Goal: Complete application form: Complete application form

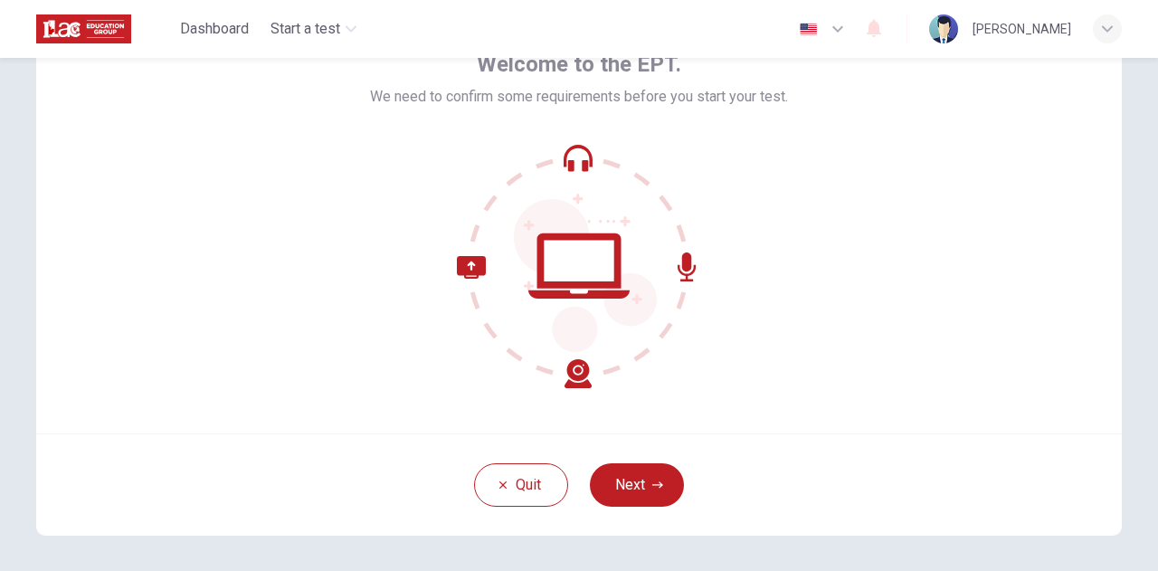
scroll to position [103, 0]
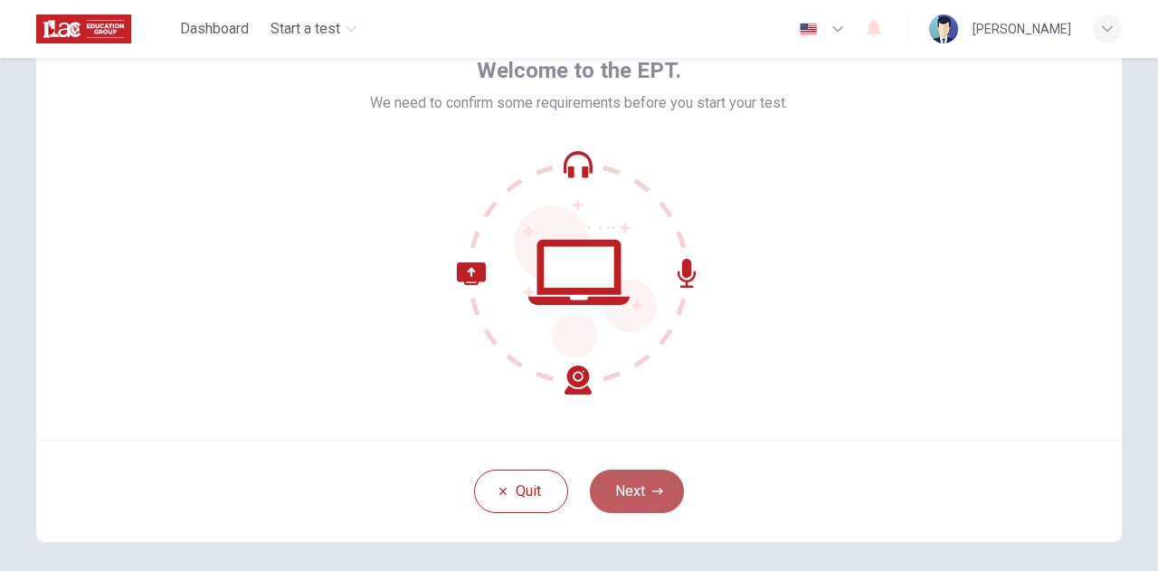
click at [654, 498] on button "Next" at bounding box center [637, 490] width 94 height 43
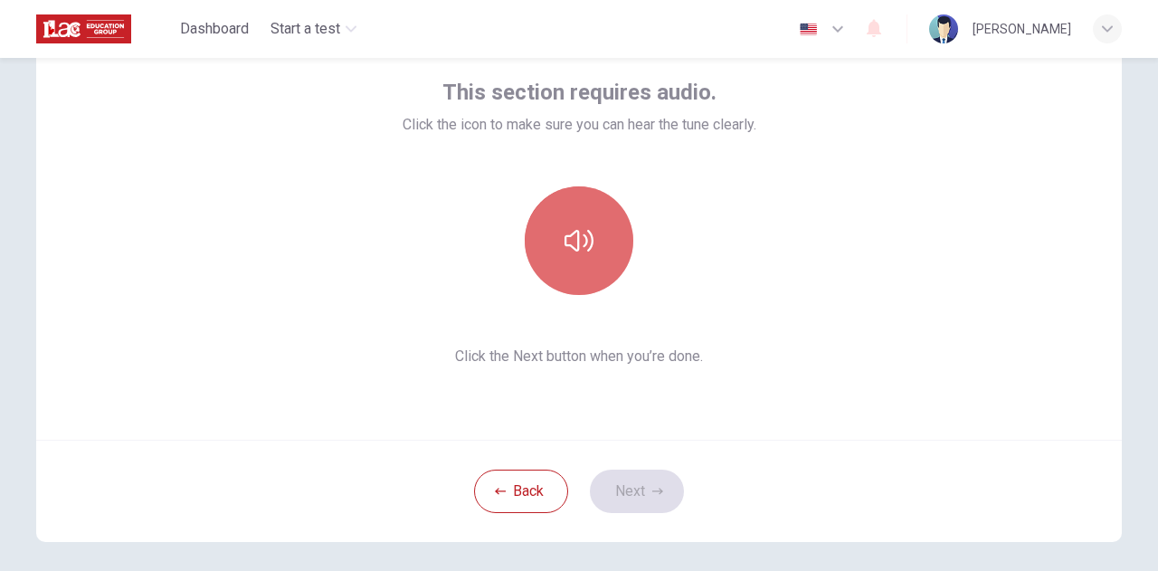
click at [572, 241] on icon "button" at bounding box center [578, 241] width 29 height 22
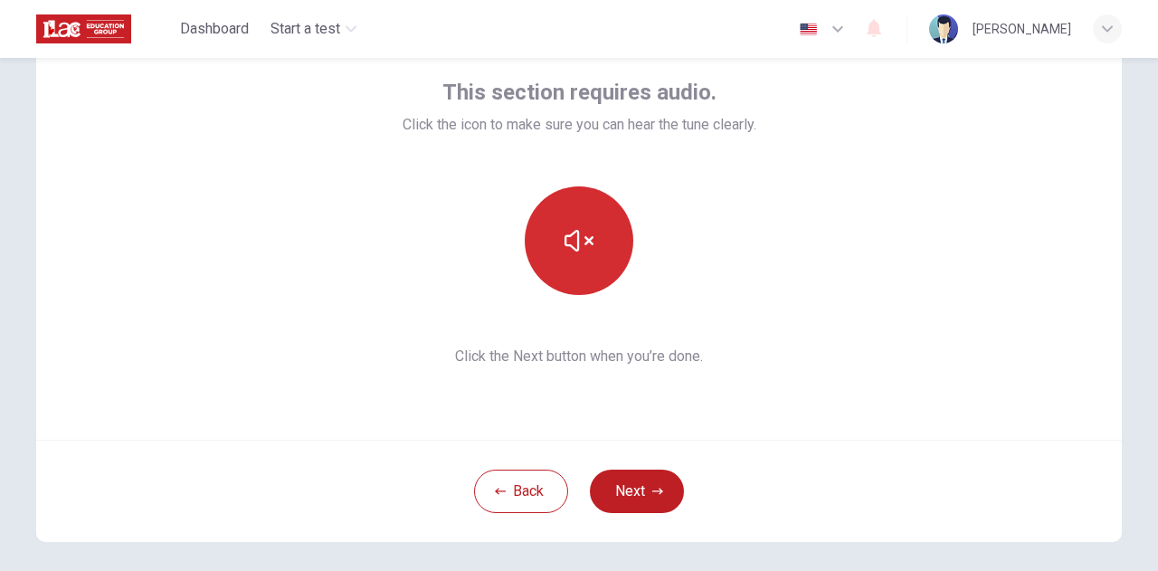
click at [579, 236] on icon "button" at bounding box center [578, 240] width 29 height 29
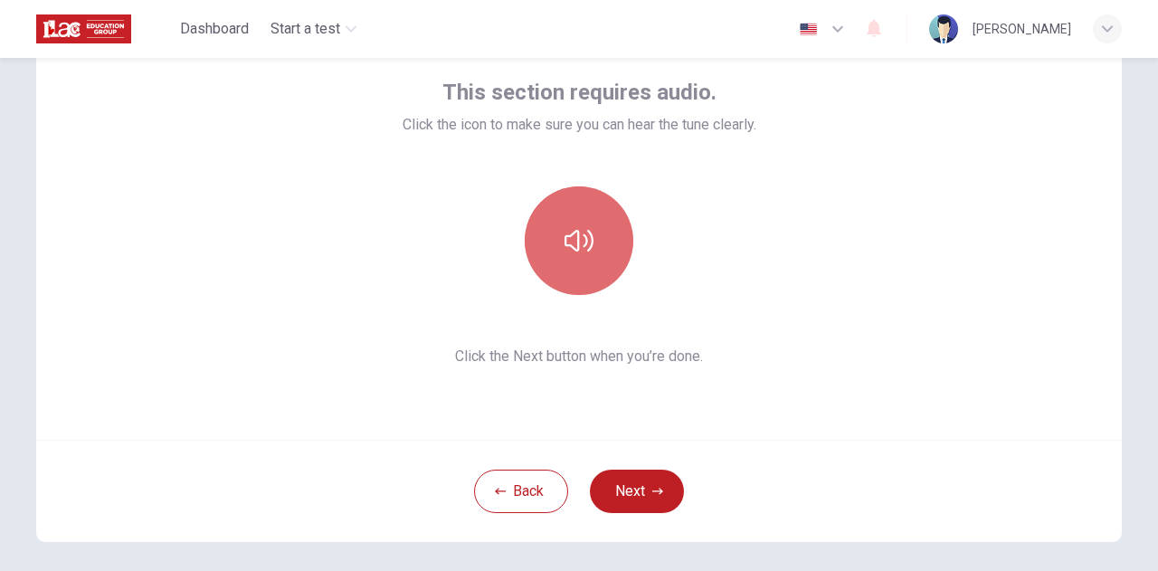
click at [573, 240] on icon "button" at bounding box center [578, 241] width 29 height 22
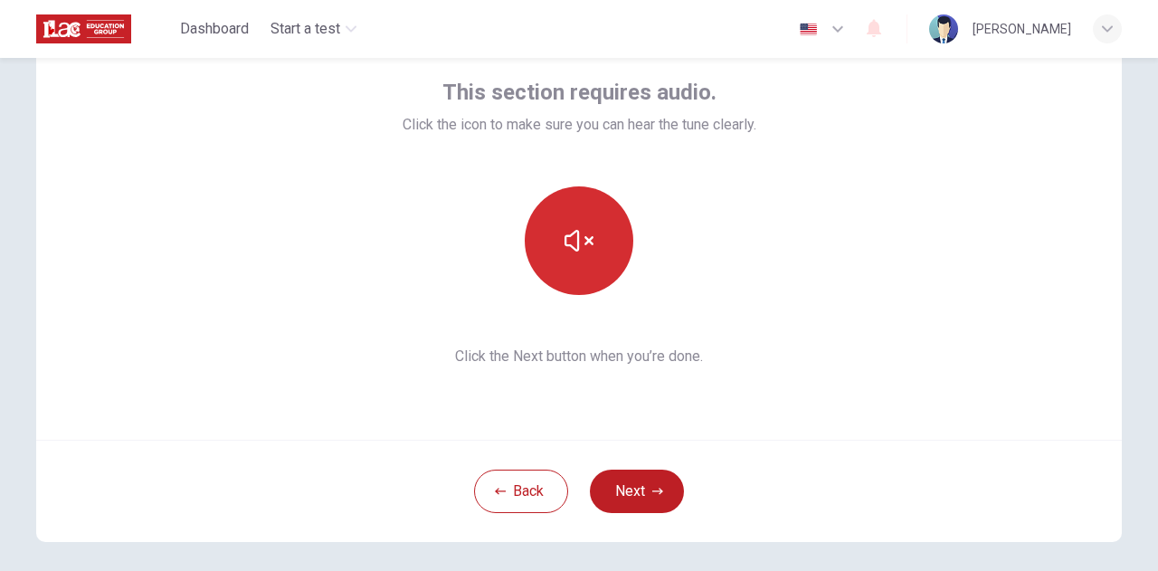
click at [566, 241] on icon "button" at bounding box center [578, 240] width 29 height 29
click at [574, 242] on icon "button" at bounding box center [578, 241] width 29 height 22
click at [657, 487] on icon "button" at bounding box center [657, 491] width 11 height 11
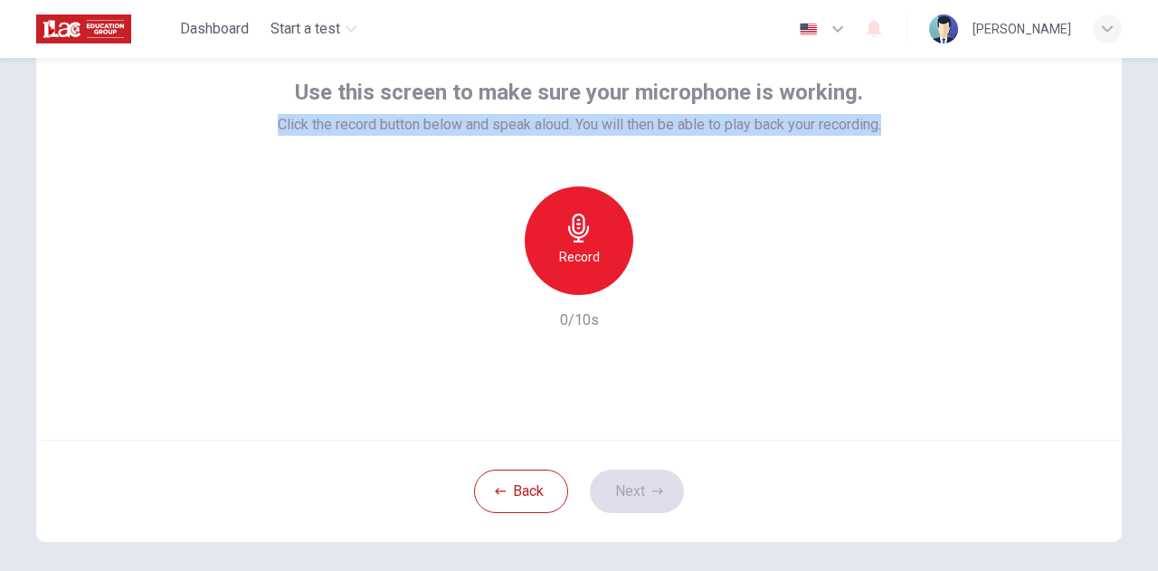
drag, startPoint x: 890, startPoint y: 97, endPoint x: 224, endPoint y: 108, distance: 665.7
click at [236, 106] on div "Use this screen to make sure your microphone is working. Click the record butto…" at bounding box center [578, 222] width 1085 height 434
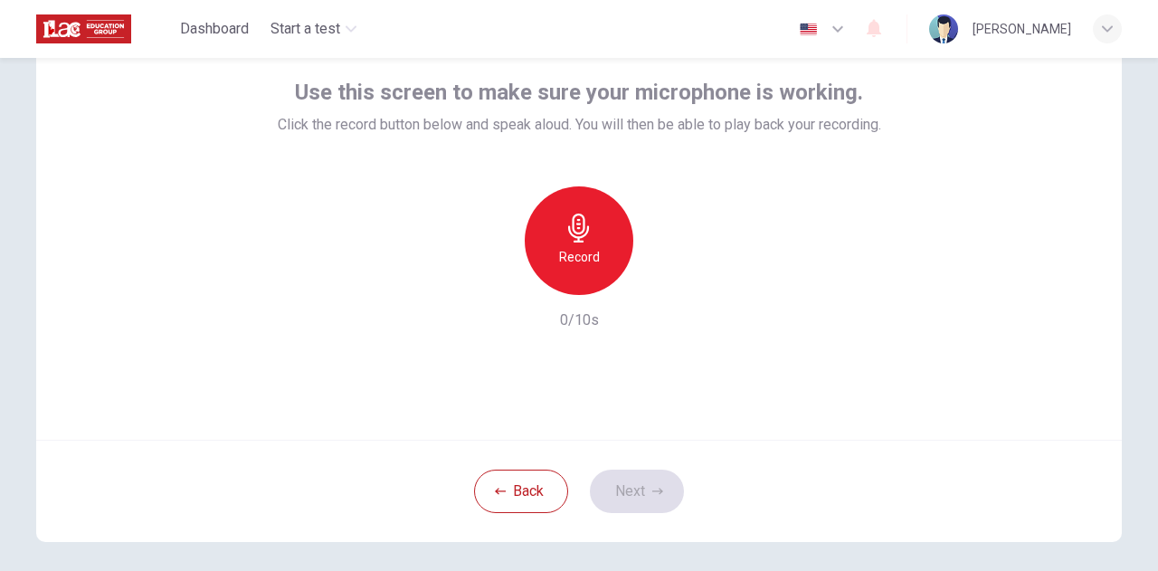
click at [189, 279] on div "Use this screen to make sure your microphone is working. Click the record butto…" at bounding box center [578, 222] width 1085 height 434
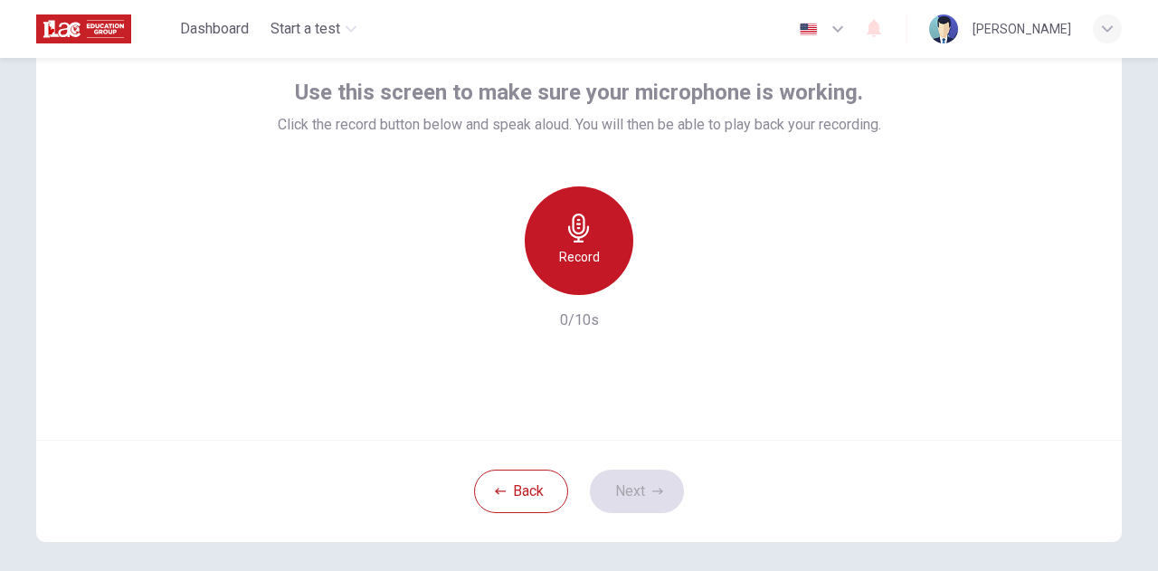
click at [579, 241] on div "Record" at bounding box center [578, 240] width 109 height 109
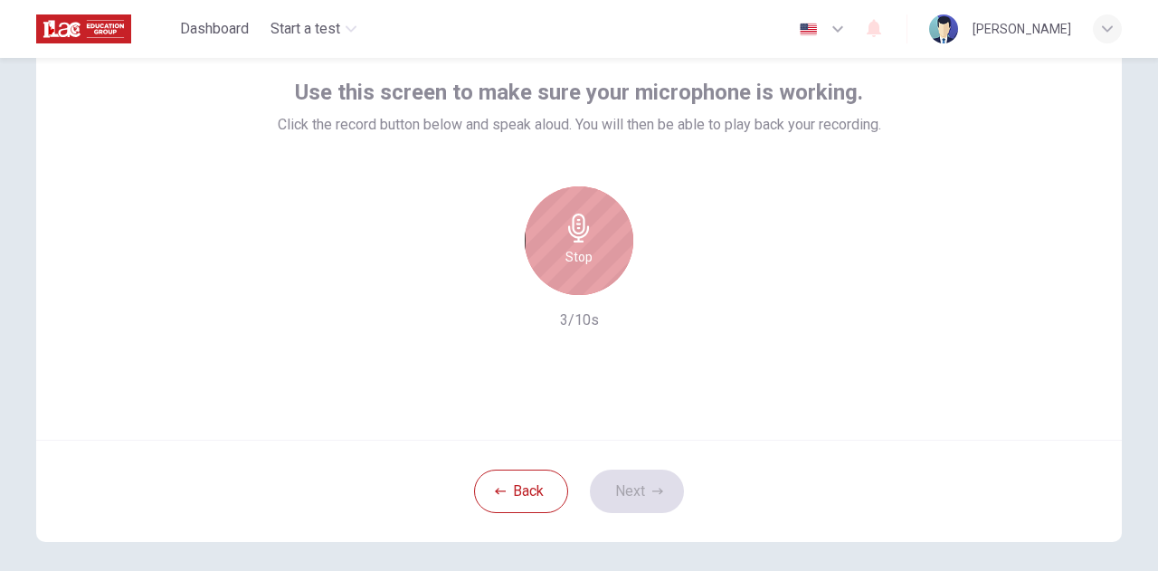
click at [579, 233] on icon "button" at bounding box center [578, 227] width 29 height 29
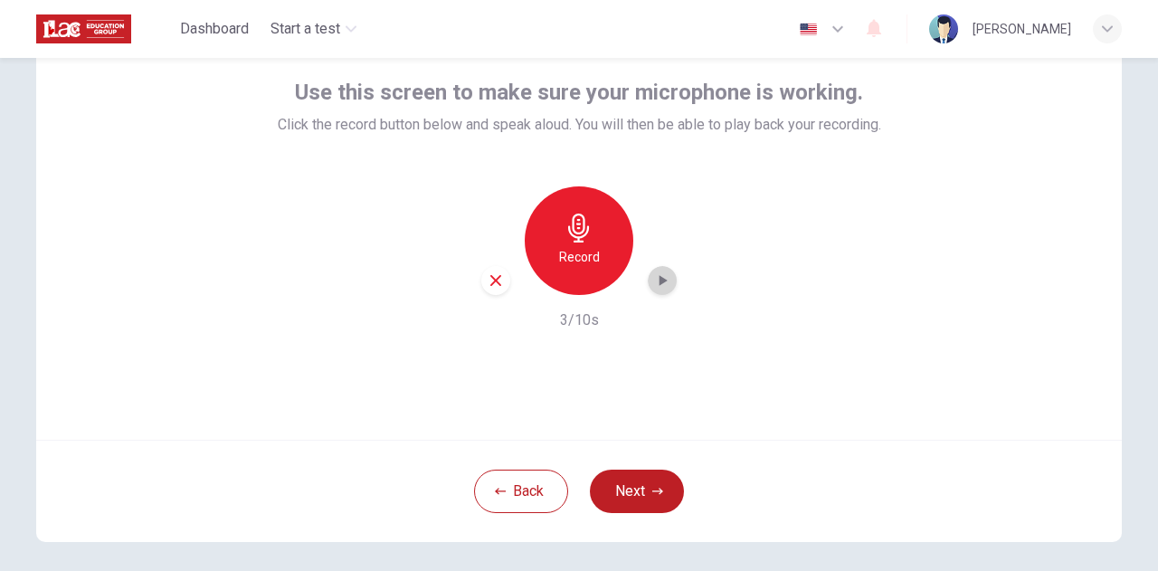
click at [661, 279] on icon "button" at bounding box center [662, 280] width 18 height 18
click at [627, 498] on button "Next" at bounding box center [637, 490] width 94 height 43
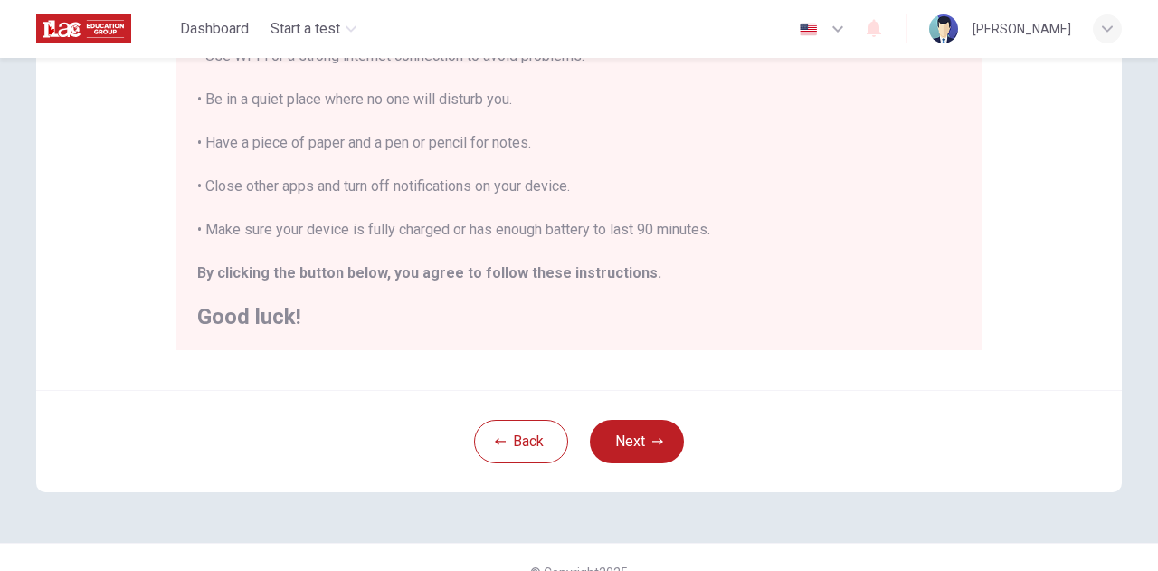
scroll to position [392, 0]
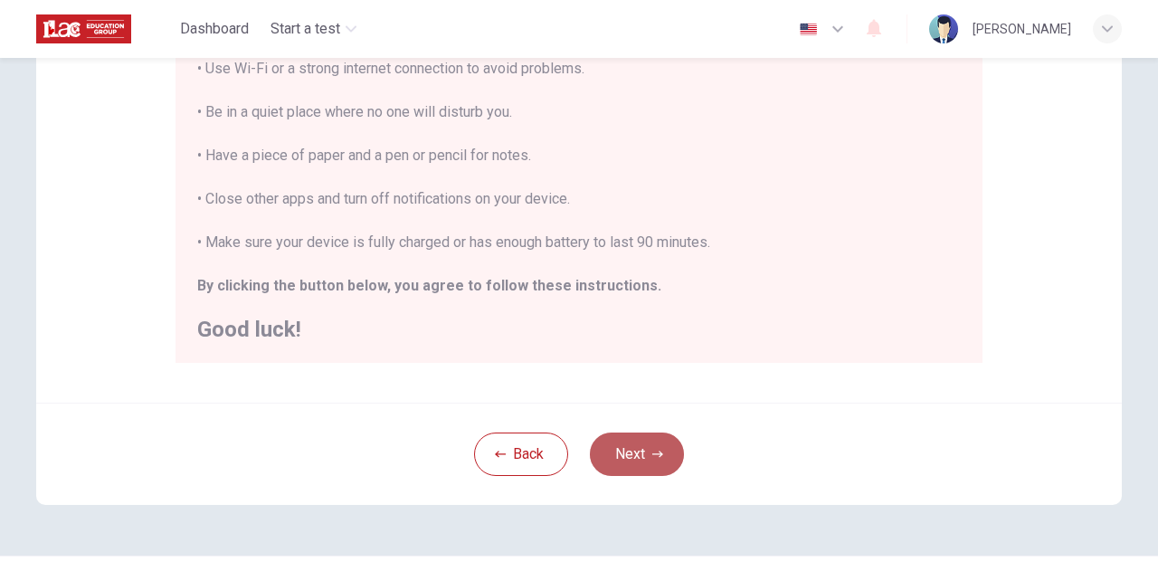
click at [631, 462] on button "Next" at bounding box center [637, 453] width 94 height 43
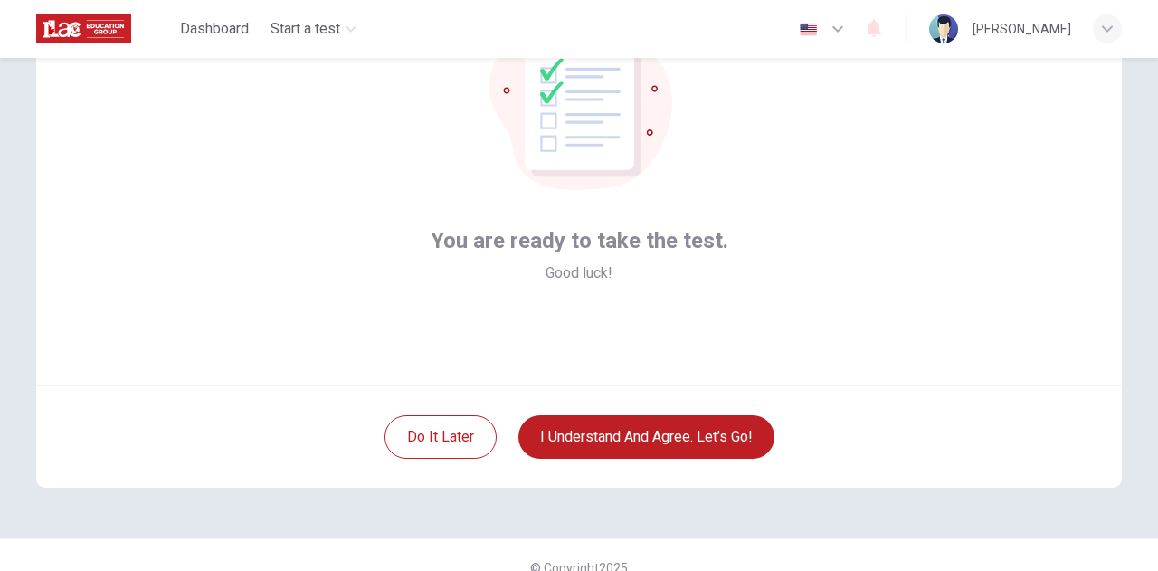
scroll to position [168, 0]
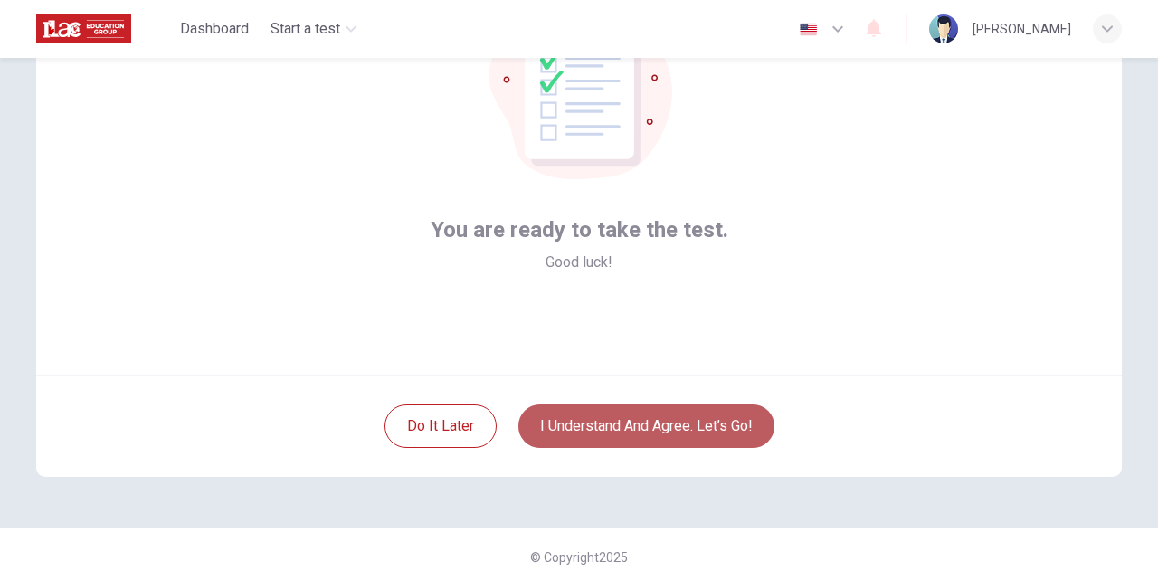
click at [653, 426] on button "I understand and agree. Let’s go!" at bounding box center [646, 425] width 256 height 43
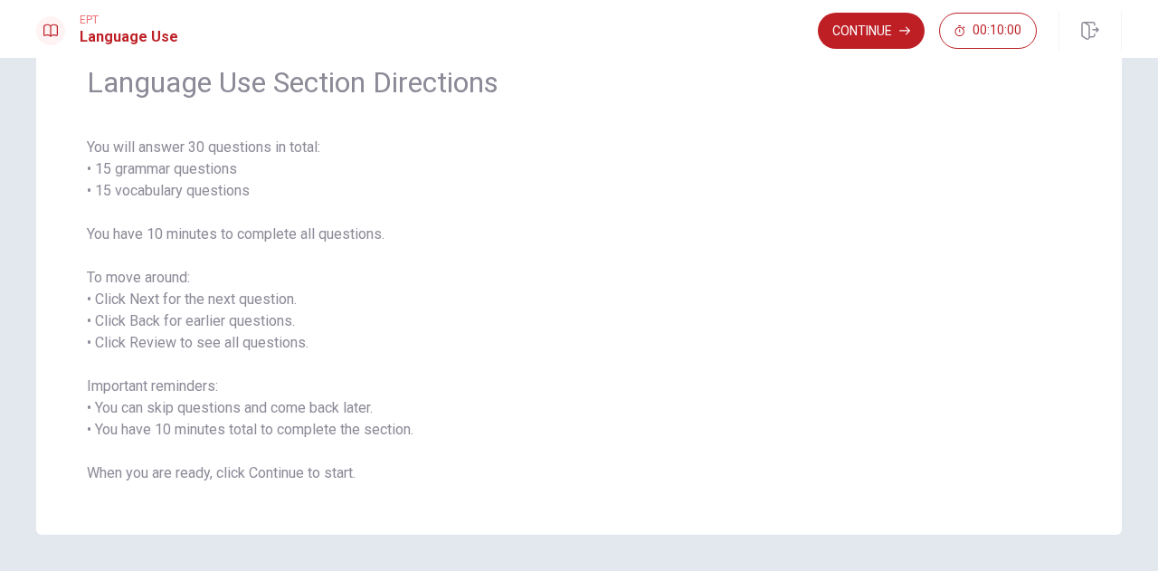
scroll to position [77, 0]
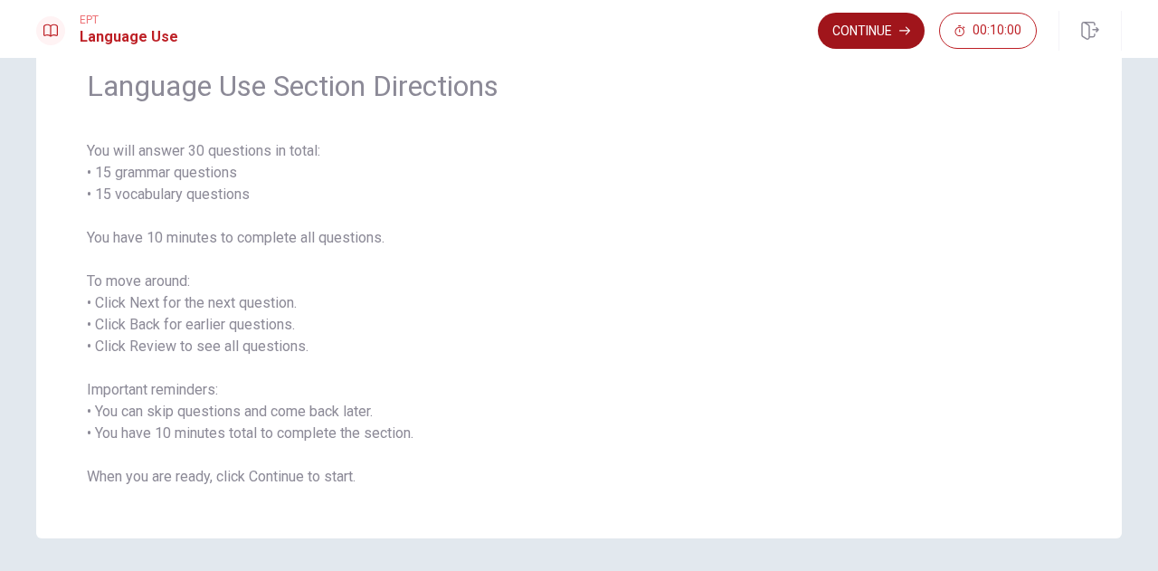
click at [897, 37] on button "Continue" at bounding box center [870, 31] width 107 height 36
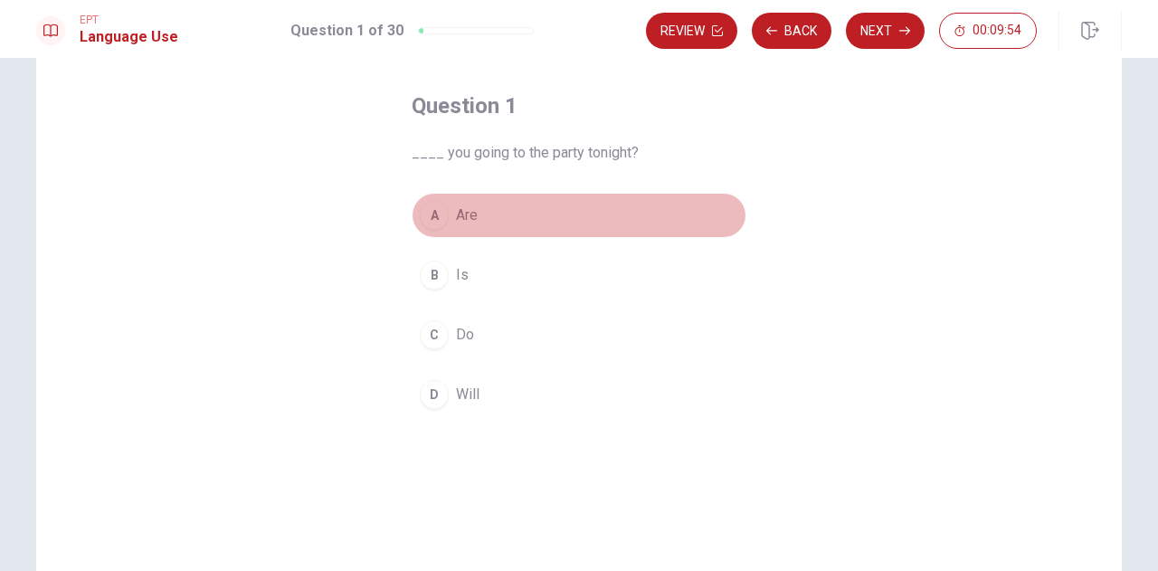
click at [479, 218] on button "A Are" at bounding box center [578, 215] width 335 height 45
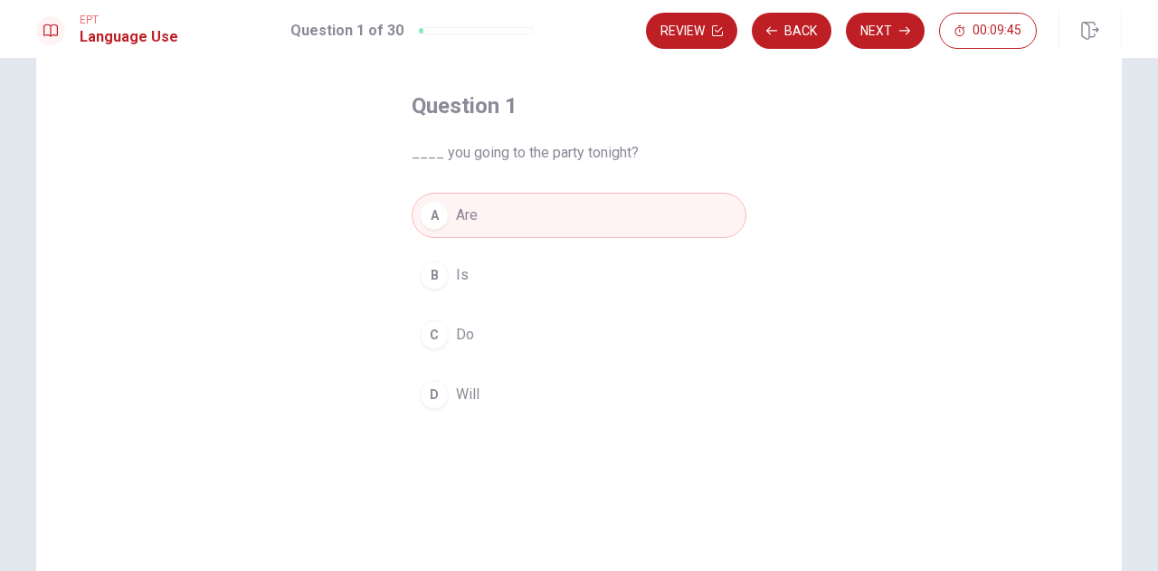
click at [504, 335] on button "C Do" at bounding box center [578, 334] width 335 height 45
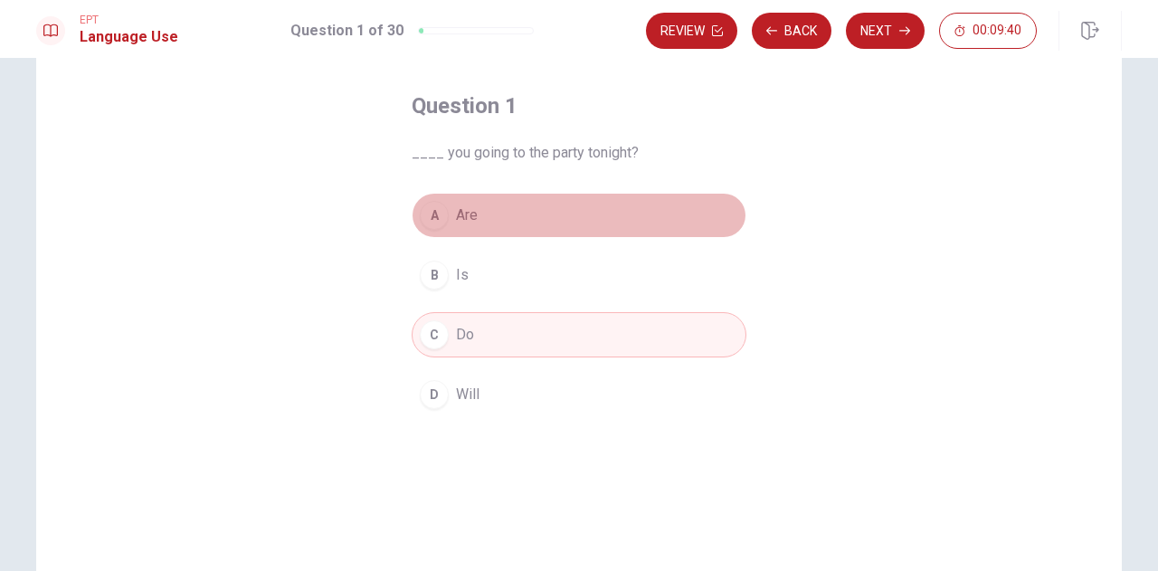
click at [503, 213] on button "A Are" at bounding box center [578, 215] width 335 height 45
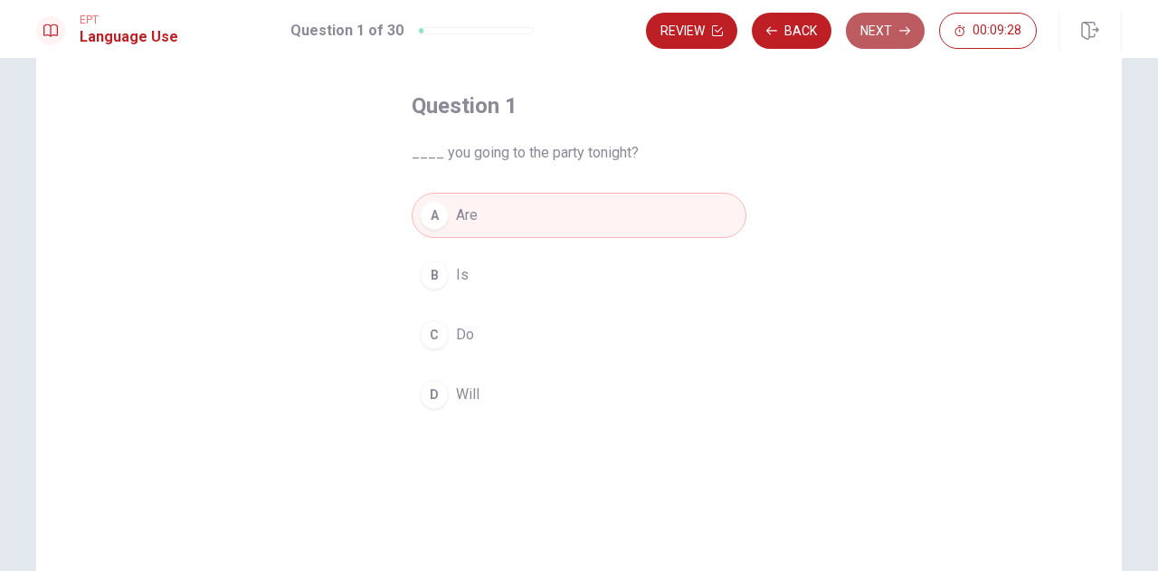
click at [895, 33] on button "Next" at bounding box center [885, 31] width 79 height 36
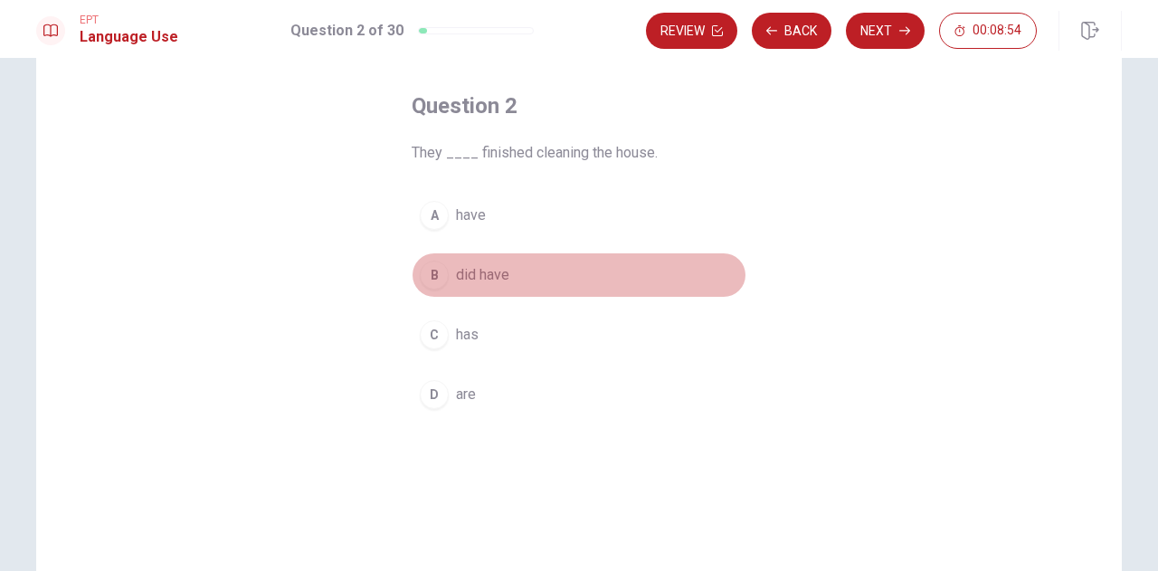
click at [521, 272] on button "B did have" at bounding box center [578, 274] width 335 height 45
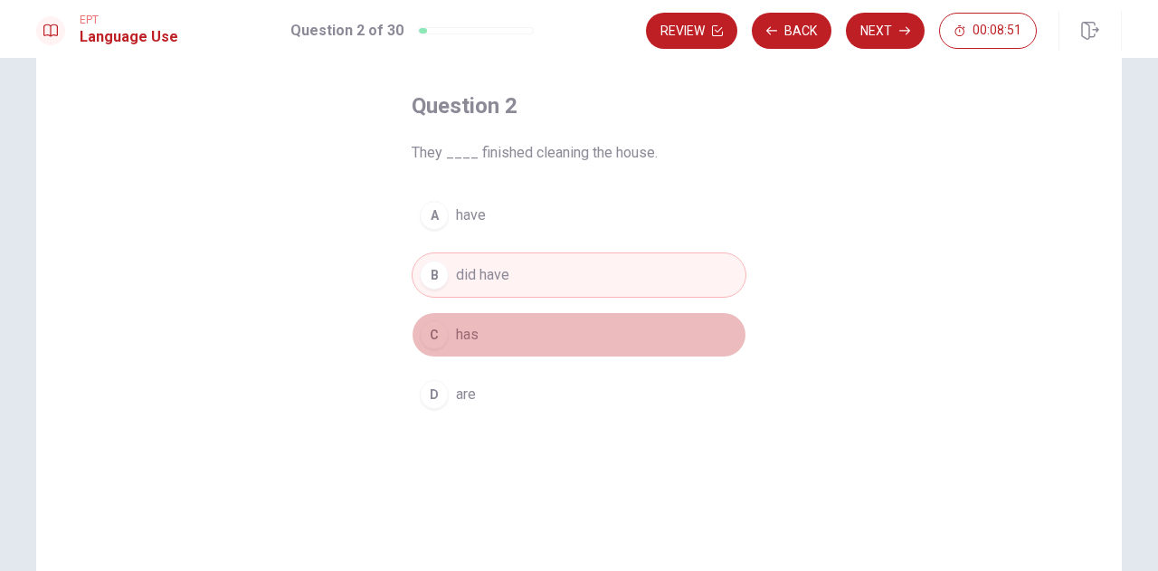
click at [506, 336] on button "C has" at bounding box center [578, 334] width 335 height 45
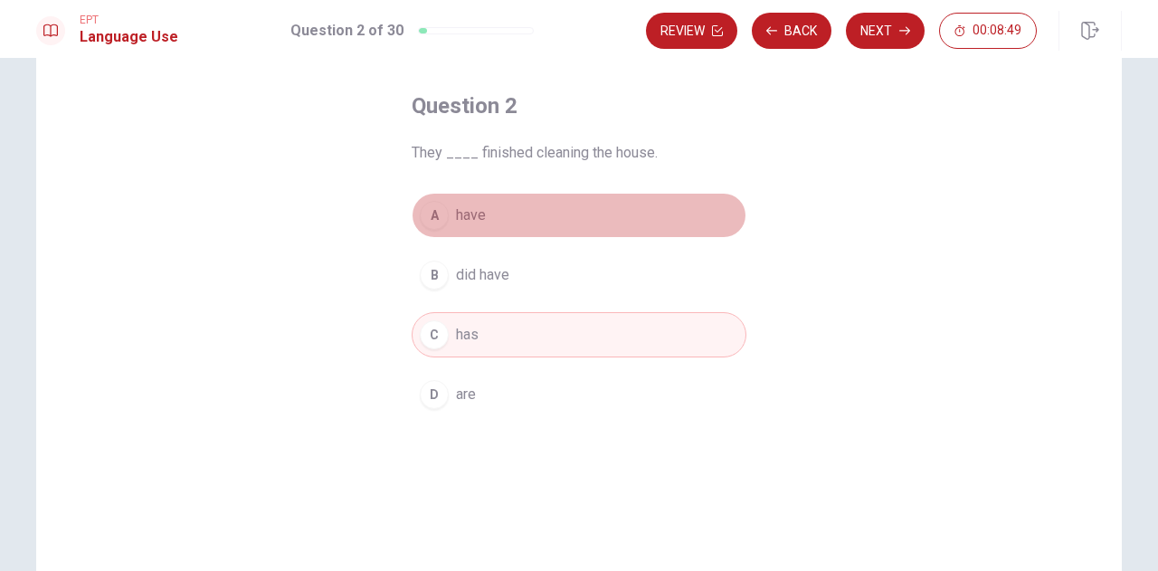
click at [530, 211] on button "A have" at bounding box center [578, 215] width 335 height 45
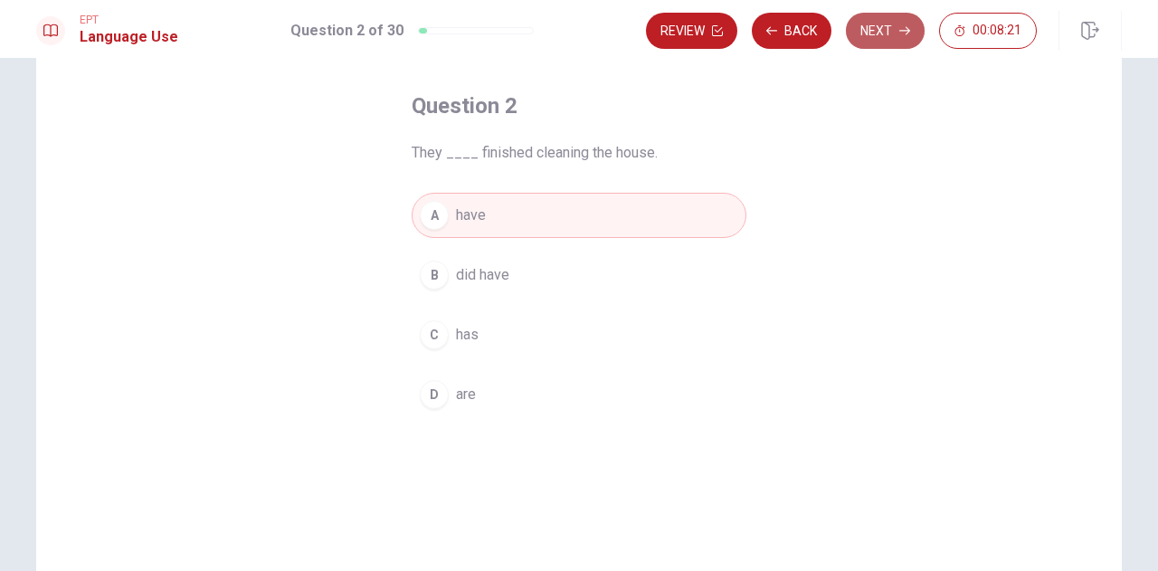
click at [893, 26] on button "Next" at bounding box center [885, 31] width 79 height 36
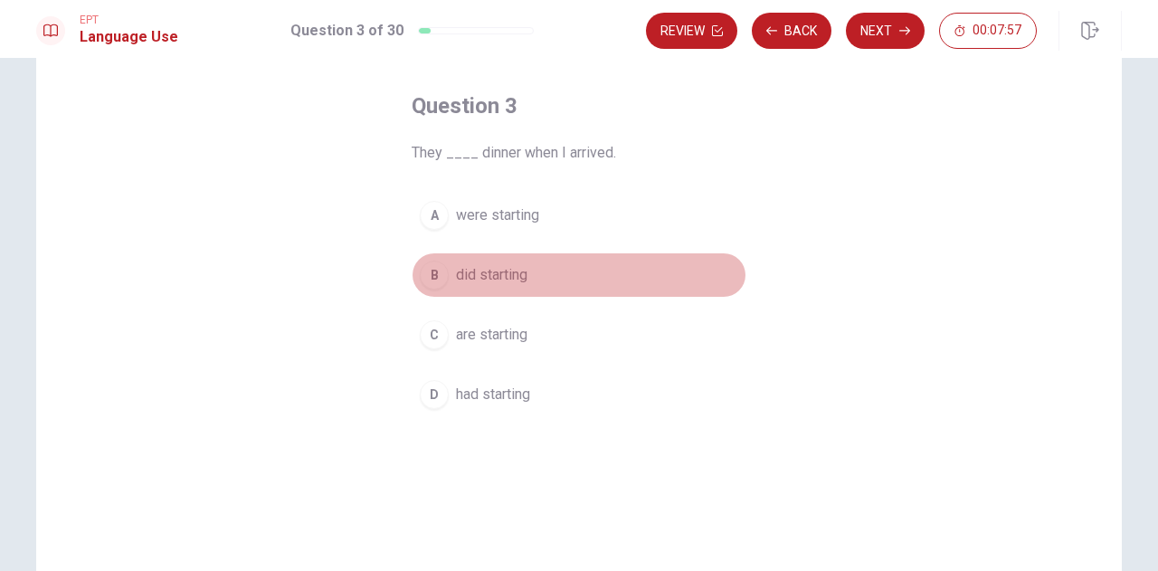
click at [516, 275] on span "did starting" at bounding box center [491, 275] width 71 height 22
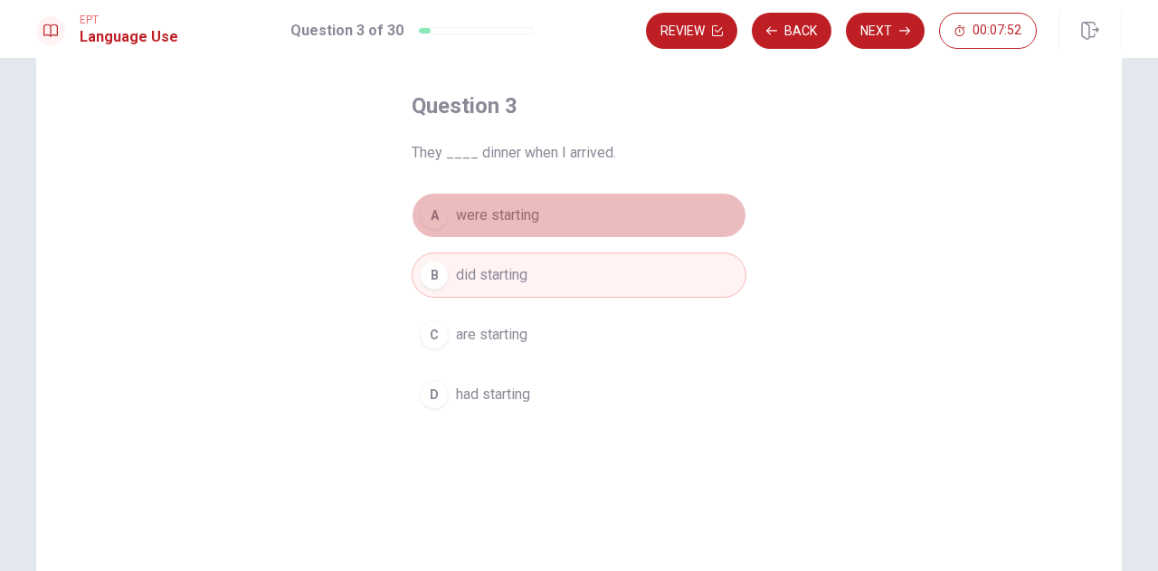
click at [532, 213] on span "were starting" at bounding box center [497, 215] width 83 height 22
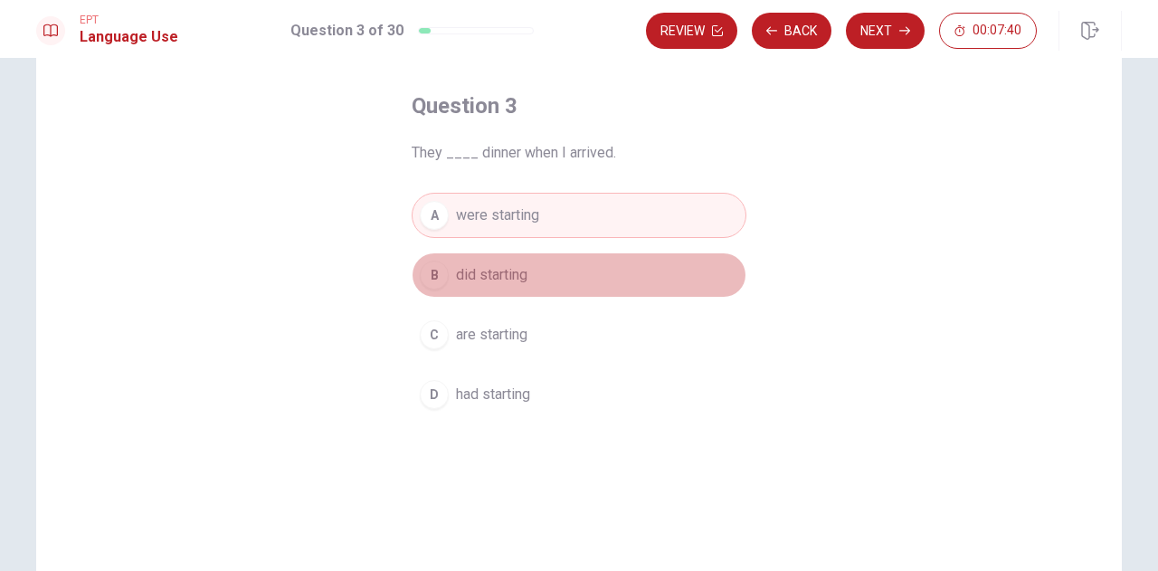
click at [555, 279] on button "B did starting" at bounding box center [578, 274] width 335 height 45
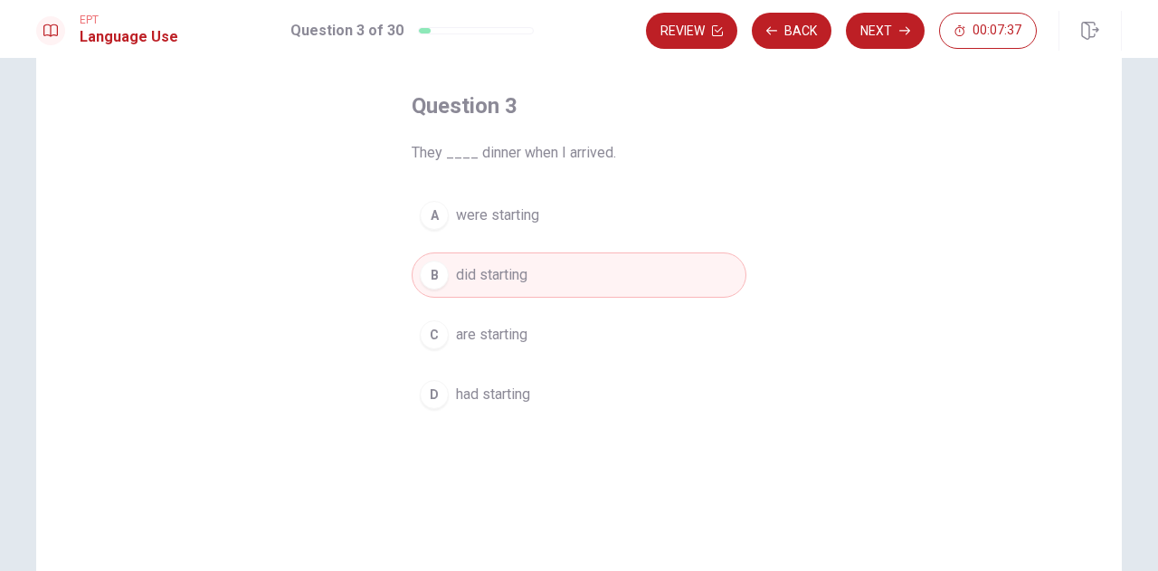
click at [555, 395] on button "D had starting" at bounding box center [578, 394] width 335 height 45
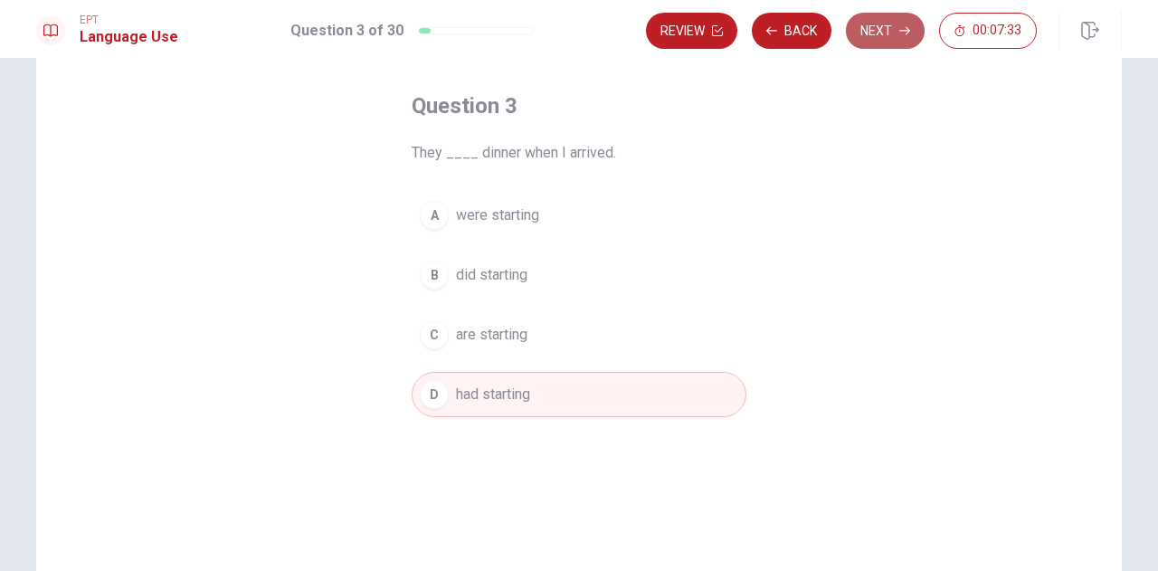
click at [874, 26] on button "Next" at bounding box center [885, 31] width 79 height 36
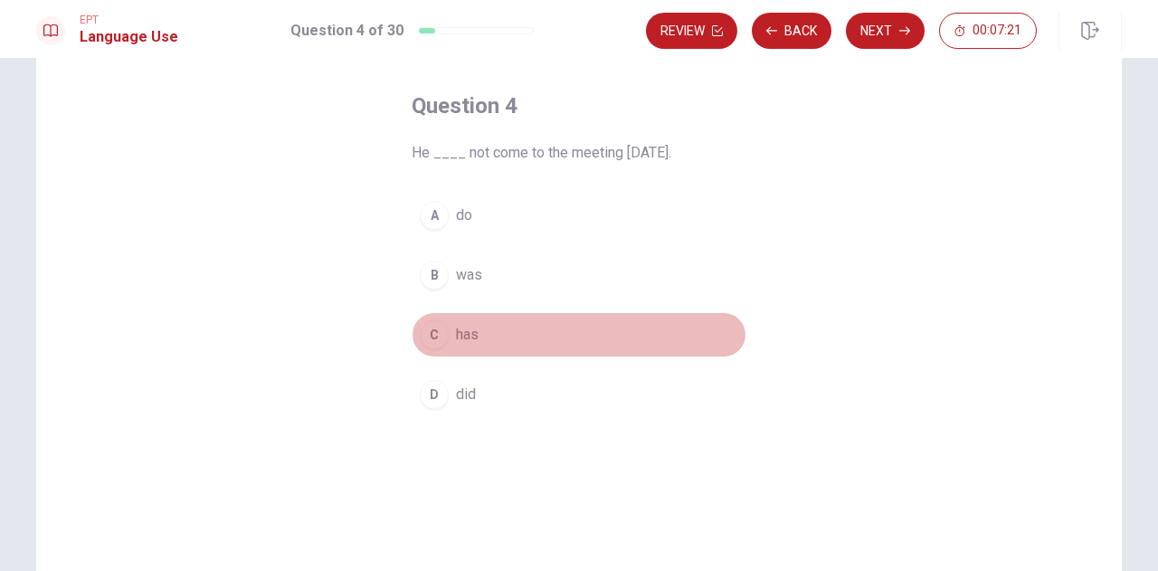
click at [497, 332] on button "C has" at bounding box center [578, 334] width 335 height 45
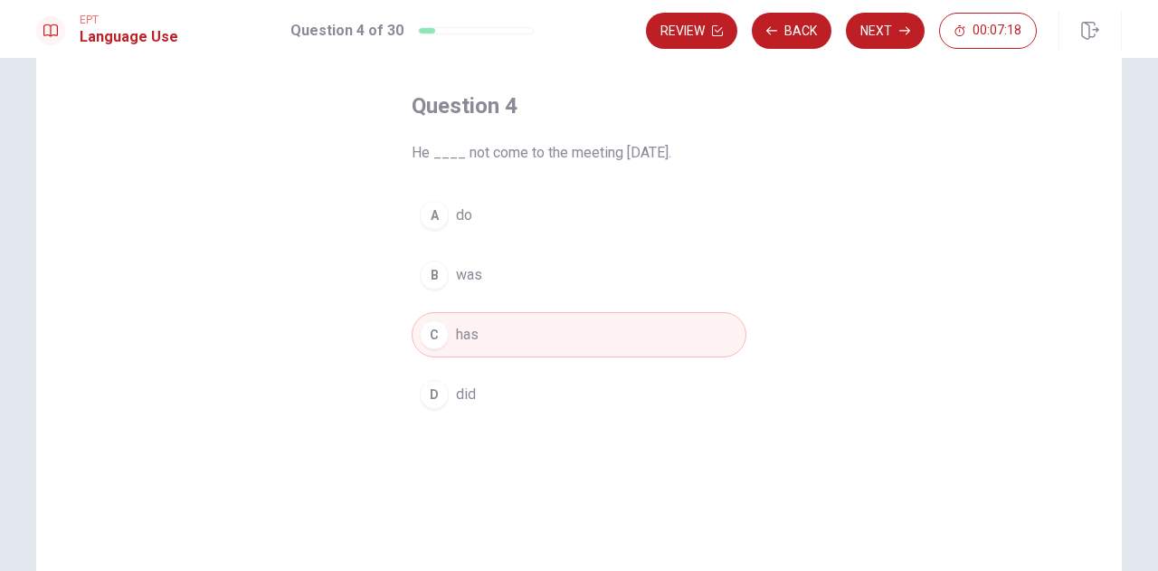
click at [503, 392] on button "D did" at bounding box center [578, 394] width 335 height 45
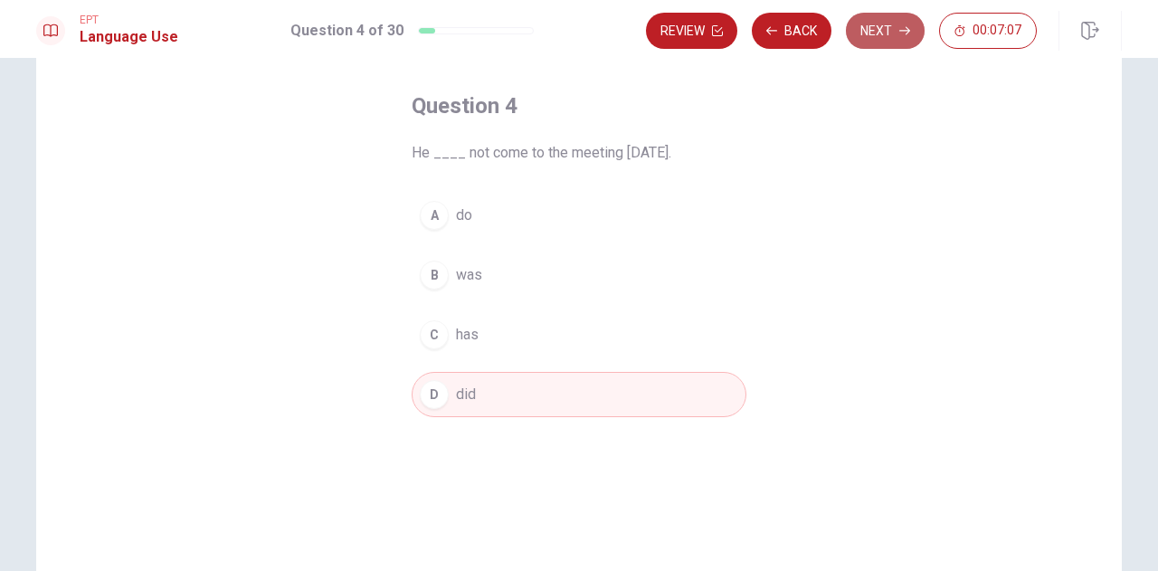
click at [886, 30] on button "Next" at bounding box center [885, 31] width 79 height 36
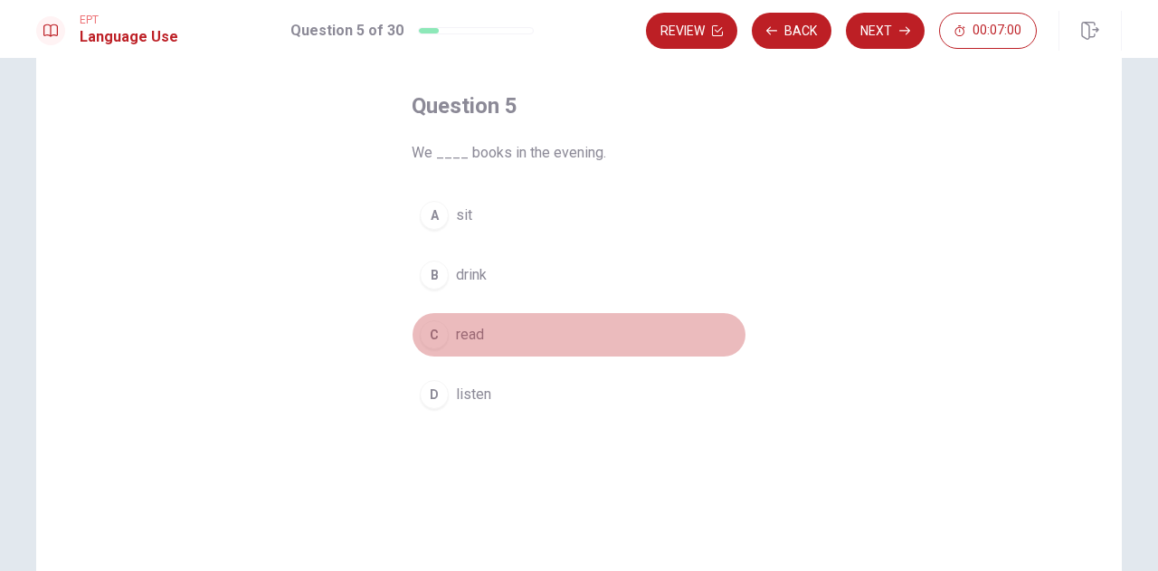
click at [491, 330] on button "C read" at bounding box center [578, 334] width 335 height 45
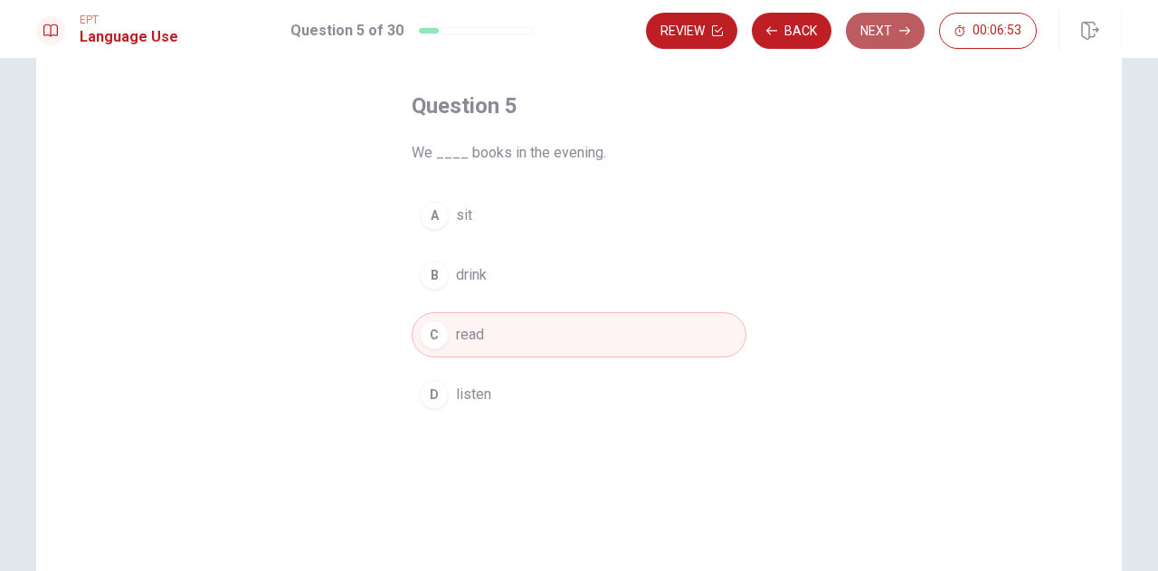
click at [879, 38] on button "Next" at bounding box center [885, 31] width 79 height 36
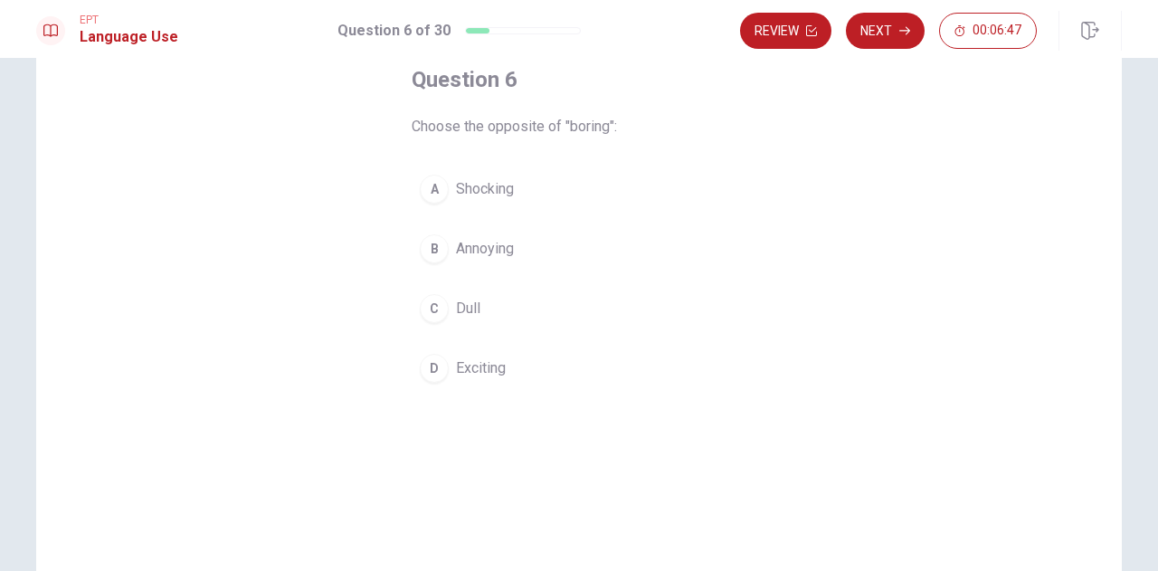
scroll to position [115, 0]
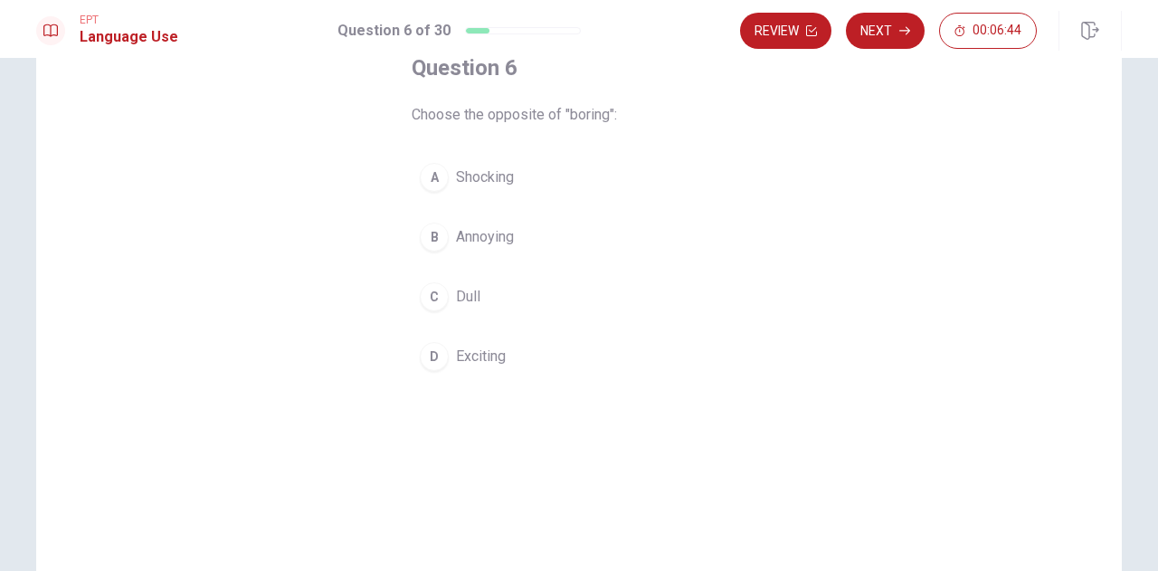
click at [506, 355] on button "D Exciting" at bounding box center [578, 356] width 335 height 45
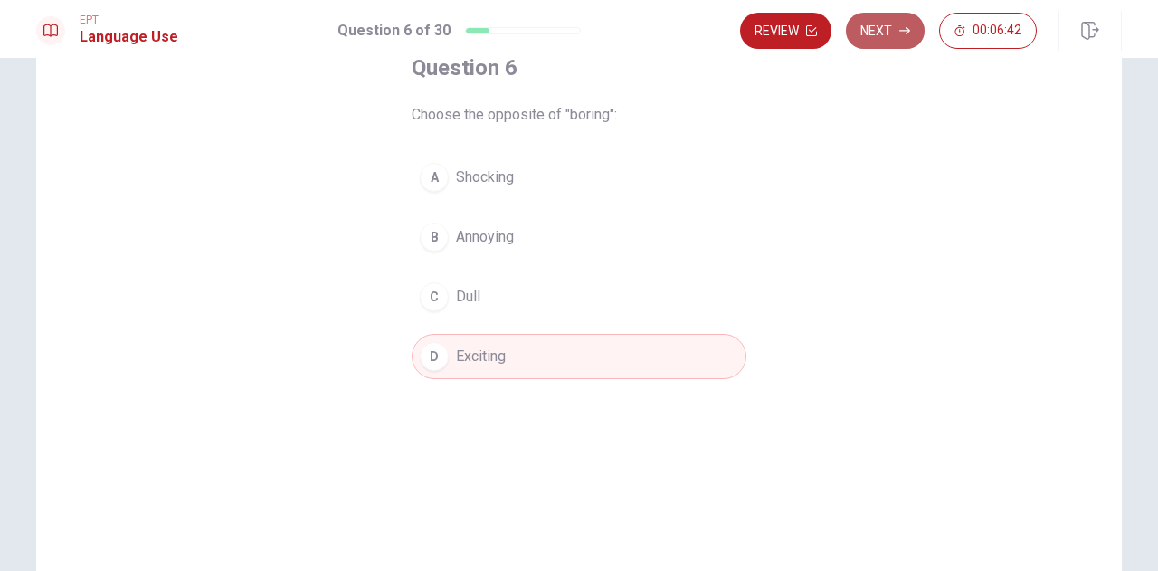
click at [897, 34] on button "Next" at bounding box center [885, 31] width 79 height 36
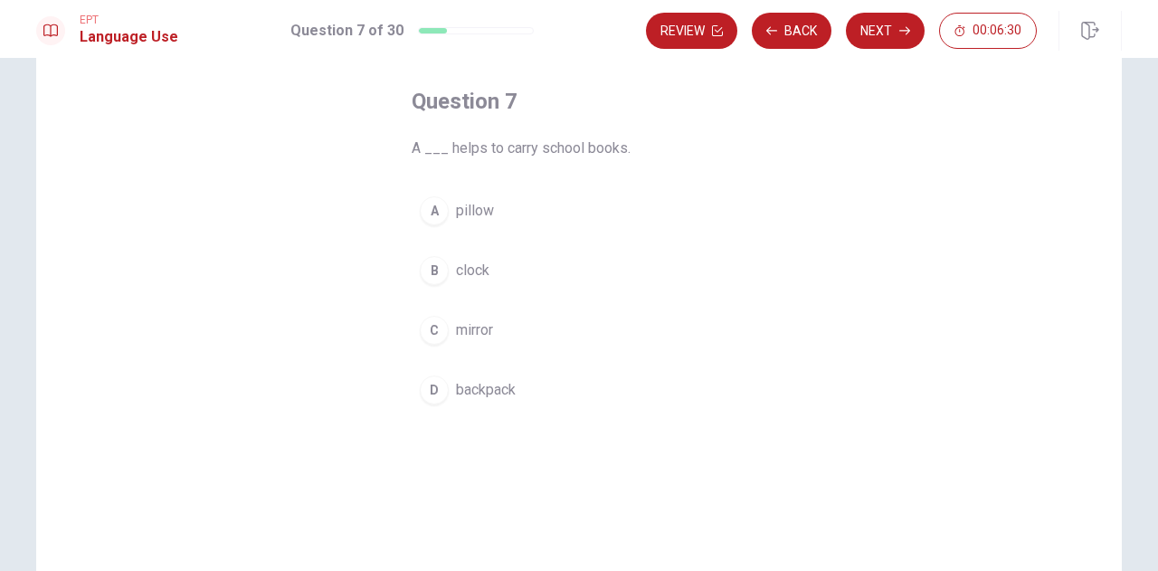
scroll to position [80, 0]
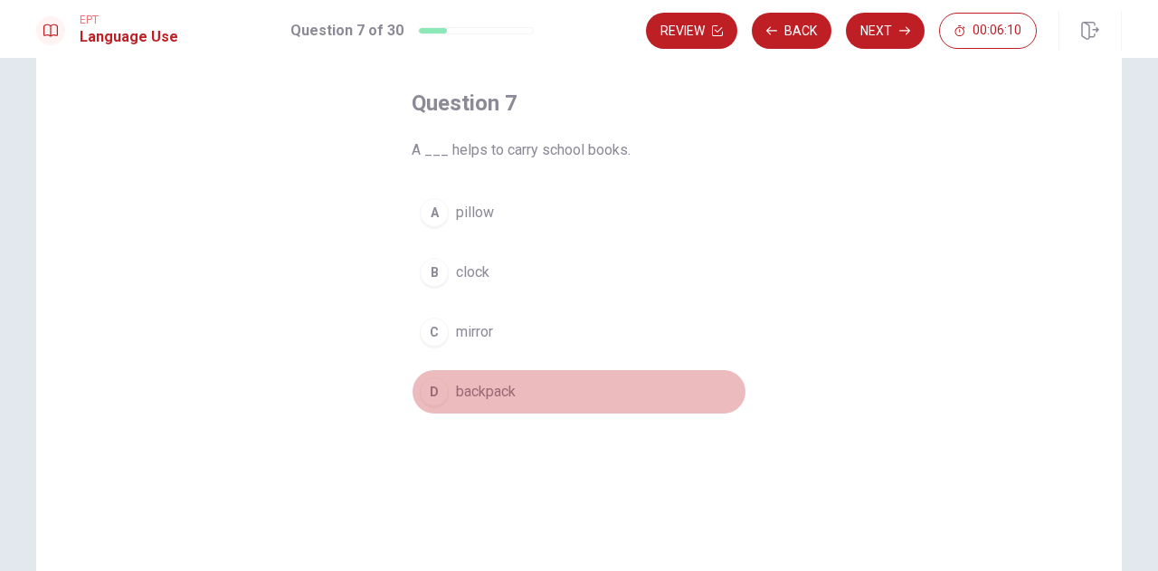
click at [540, 383] on button "D backpack" at bounding box center [578, 391] width 335 height 45
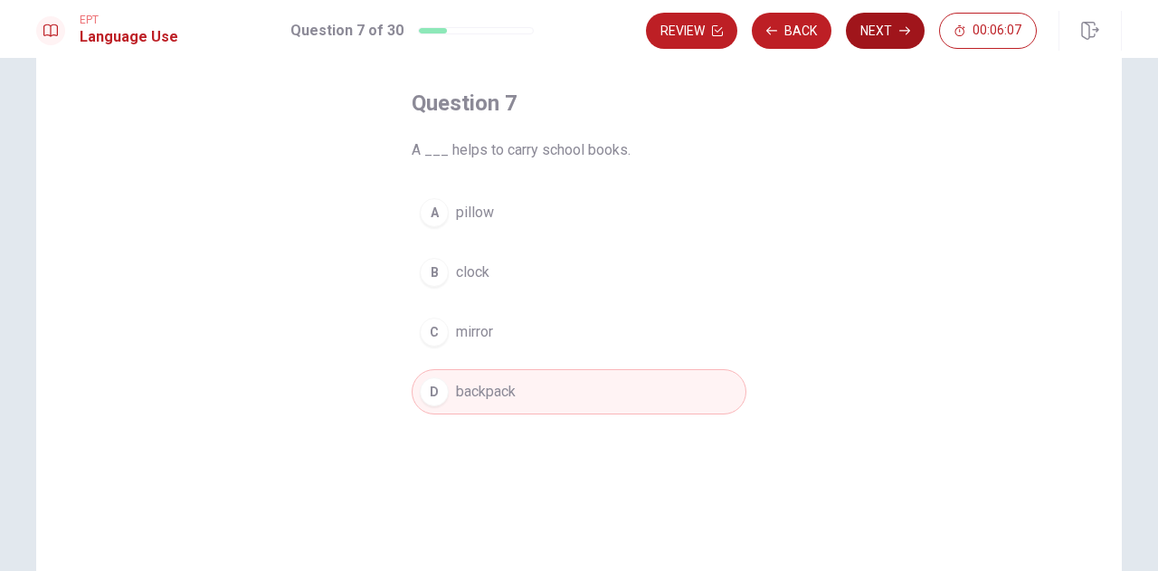
click at [885, 33] on button "Next" at bounding box center [885, 31] width 79 height 36
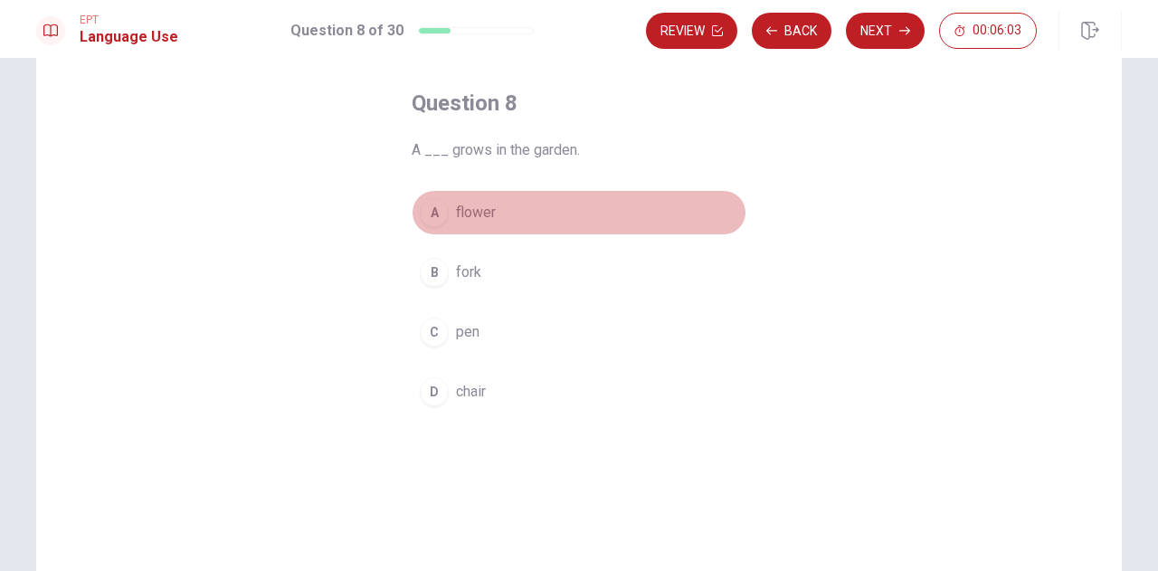
click at [505, 211] on button "A flower" at bounding box center [578, 212] width 335 height 45
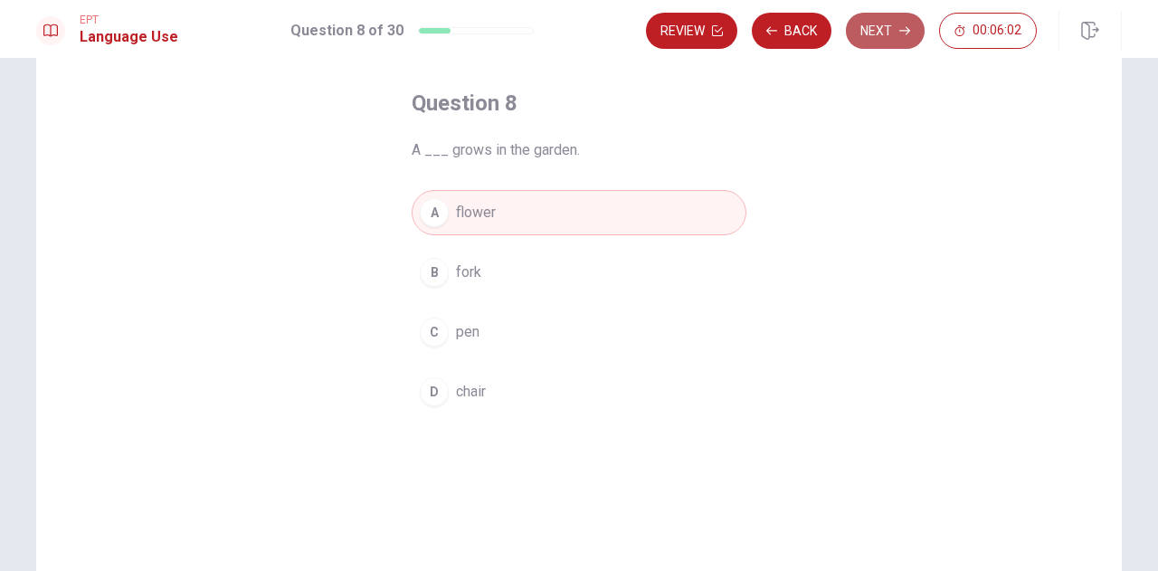
click at [893, 32] on button "Next" at bounding box center [885, 31] width 79 height 36
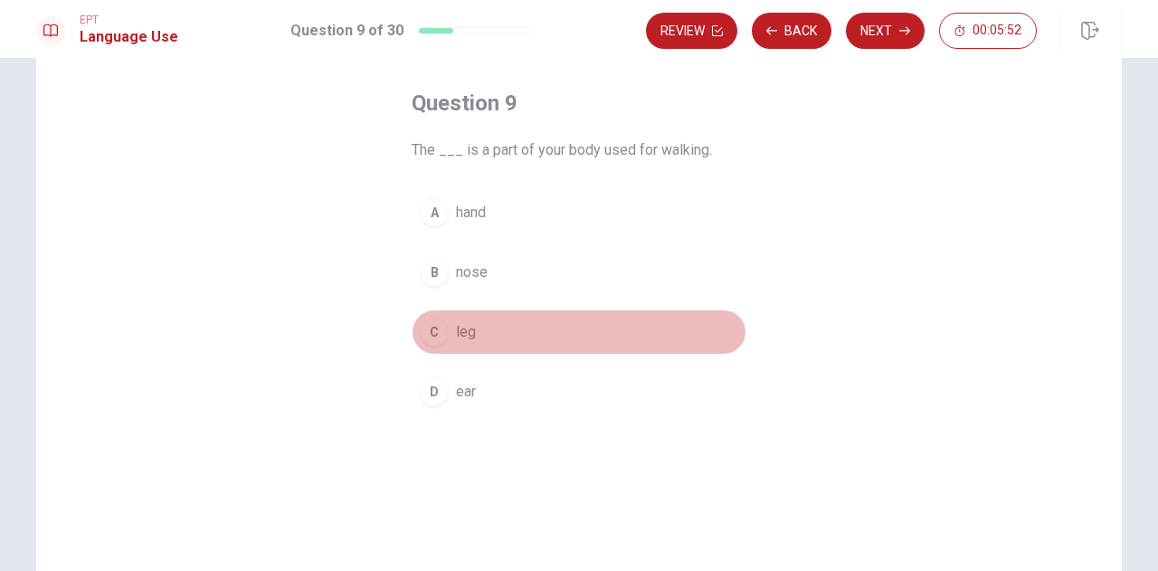
click at [497, 330] on button "C leg" at bounding box center [578, 331] width 335 height 45
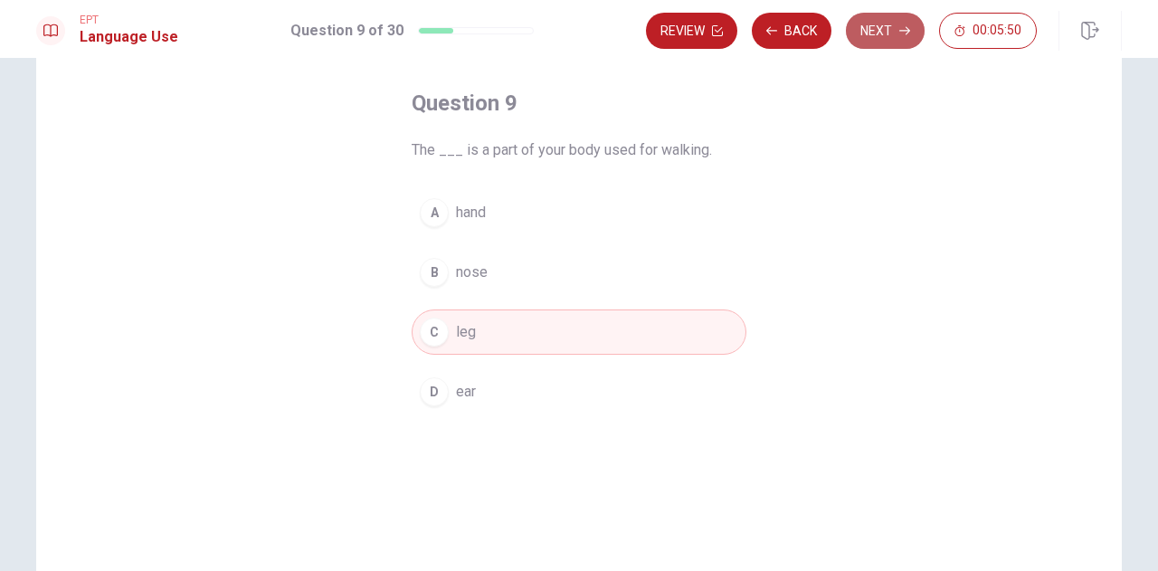
click at [890, 33] on button "Next" at bounding box center [885, 31] width 79 height 36
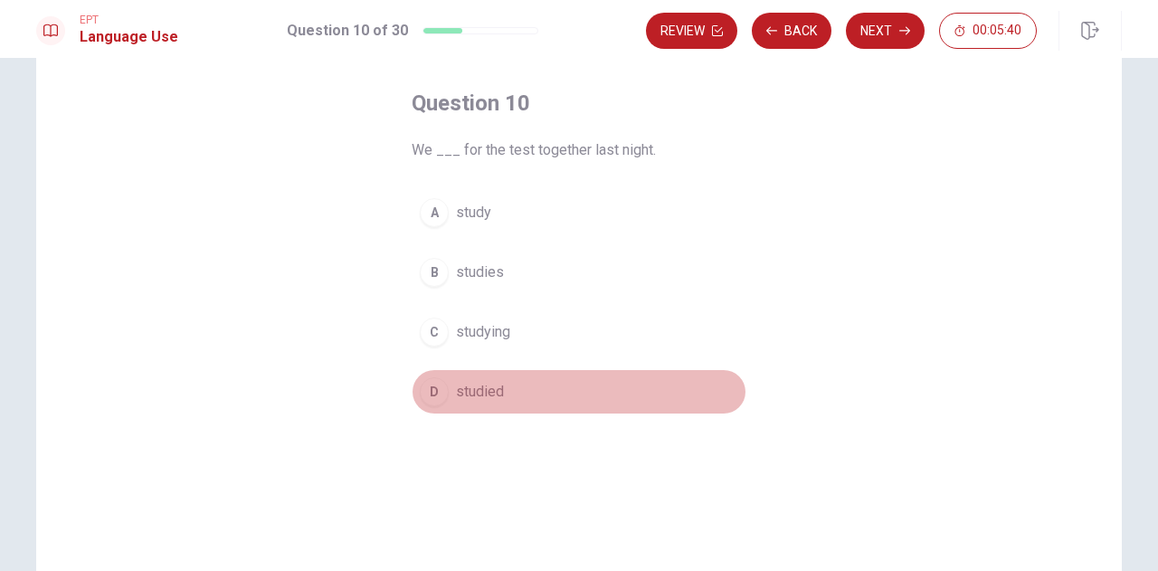
click at [517, 384] on button "D studied" at bounding box center [578, 391] width 335 height 45
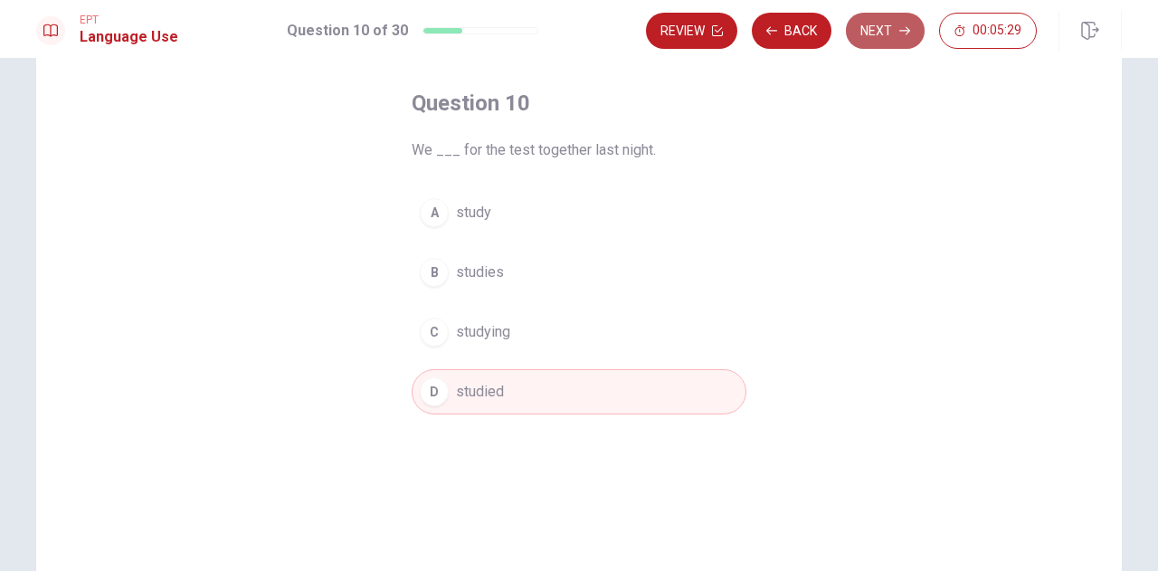
click at [897, 30] on button "Next" at bounding box center [885, 31] width 79 height 36
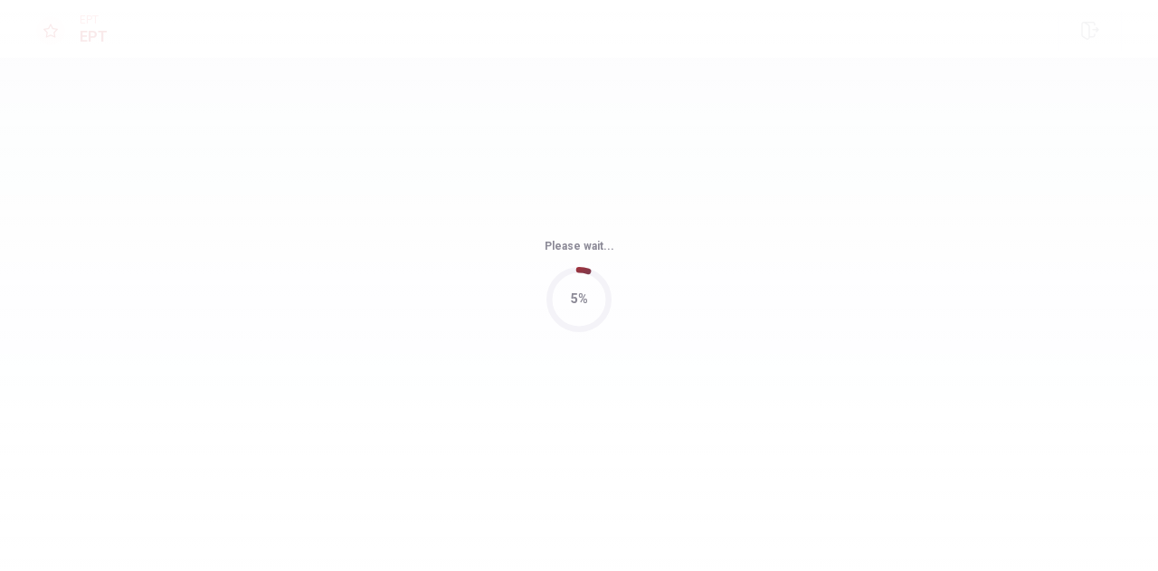
scroll to position [0, 0]
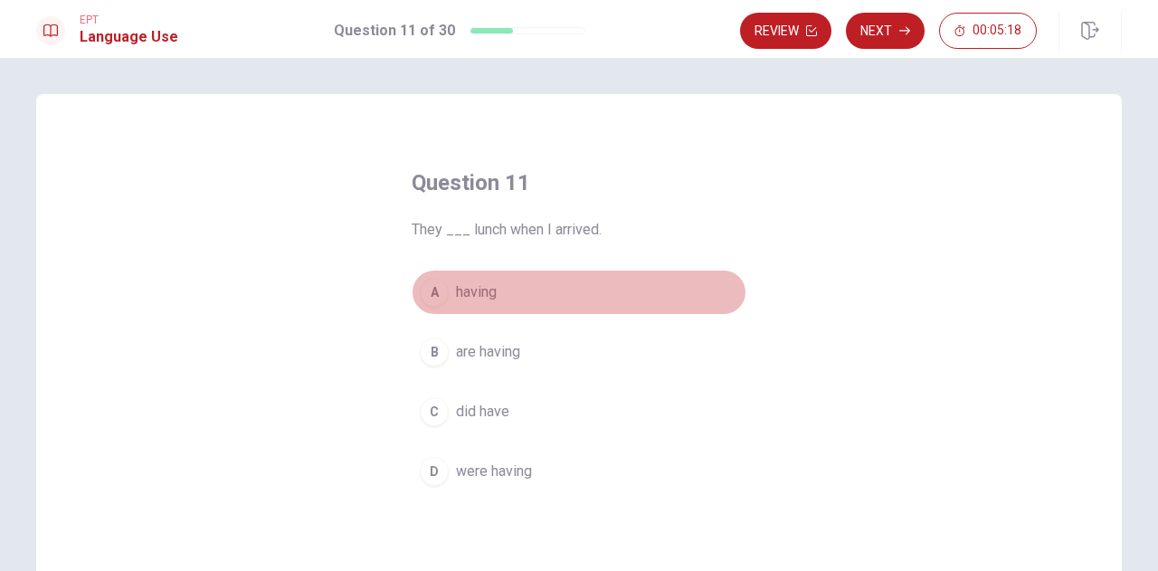
click at [517, 291] on button "A having" at bounding box center [578, 291] width 335 height 45
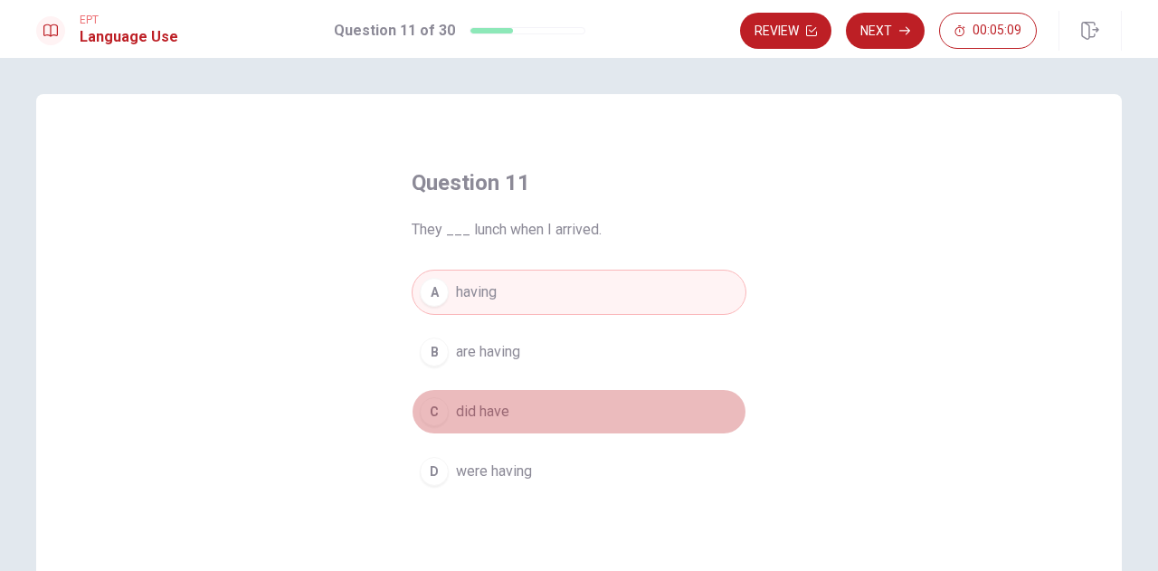
click at [532, 408] on button "C did have" at bounding box center [578, 411] width 335 height 45
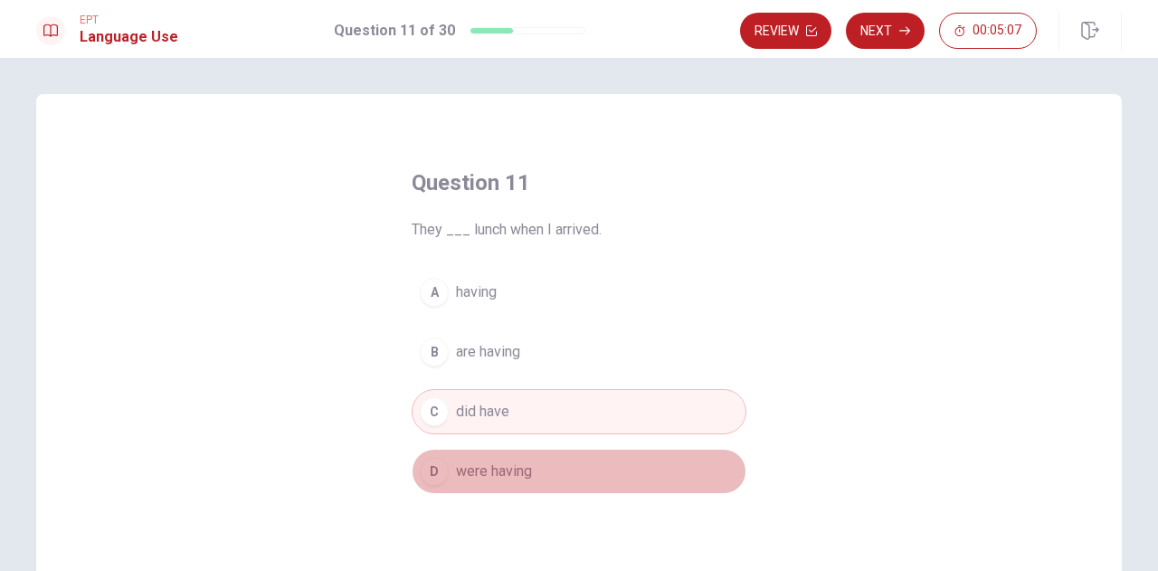
click at [534, 466] on button "D were having" at bounding box center [578, 471] width 335 height 45
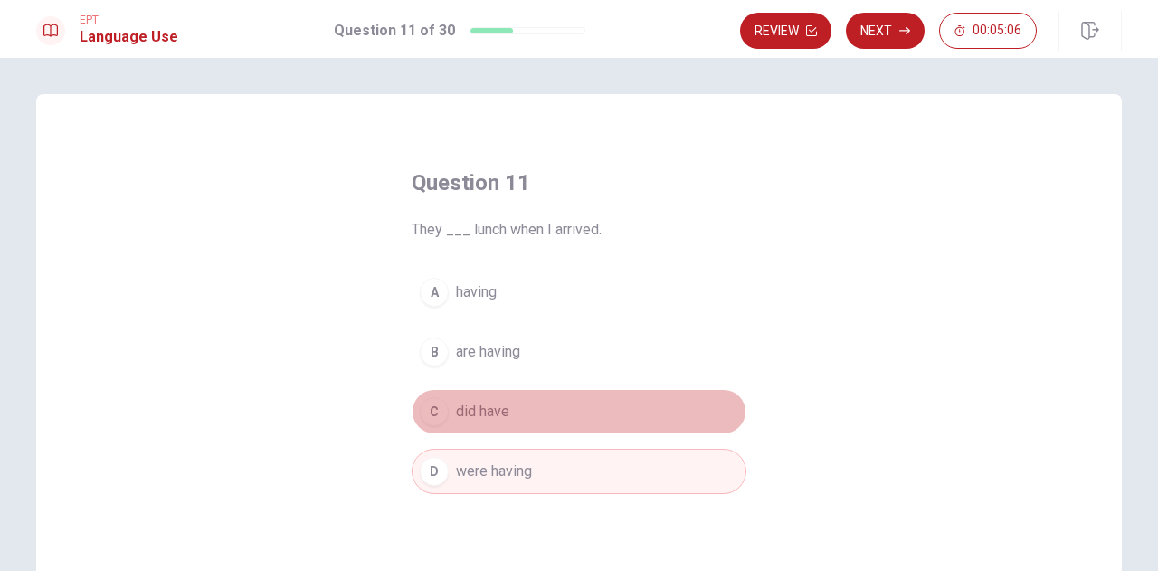
click at [537, 404] on button "C did have" at bounding box center [578, 411] width 335 height 45
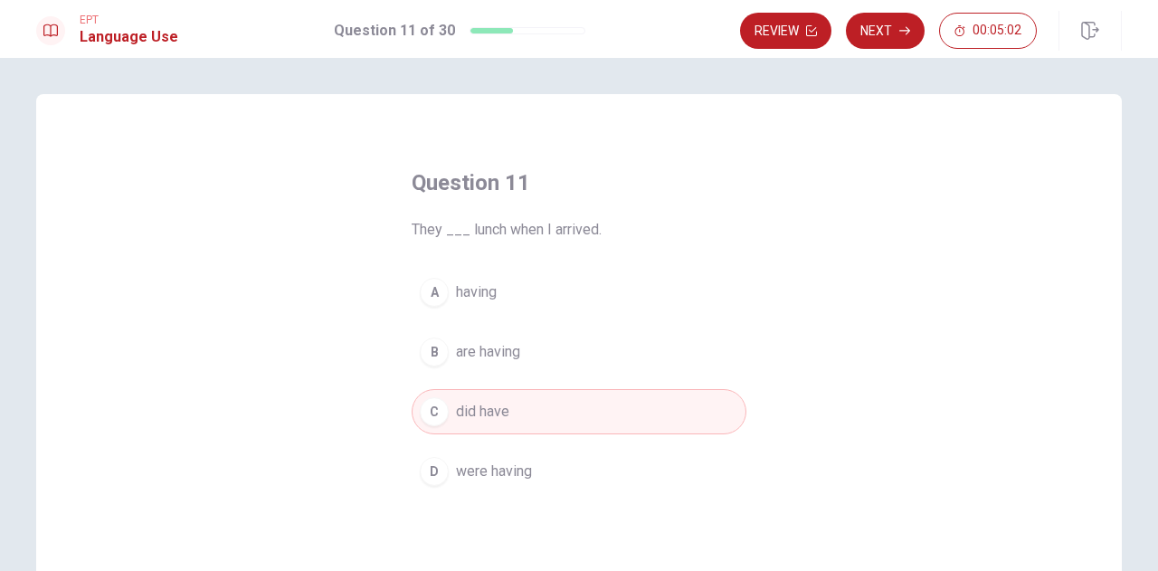
click at [543, 341] on button "B are having" at bounding box center [578, 351] width 335 height 45
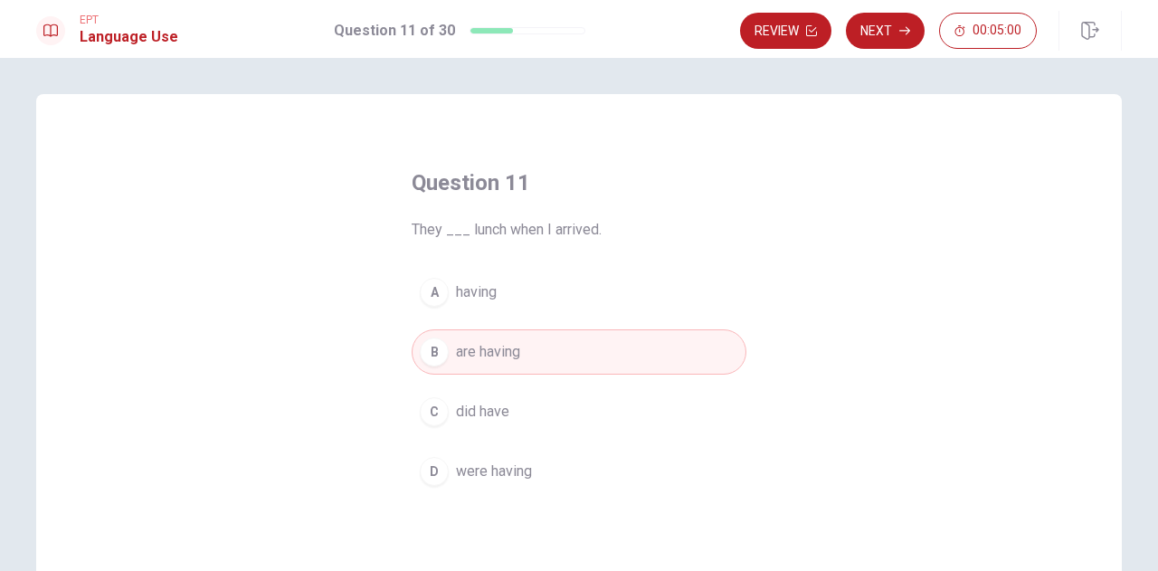
drag, startPoint x: 872, startPoint y: 15, endPoint x: 874, endPoint y: 43, distance: 27.2
click at [873, 17] on button "Next" at bounding box center [885, 31] width 79 height 36
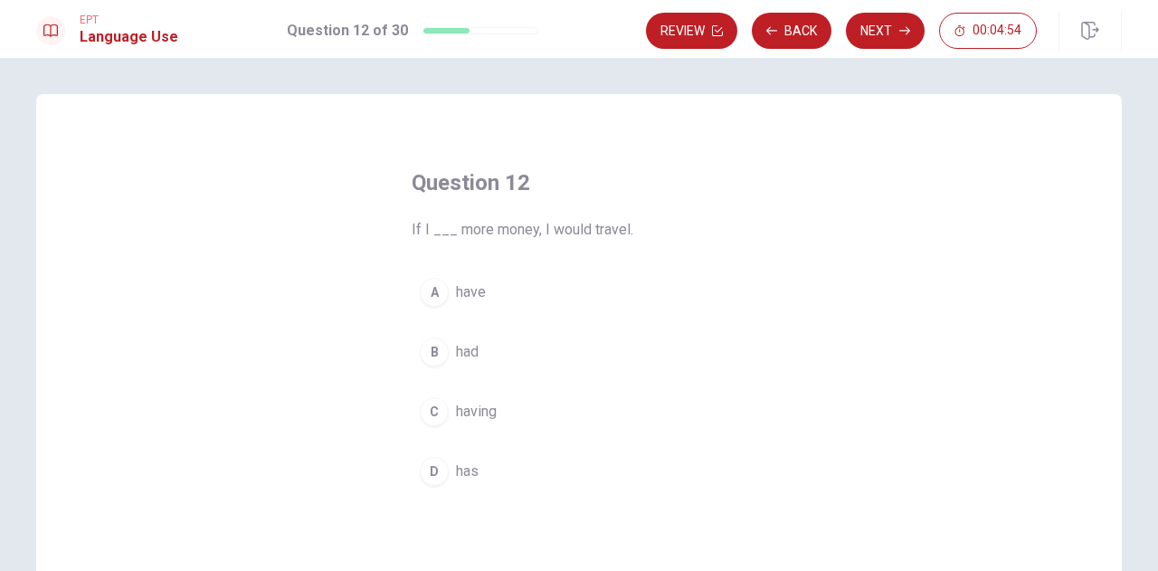
click at [512, 292] on button "A have" at bounding box center [578, 291] width 335 height 45
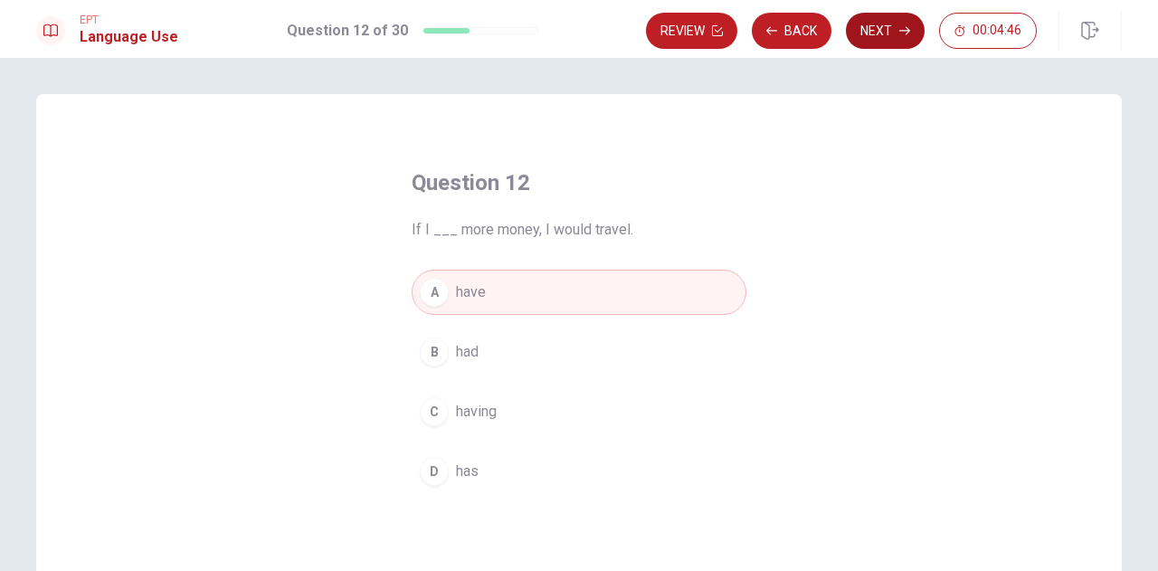
click at [882, 35] on button "Next" at bounding box center [885, 31] width 79 height 36
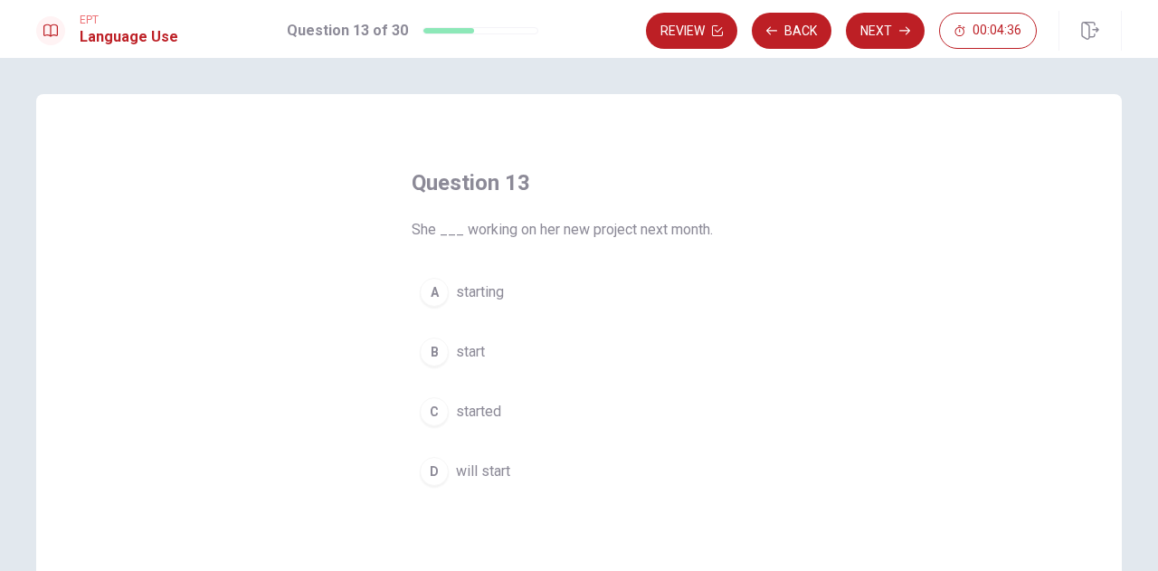
click at [524, 464] on button "D will start" at bounding box center [578, 471] width 335 height 45
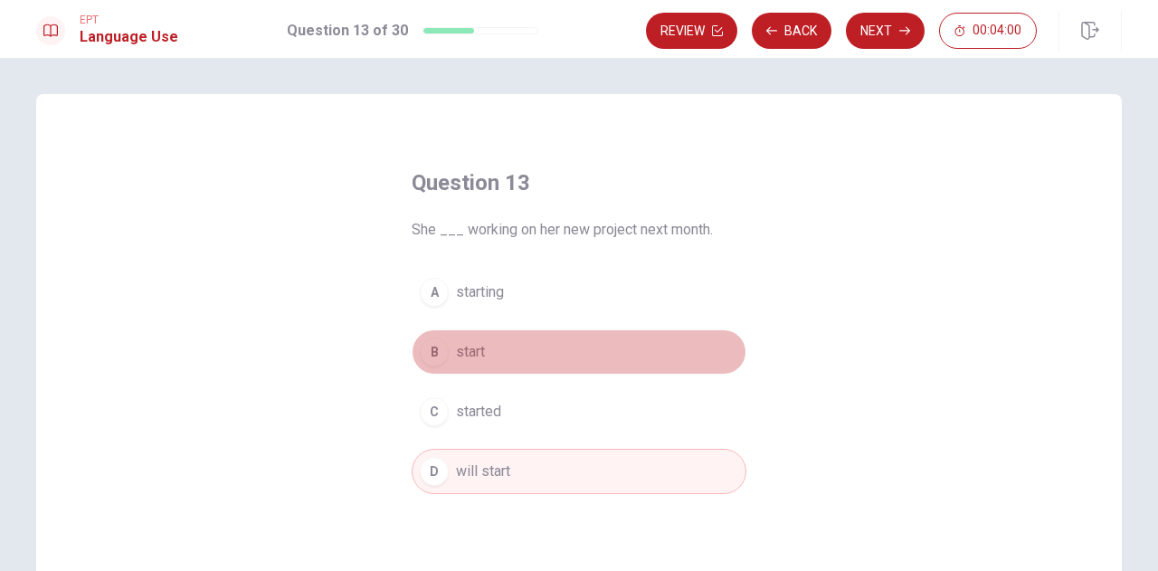
click at [553, 348] on button "B start" at bounding box center [578, 351] width 335 height 45
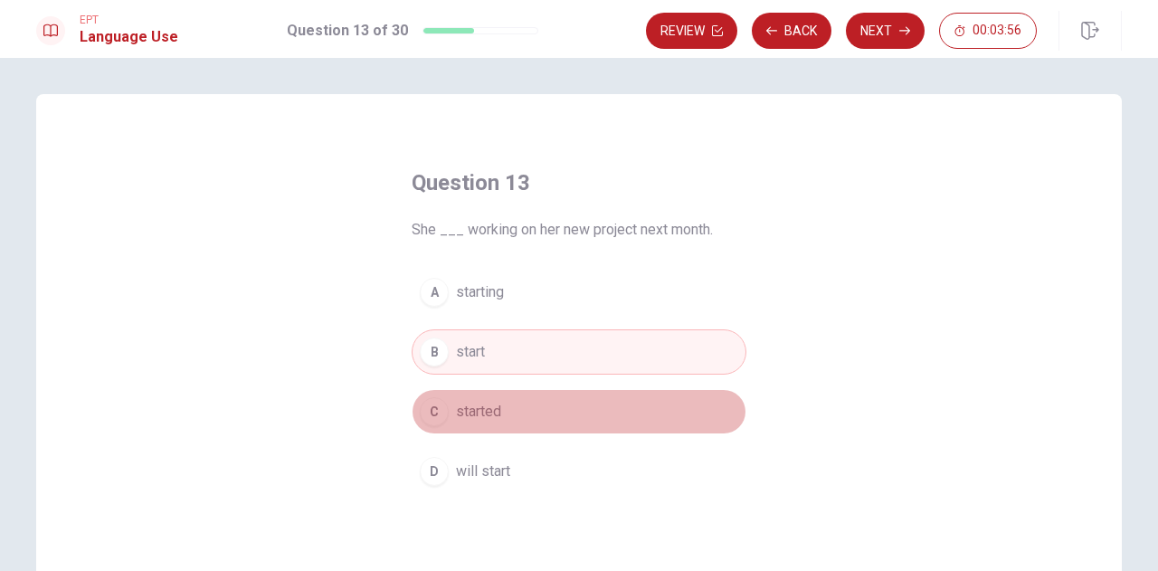
click at [562, 403] on button "C started" at bounding box center [578, 411] width 335 height 45
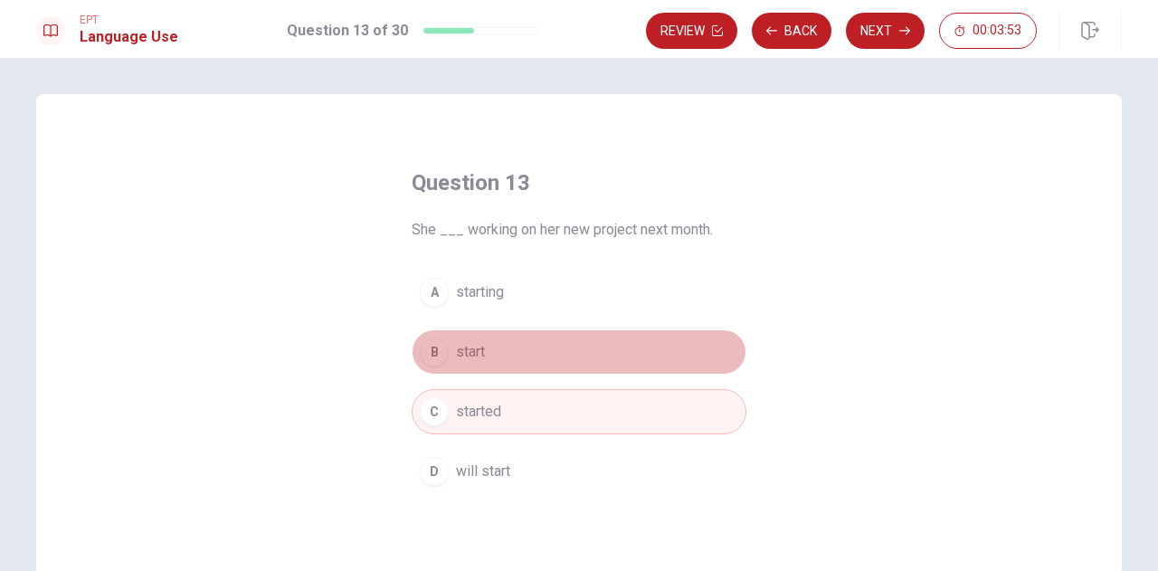
click at [566, 334] on button "B start" at bounding box center [578, 351] width 335 height 45
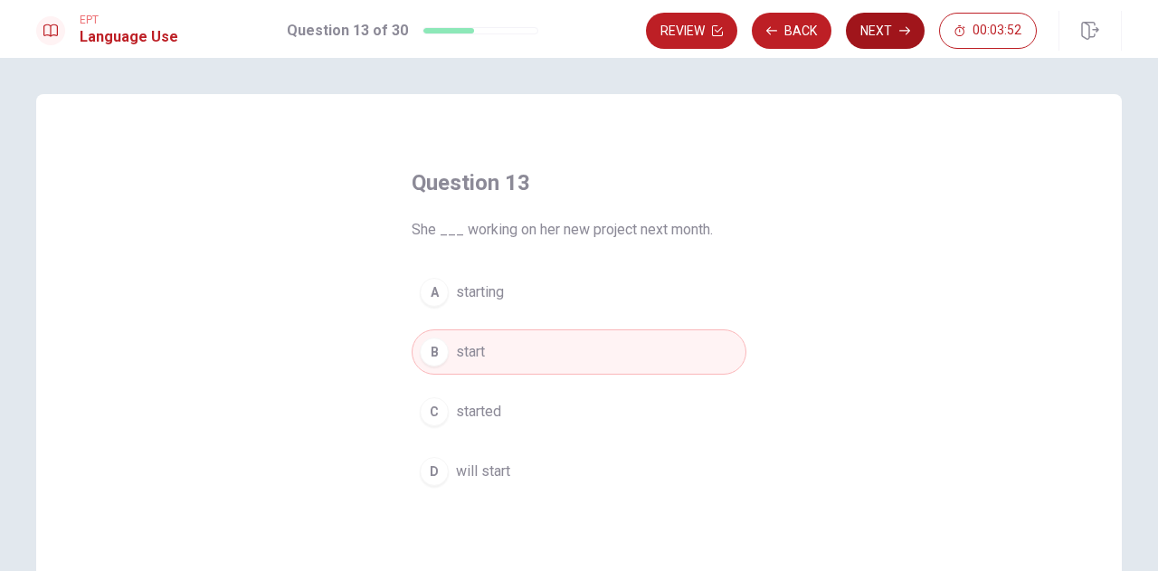
click at [883, 32] on button "Next" at bounding box center [885, 31] width 79 height 36
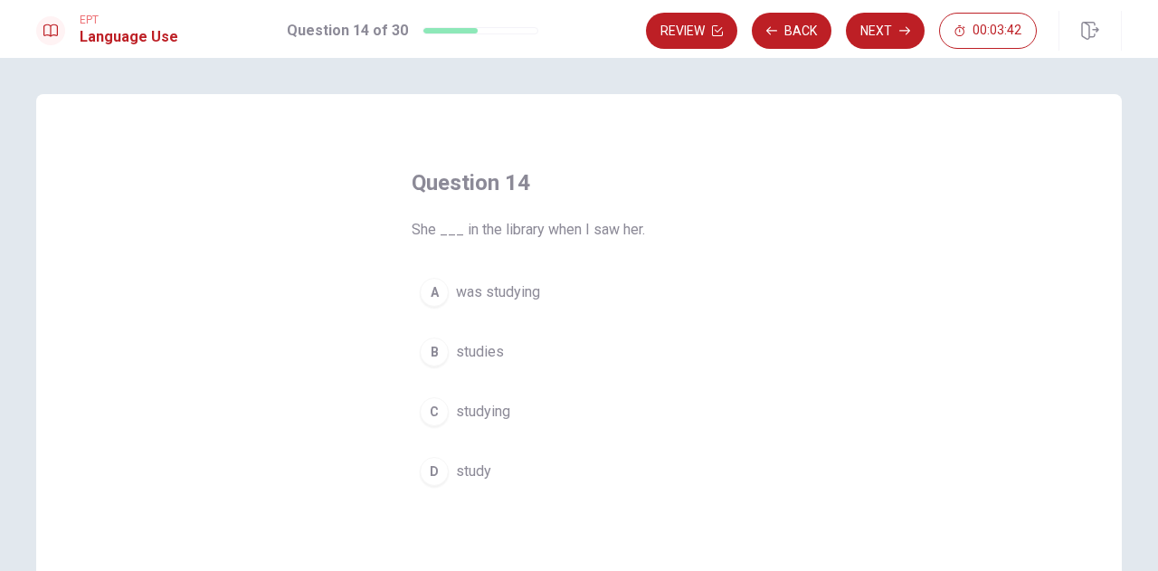
click at [591, 289] on button "A was studying" at bounding box center [578, 291] width 335 height 45
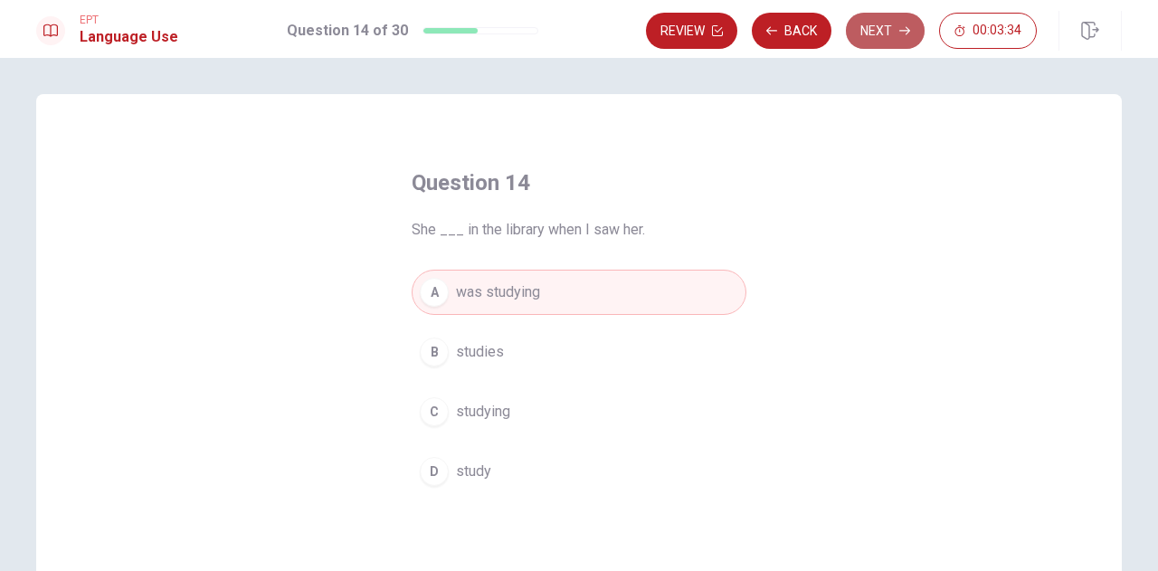
click at [881, 31] on button "Next" at bounding box center [885, 31] width 79 height 36
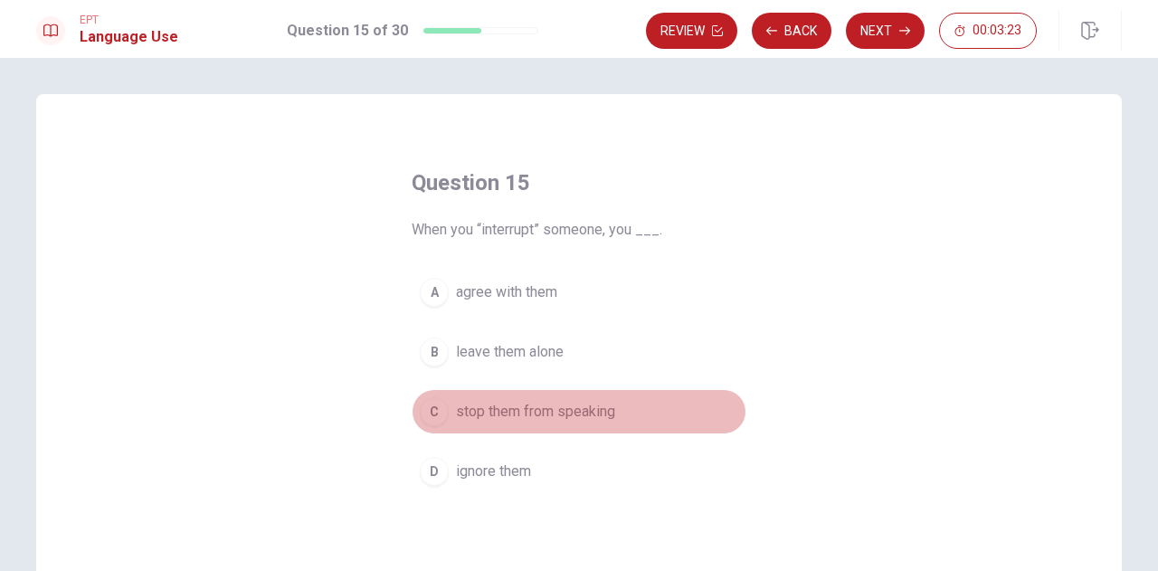
click at [587, 411] on span "stop them from speaking" at bounding box center [535, 412] width 159 height 22
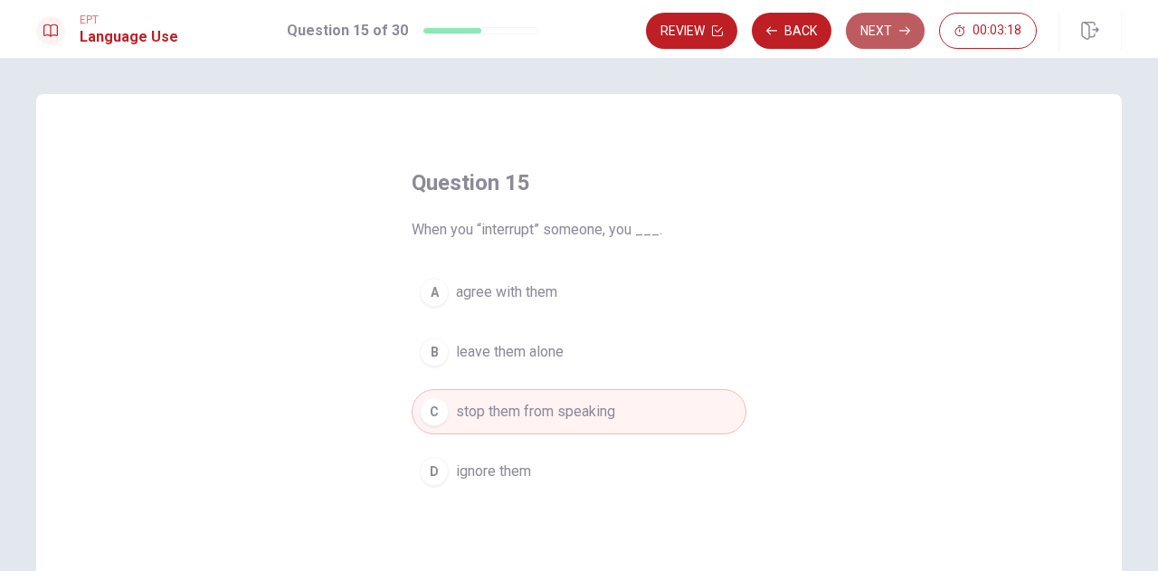
click at [898, 33] on button "Next" at bounding box center [885, 31] width 79 height 36
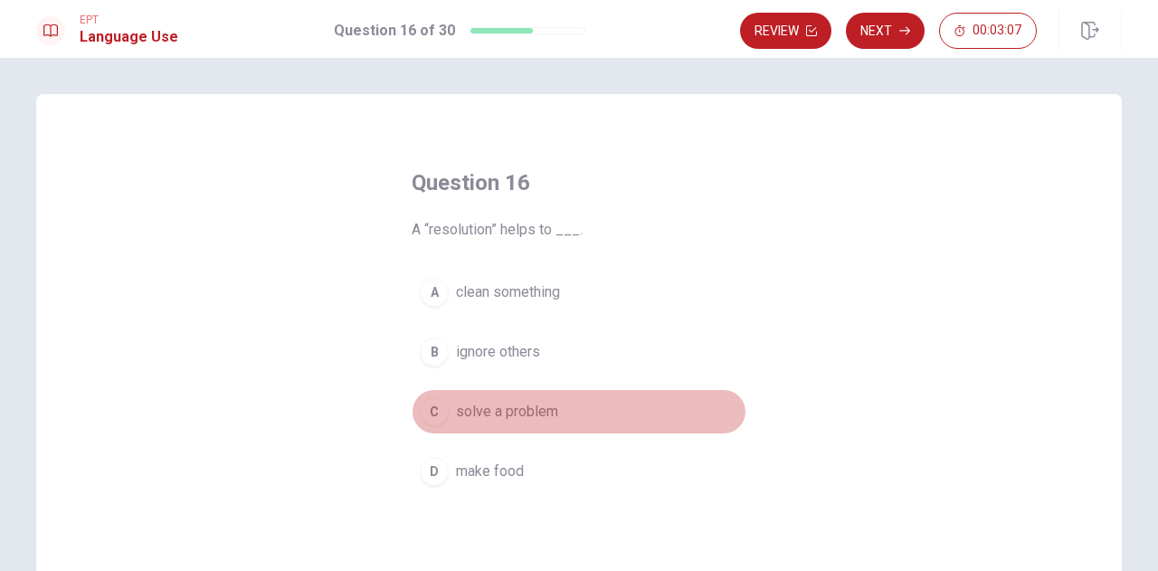
click at [537, 411] on span "solve a problem" at bounding box center [507, 412] width 102 height 22
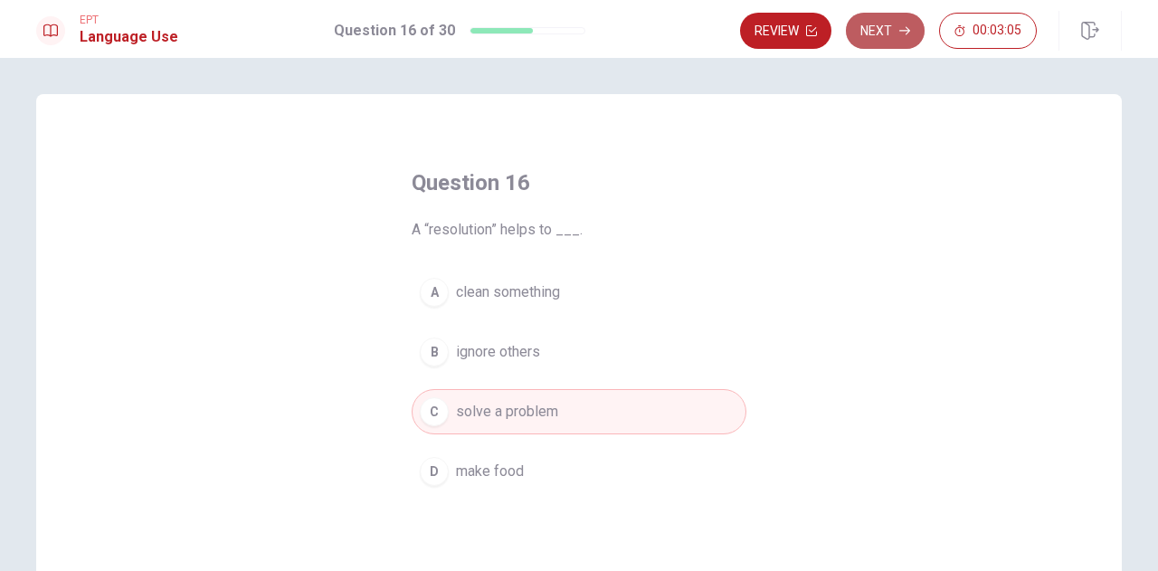
click at [910, 34] on icon "button" at bounding box center [904, 30] width 11 height 11
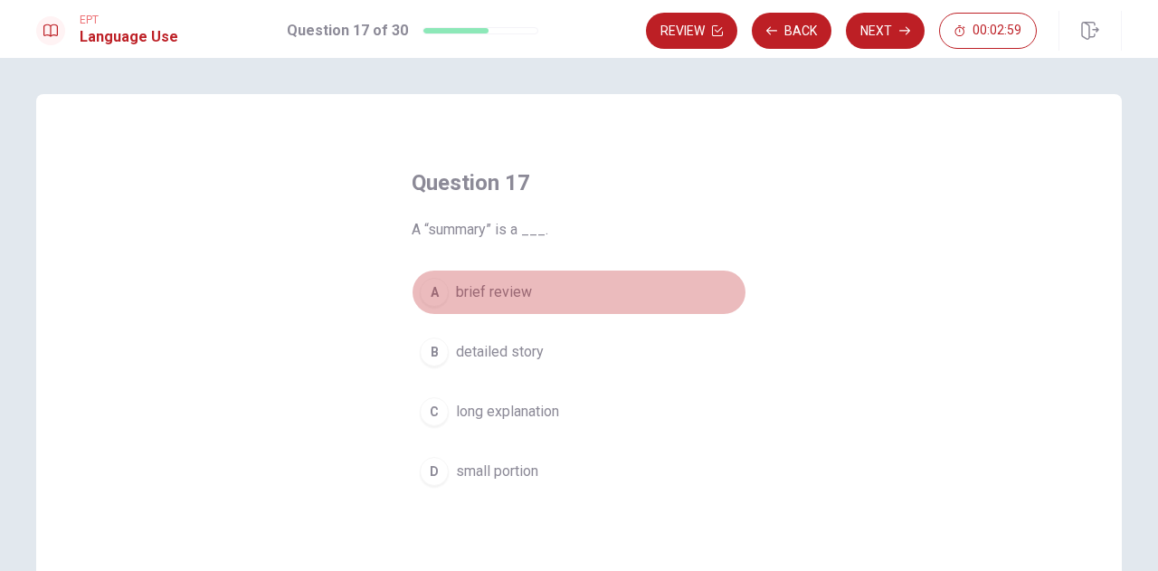
click at [528, 290] on button "A brief review" at bounding box center [578, 291] width 335 height 45
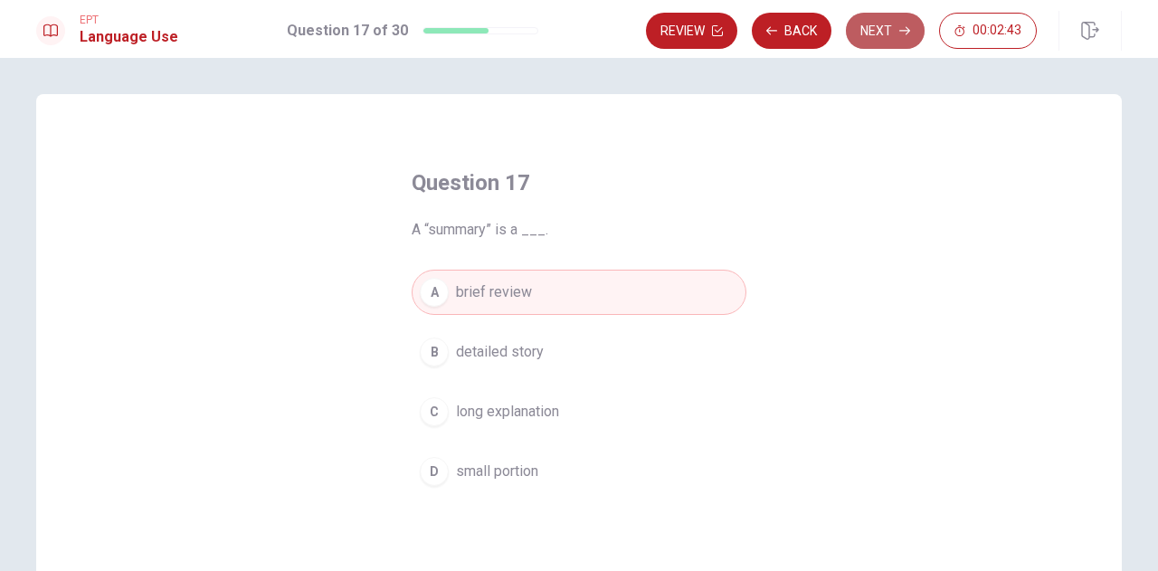
click at [884, 27] on button "Next" at bounding box center [885, 31] width 79 height 36
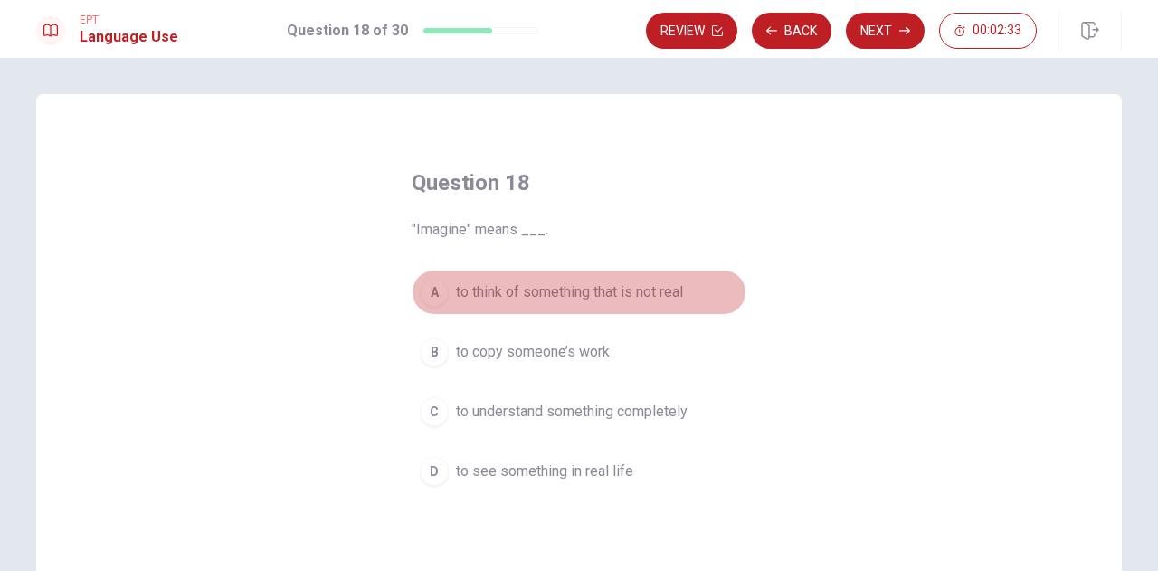
click at [590, 296] on span "to think of something that is not real" at bounding box center [569, 292] width 227 height 22
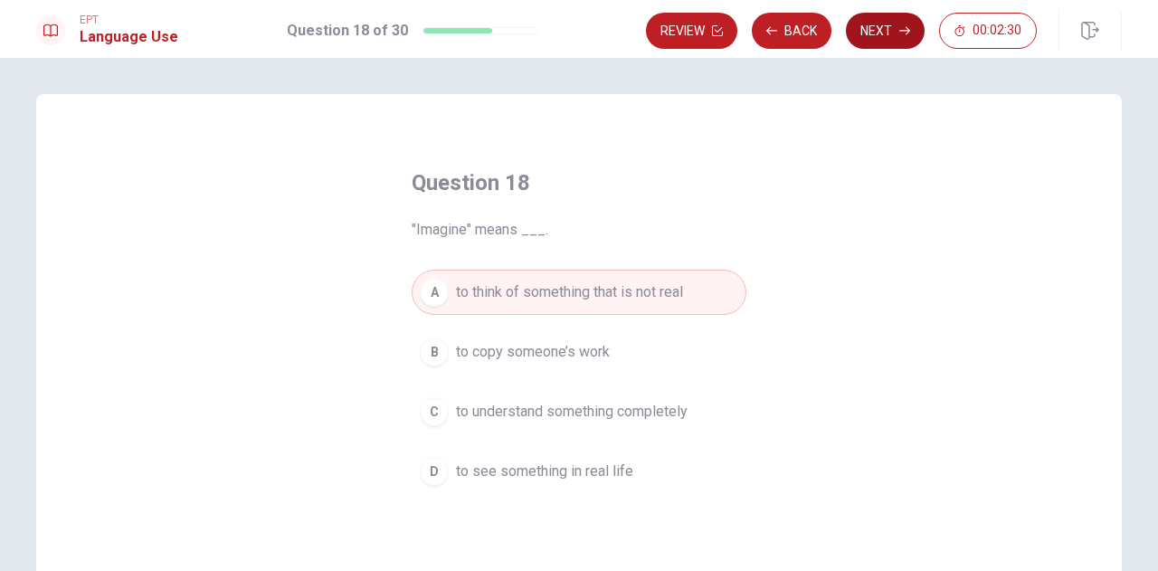
click at [888, 28] on button "Next" at bounding box center [885, 31] width 79 height 36
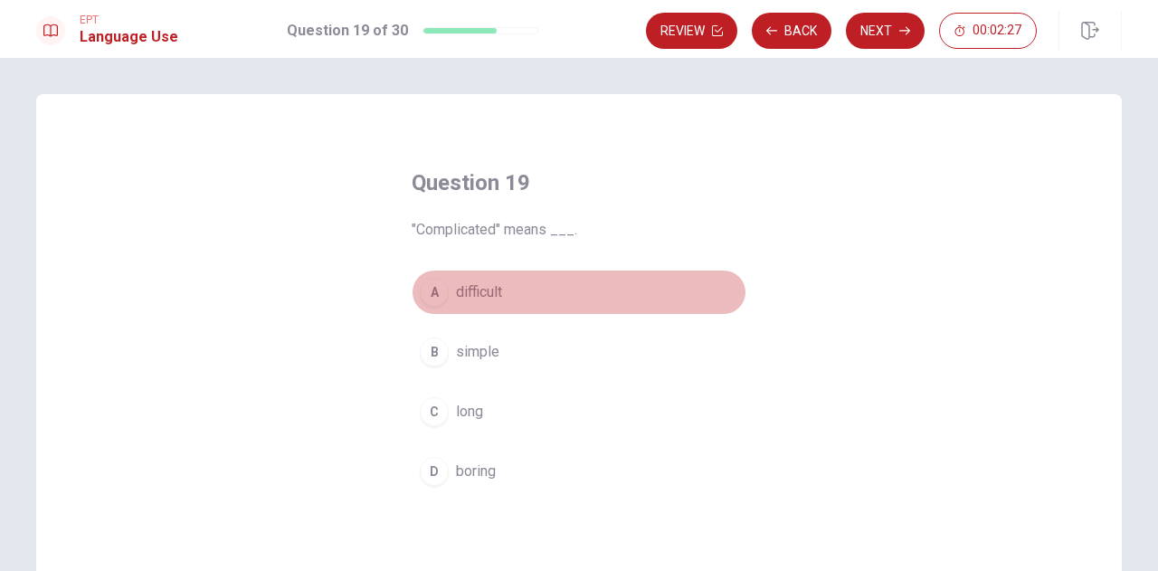
click at [485, 292] on span "difficult" at bounding box center [479, 292] width 46 height 22
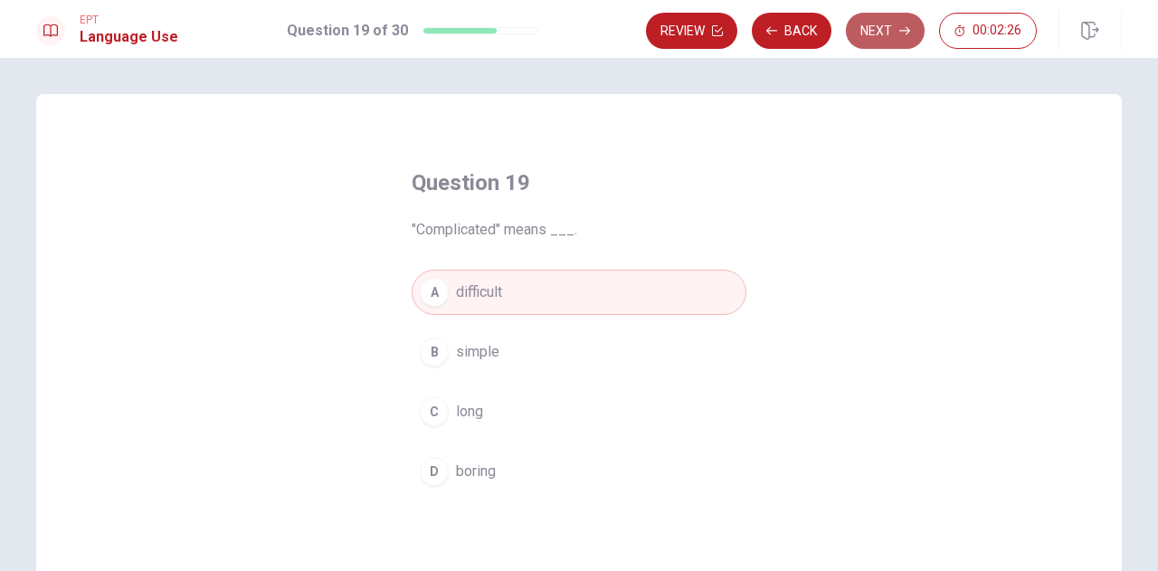
click at [890, 33] on button "Next" at bounding box center [885, 31] width 79 height 36
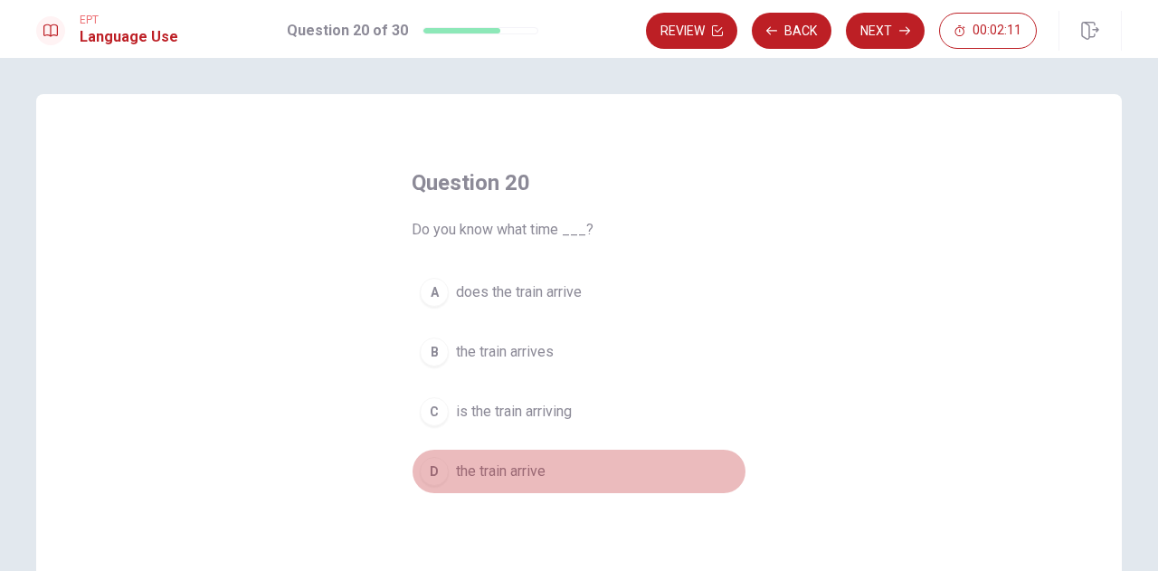
click at [505, 466] on span "the train arrive" at bounding box center [501, 471] width 90 height 22
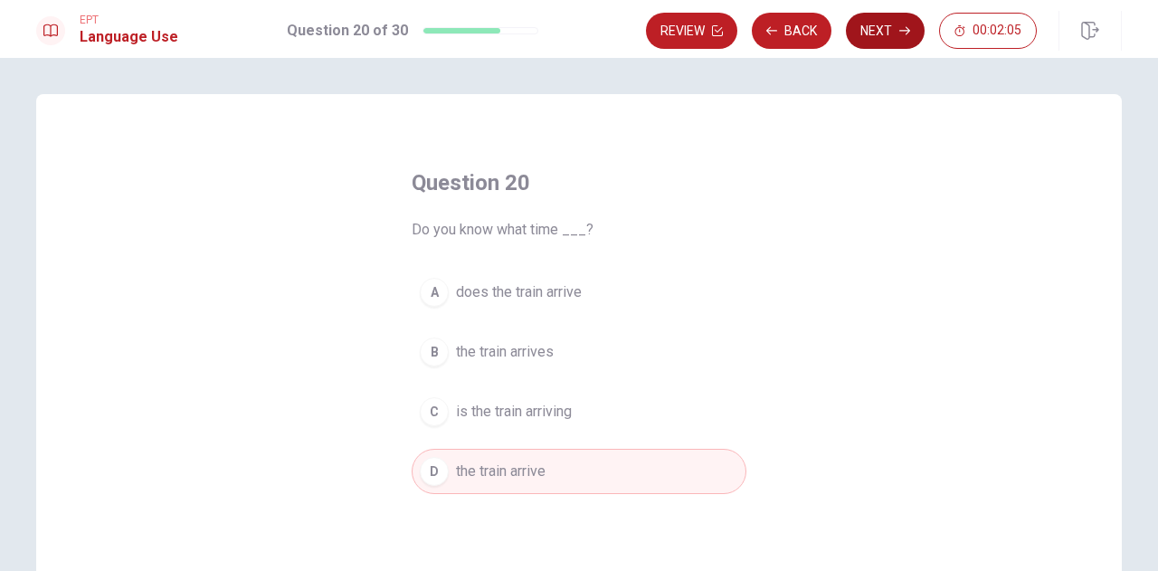
click at [870, 17] on button "Next" at bounding box center [885, 31] width 79 height 36
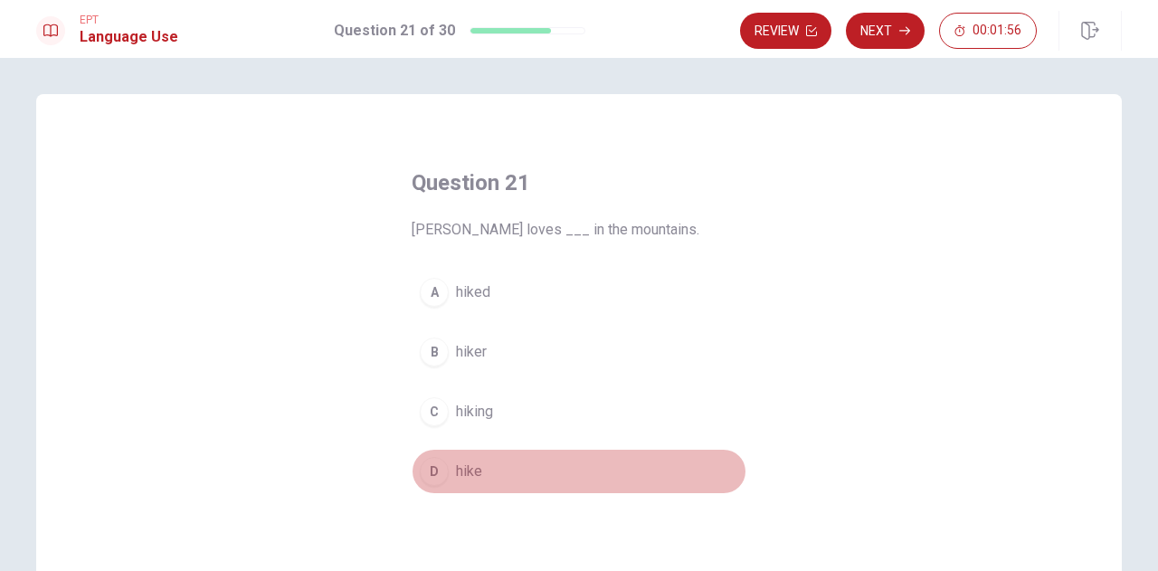
click at [487, 468] on button "D hike" at bounding box center [578, 471] width 335 height 45
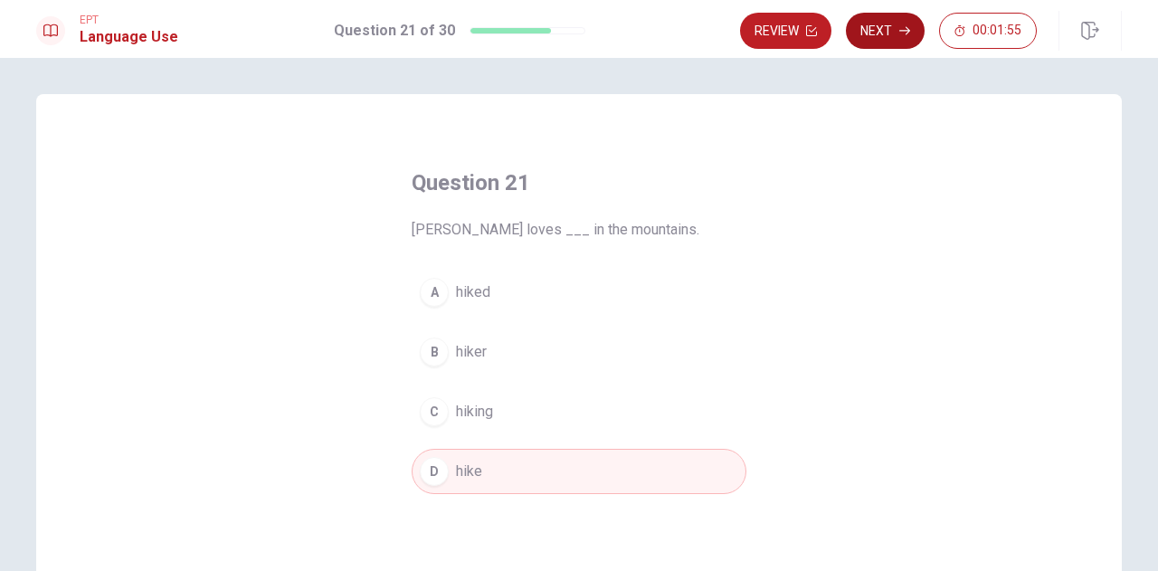
click at [899, 29] on button "Next" at bounding box center [885, 31] width 79 height 36
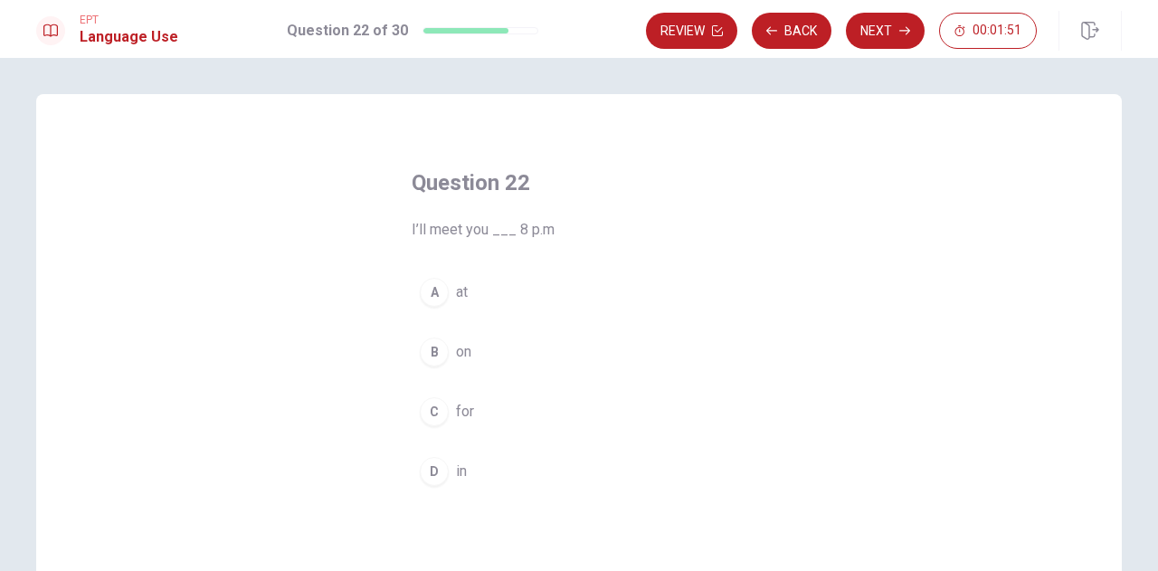
click at [476, 292] on button "A at" at bounding box center [578, 291] width 335 height 45
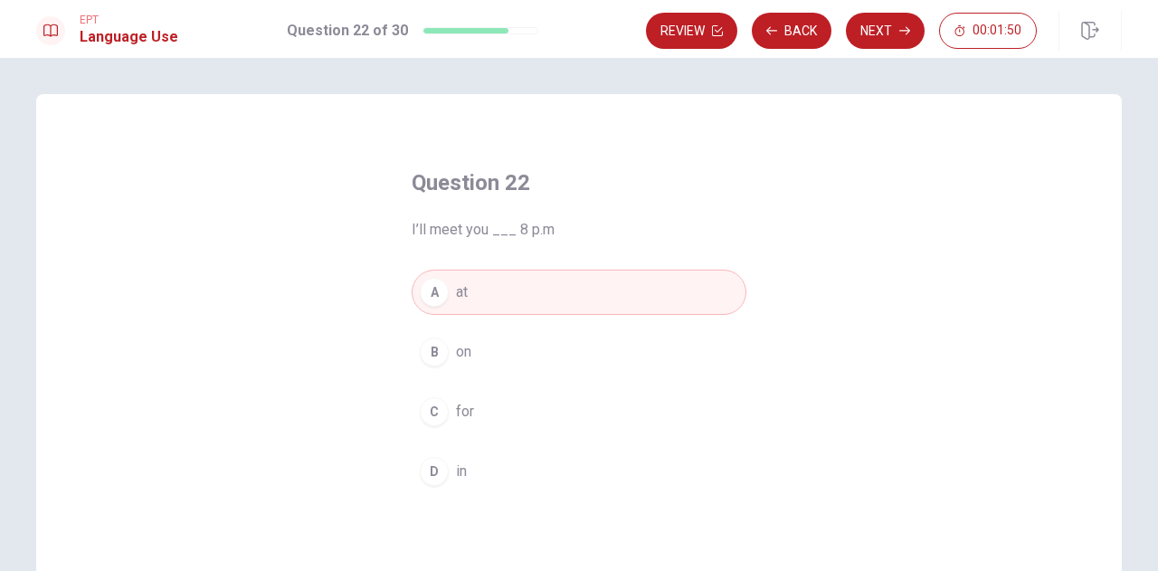
drag, startPoint x: 893, startPoint y: 35, endPoint x: 881, endPoint y: 43, distance: 13.8
click at [892, 35] on button "Next" at bounding box center [885, 31] width 79 height 36
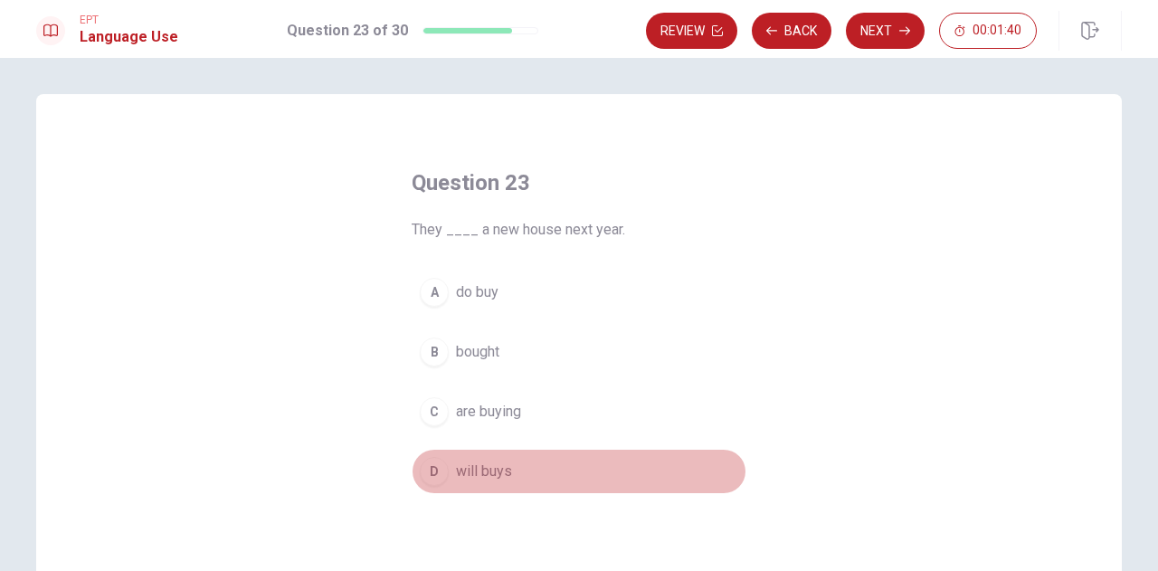
click at [521, 470] on button "D will buys" at bounding box center [578, 471] width 335 height 45
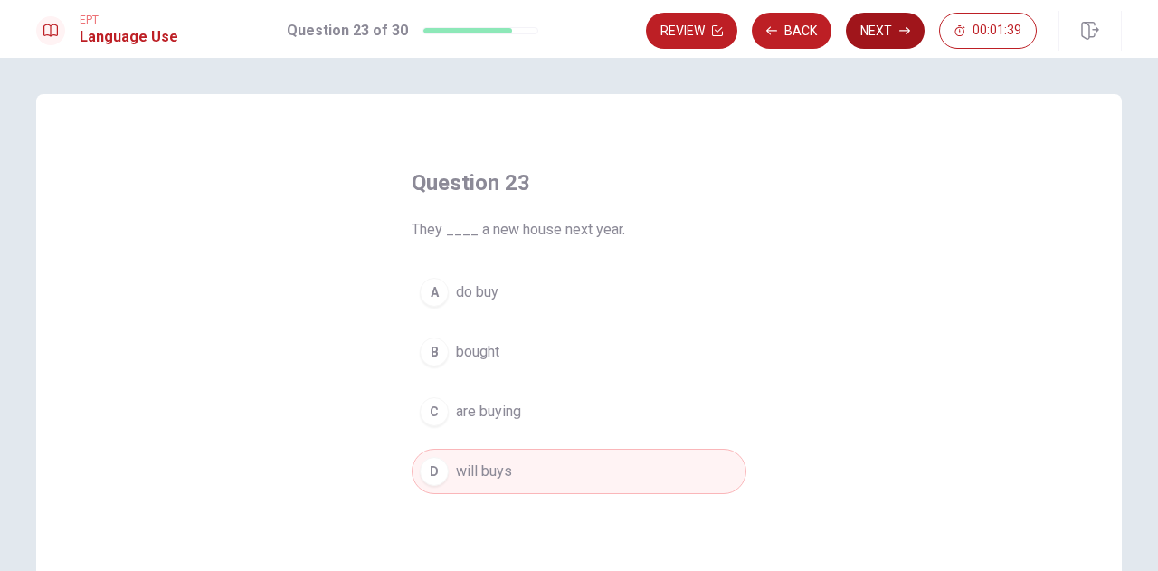
click at [867, 42] on button "Next" at bounding box center [885, 31] width 79 height 36
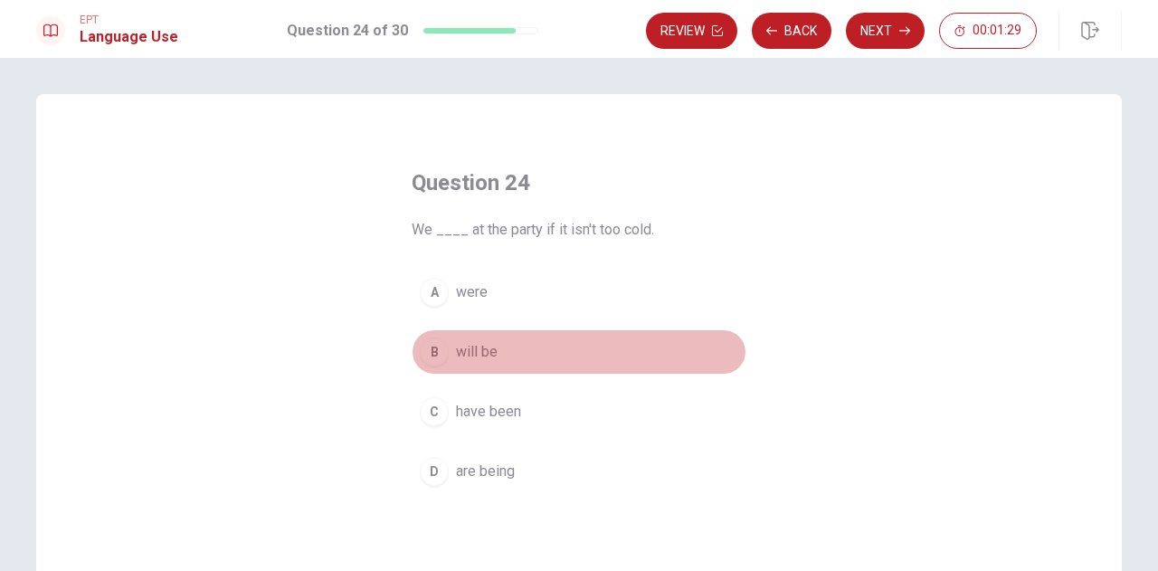
click at [506, 350] on button "B will be" at bounding box center [578, 351] width 335 height 45
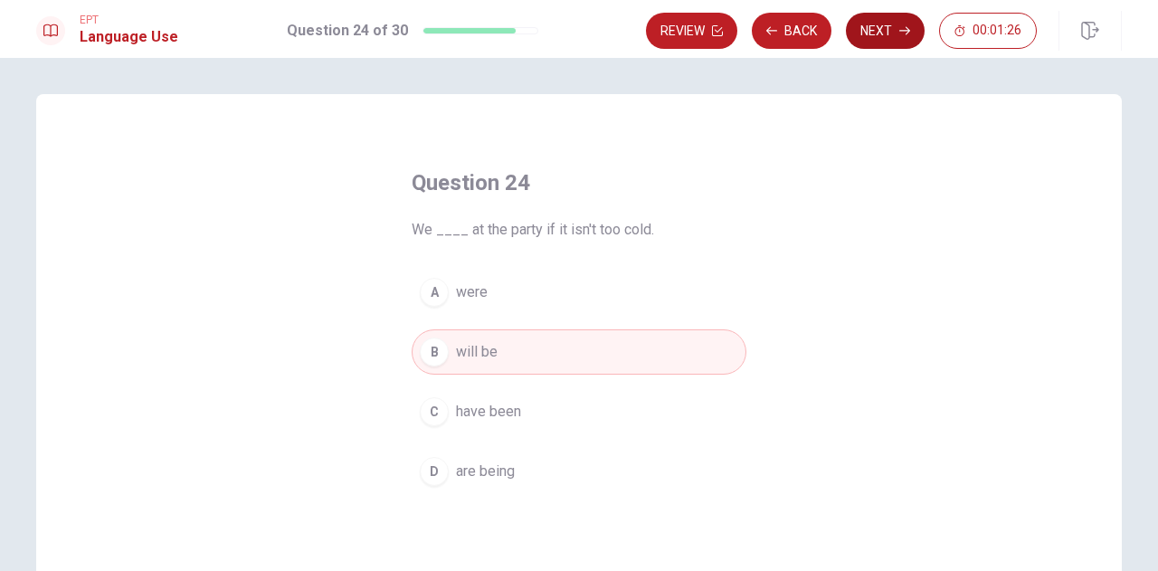
click at [897, 34] on button "Next" at bounding box center [885, 31] width 79 height 36
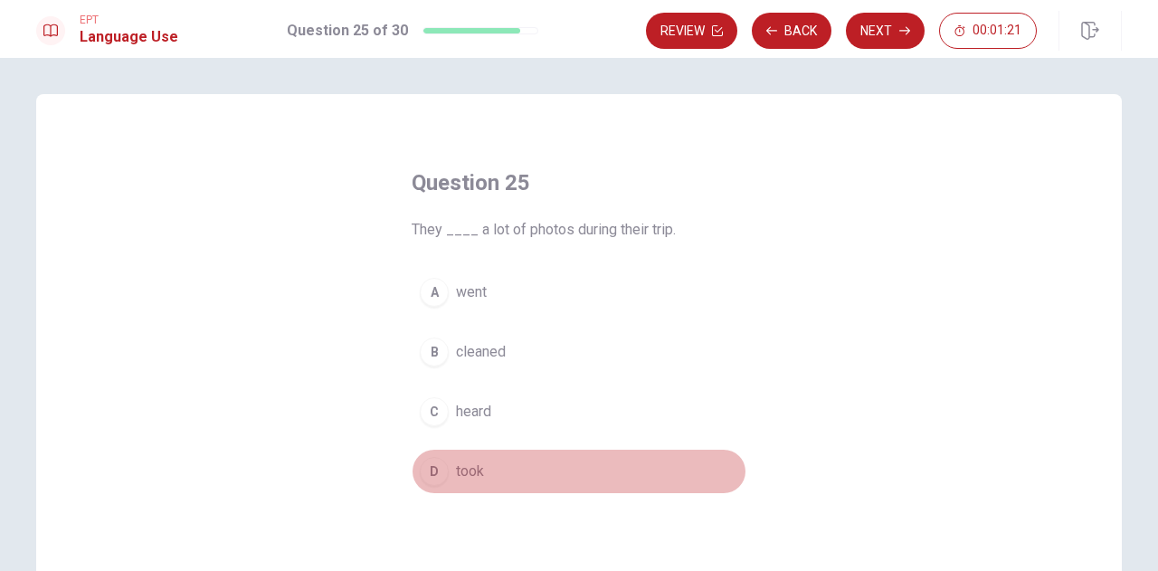
click at [493, 473] on button "D took" at bounding box center [578, 471] width 335 height 45
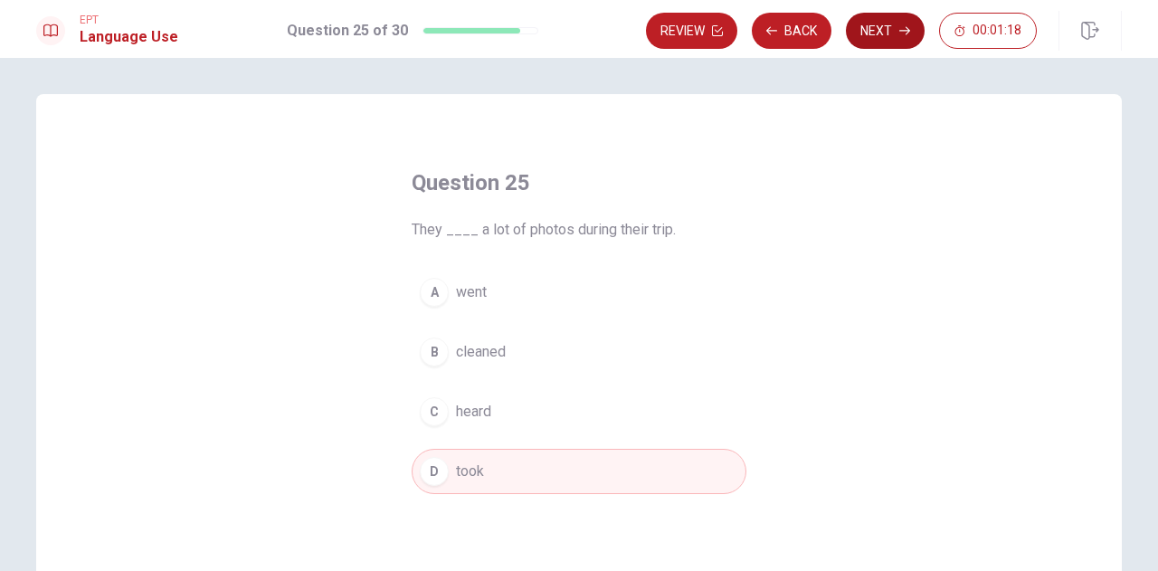
click at [899, 28] on button "Next" at bounding box center [885, 31] width 79 height 36
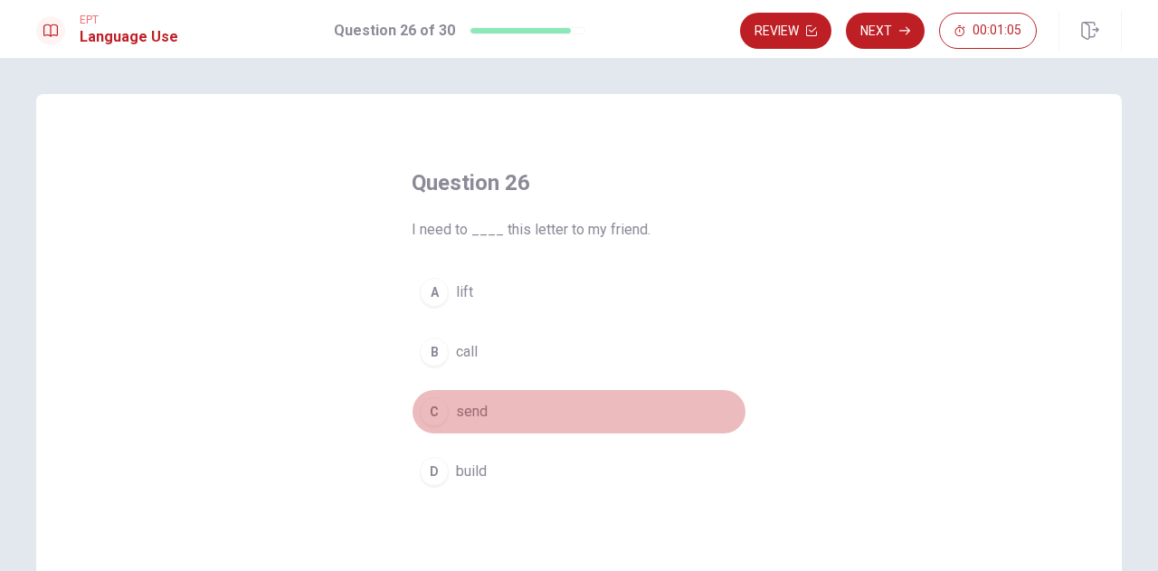
click at [488, 410] on button "C send" at bounding box center [578, 411] width 335 height 45
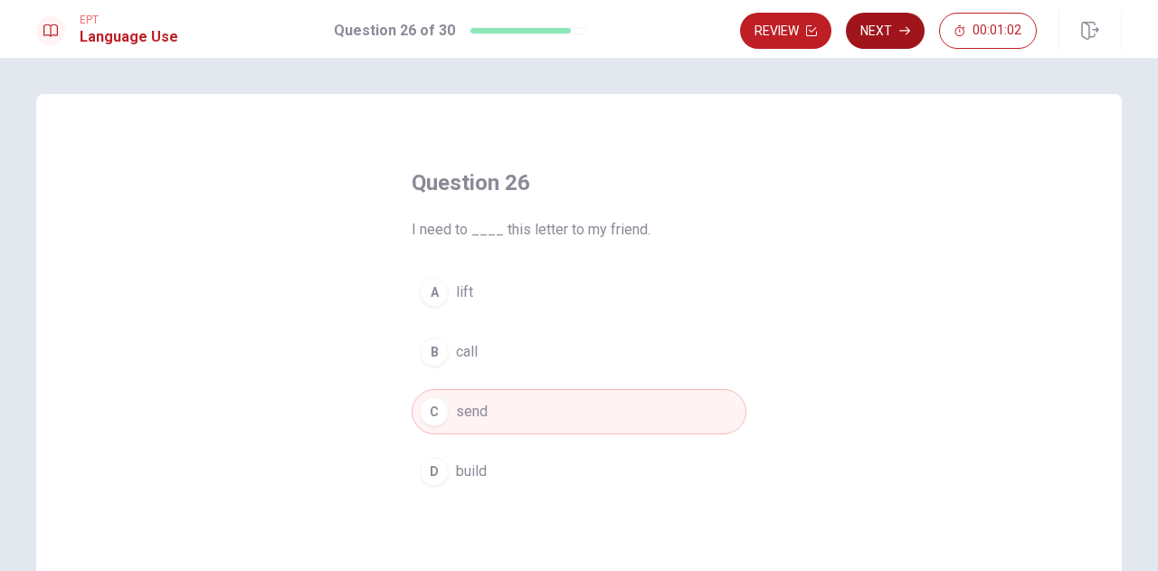
click at [893, 44] on button "Next" at bounding box center [885, 31] width 79 height 36
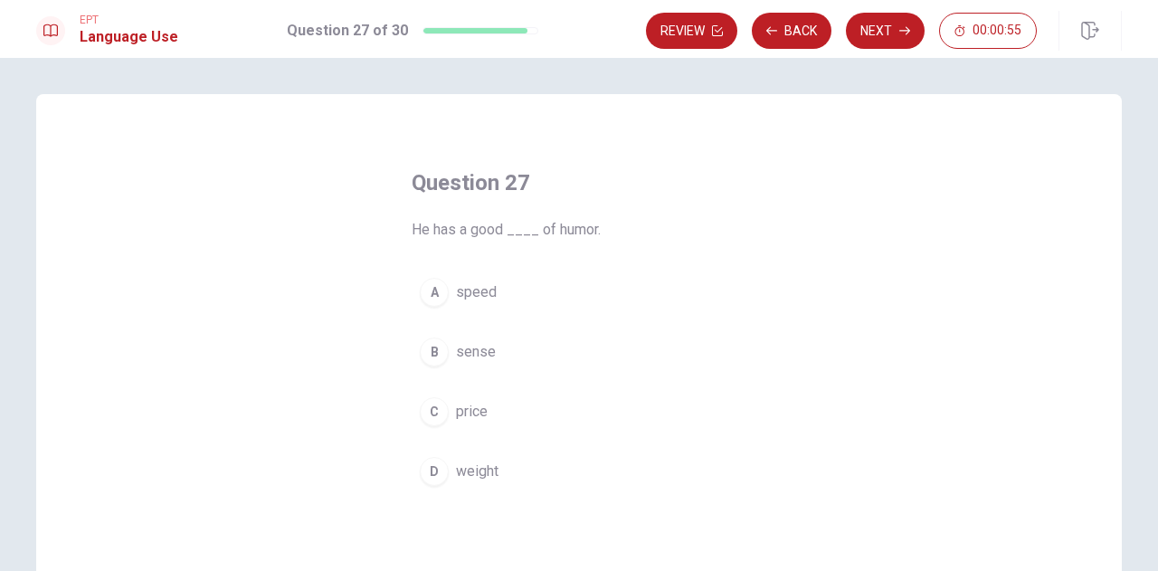
click at [486, 349] on span "sense" at bounding box center [476, 352] width 40 height 22
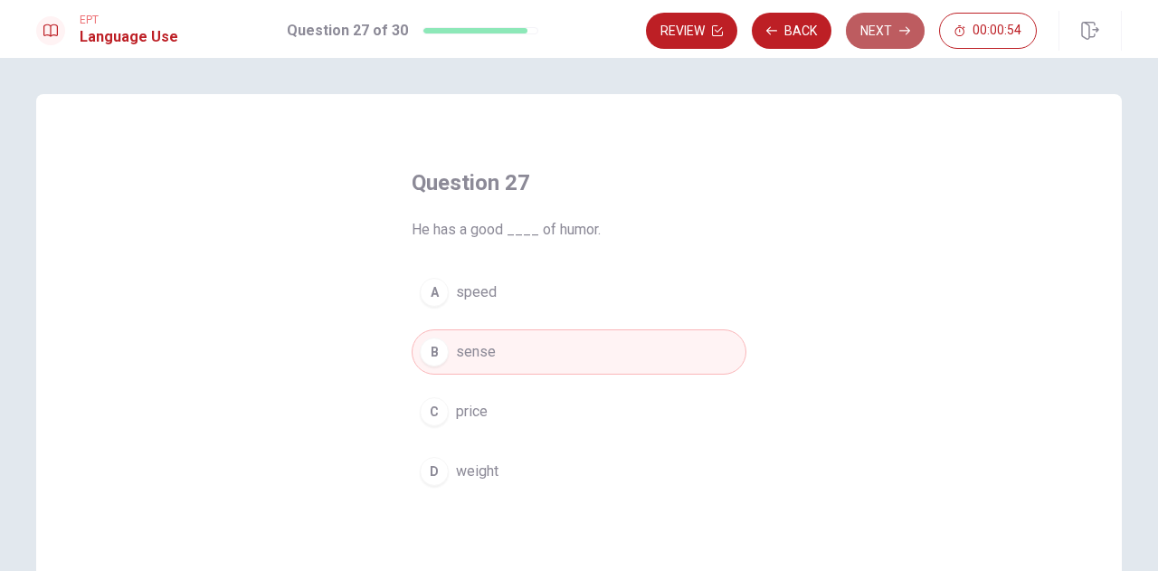
click at [892, 36] on button "Next" at bounding box center [885, 31] width 79 height 36
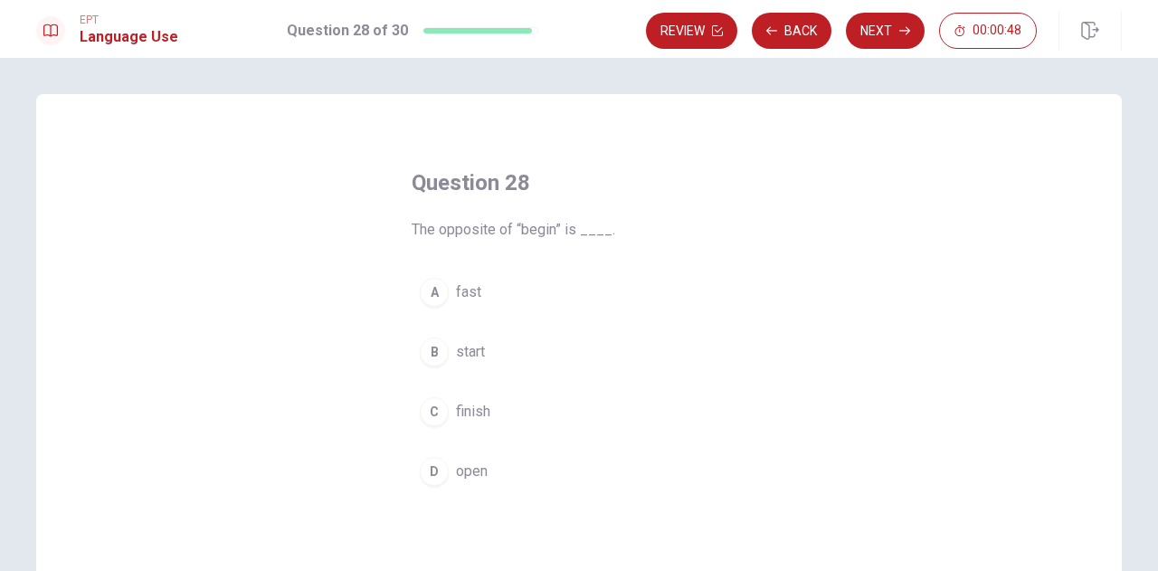
click at [497, 411] on button "C finish" at bounding box center [578, 411] width 335 height 45
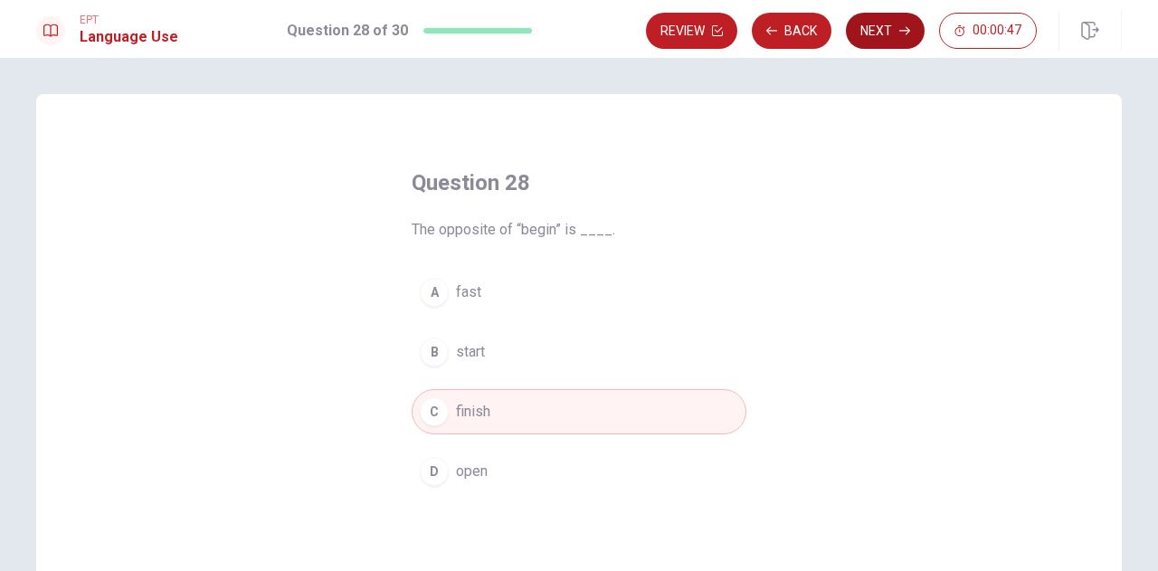
click at [897, 30] on button "Next" at bounding box center [885, 31] width 79 height 36
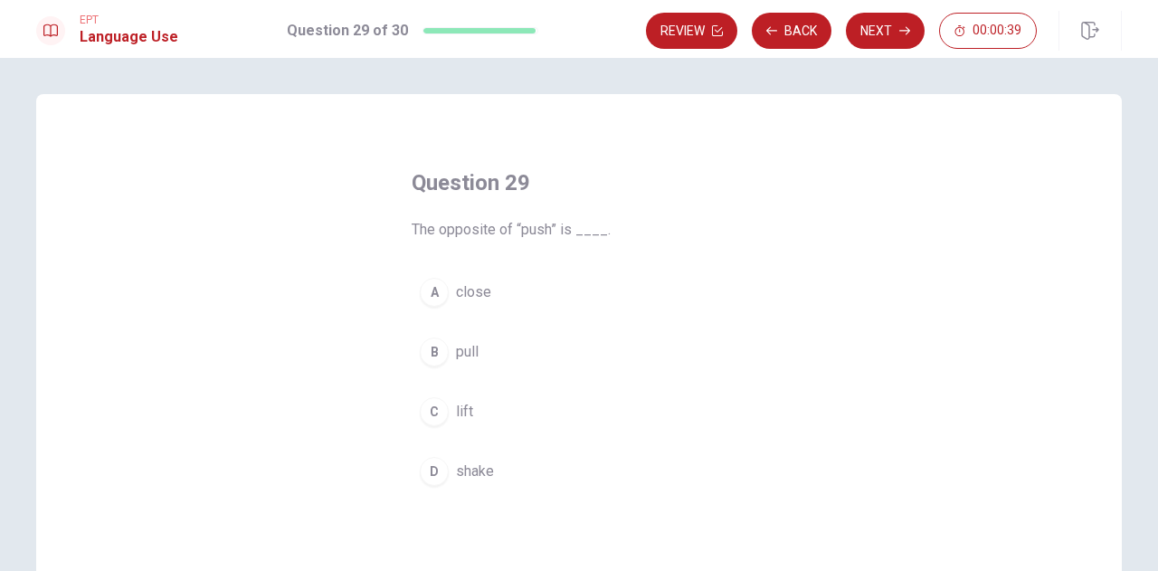
click at [478, 352] on button "B pull" at bounding box center [578, 351] width 335 height 45
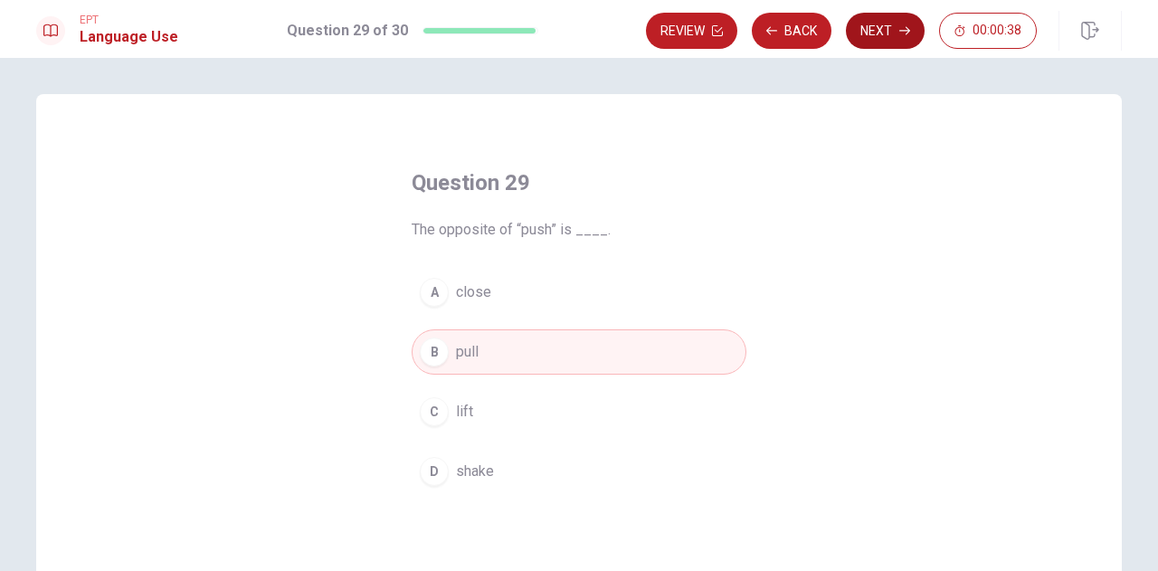
click at [879, 32] on button "Next" at bounding box center [885, 31] width 79 height 36
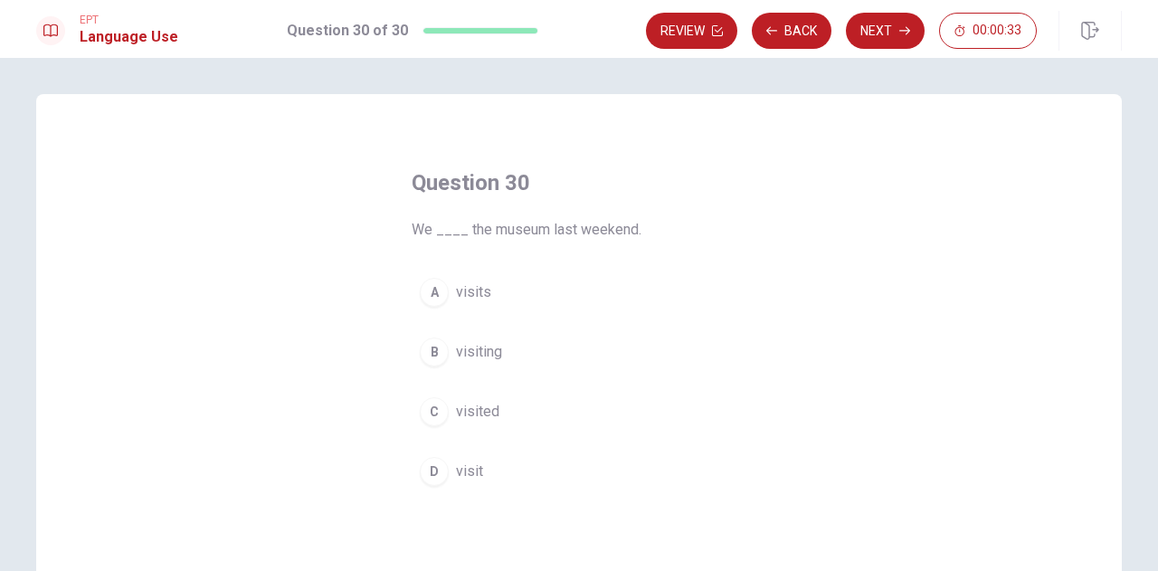
click at [501, 411] on button "C visited" at bounding box center [578, 411] width 335 height 45
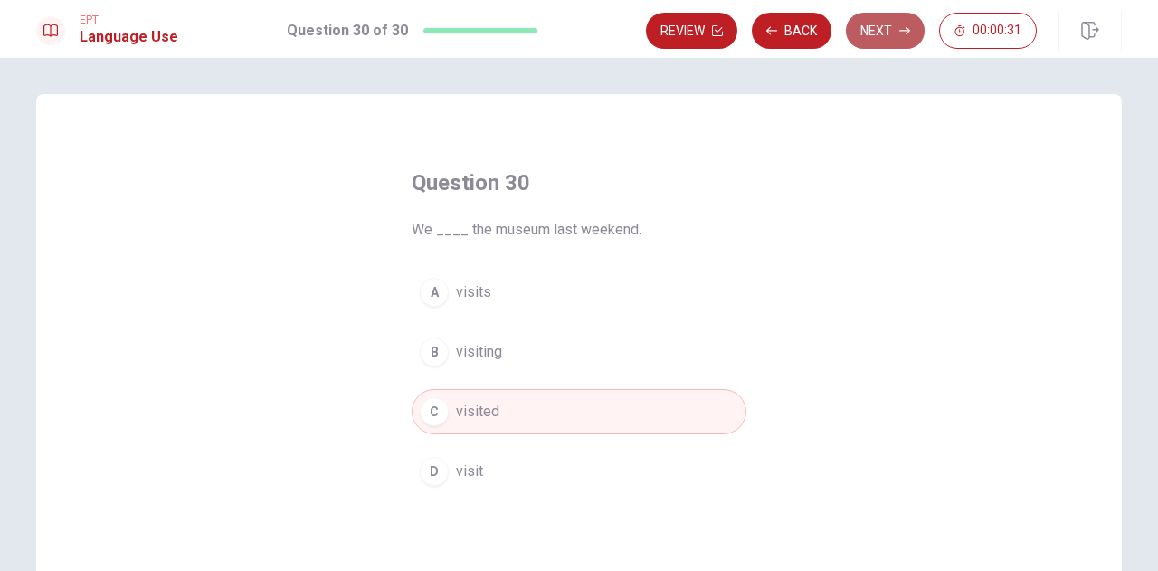
click at [887, 27] on button "Next" at bounding box center [885, 31] width 79 height 36
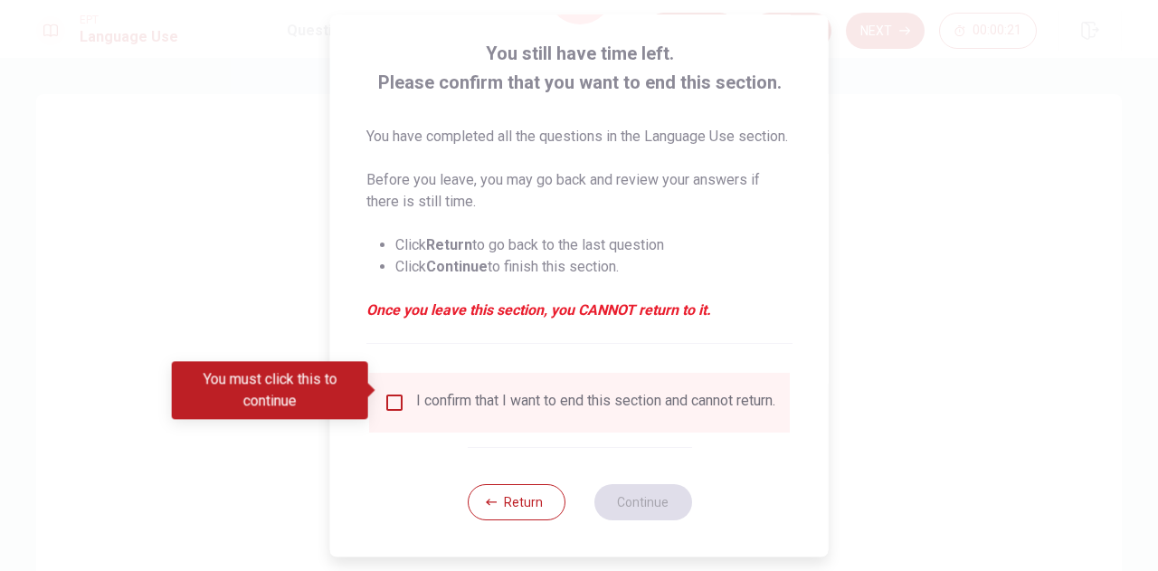
scroll to position [125, 0]
click at [503, 505] on button "Return" at bounding box center [516, 502] width 98 height 36
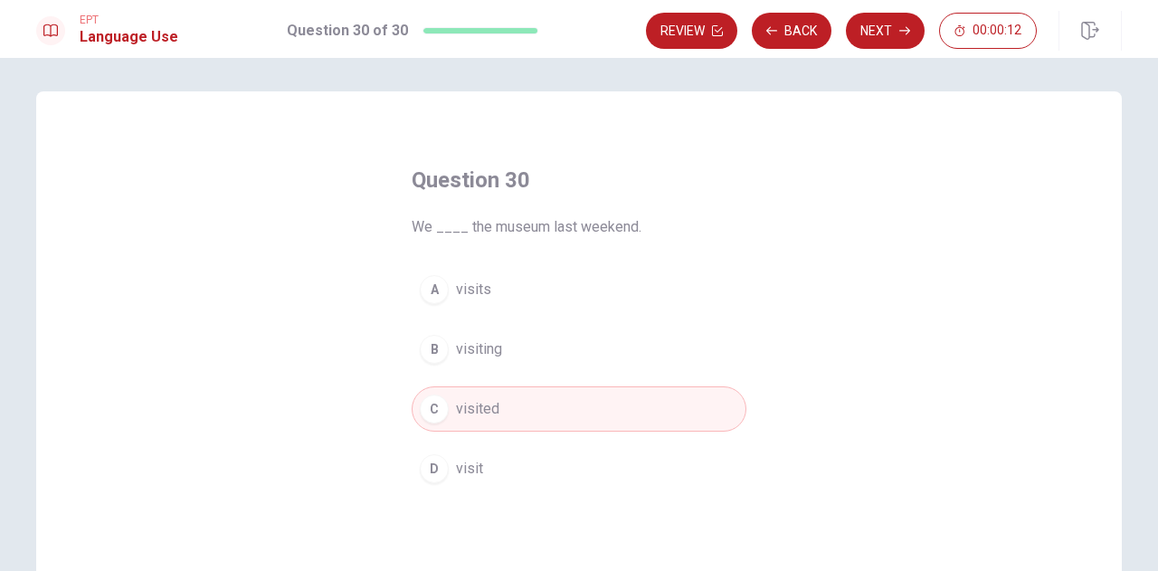
scroll to position [0, 0]
click at [702, 29] on button "Review" at bounding box center [691, 31] width 91 height 36
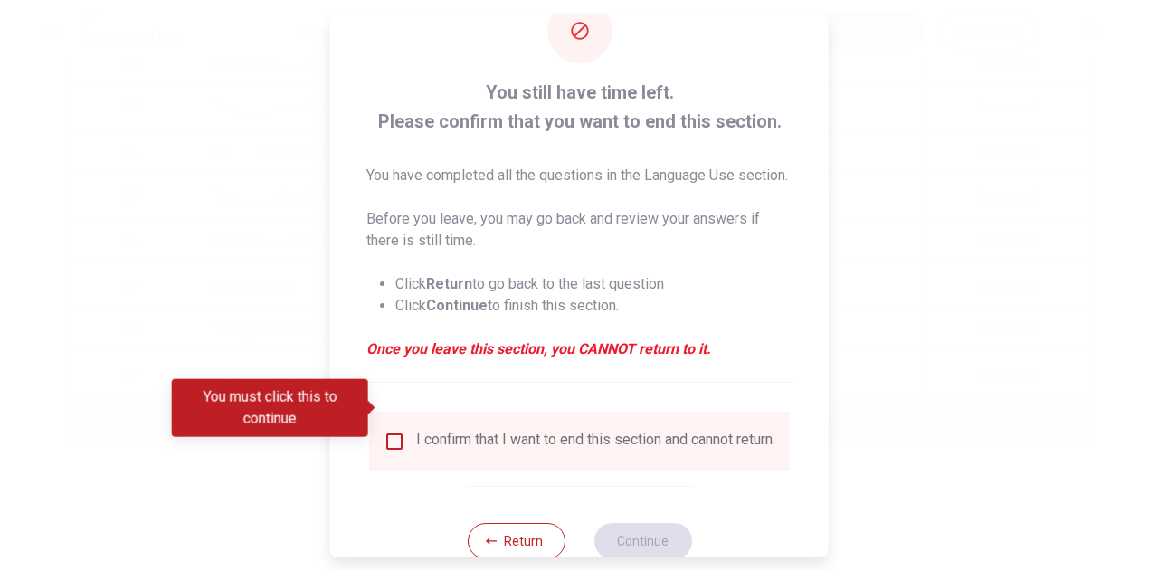
scroll to position [125, 0]
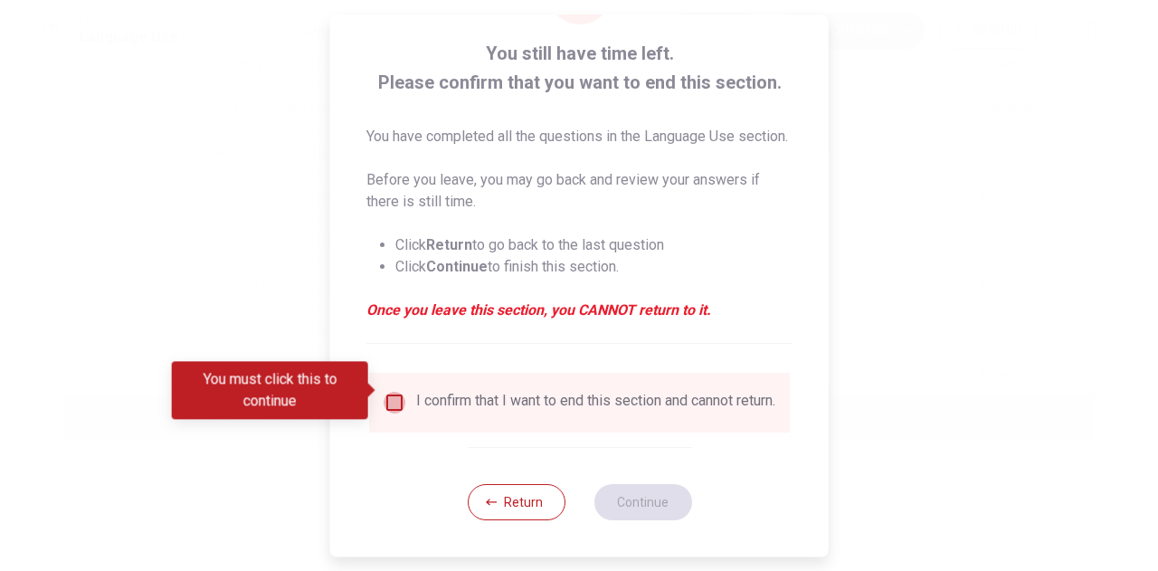
click at [392, 392] on input "You must click this to continue" at bounding box center [394, 403] width 22 height 22
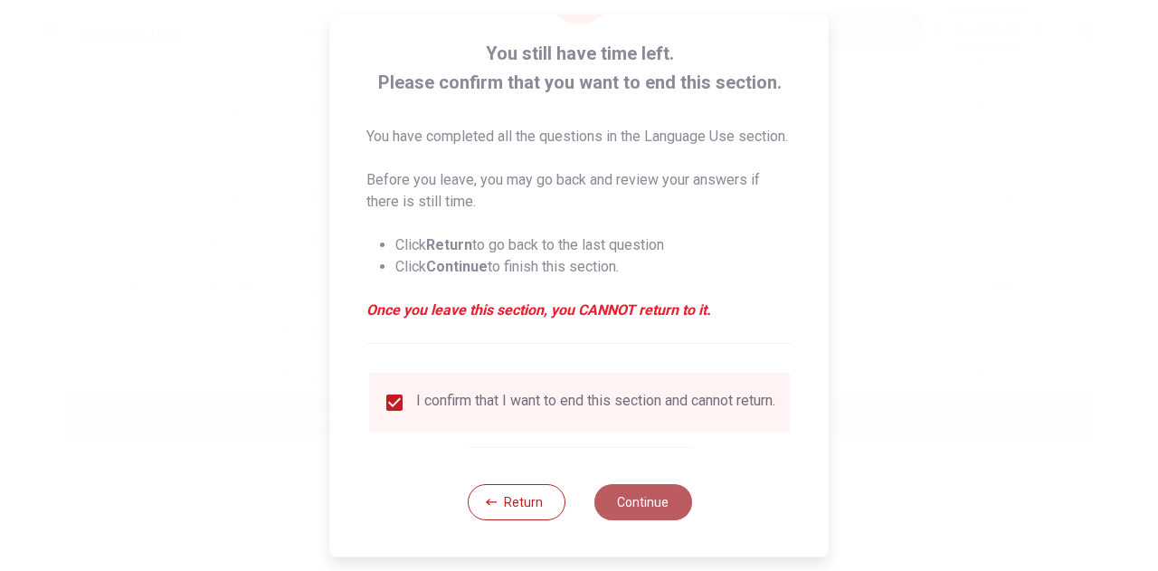
click at [647, 498] on button "Continue" at bounding box center [642, 502] width 98 height 36
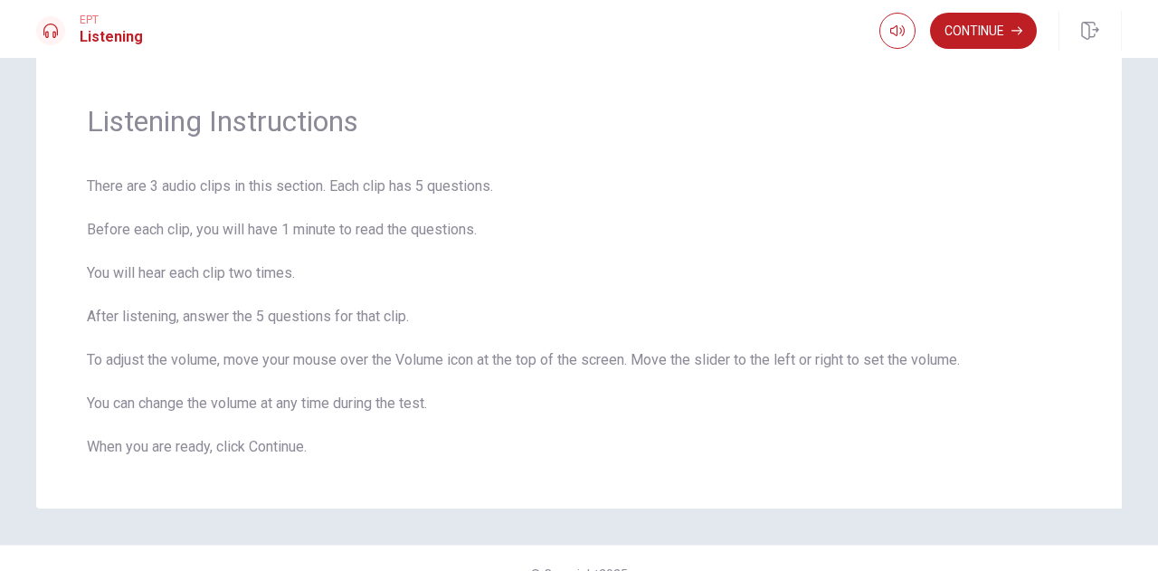
scroll to position [44, 0]
click at [998, 34] on button "Continue" at bounding box center [983, 31] width 107 height 36
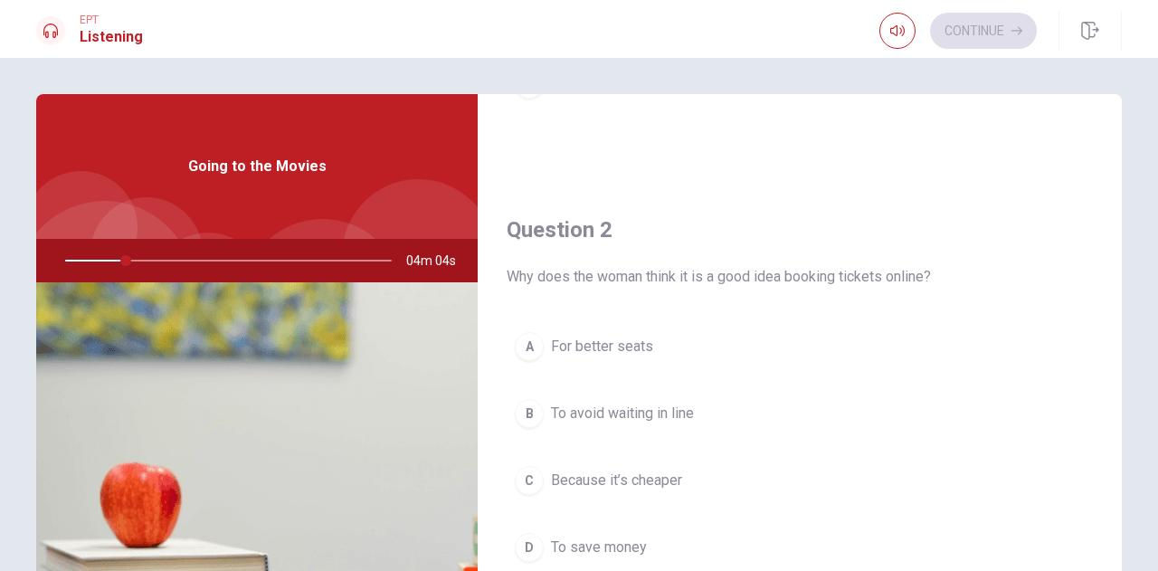
scroll to position [0, 0]
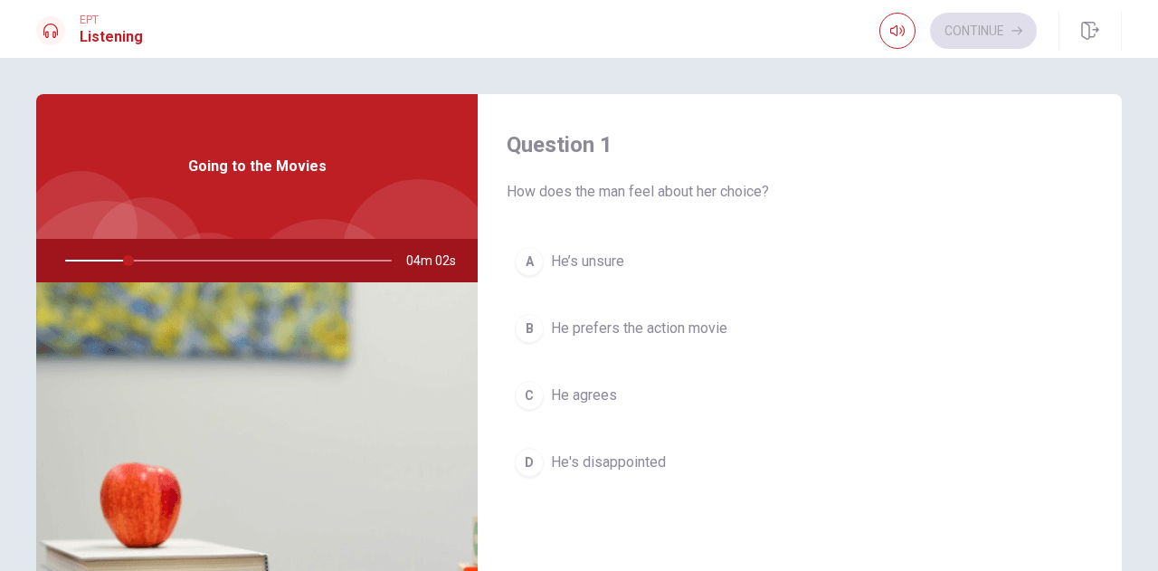
click at [238, 172] on span "Going to the Movies" at bounding box center [257, 167] width 138 height 22
click at [893, 30] on icon "button" at bounding box center [897, 31] width 14 height 14
click at [279, 411] on img at bounding box center [256, 502] width 441 height 440
click at [183, 254] on div at bounding box center [224, 260] width 363 height 43
click at [277, 179] on div "Going to the Movies" at bounding box center [256, 166] width 441 height 145
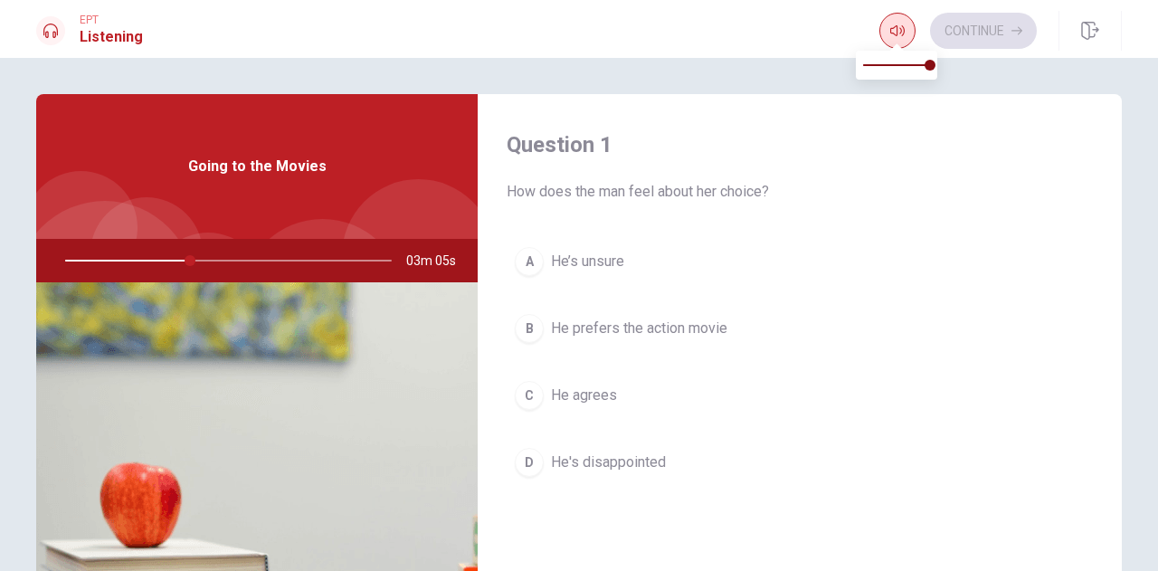
click at [895, 25] on icon "button" at bounding box center [897, 30] width 14 height 11
drag, startPoint x: 1118, startPoint y: 218, endPoint x: 1106, endPoint y: 238, distance: 23.1
click at [1106, 238] on div "Question 1 How does the man feel about her choice? A He’s unsure B He prefers t…" at bounding box center [578, 408] width 1143 height 628
drag, startPoint x: 1118, startPoint y: 216, endPoint x: 1107, endPoint y: 251, distance: 36.9
click at [1107, 251] on div "Question 1 How does the man feel about her choice? A He’s unsure B He prefers t…" at bounding box center [578, 408] width 1143 height 628
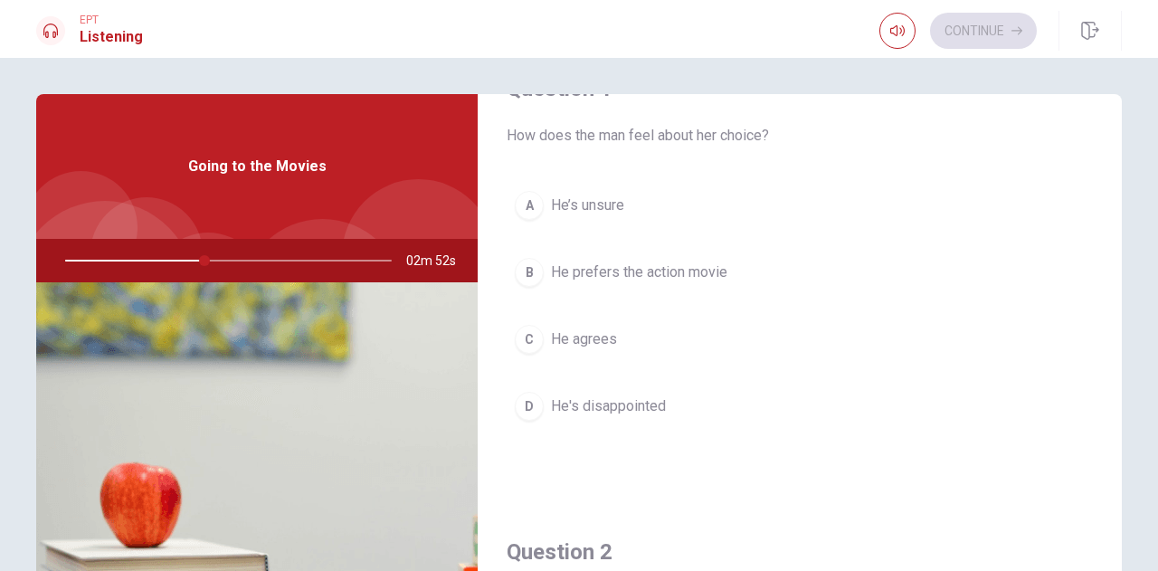
scroll to position [85, 0]
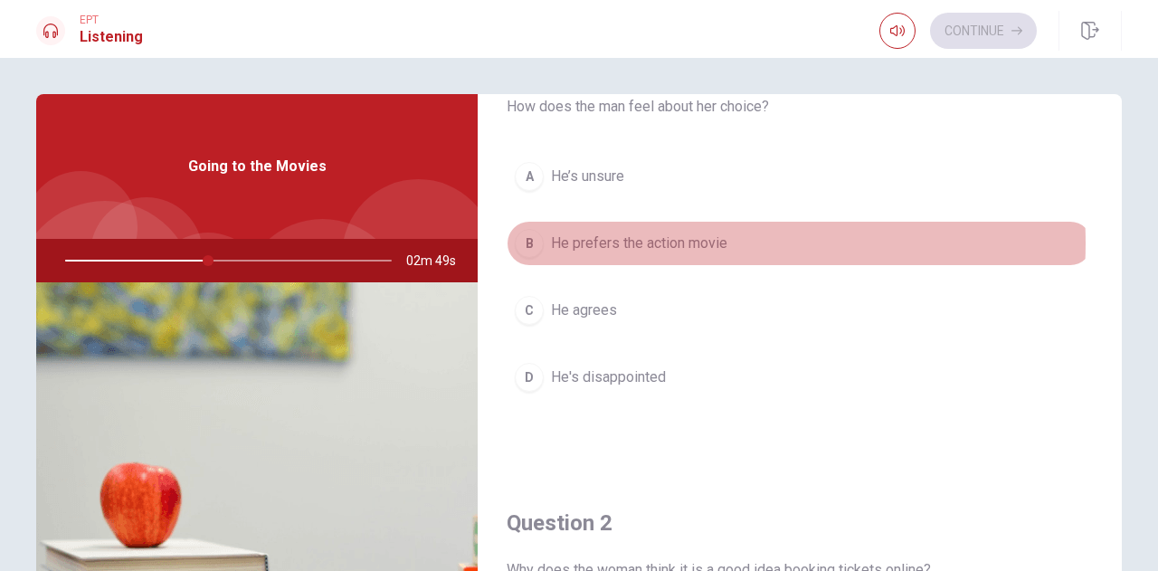
click at [693, 241] on span "He prefers the action movie" at bounding box center [639, 243] width 176 height 22
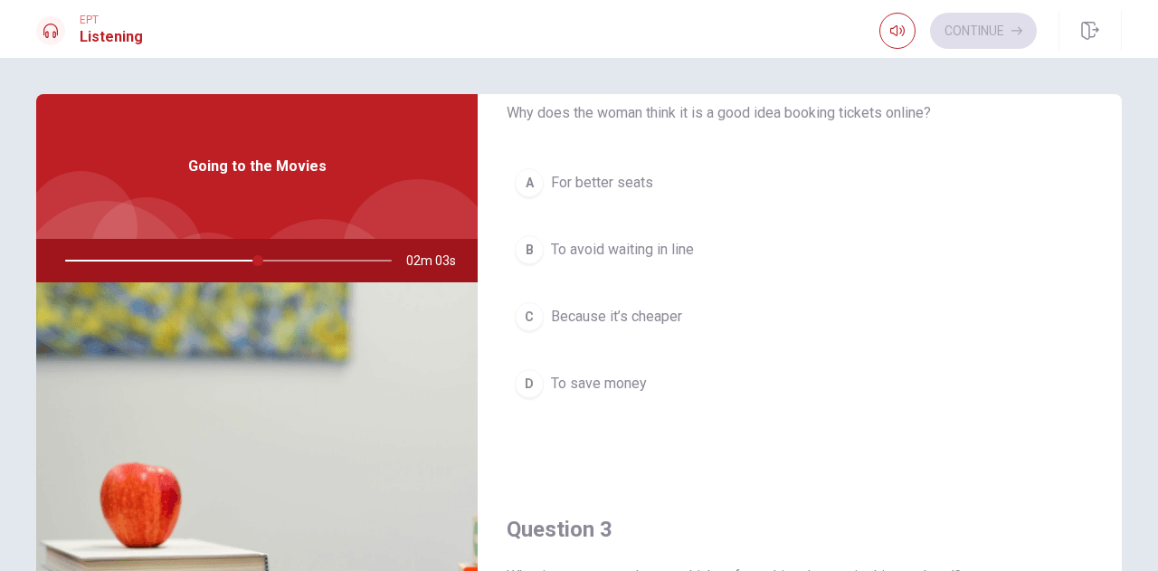
scroll to position [544, 0]
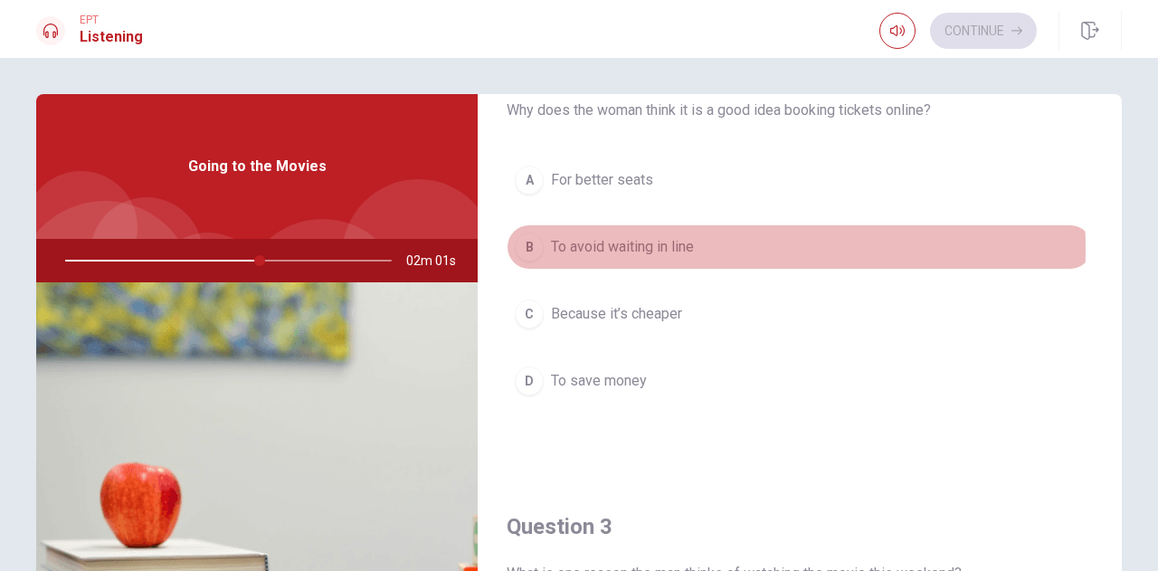
click at [635, 245] on span "To avoid waiting in line" at bounding box center [622, 247] width 143 height 22
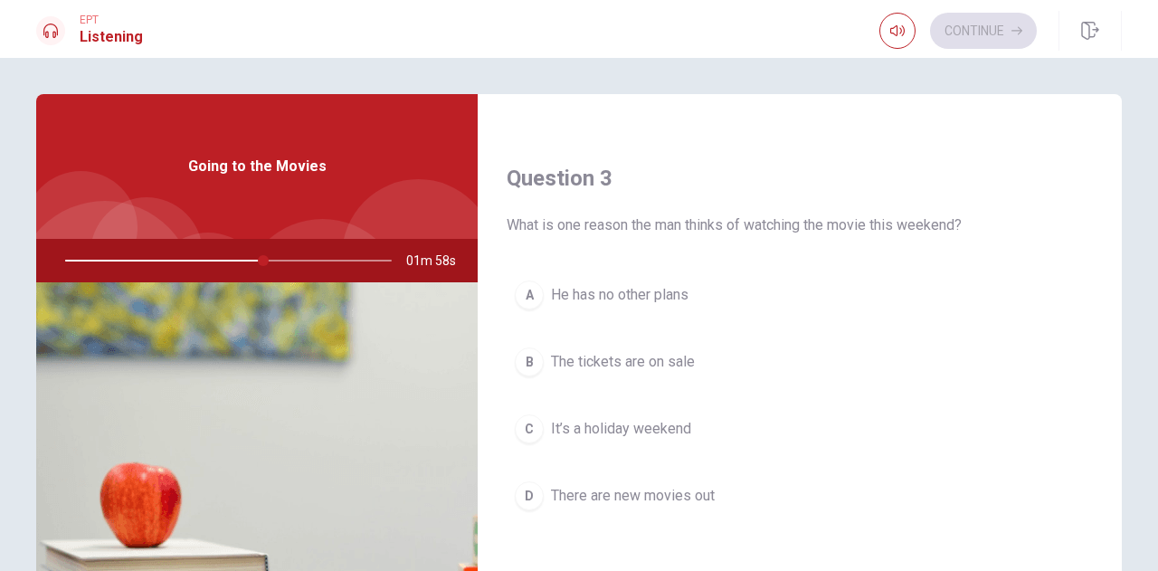
scroll to position [904, 0]
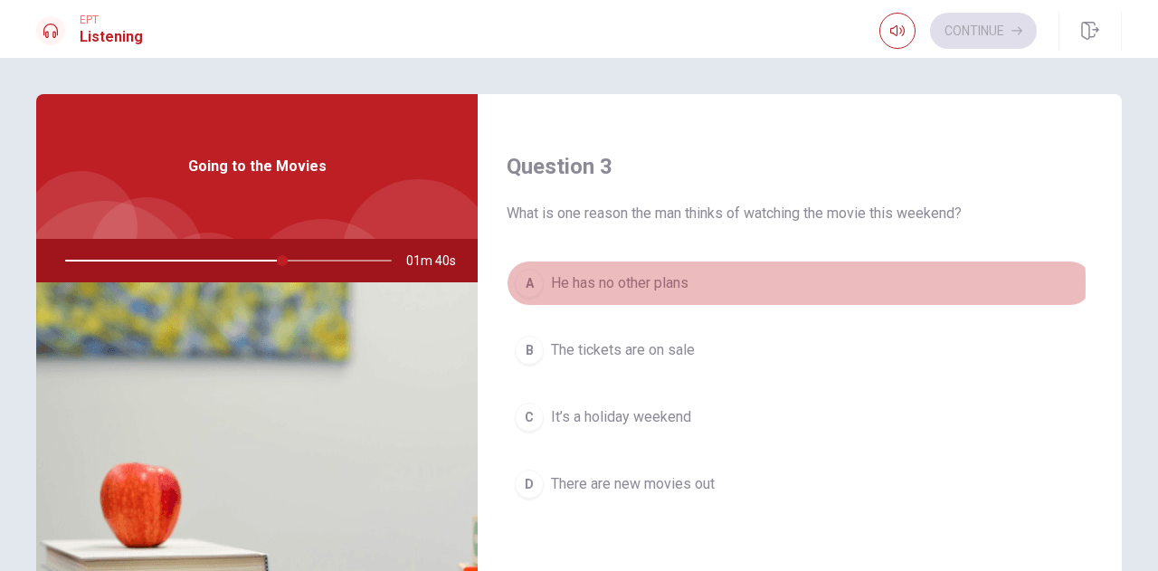
click at [646, 279] on span "He has no other plans" at bounding box center [619, 283] width 137 height 22
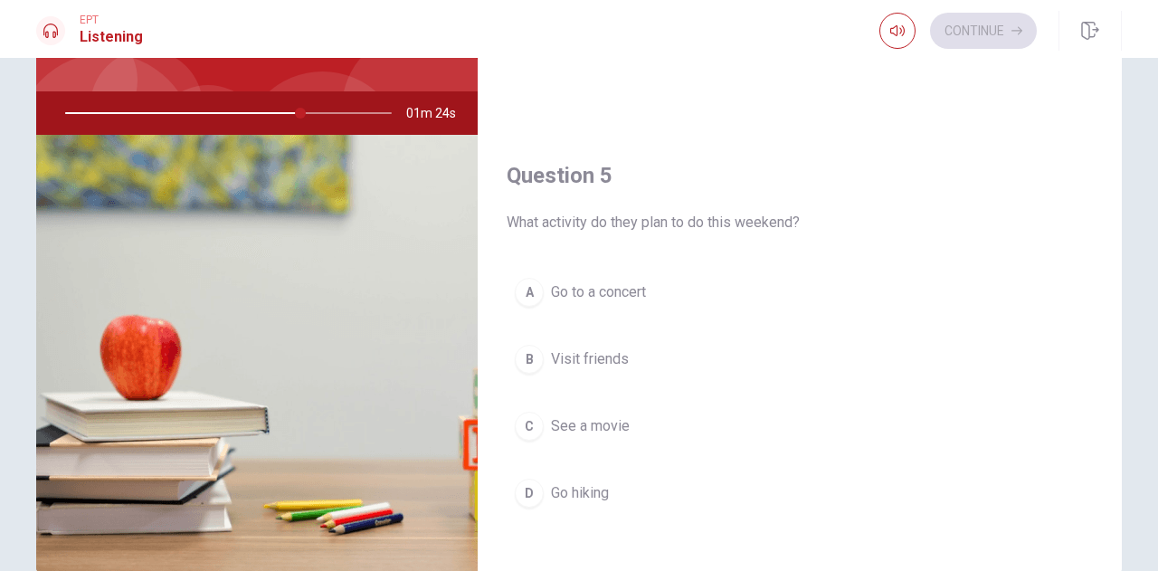
scroll to position [246, 0]
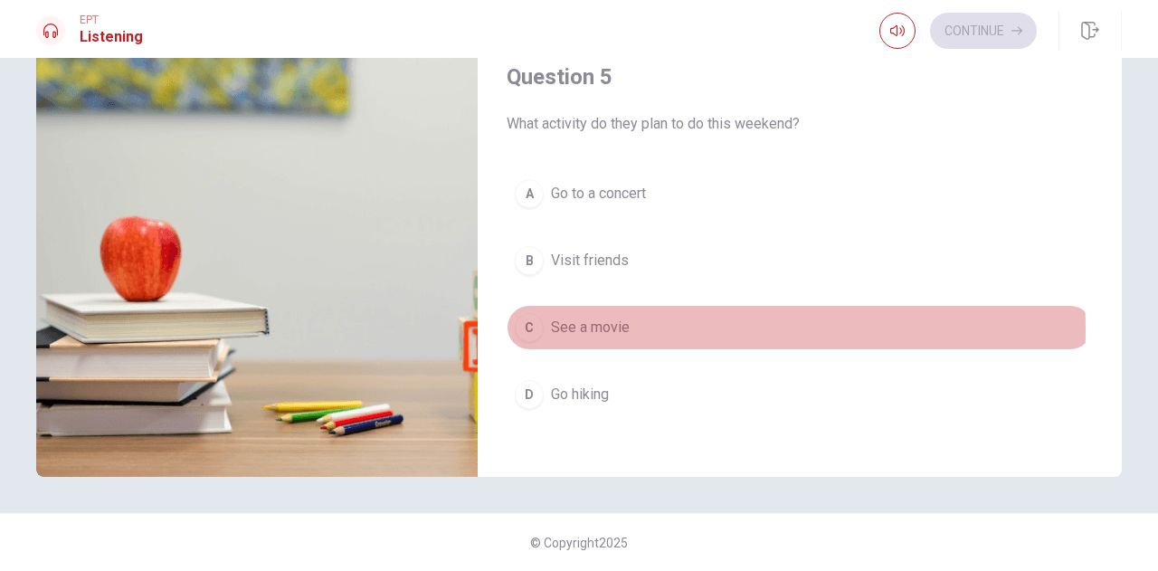
click at [601, 317] on span "See a movie" at bounding box center [590, 328] width 79 height 22
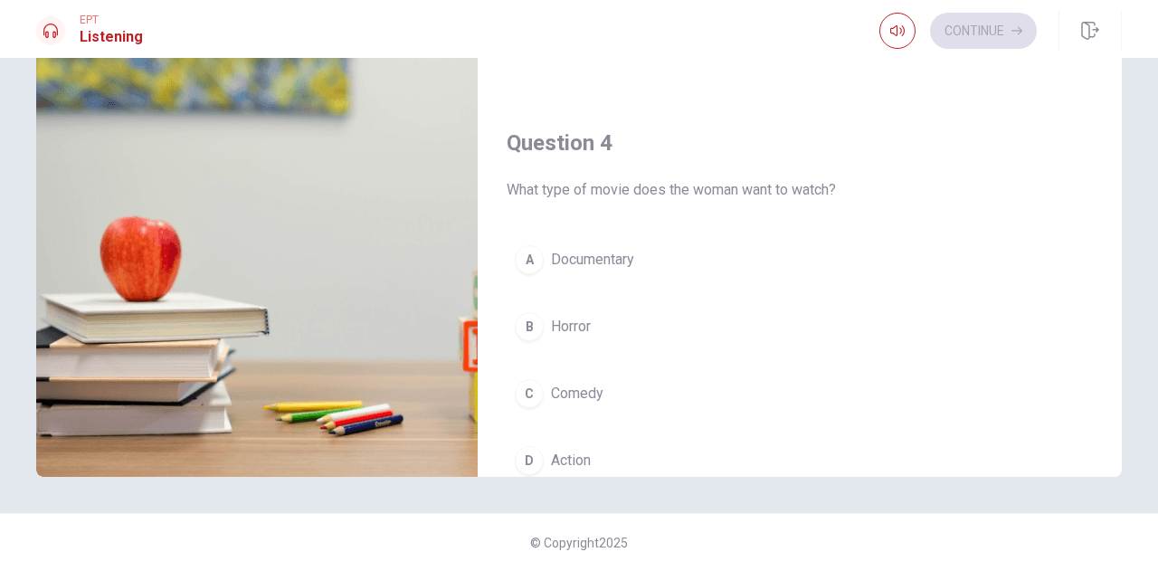
scroll to position [1301, 0]
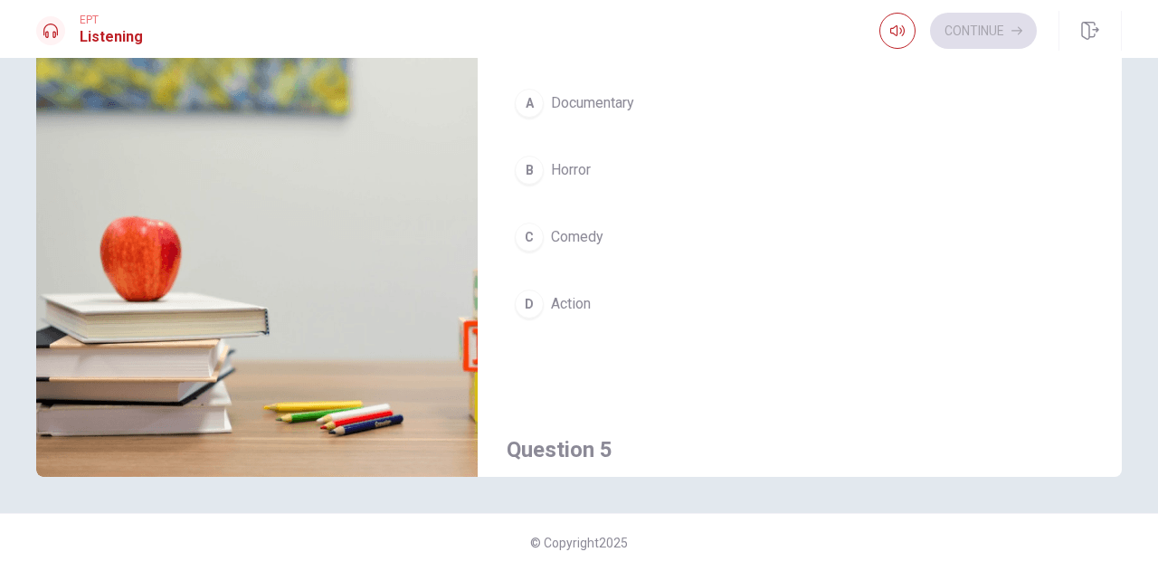
click at [651, 289] on button "D Action" at bounding box center [799, 303] width 586 height 45
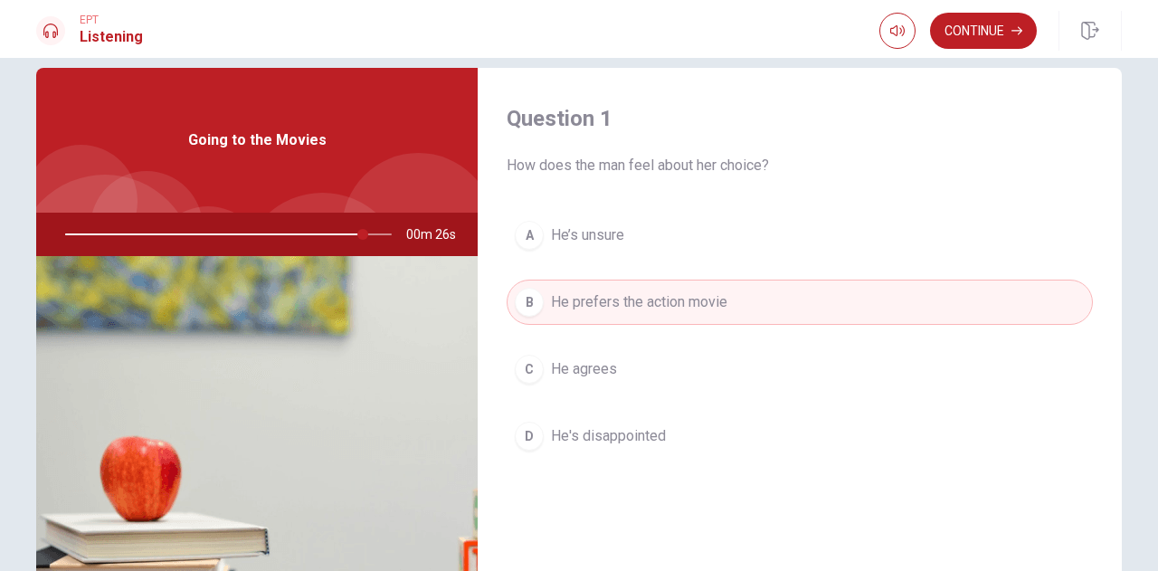
scroll to position [0, 0]
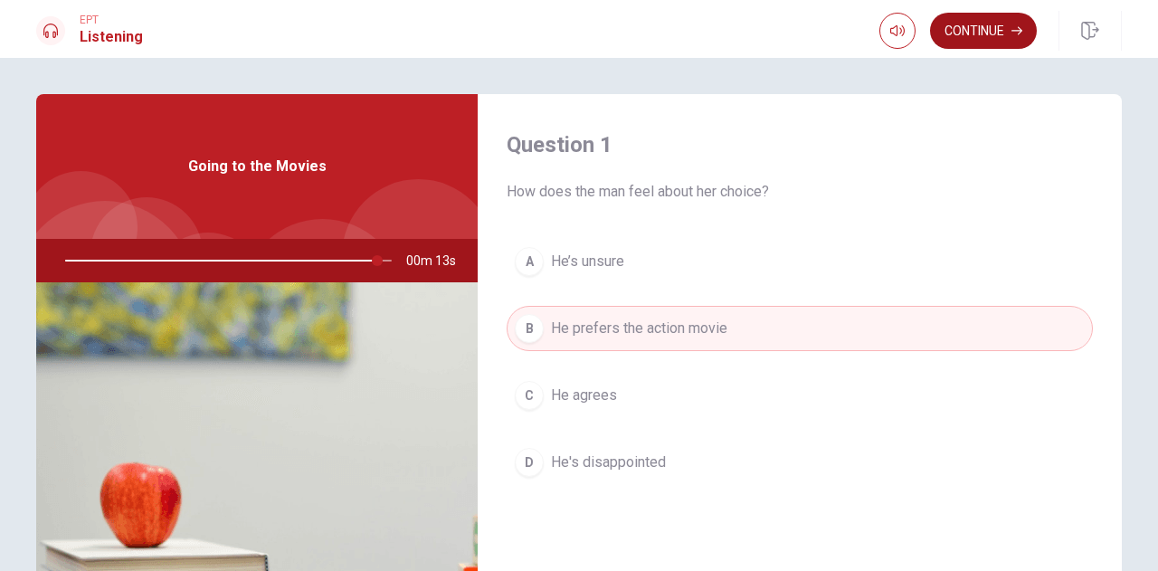
click at [1002, 26] on button "Continue" at bounding box center [983, 31] width 107 height 36
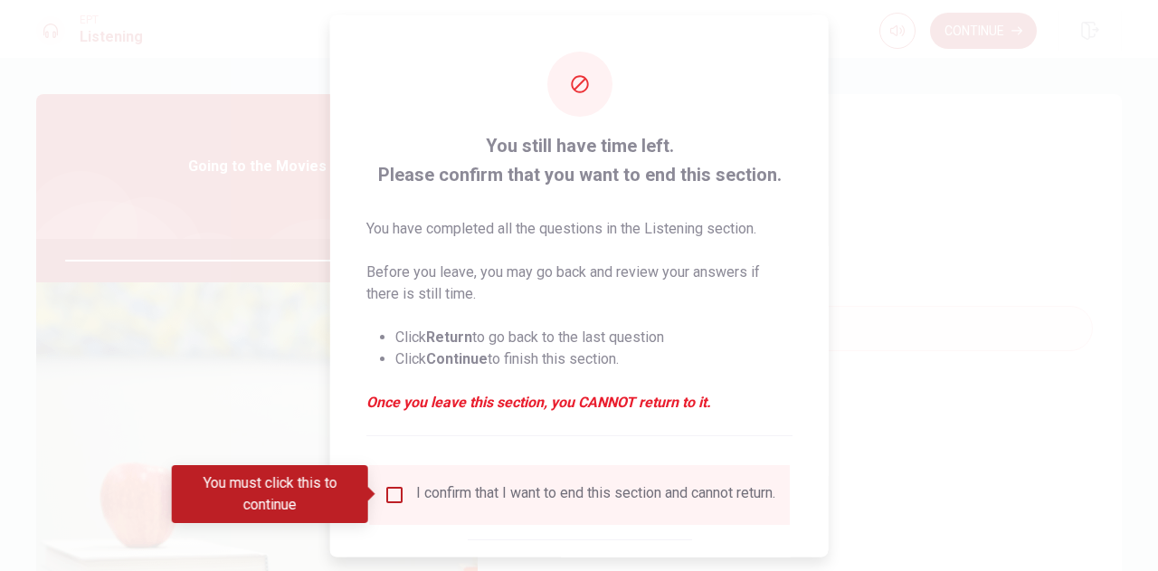
click at [389, 493] on input "You must click this to continue" at bounding box center [394, 494] width 22 height 22
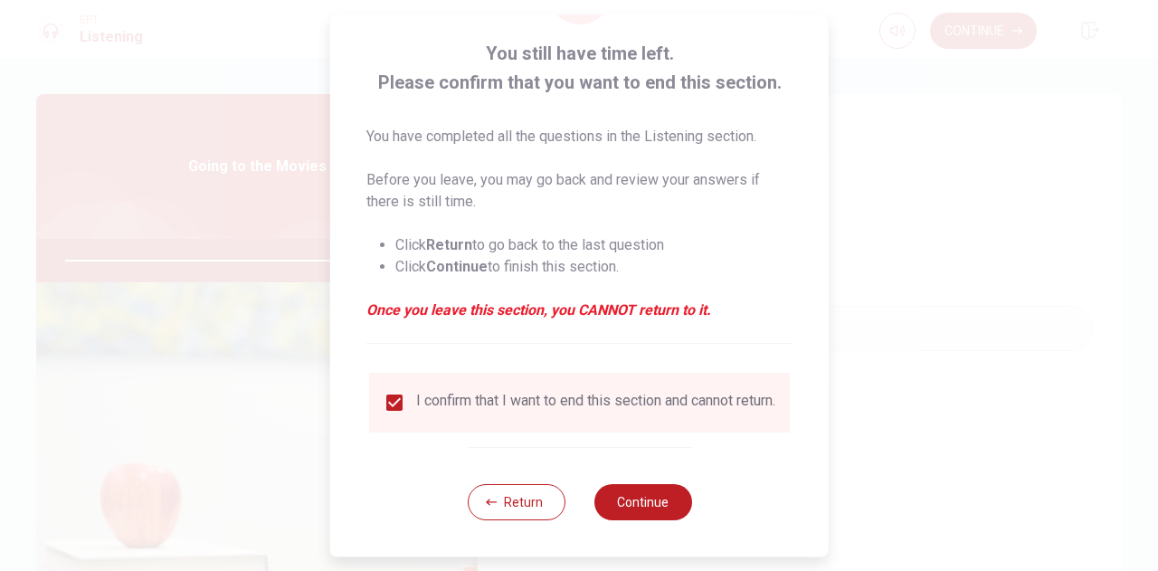
scroll to position [103, 0]
click at [664, 498] on button "Continue" at bounding box center [642, 502] width 98 height 36
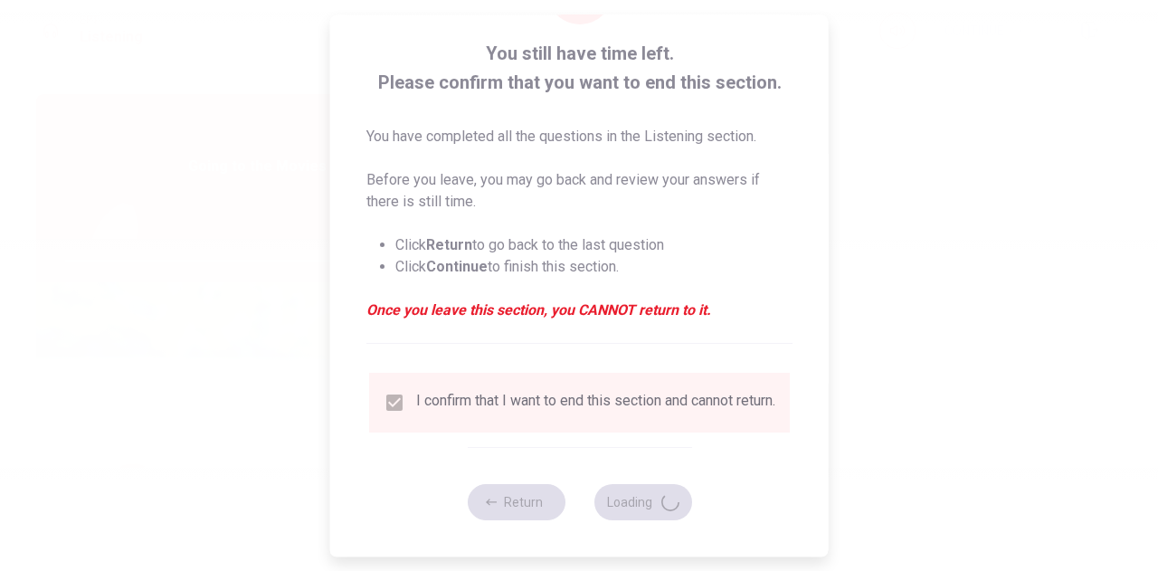
type input "99"
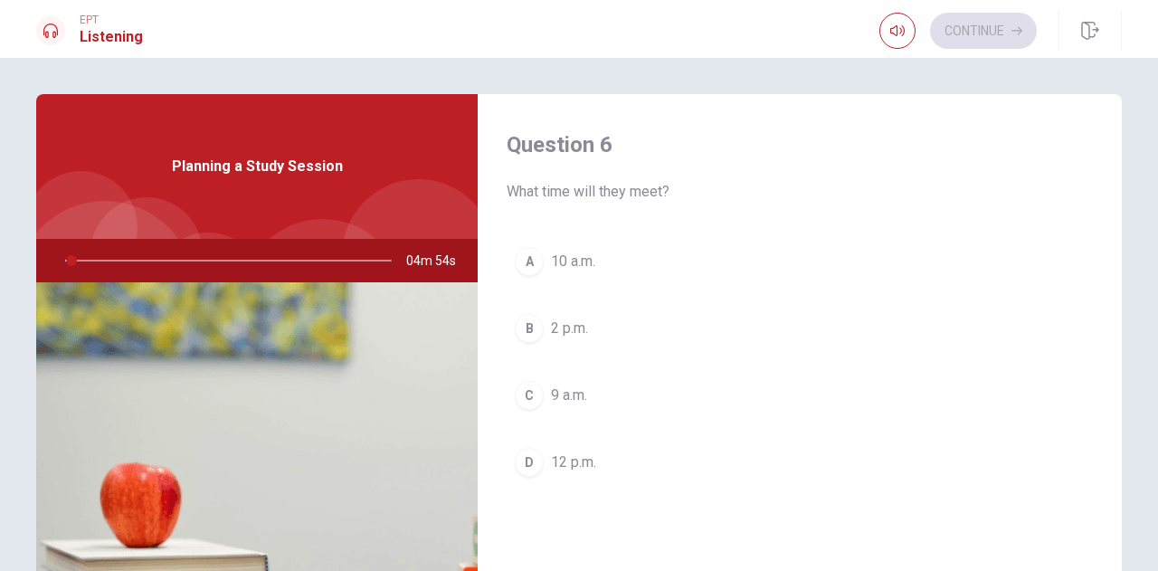
click at [67, 258] on div at bounding box center [224, 260] width 363 height 43
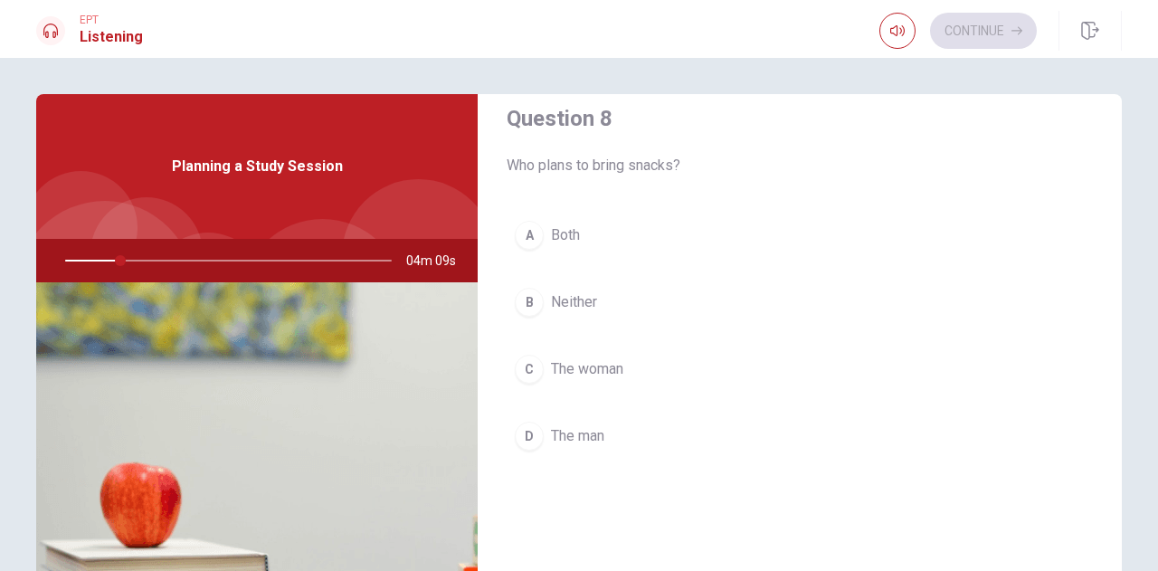
scroll to position [934, 0]
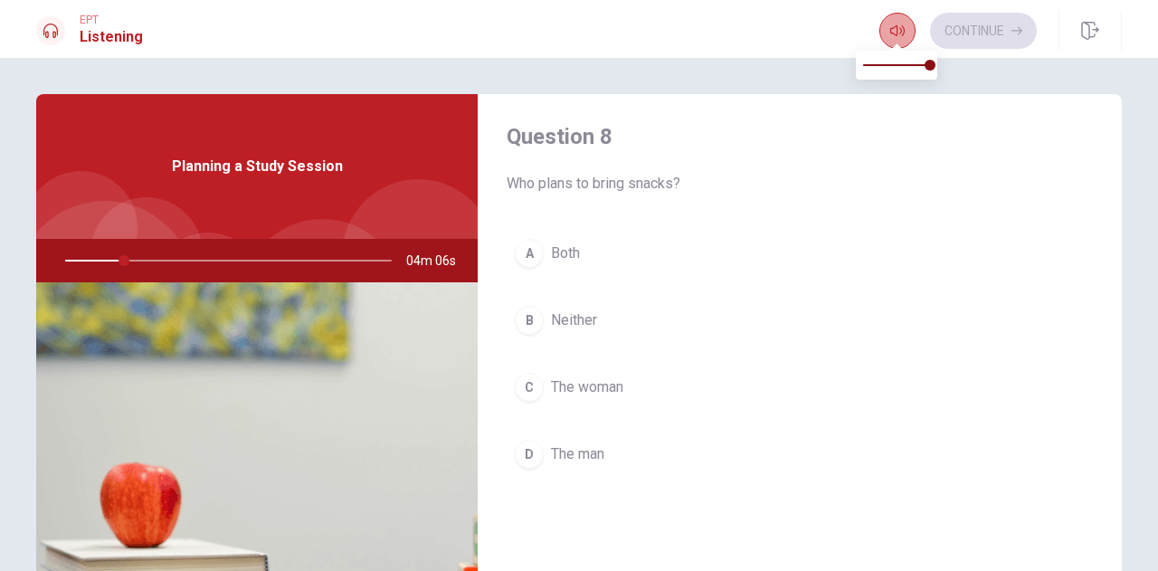
click at [894, 32] on icon "button" at bounding box center [897, 31] width 14 height 14
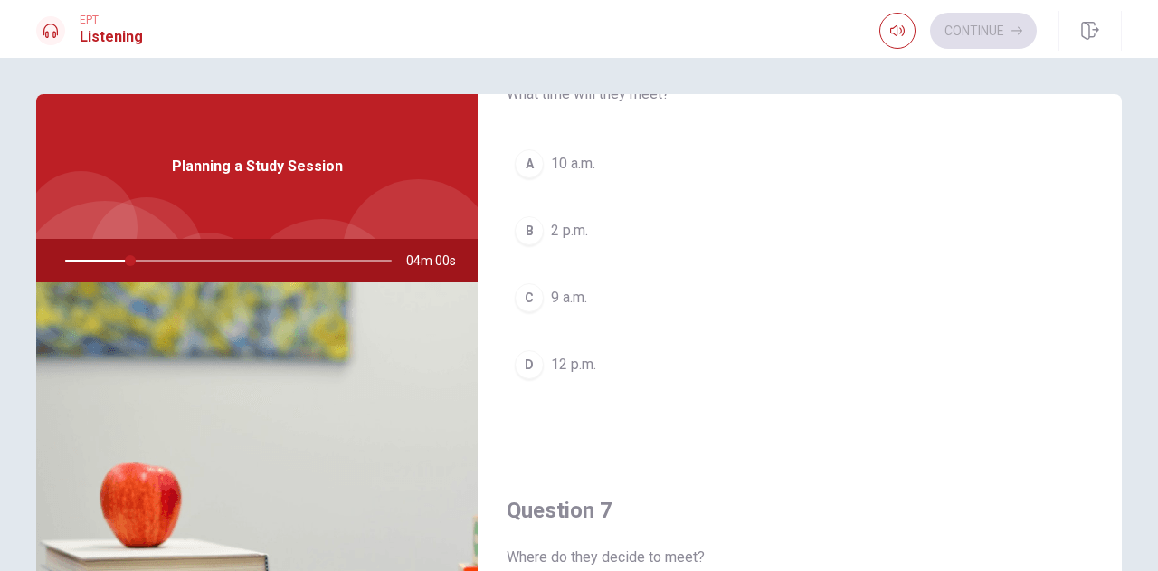
scroll to position [0, 0]
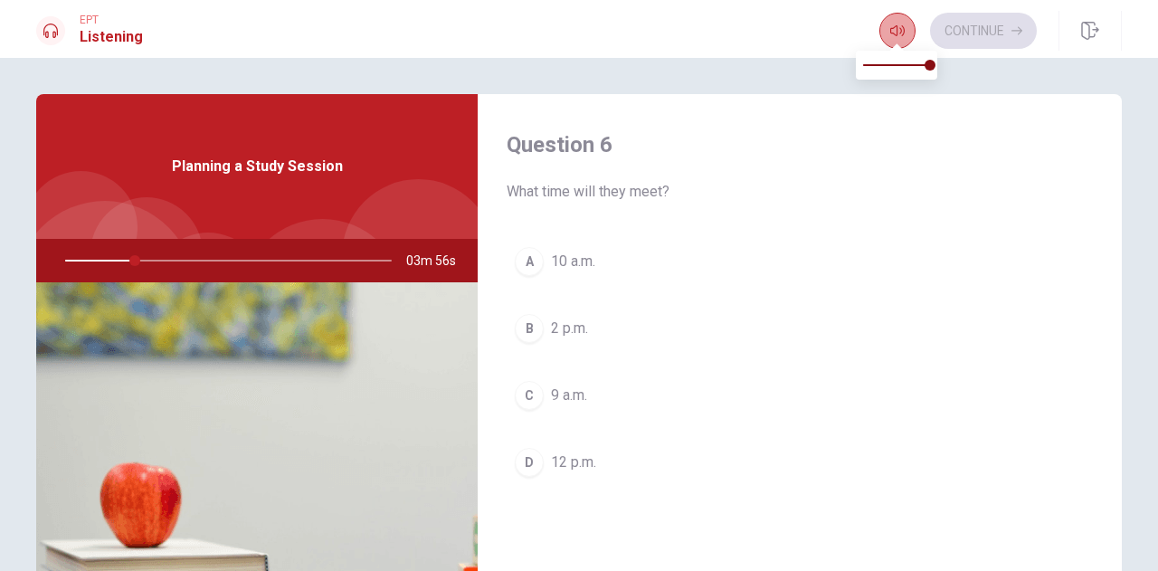
click at [899, 30] on icon "button" at bounding box center [897, 30] width 14 height 11
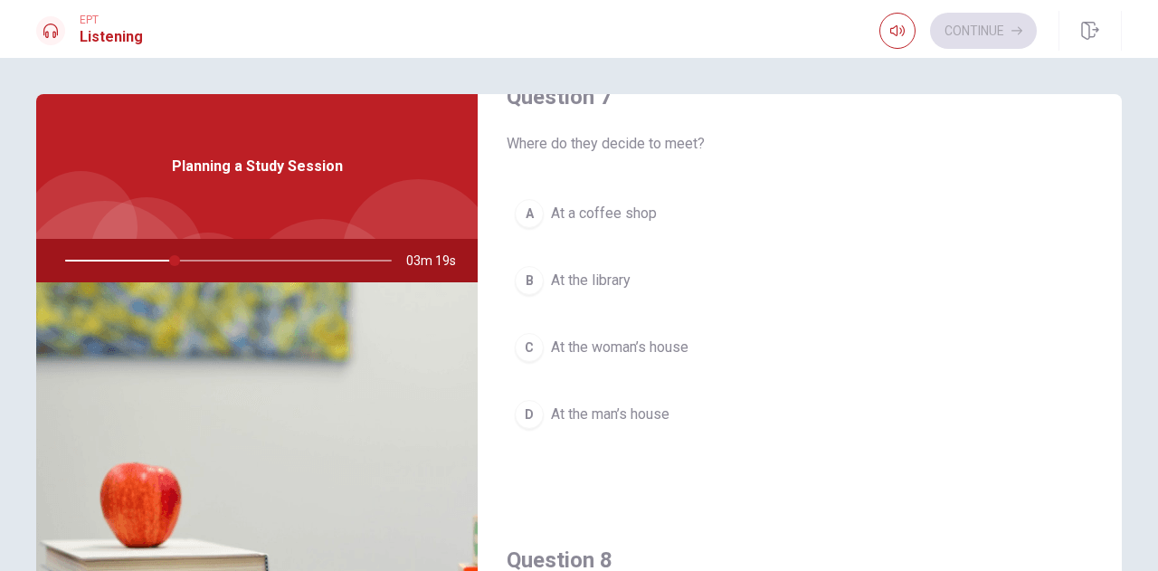
scroll to position [523, 0]
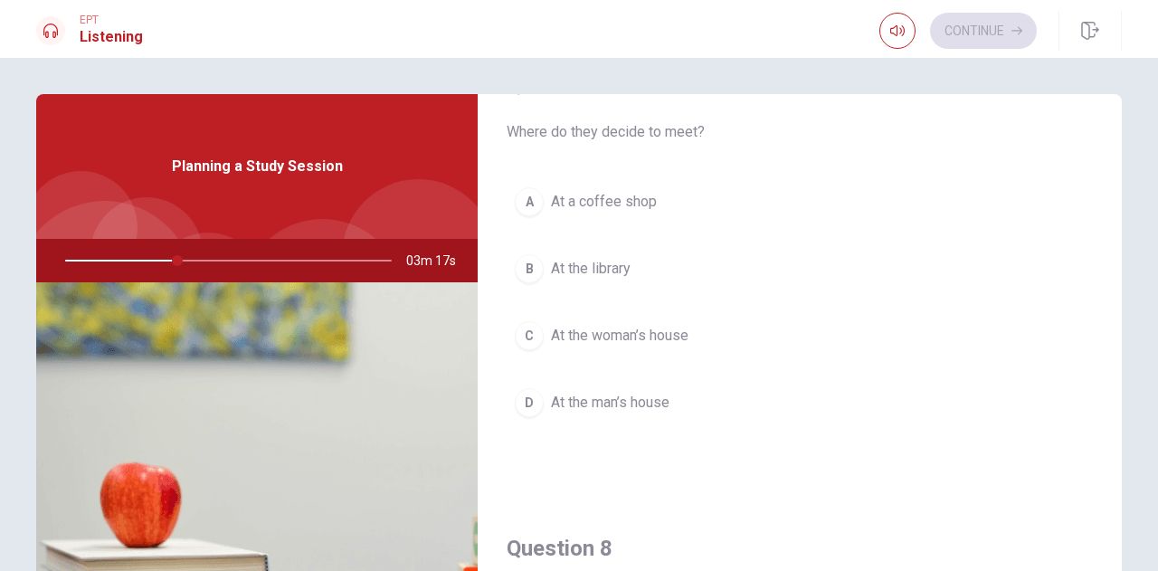
click at [603, 268] on span "At the library" at bounding box center [591, 269] width 80 height 22
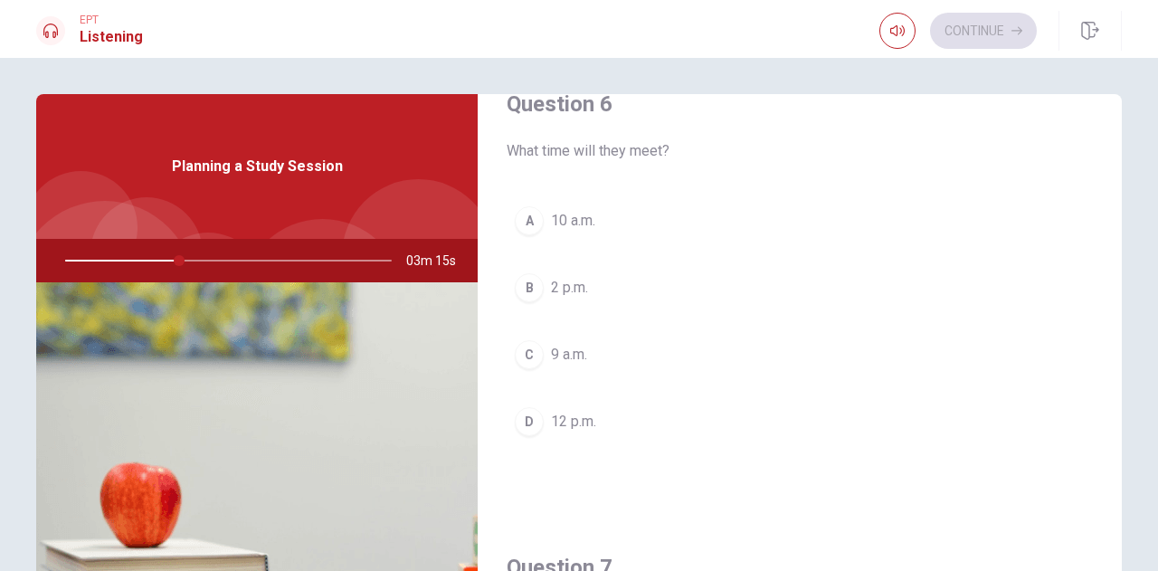
scroll to position [38, 0]
click at [591, 213] on span "10 a.m." at bounding box center [573, 224] width 44 height 22
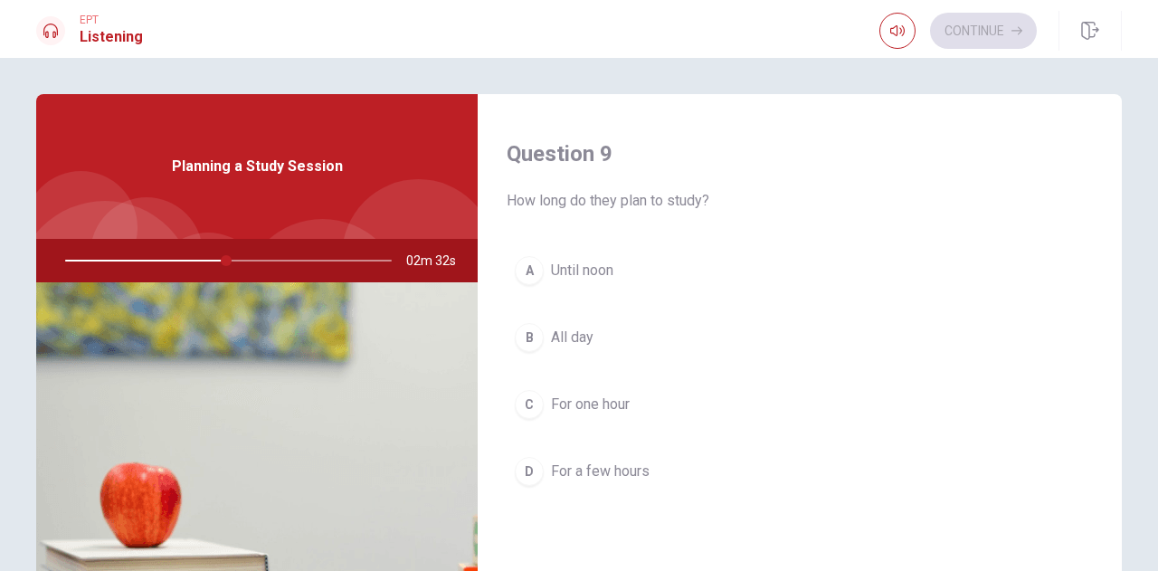
scroll to position [1389, 0]
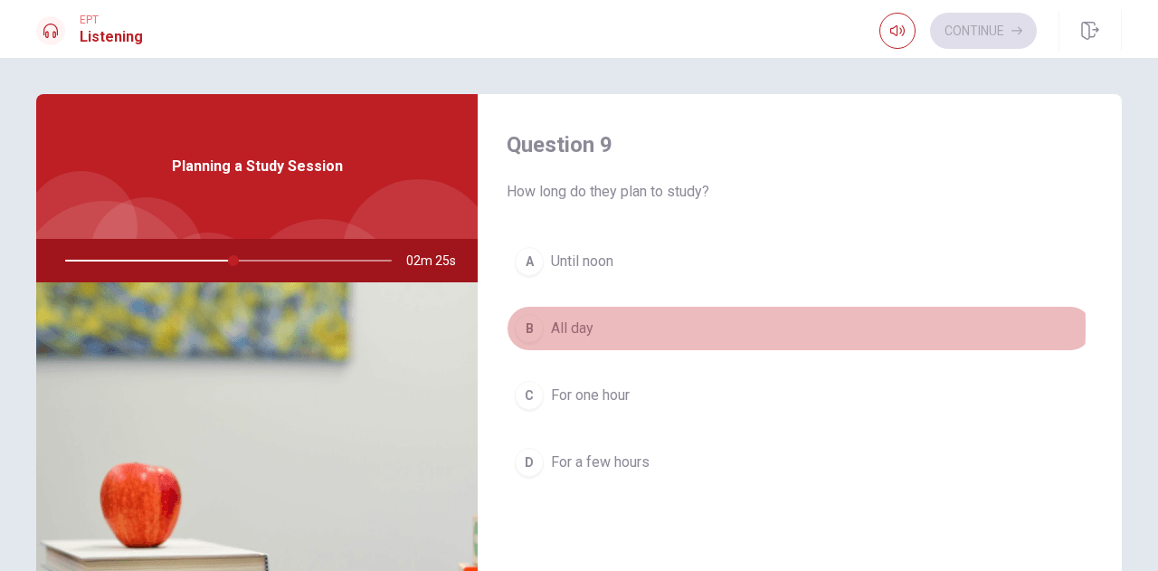
click at [643, 317] on button "B All day" at bounding box center [799, 328] width 586 height 45
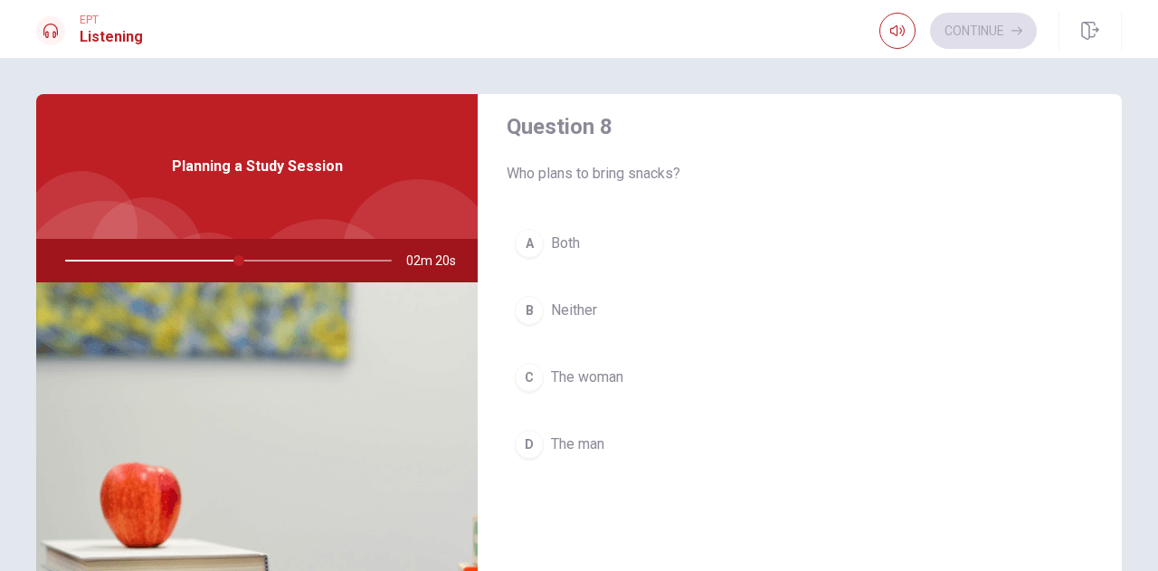
scroll to position [986, 0]
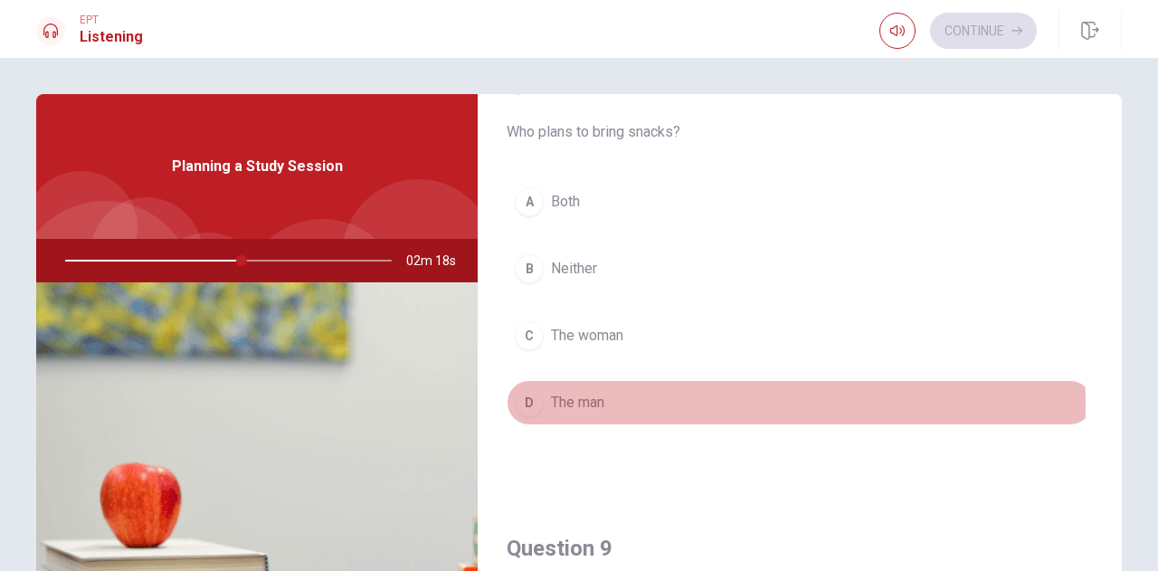
click at [594, 399] on span "The man" at bounding box center [577, 403] width 53 height 22
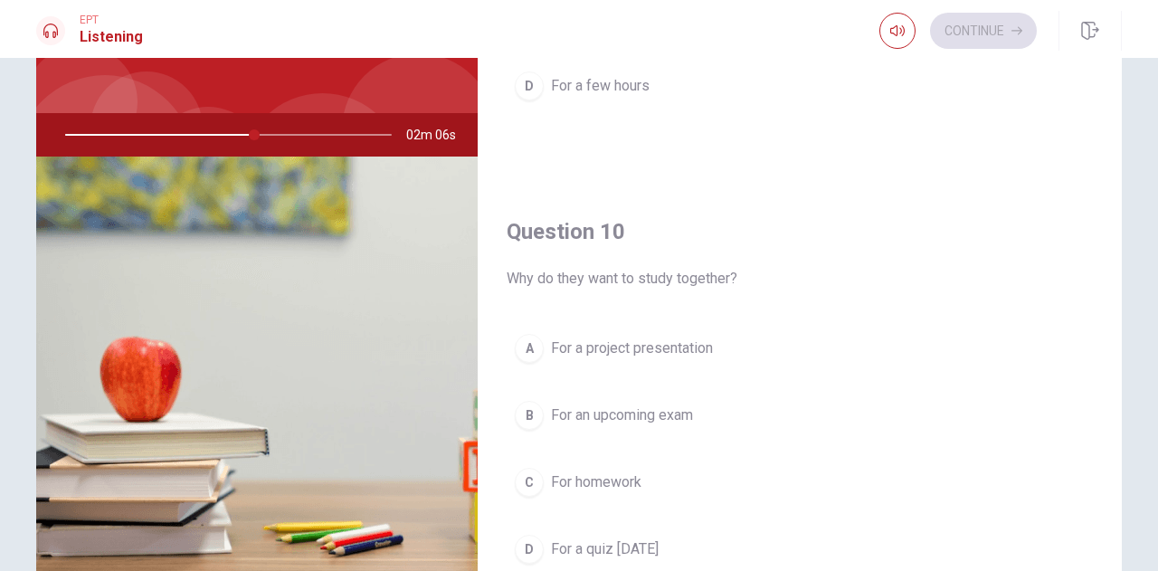
scroll to position [1674, 0]
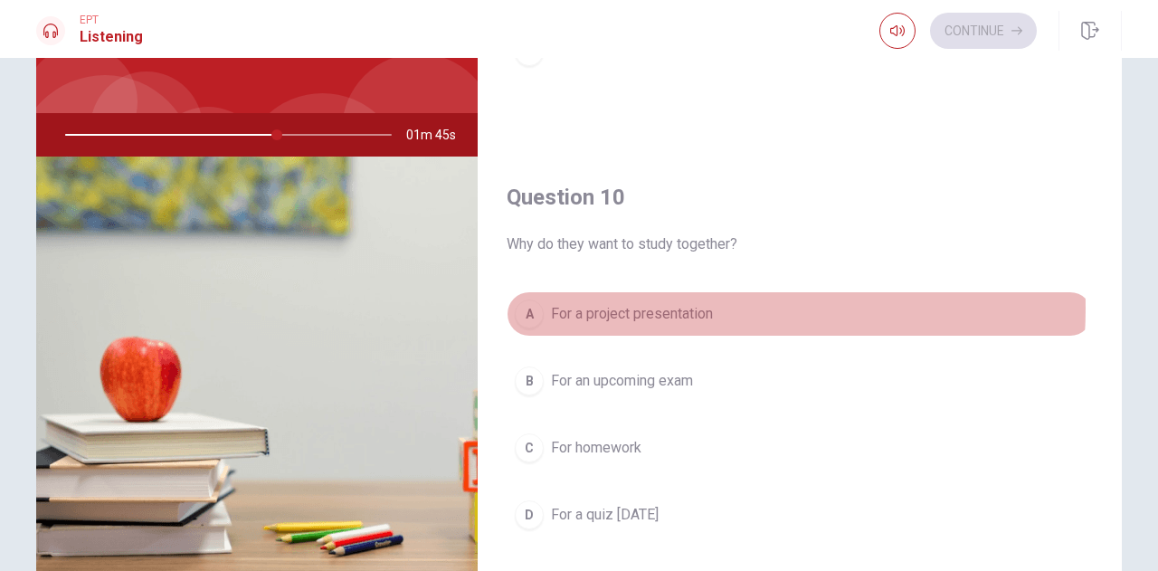
click at [670, 303] on span "For a project presentation" at bounding box center [632, 314] width 162 height 22
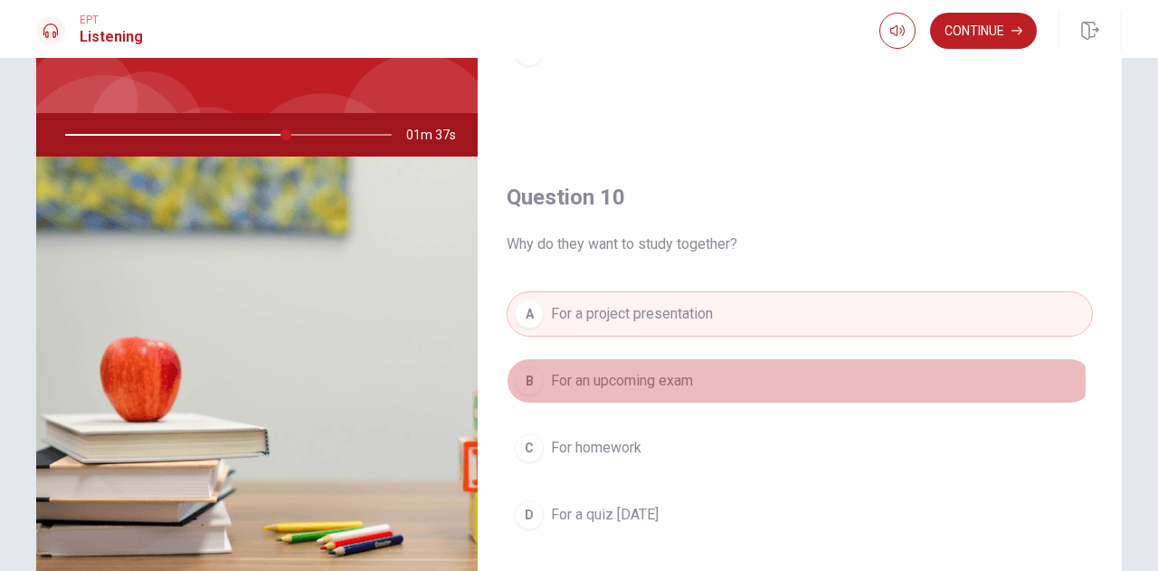
click at [732, 371] on button "B For an upcoming exam" at bounding box center [799, 380] width 586 height 45
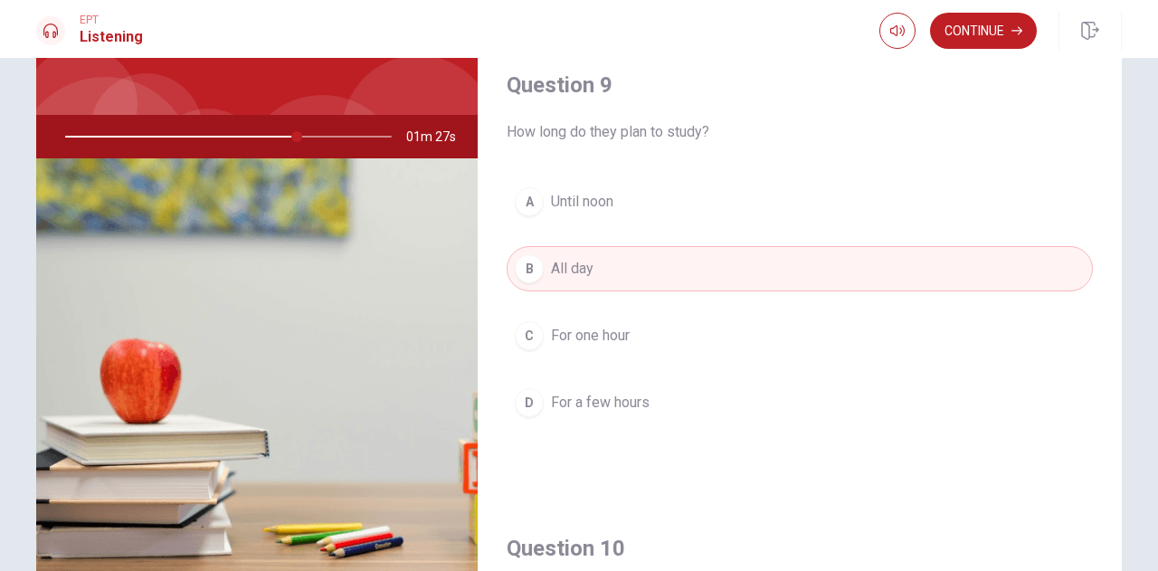
scroll to position [1304, 0]
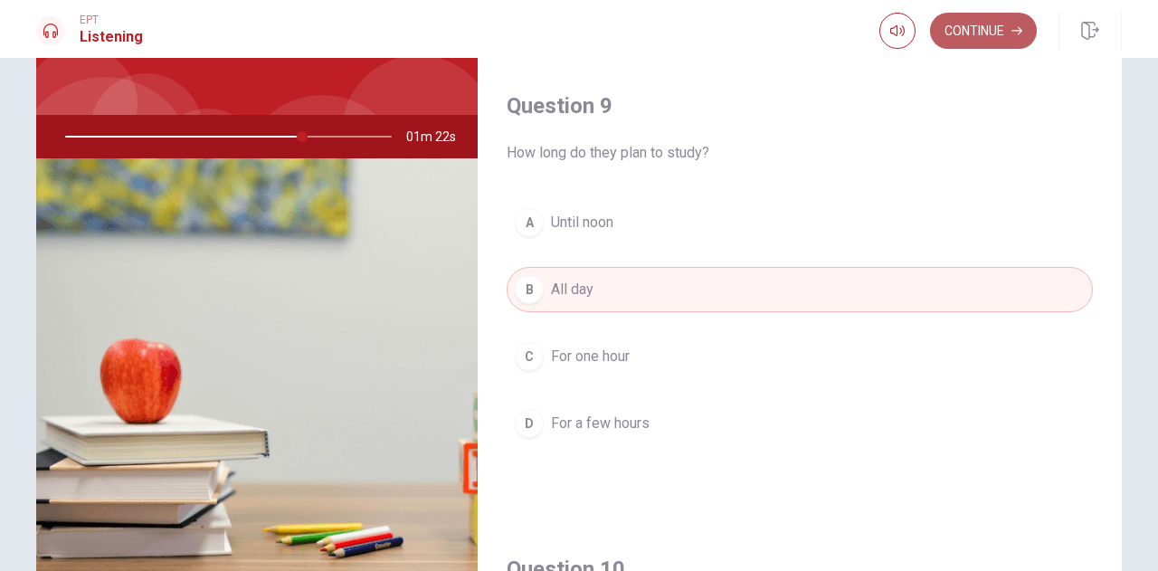
click at [1001, 42] on button "Continue" at bounding box center [983, 31] width 107 height 36
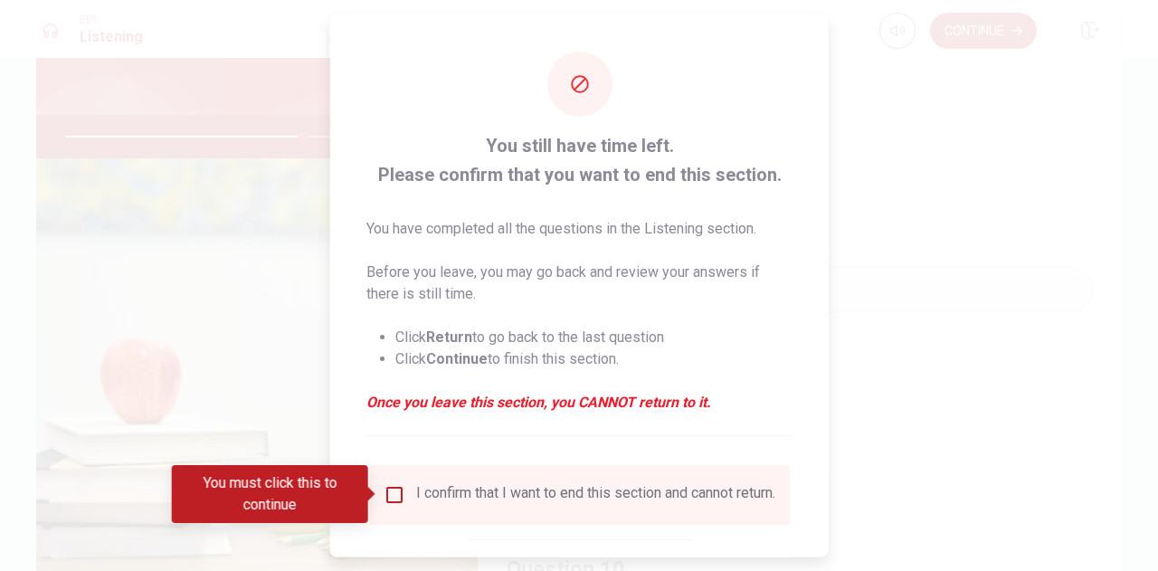
click at [383, 493] on input "You must click this to continue" at bounding box center [394, 494] width 22 height 22
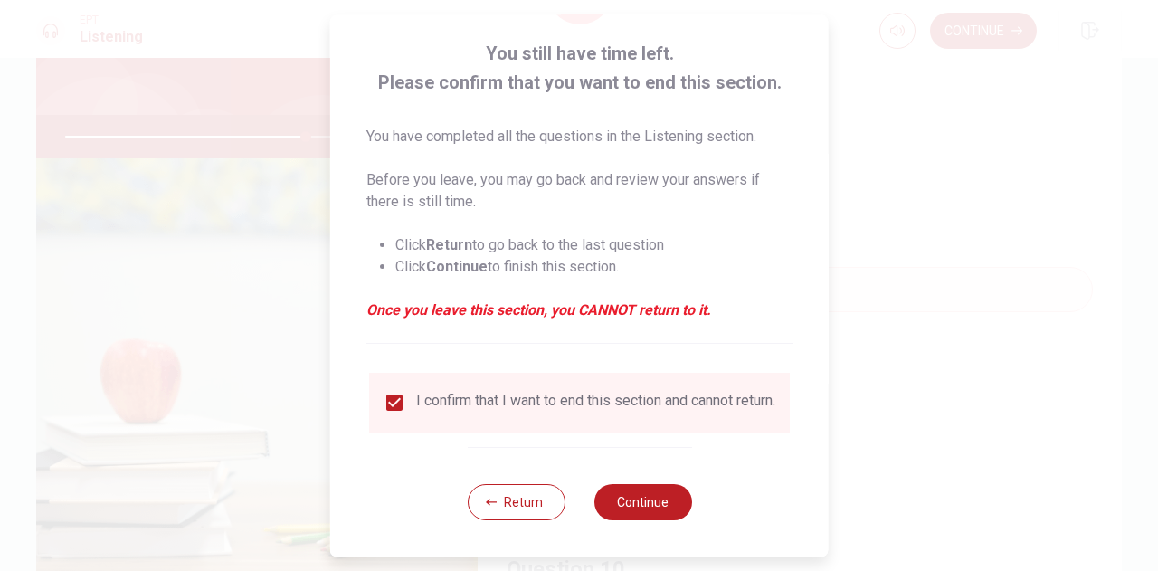
scroll to position [103, 0]
click at [655, 501] on button "Continue" at bounding box center [642, 502] width 98 height 36
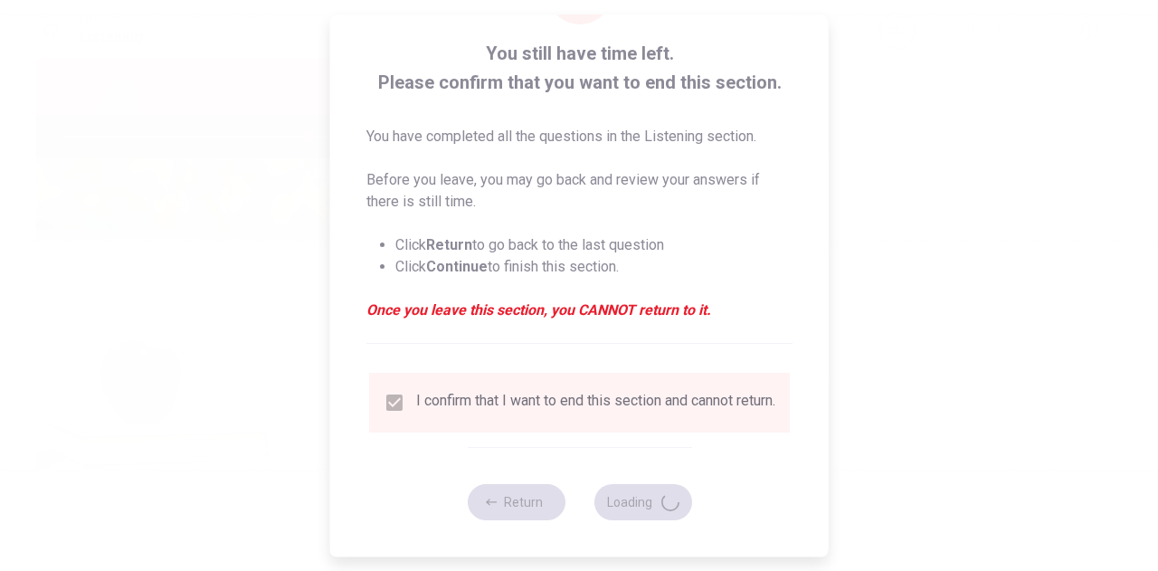
type input "75"
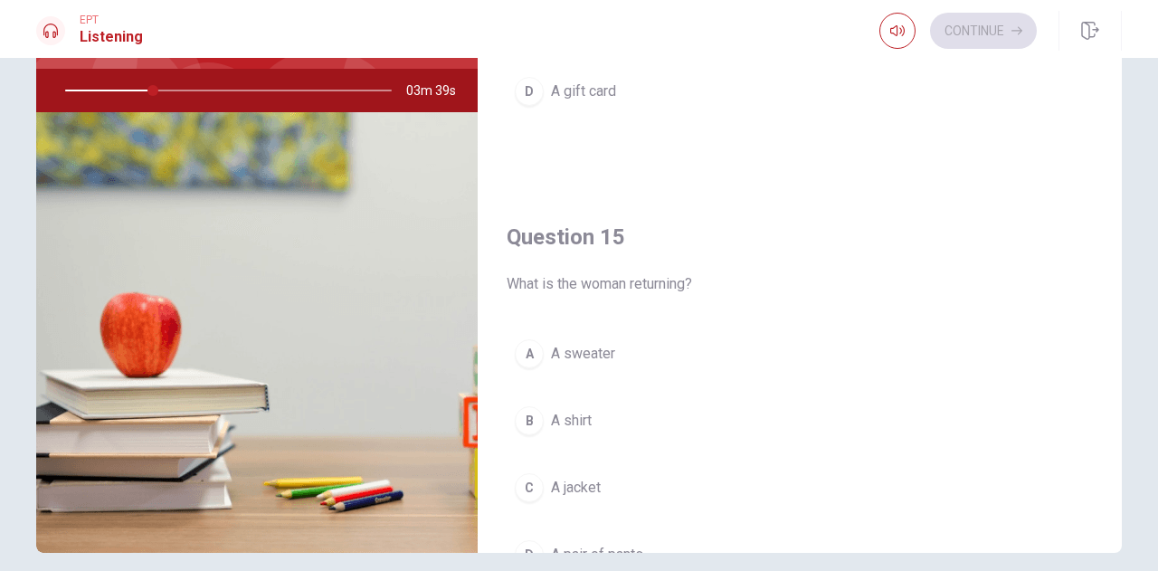
scroll to position [201, 0]
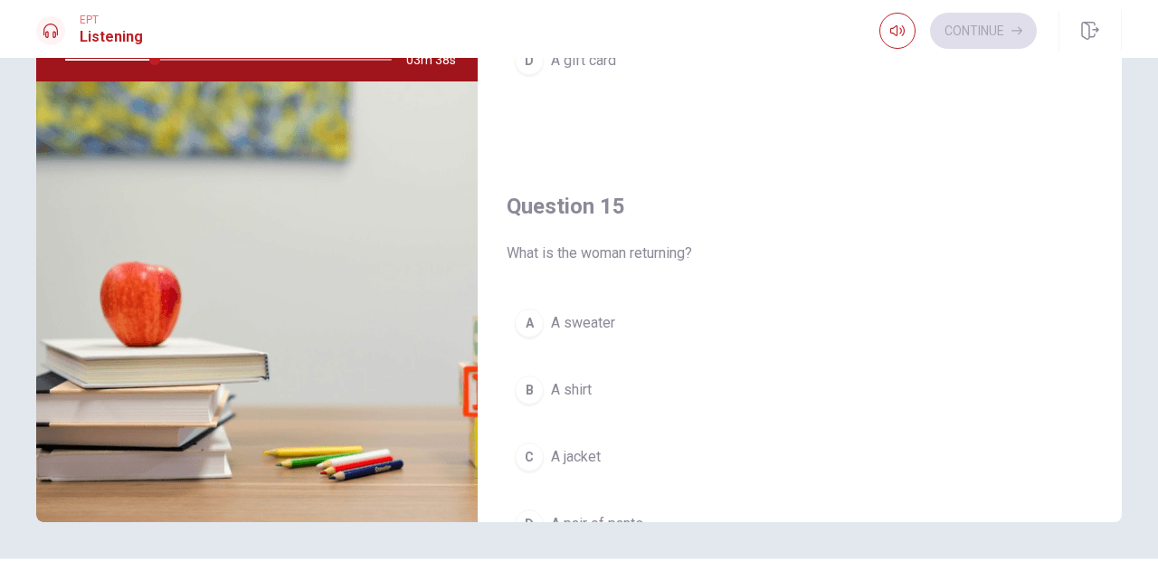
drag, startPoint x: 1117, startPoint y: 466, endPoint x: 1114, endPoint y: 513, distance: 47.1
click at [1114, 513] on div "Question 11 What does the man ask for? A The receipt B Her ID C A credit card D…" at bounding box center [578, 207] width 1143 height 628
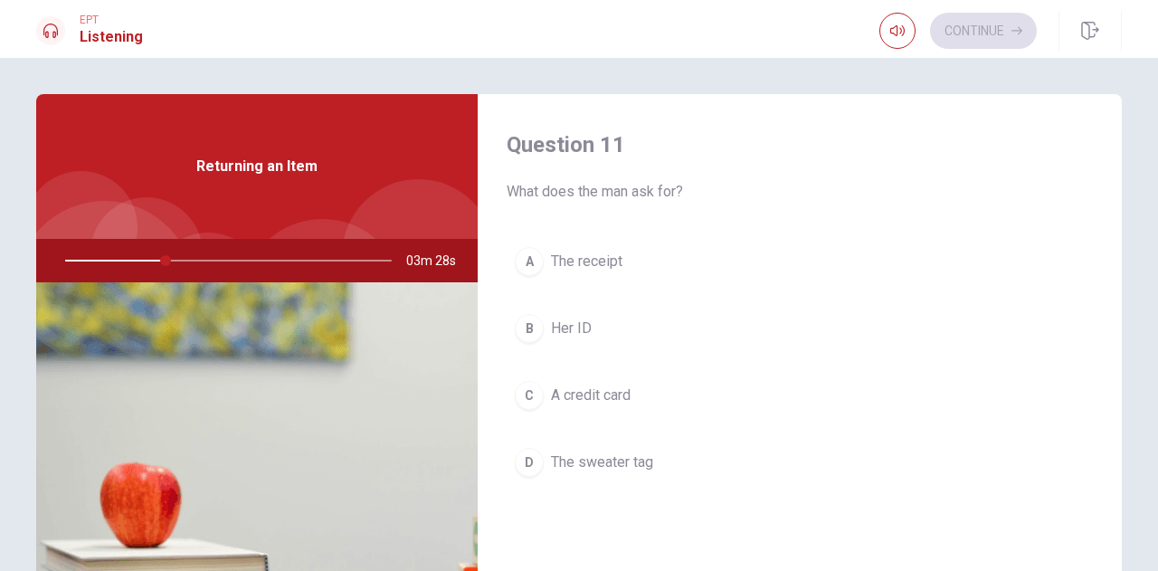
scroll to position [81, 0]
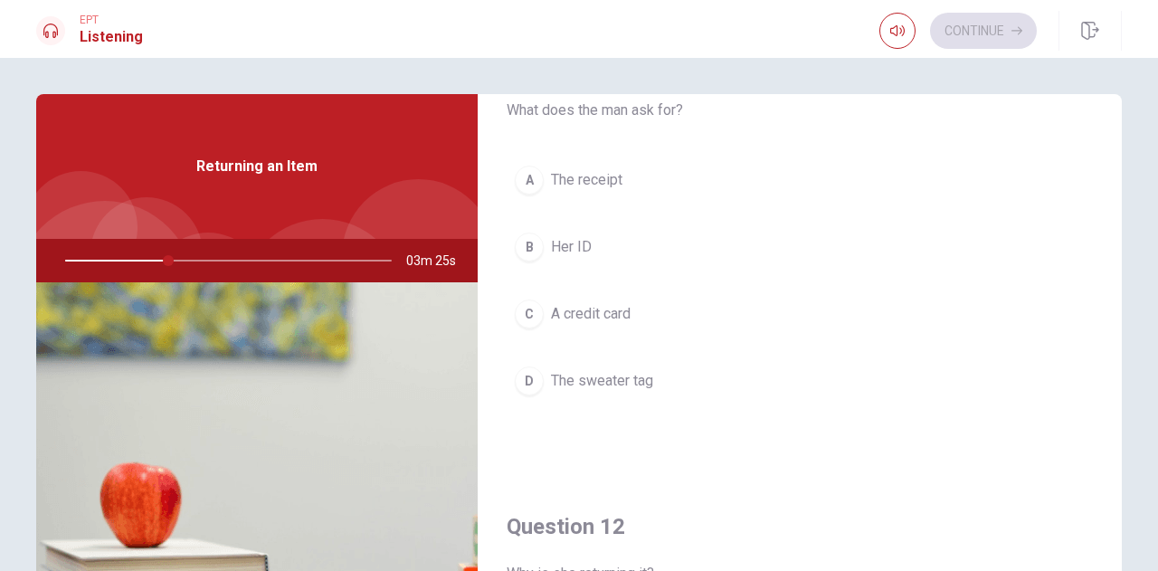
click at [582, 180] on span "The receipt" at bounding box center [586, 180] width 71 height 22
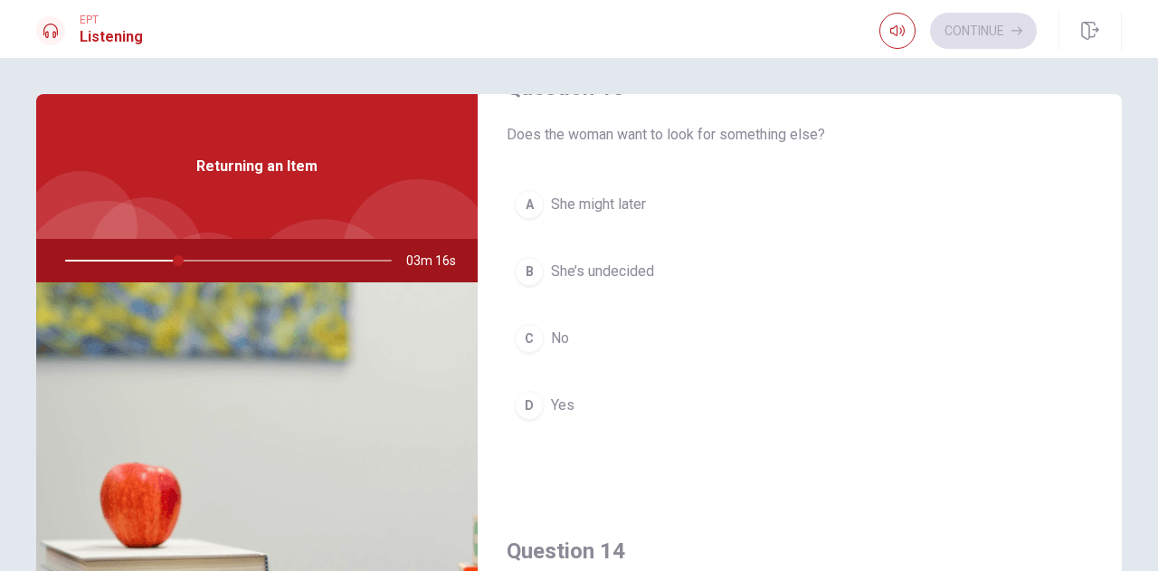
scroll to position [986, 0]
click at [530, 326] on div "C" at bounding box center [529, 335] width 29 height 29
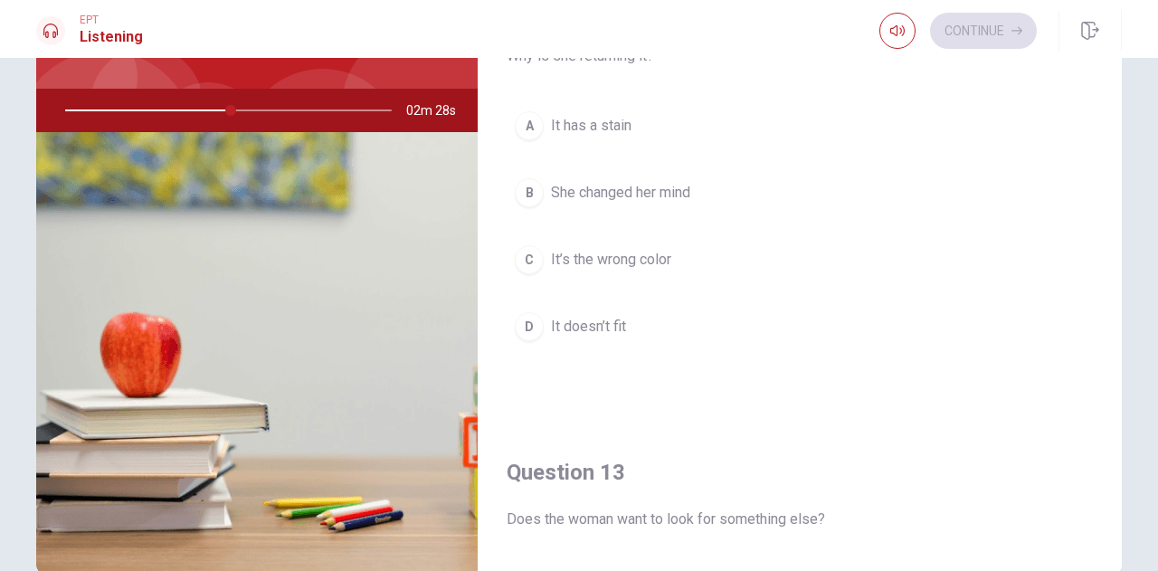
scroll to position [460, 0]
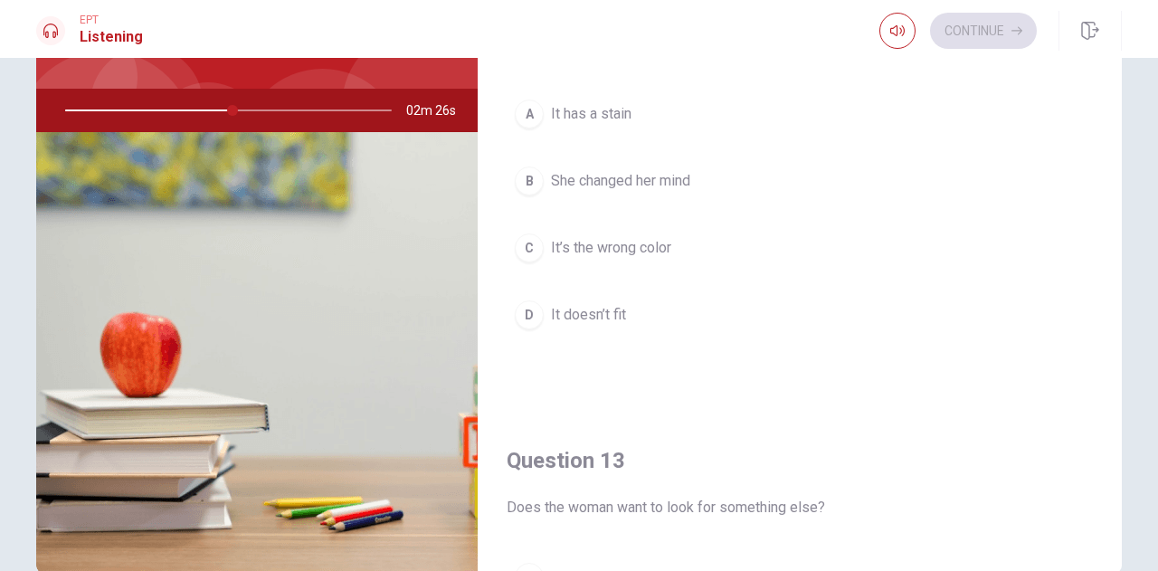
click at [629, 180] on span "She changed her mind" at bounding box center [620, 181] width 139 height 22
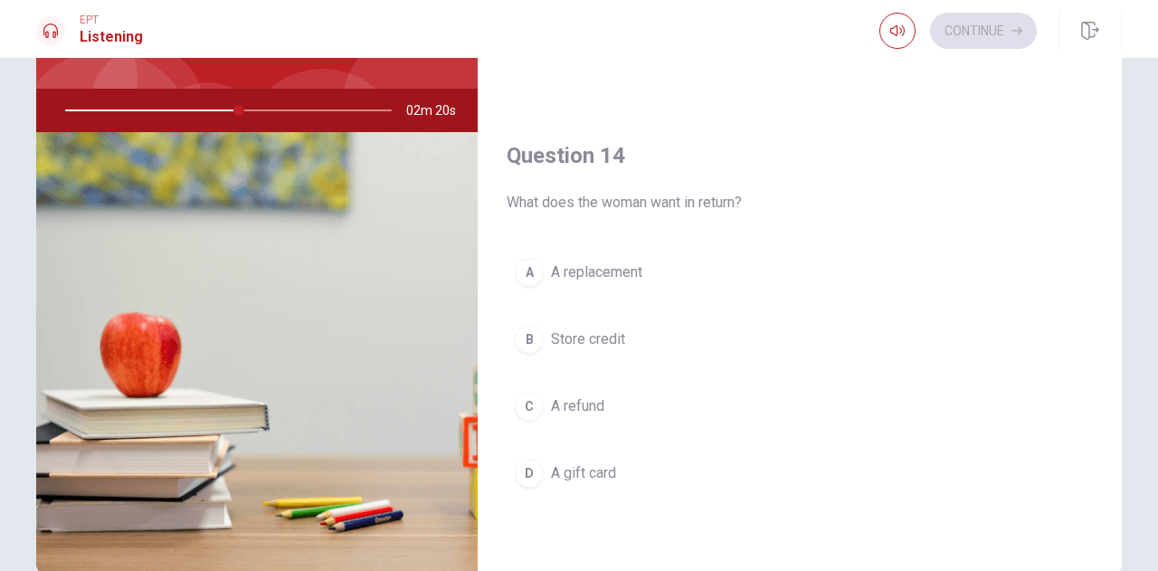
scroll to position [1230, 0]
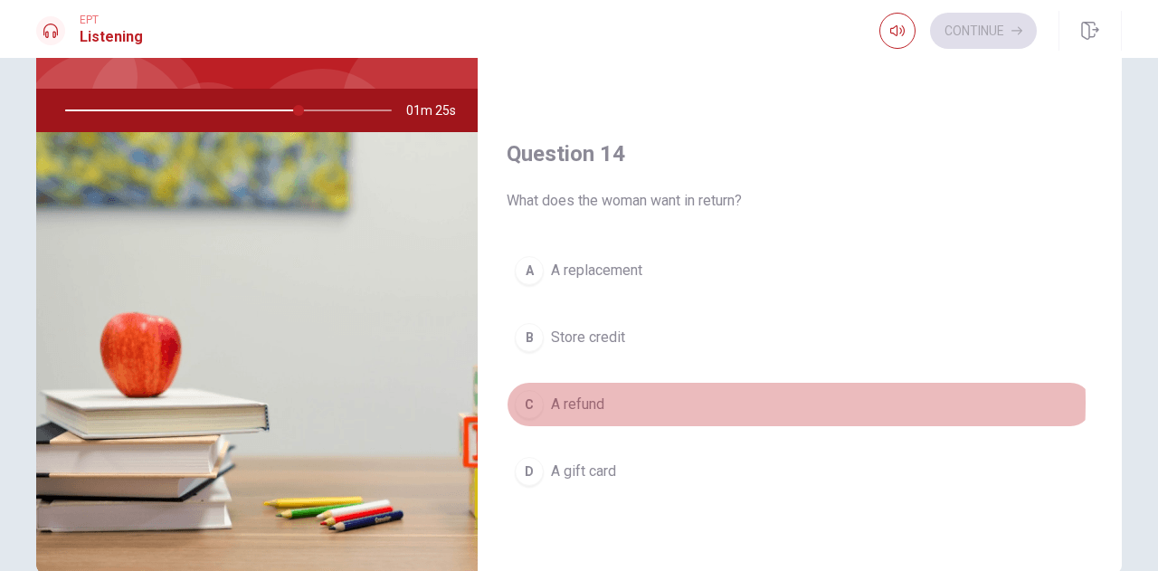
click at [647, 392] on button "C A refund" at bounding box center [799, 404] width 586 height 45
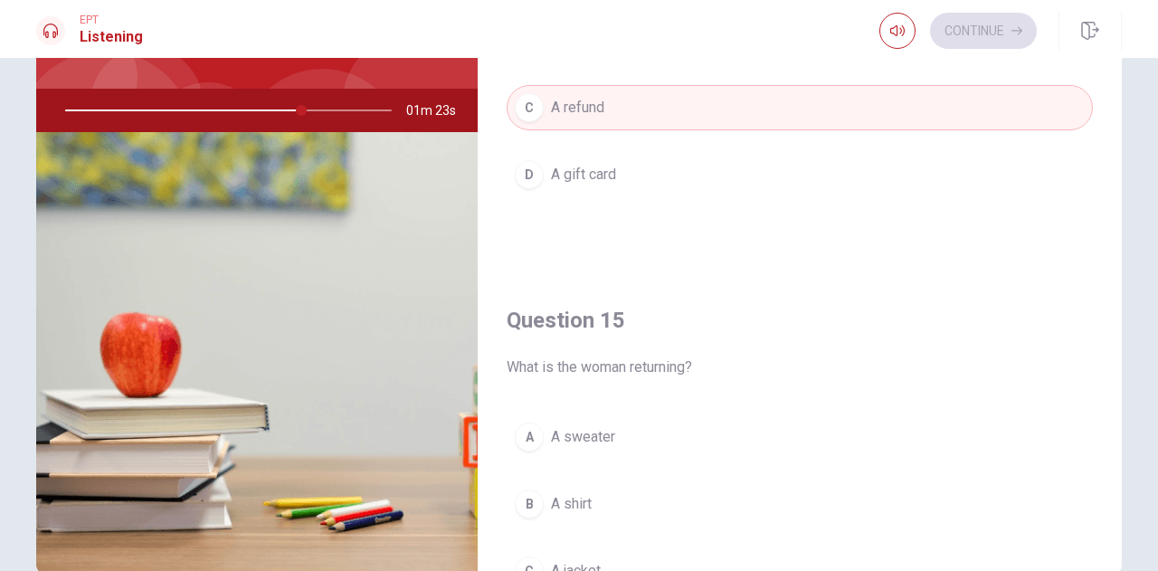
scroll to position [1674, 0]
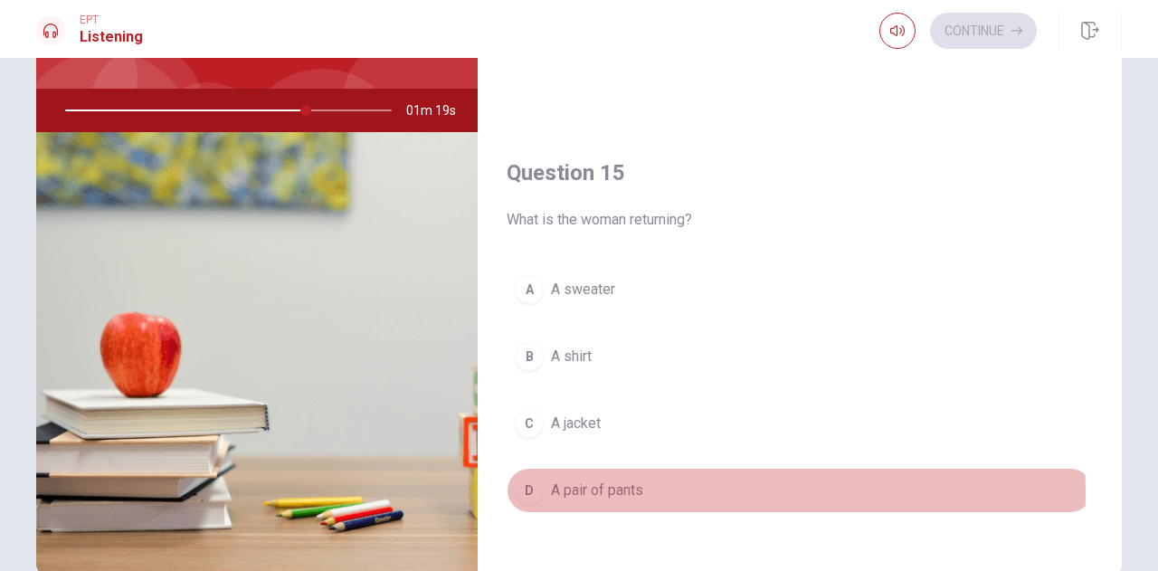
click at [599, 481] on span "A pair of pants" at bounding box center [597, 490] width 92 height 22
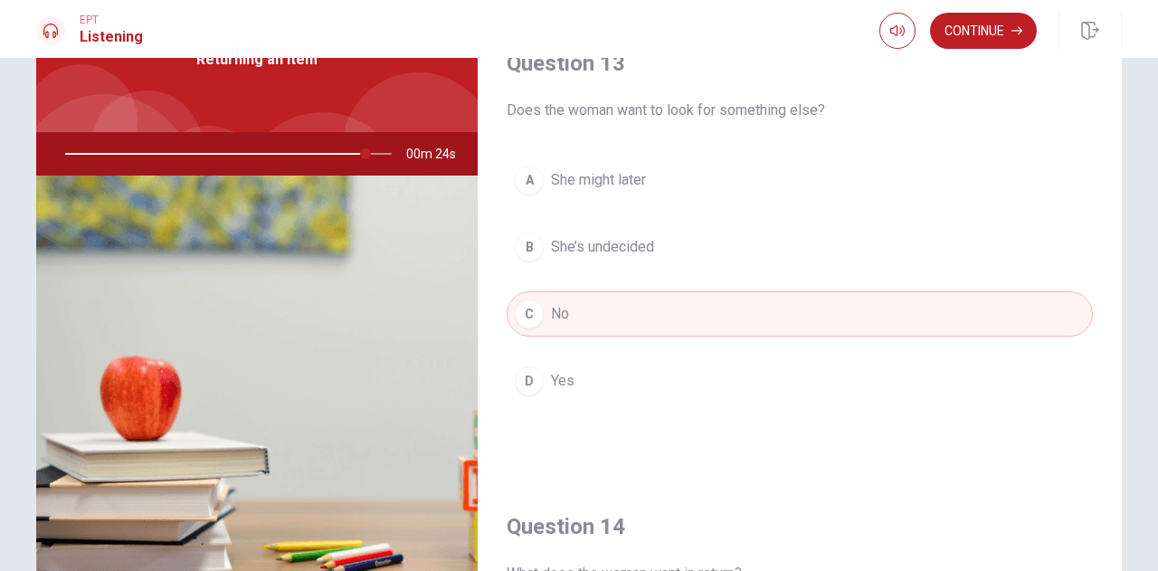
scroll to position [887, 0]
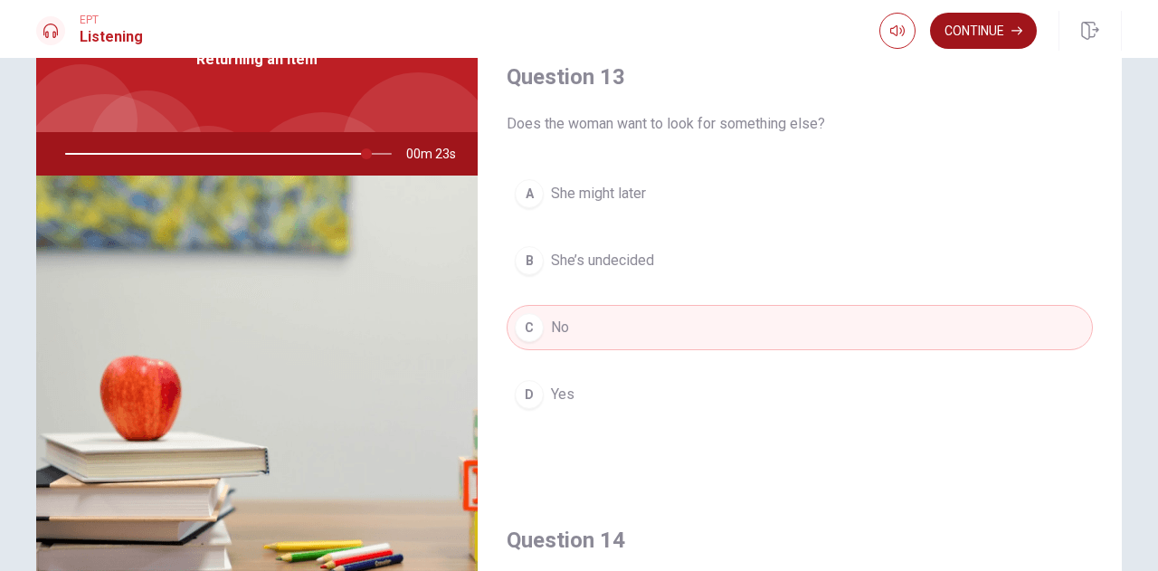
click at [984, 32] on button "Continue" at bounding box center [983, 31] width 107 height 36
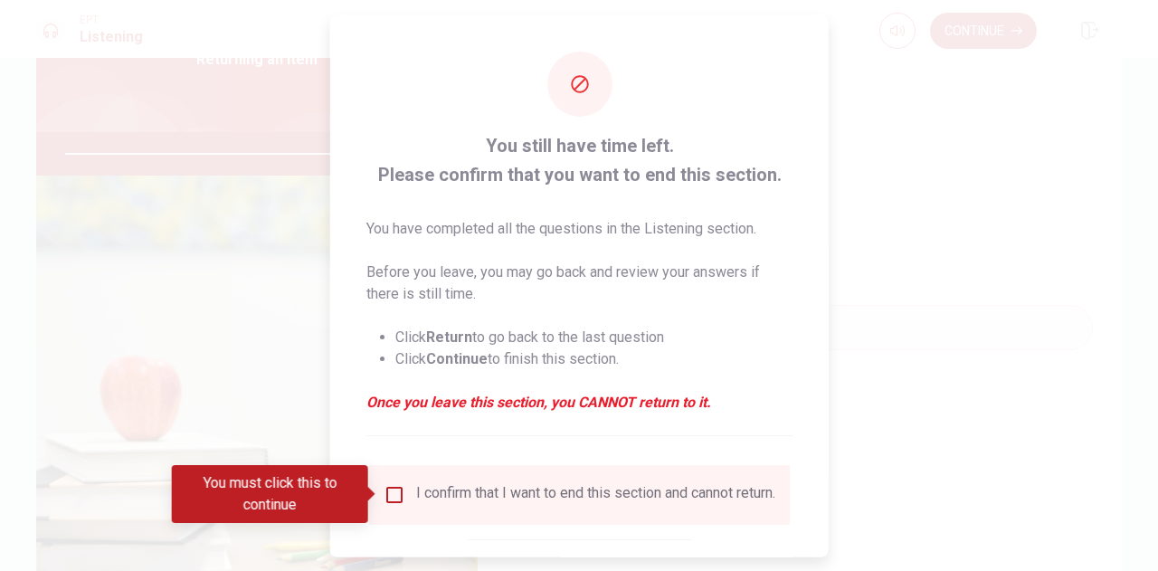
click at [389, 489] on input "You must click this to continue" at bounding box center [394, 494] width 22 height 22
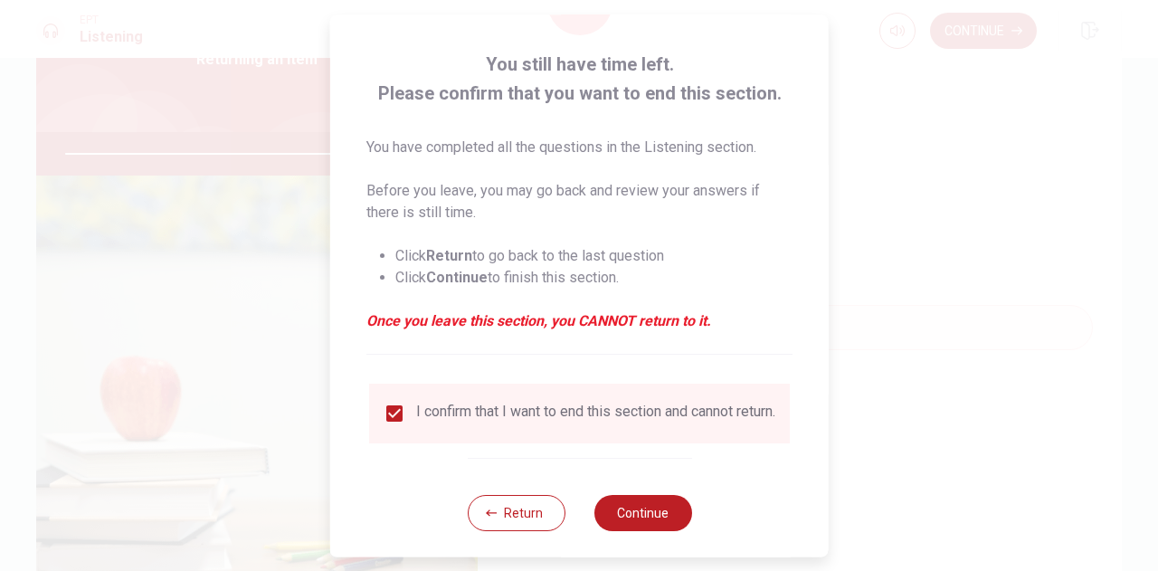
scroll to position [103, 0]
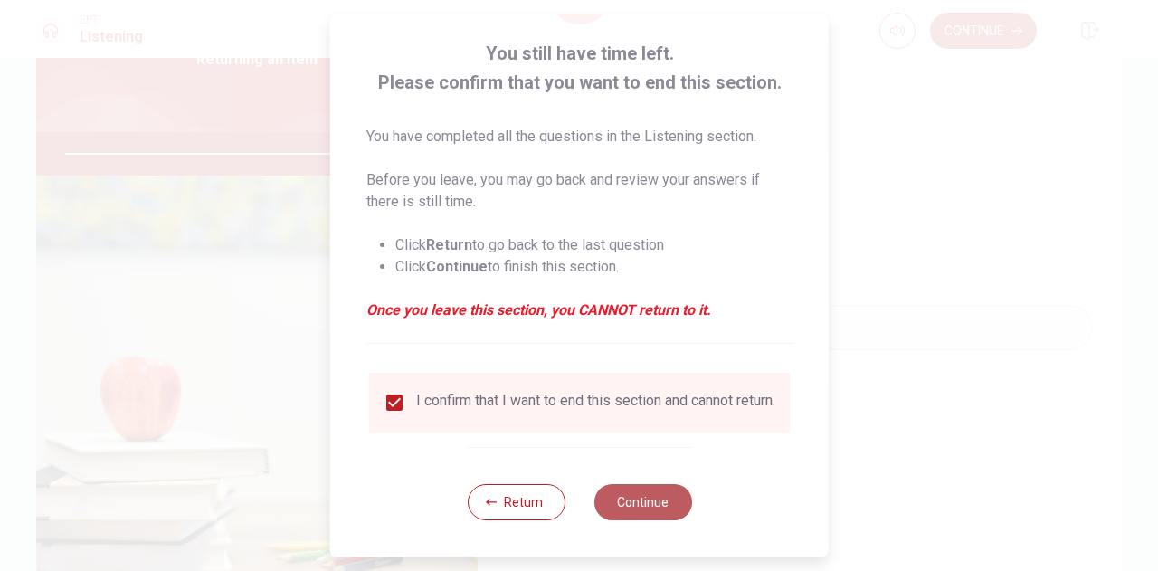
click at [666, 497] on button "Continue" at bounding box center [642, 502] width 98 height 36
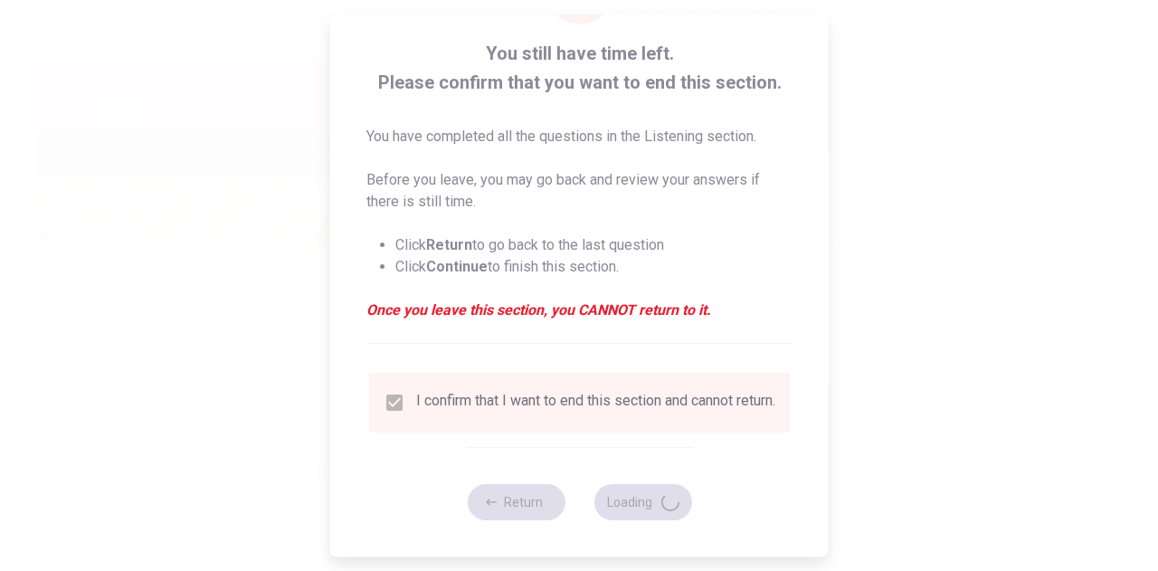
type input "95"
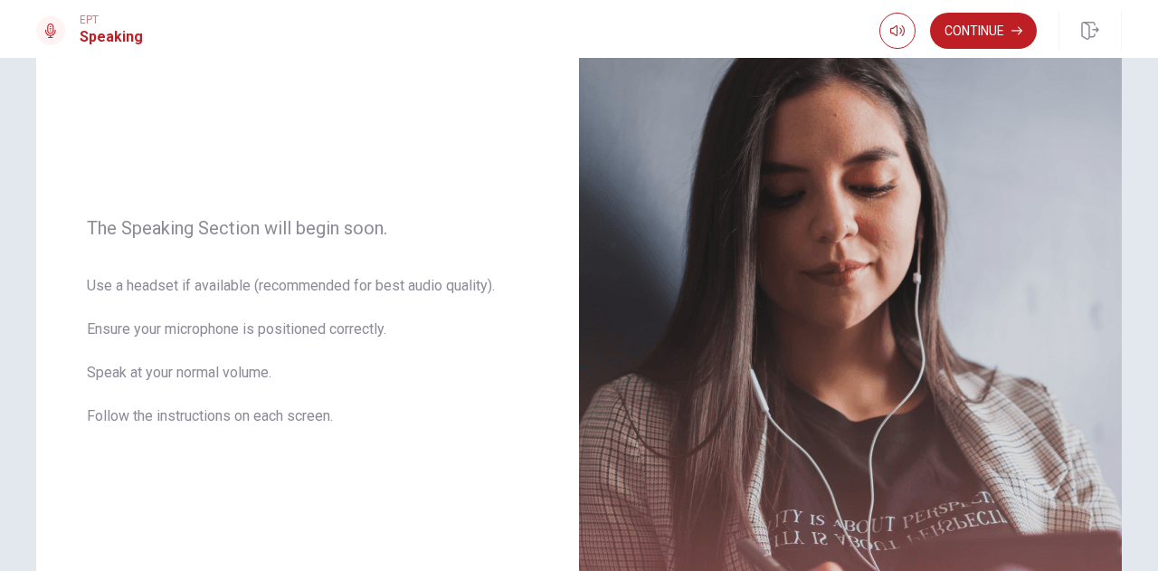
scroll to position [176, 0]
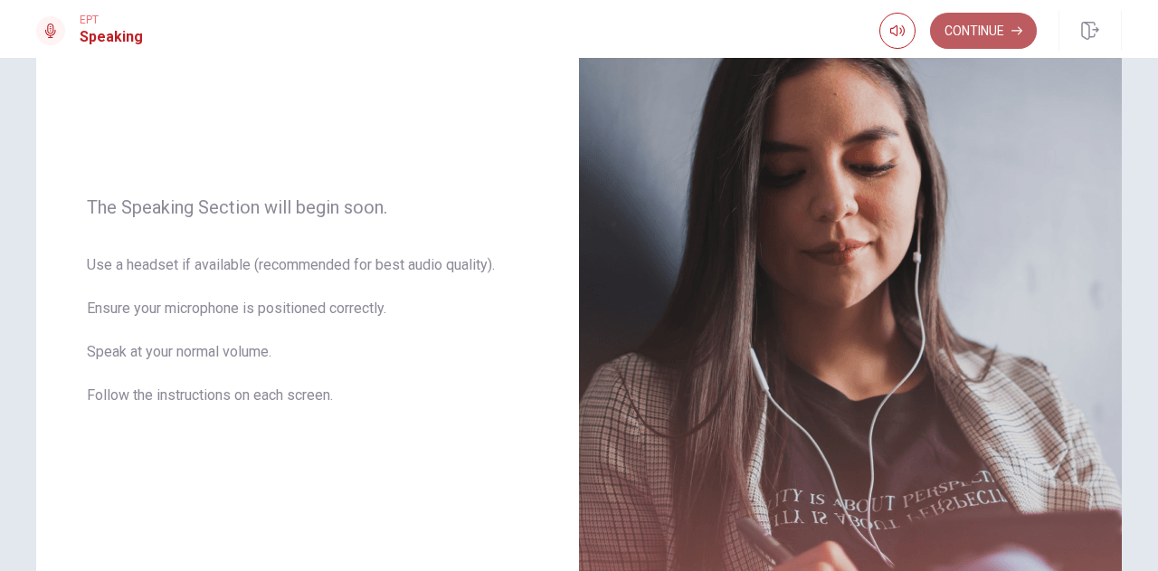
click at [971, 28] on button "Continue" at bounding box center [983, 31] width 107 height 36
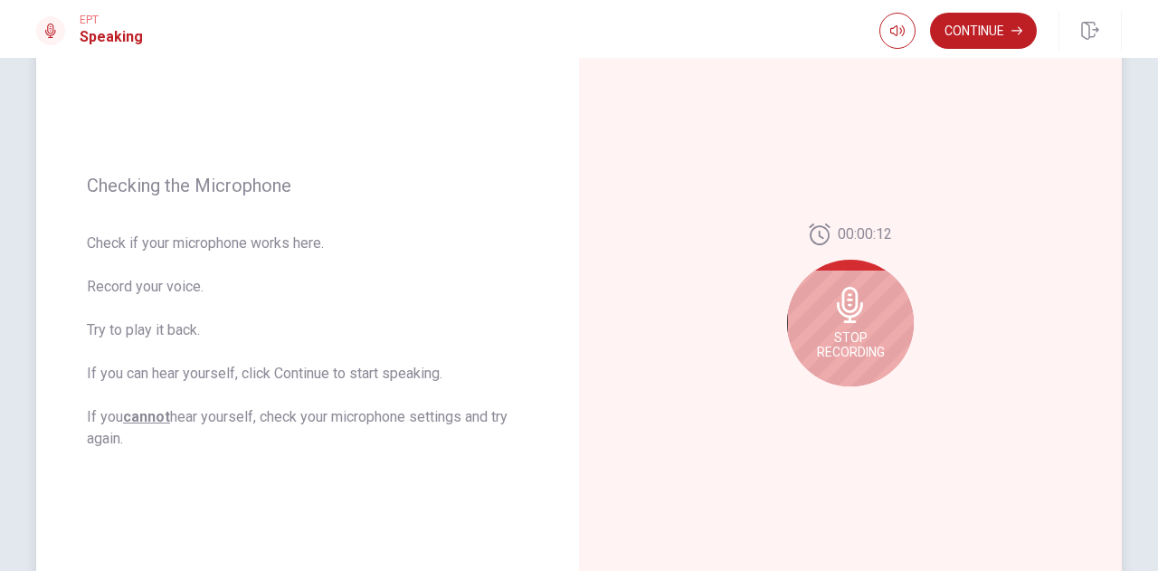
click at [854, 307] on icon at bounding box center [850, 305] width 36 height 36
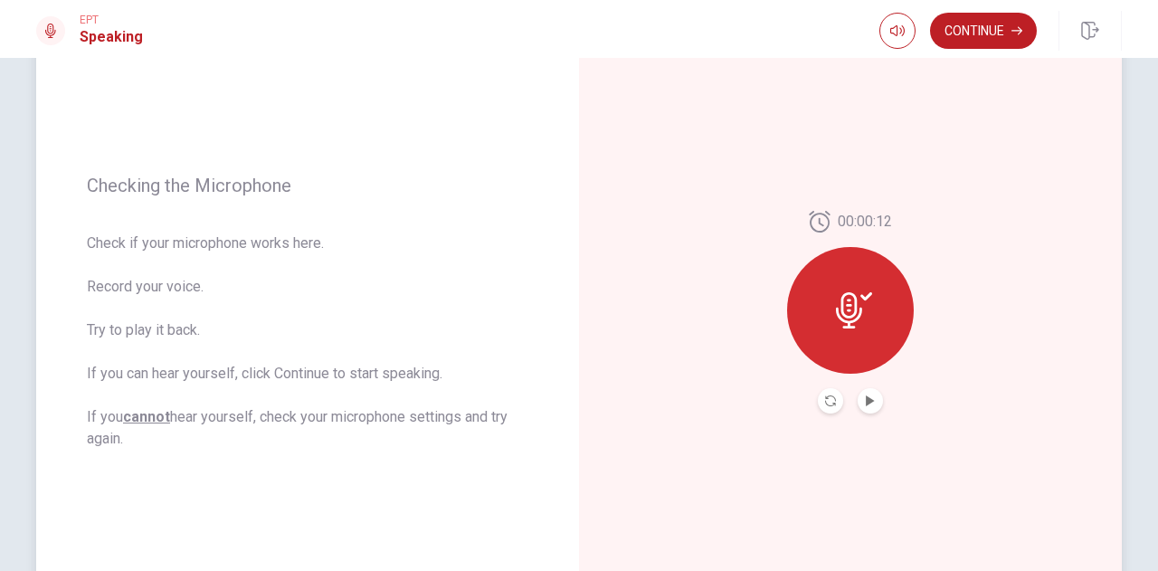
click at [852, 308] on icon at bounding box center [849, 310] width 26 height 36
click at [865, 402] on icon "Play Audio" at bounding box center [869, 400] width 8 height 11
click at [853, 305] on icon at bounding box center [854, 310] width 36 height 36
click at [836, 306] on icon at bounding box center [849, 310] width 26 height 36
click at [828, 397] on icon "Record Again" at bounding box center [830, 400] width 11 height 11
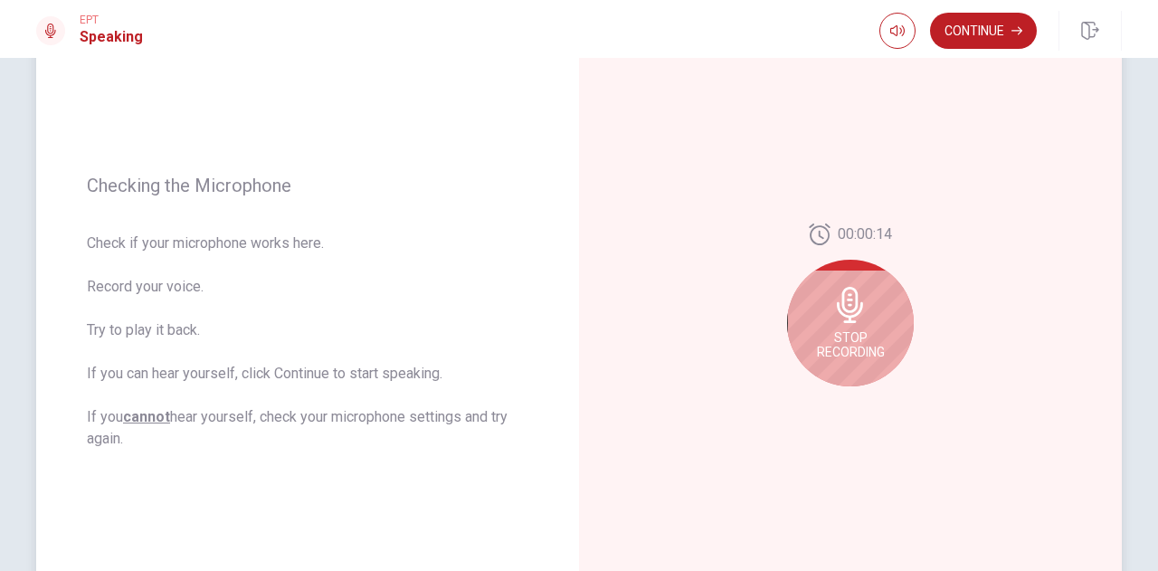
click at [850, 300] on icon at bounding box center [849, 305] width 26 height 36
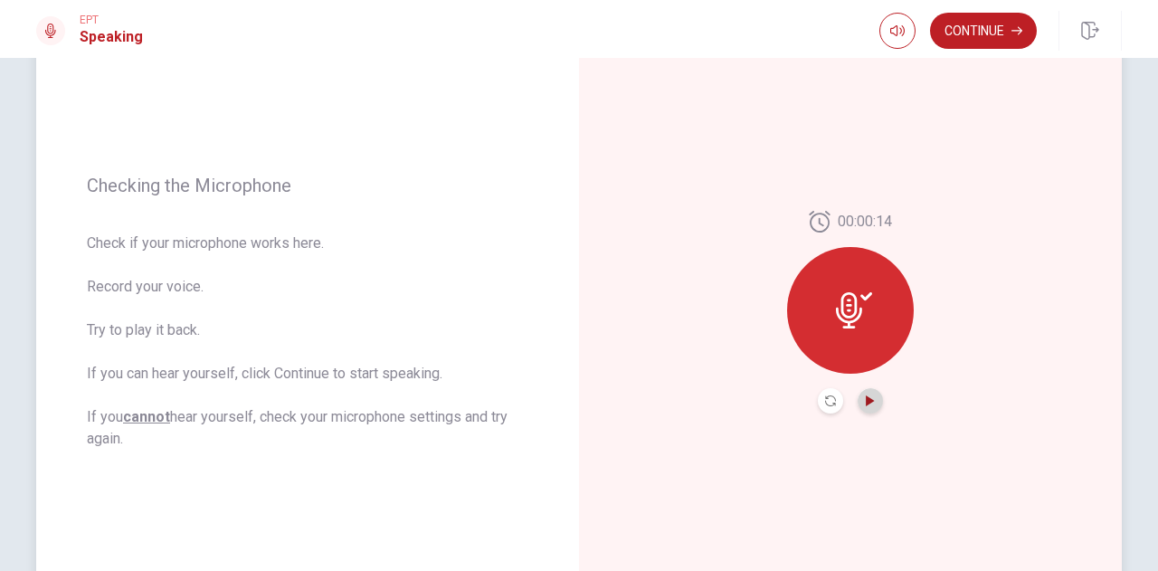
click at [865, 401] on icon "Play Audio" at bounding box center [869, 400] width 8 height 11
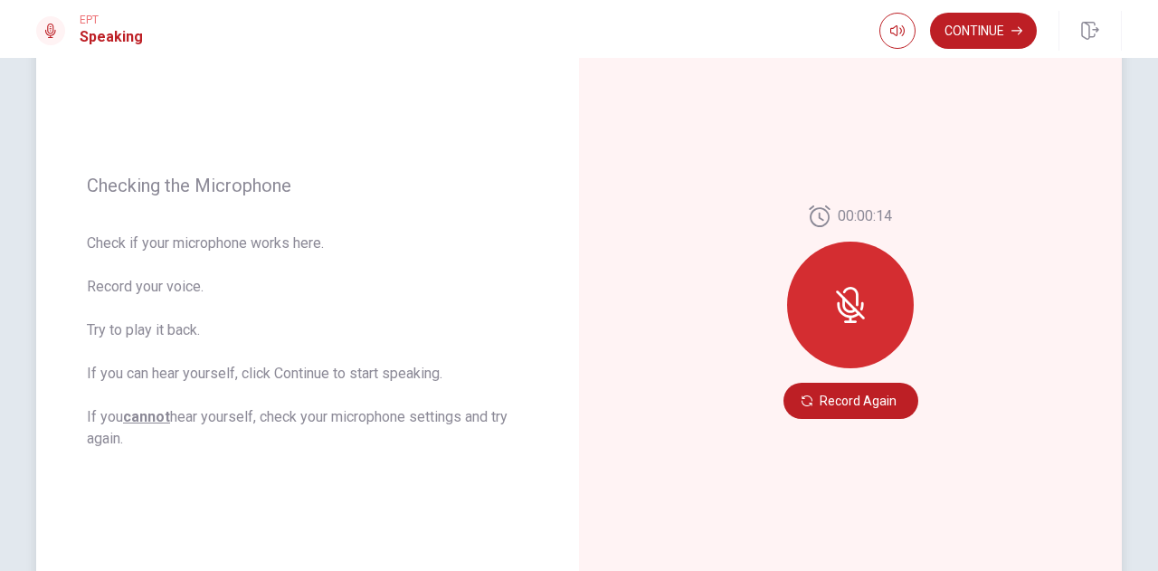
click at [1044, 109] on div "00:00:14 Record Again" at bounding box center [850, 312] width 543 height 789
click at [837, 395] on button "Record Again" at bounding box center [850, 401] width 135 height 36
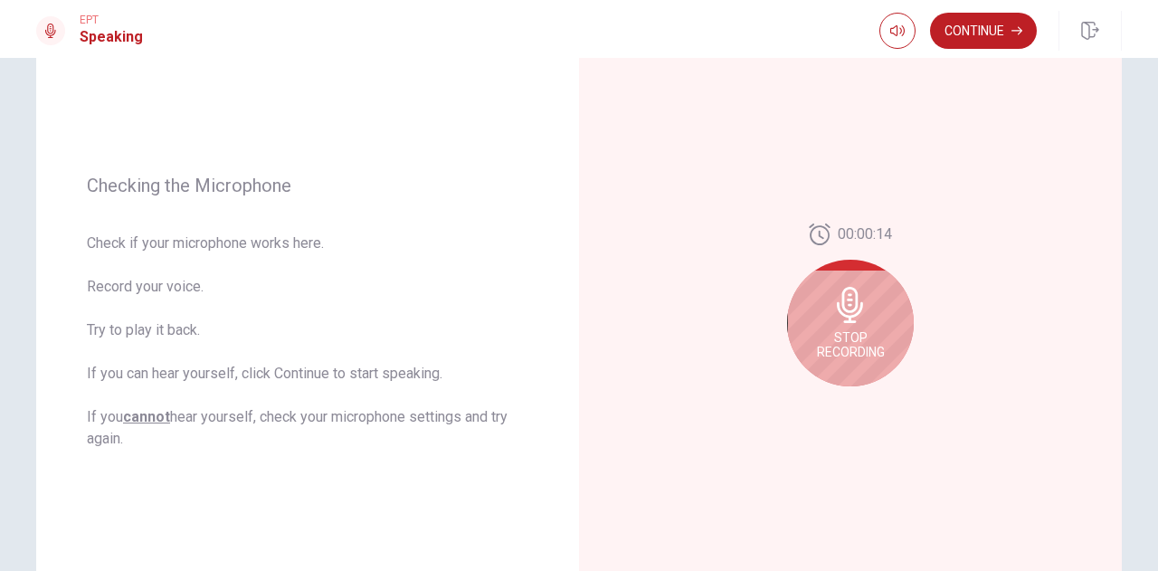
click at [843, 302] on icon at bounding box center [850, 305] width 36 height 36
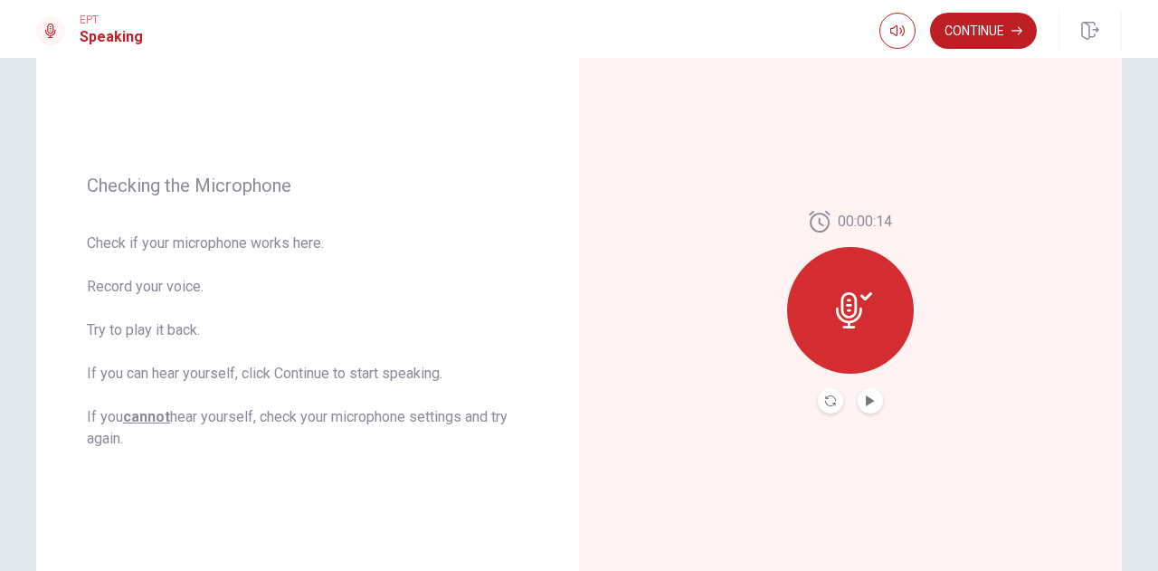
click at [846, 308] on icon at bounding box center [854, 310] width 36 height 36
click at [865, 393] on button "Play Audio" at bounding box center [869, 400] width 25 height 25
click at [1023, 132] on div "00:00:14" at bounding box center [850, 312] width 543 height 789
click at [865, 400] on icon "Play Audio" at bounding box center [869, 400] width 8 height 11
click at [865, 399] on icon "Play Audio" at bounding box center [869, 400] width 8 height 11
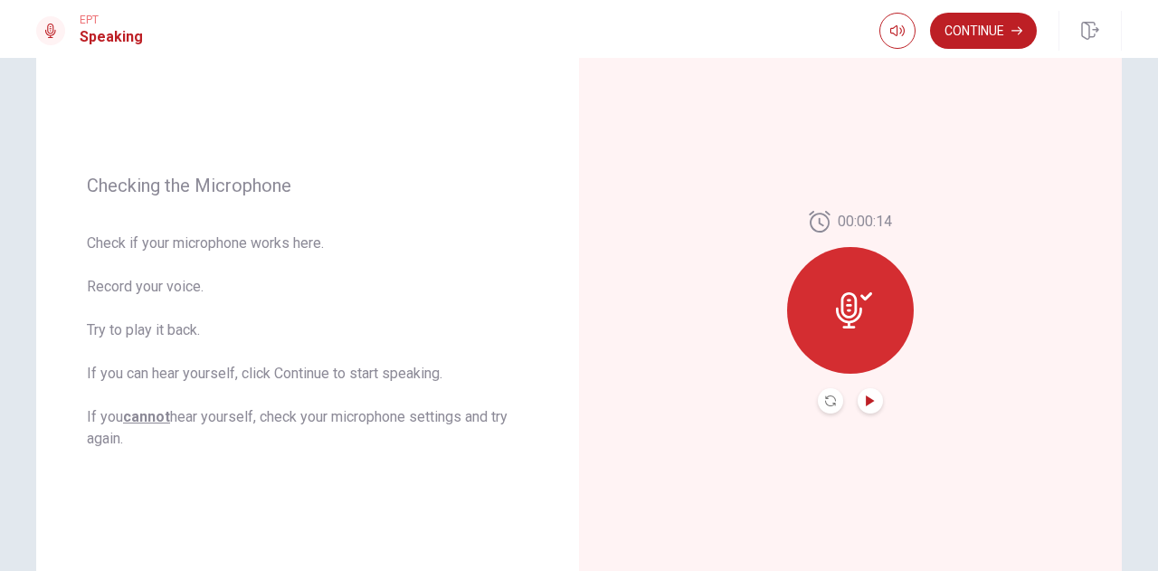
click at [861, 308] on icon at bounding box center [854, 310] width 36 height 36
click at [825, 397] on icon "Record Again" at bounding box center [830, 400] width 11 height 11
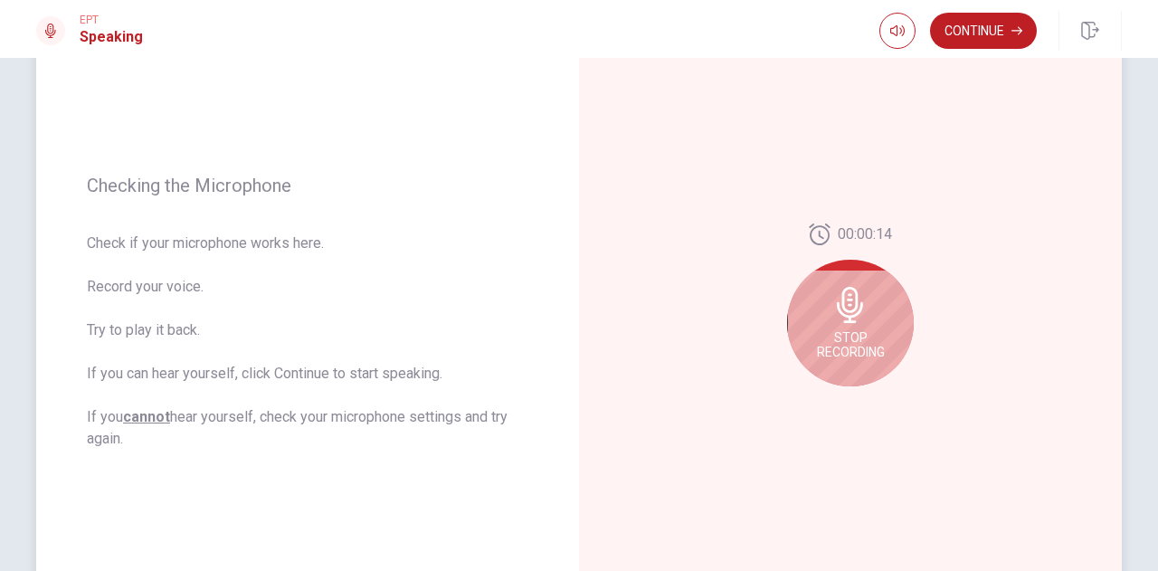
click at [851, 317] on icon at bounding box center [850, 305] width 36 height 36
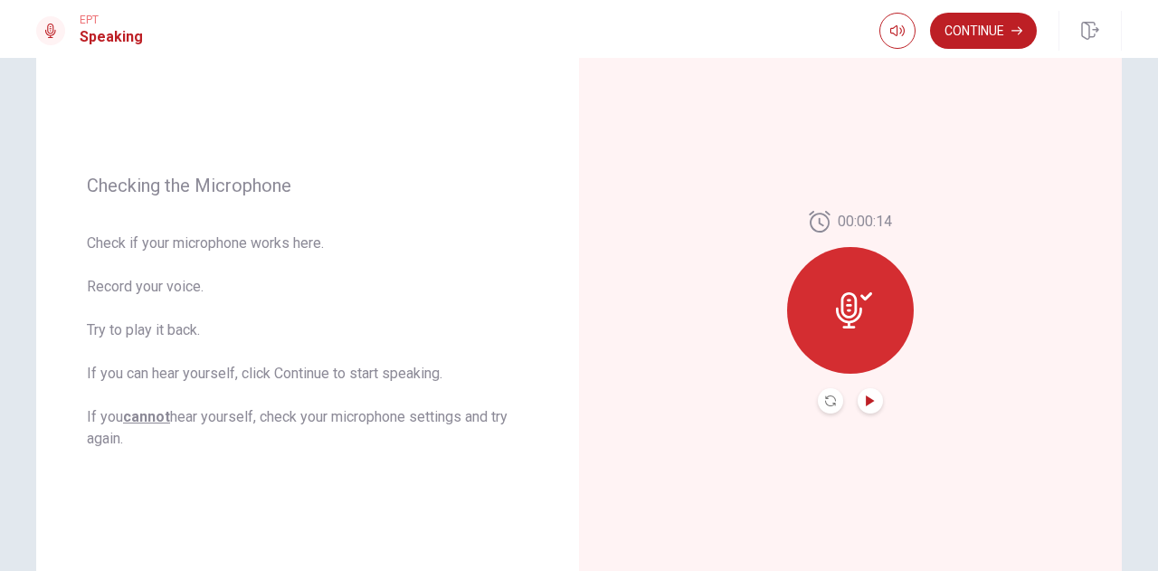
click at [866, 405] on icon "Play Audio" at bounding box center [870, 400] width 11 height 11
click at [868, 399] on icon "Play Audio" at bounding box center [869, 400] width 8 height 11
click at [903, 32] on button "button" at bounding box center [897, 31] width 36 height 36
click at [893, 31] on icon "button" at bounding box center [897, 31] width 14 height 14
click at [846, 308] on icon at bounding box center [854, 310] width 36 height 36
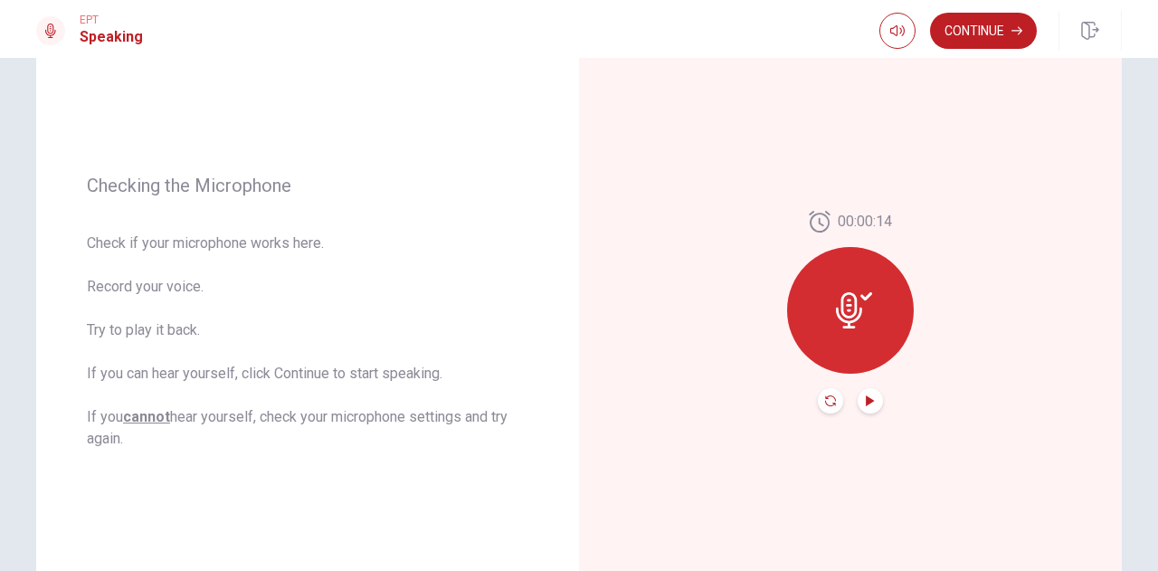
click at [825, 401] on icon "Record Again" at bounding box center [830, 400] width 11 height 11
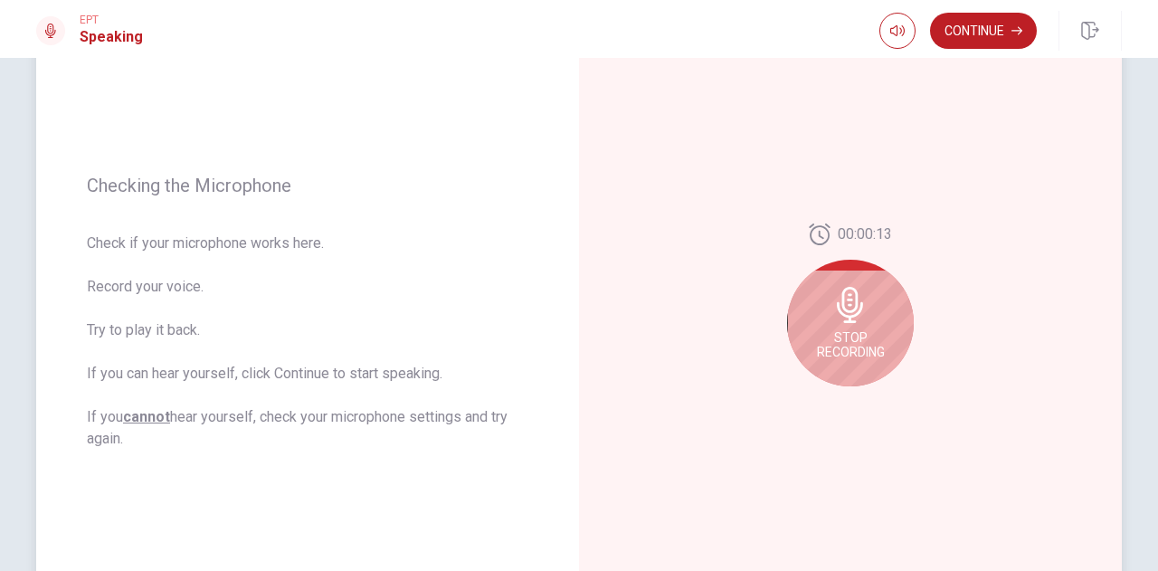
click at [852, 300] on icon at bounding box center [849, 305] width 26 height 36
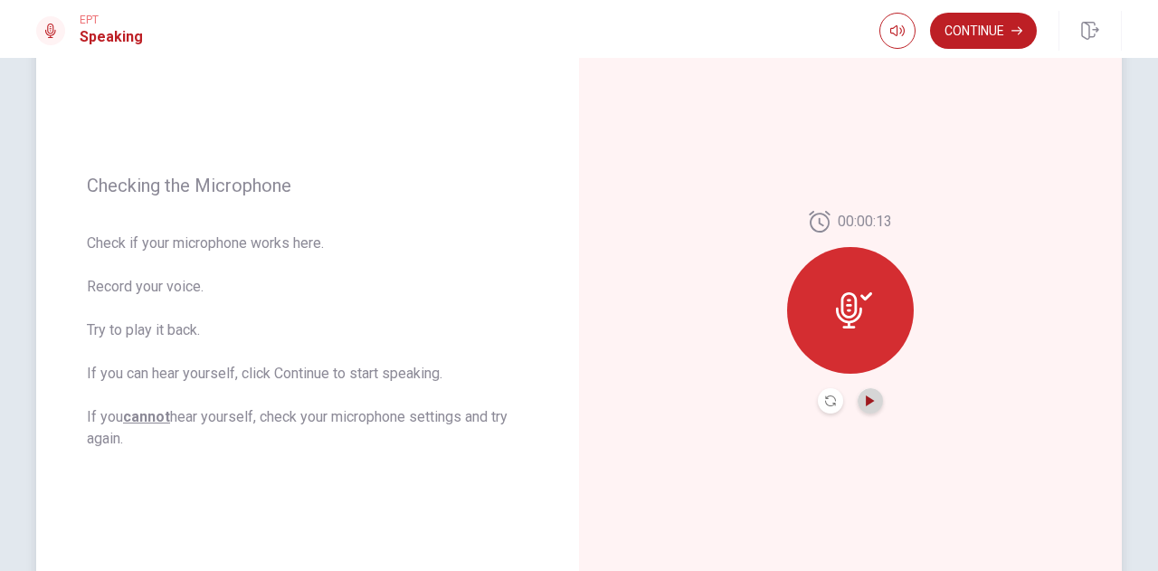
click at [865, 399] on icon "Play Audio" at bounding box center [869, 400] width 8 height 11
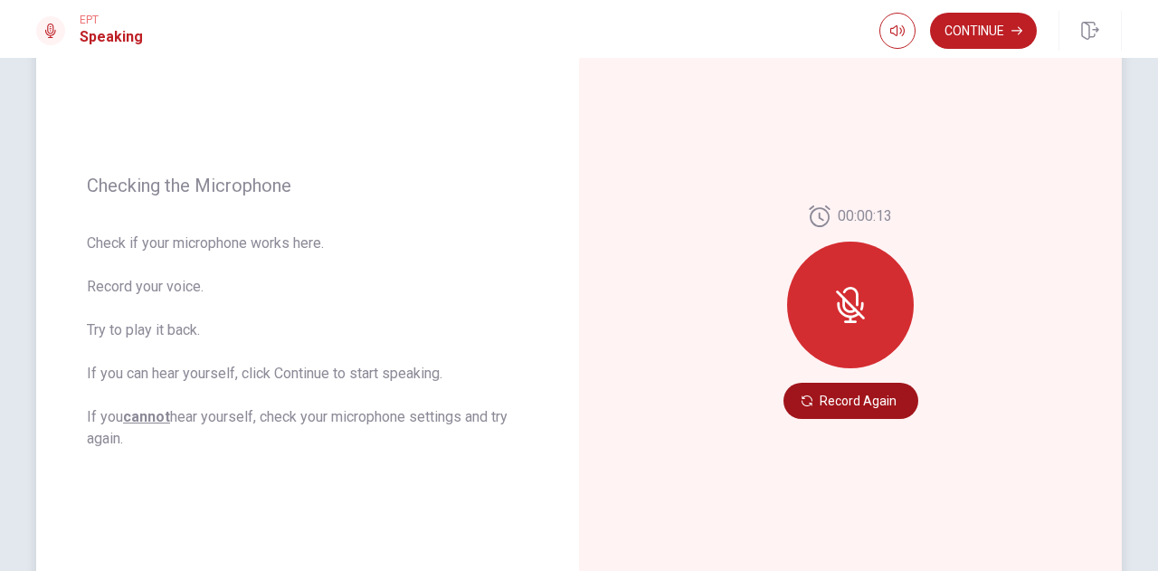
click at [868, 408] on button "Record Again" at bounding box center [850, 401] width 135 height 36
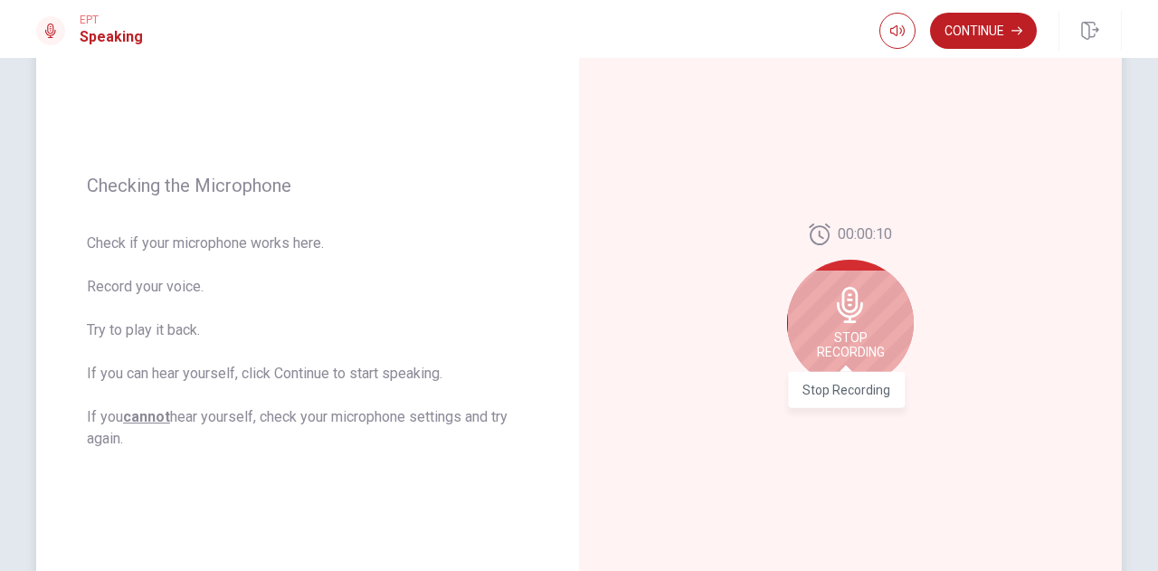
click at [863, 332] on span "Stop Recording" at bounding box center [851, 344] width 68 height 29
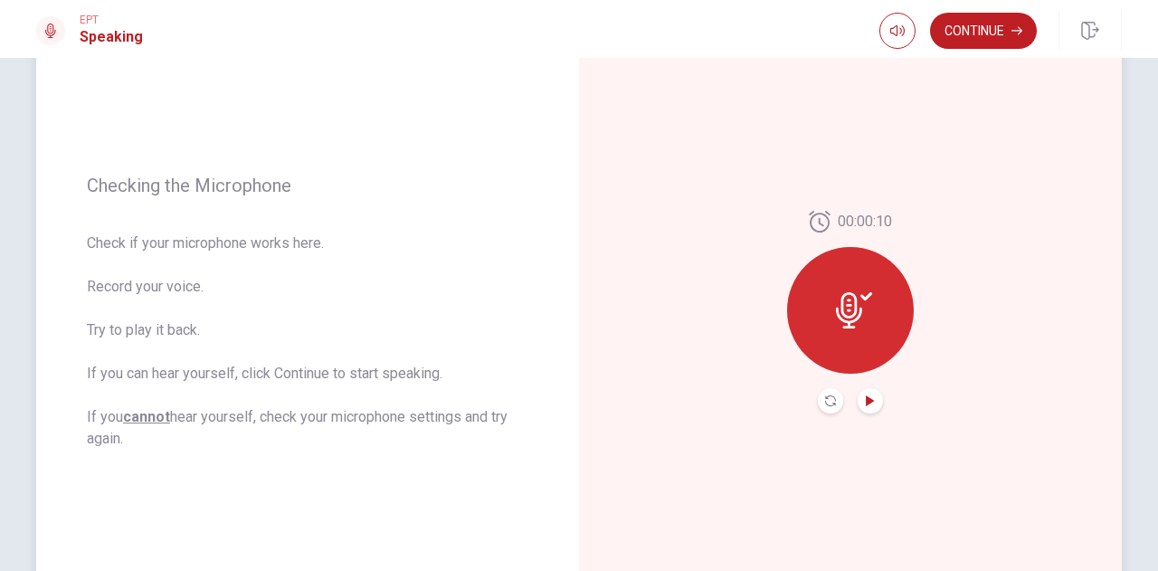
click at [865, 401] on icon "Play Audio" at bounding box center [869, 400] width 8 height 11
click at [1004, 165] on div "00:00:10" at bounding box center [850, 312] width 543 height 789
click at [849, 305] on icon at bounding box center [849, 310] width 26 height 36
click at [866, 402] on icon "Play Audio" at bounding box center [870, 400] width 11 height 11
click at [866, 402] on icon "Pause Audio" at bounding box center [870, 400] width 11 height 11
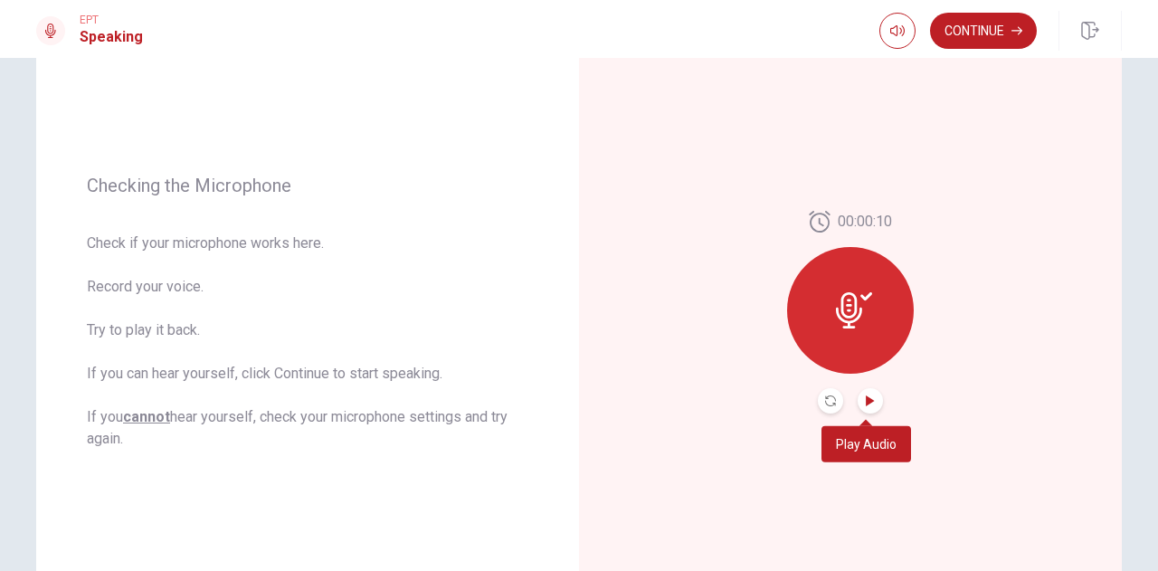
click at [866, 402] on icon "Play Audio" at bounding box center [870, 400] width 11 height 11
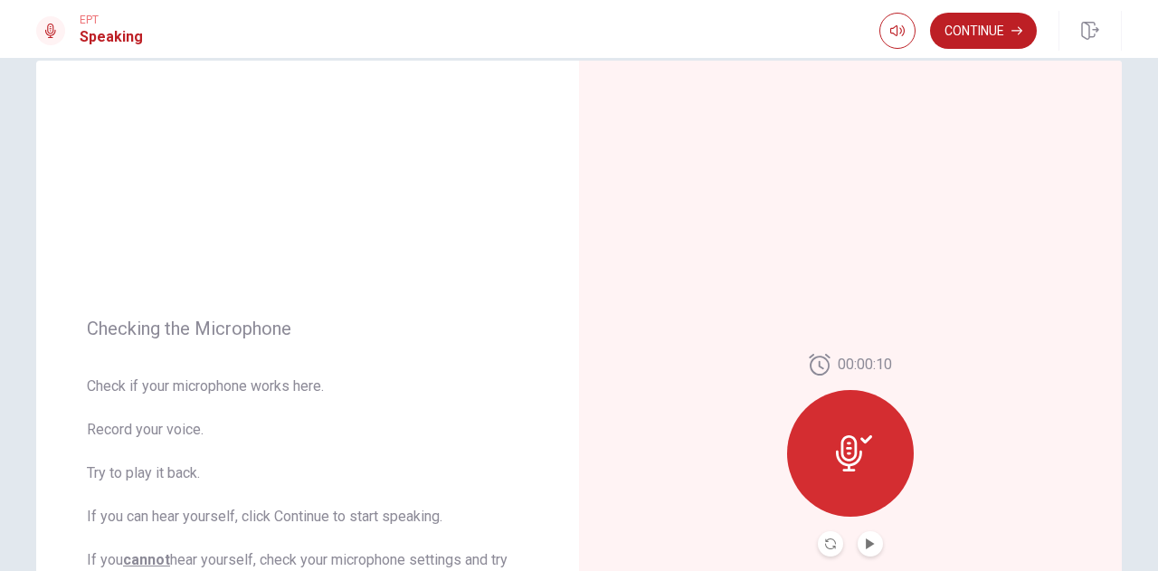
scroll to position [24, 0]
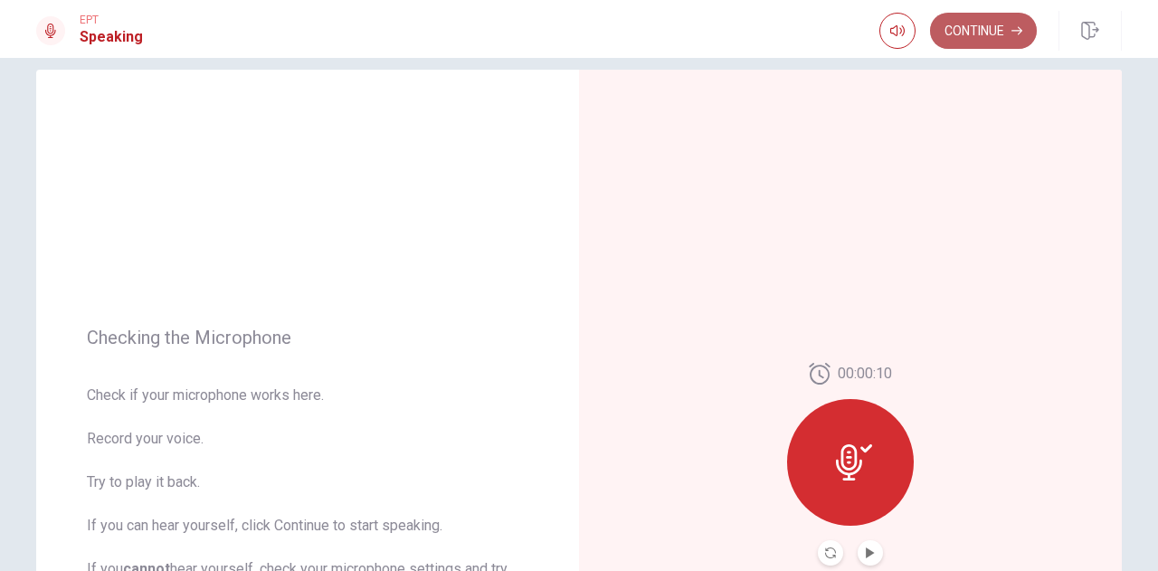
click at [979, 34] on button "Continue" at bounding box center [983, 31] width 107 height 36
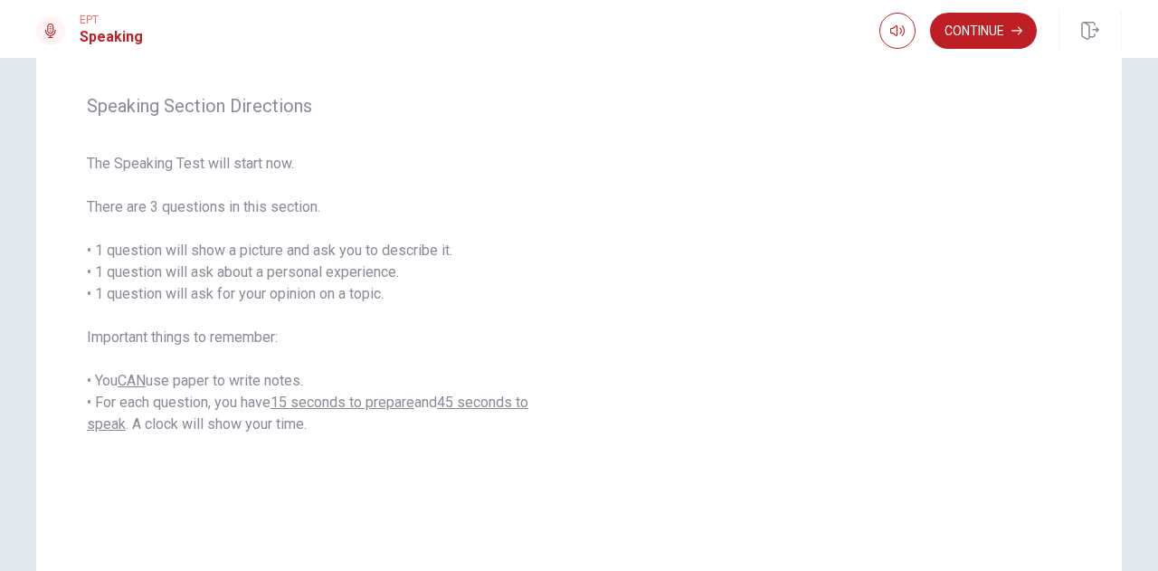
scroll to position [232, 0]
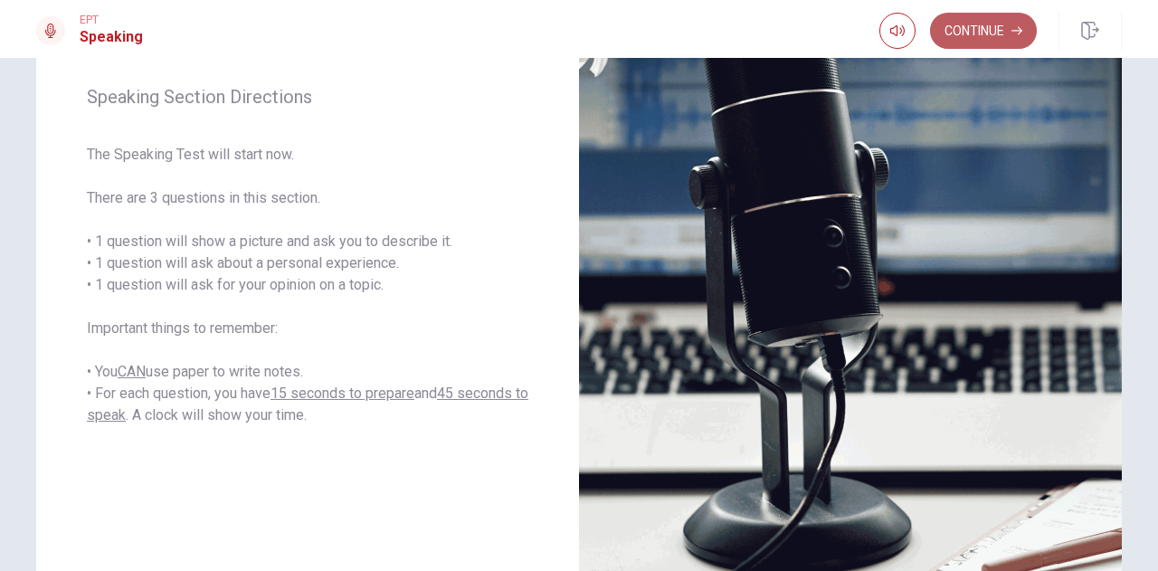
click at [979, 33] on button "Continue" at bounding box center [983, 31] width 107 height 36
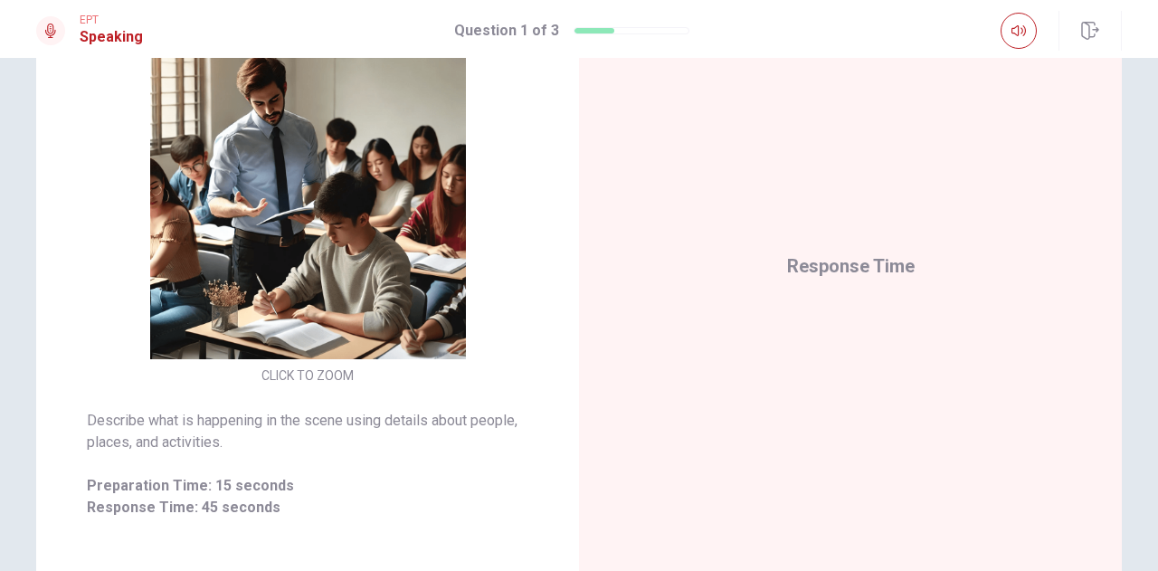
scroll to position [256, 0]
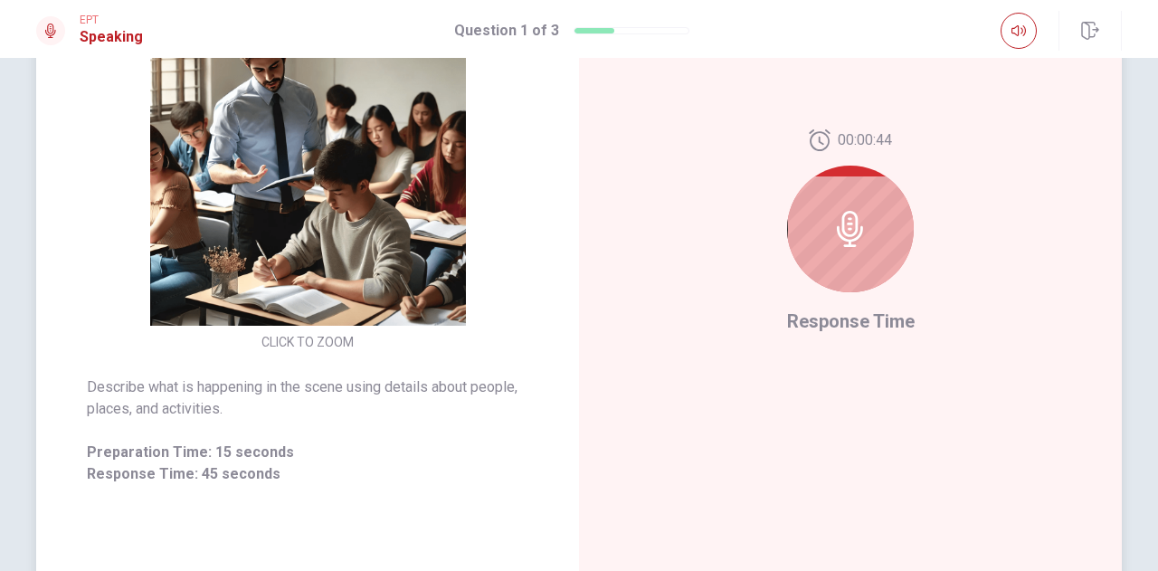
click at [843, 223] on icon at bounding box center [849, 229] width 26 height 36
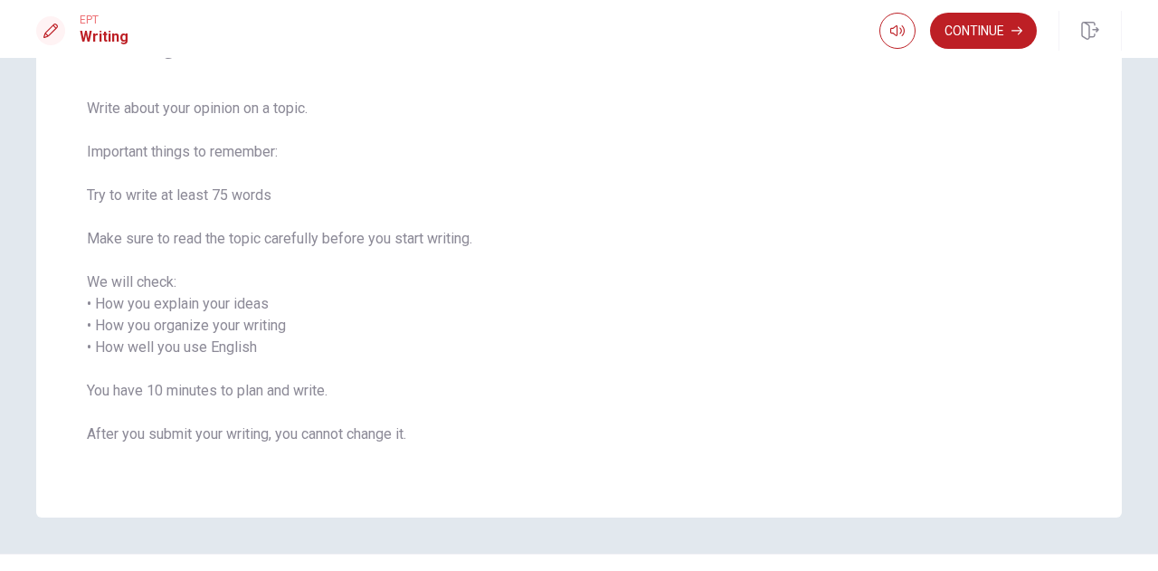
scroll to position [68, 0]
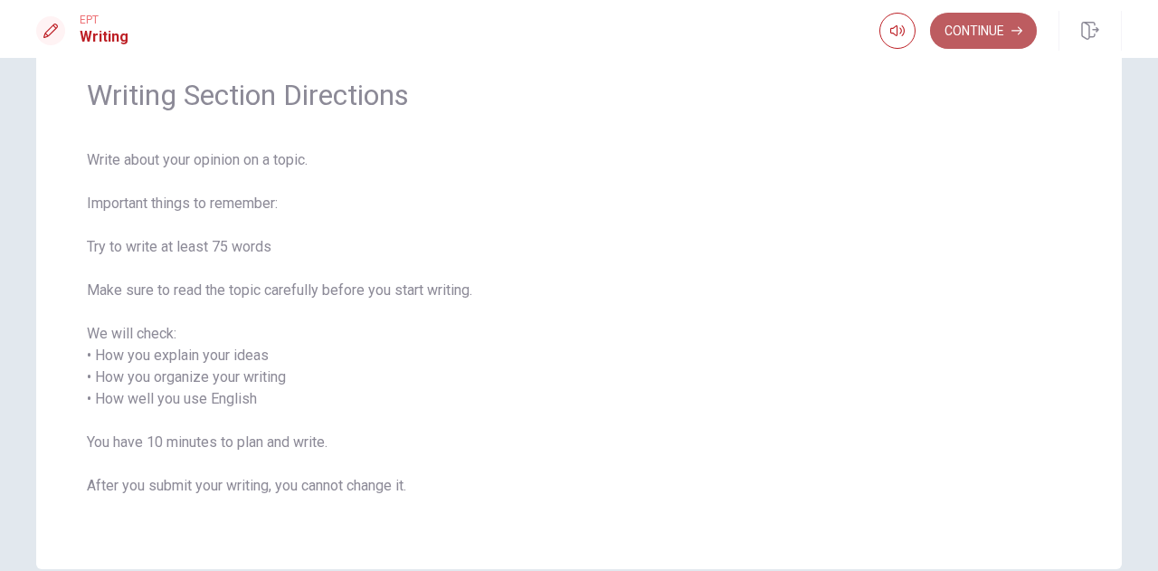
click at [1008, 26] on button "Continue" at bounding box center [983, 31] width 107 height 36
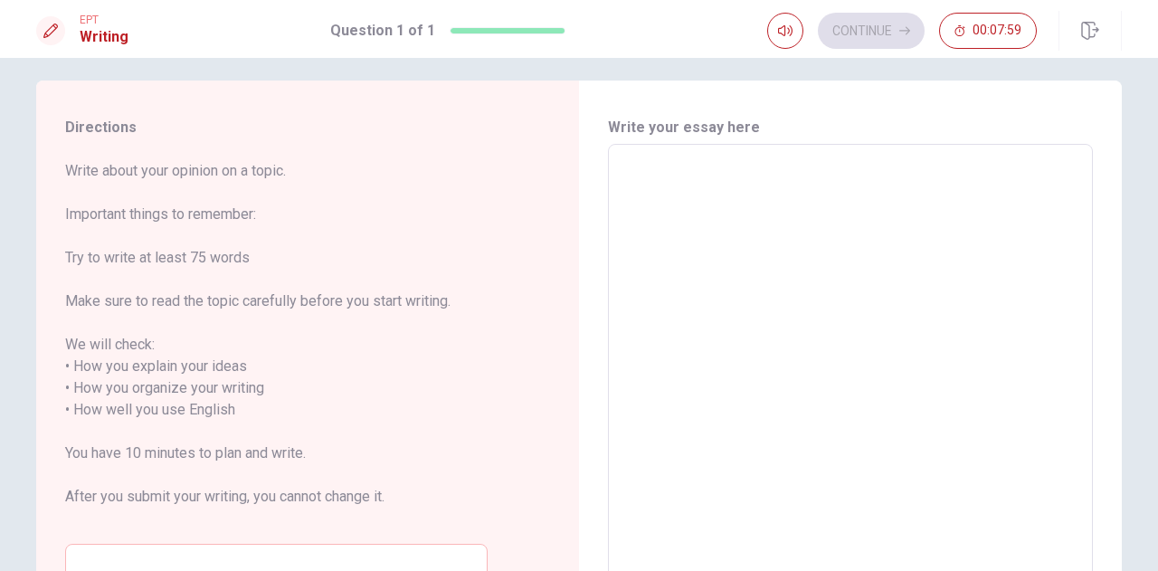
scroll to position [5, 0]
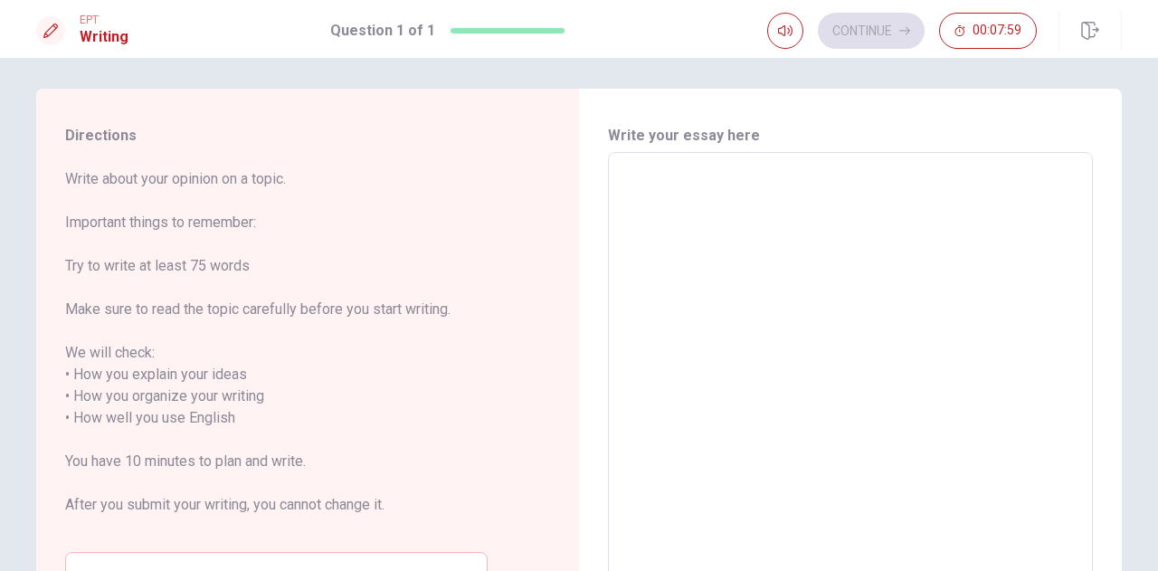
click at [705, 175] on textarea at bounding box center [849, 407] width 459 height 480
type textarea "F"
type textarea "x"
type textarea "I"
type textarea "x"
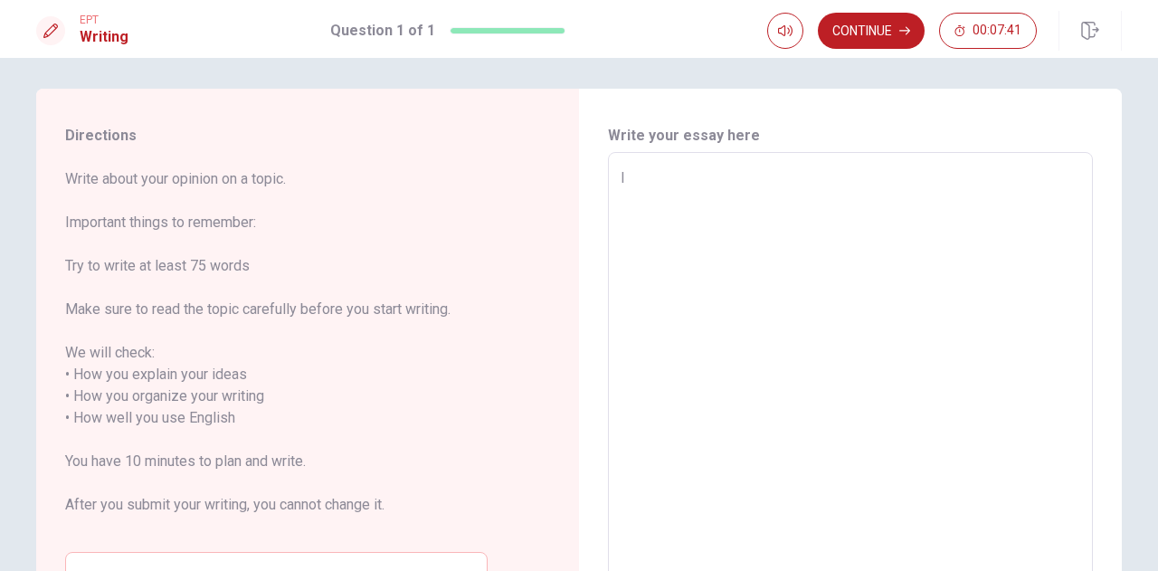
type textarea "I"
type textarea "x"
type textarea "I s"
type textarea "x"
type textarea "I sa"
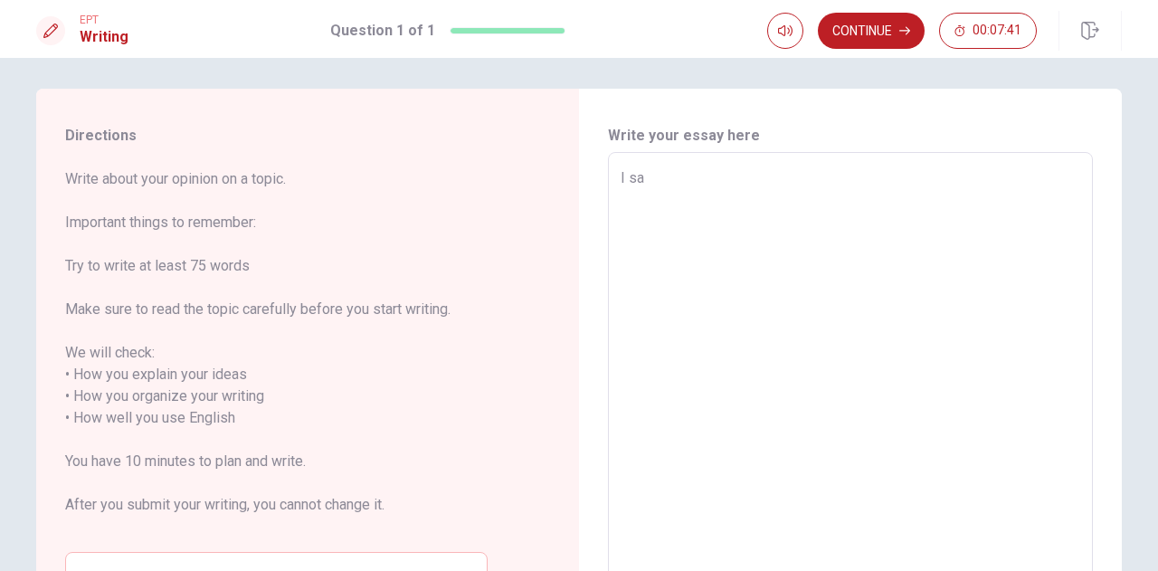
type textarea "x"
type textarea "I s"
type textarea "x"
type textarea "I"
type textarea "x"
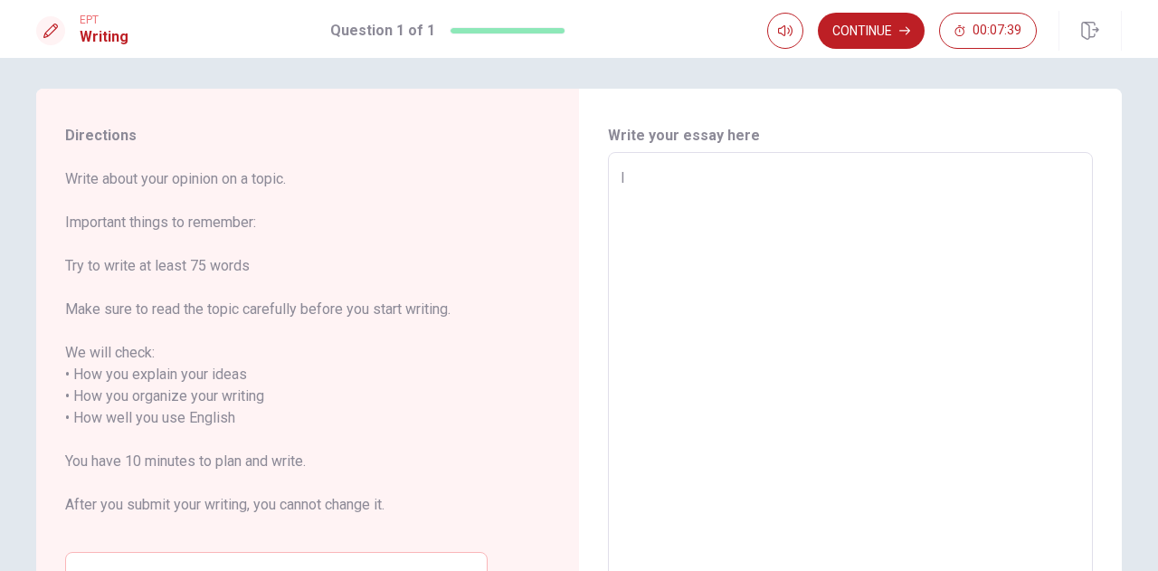
type textarea "I s"
type textarea "x"
type textarea "I st"
type textarea "x"
type textarea "I sta"
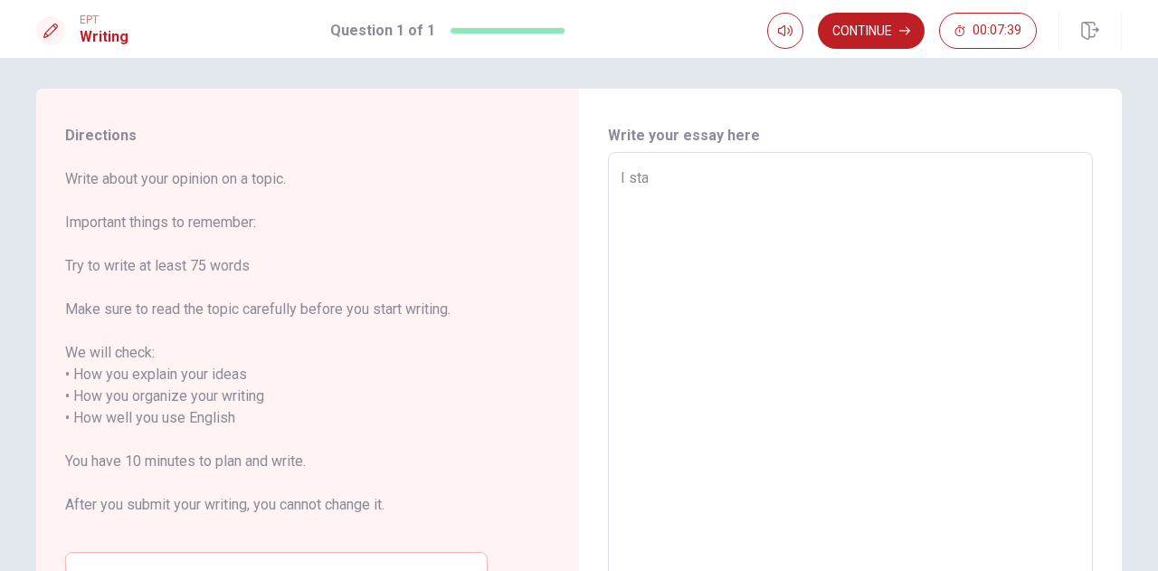
type textarea "x"
type textarea "I star"
type textarea "x"
type textarea "I stare"
type textarea "x"
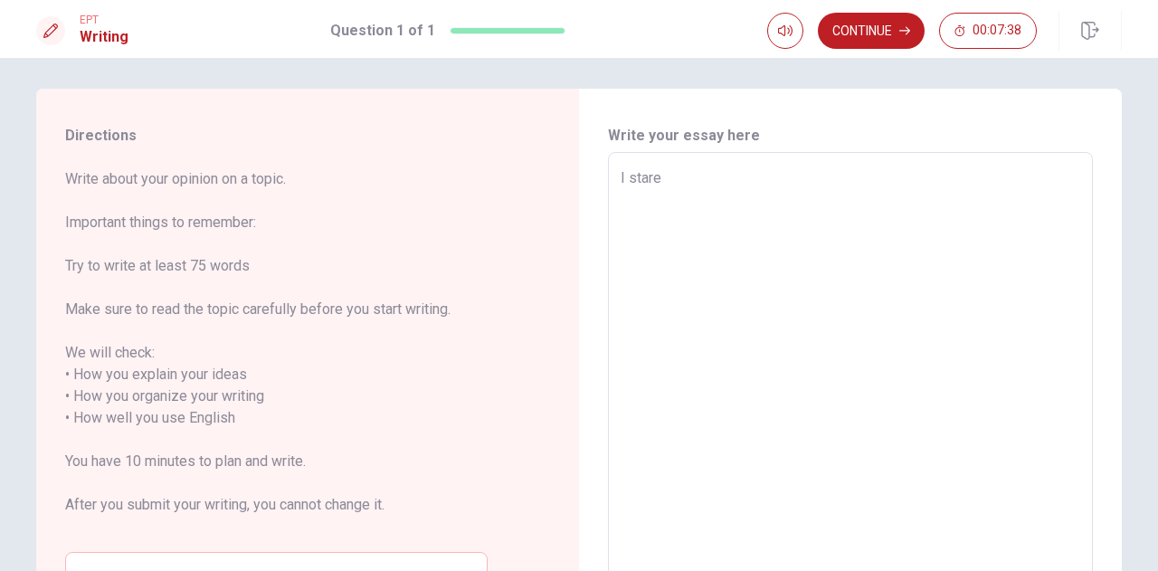
type textarea "I star"
type textarea "x"
type textarea "I start"
type textarea "x"
type textarea "I starte"
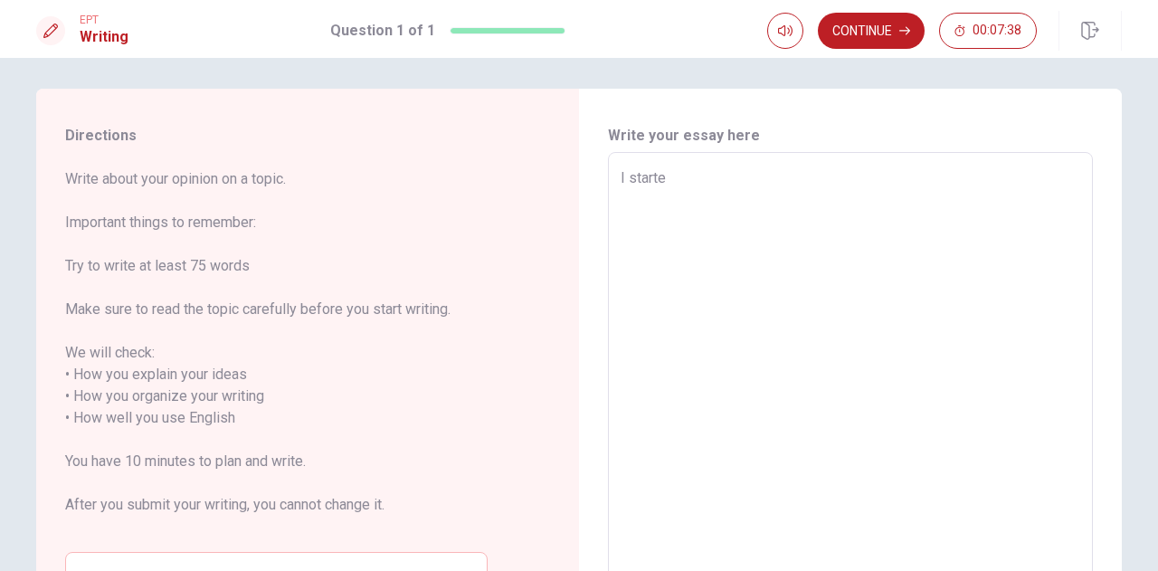
type textarea "x"
type textarea "I started"
type textarea "x"
type textarea "I started"
type textarea "x"
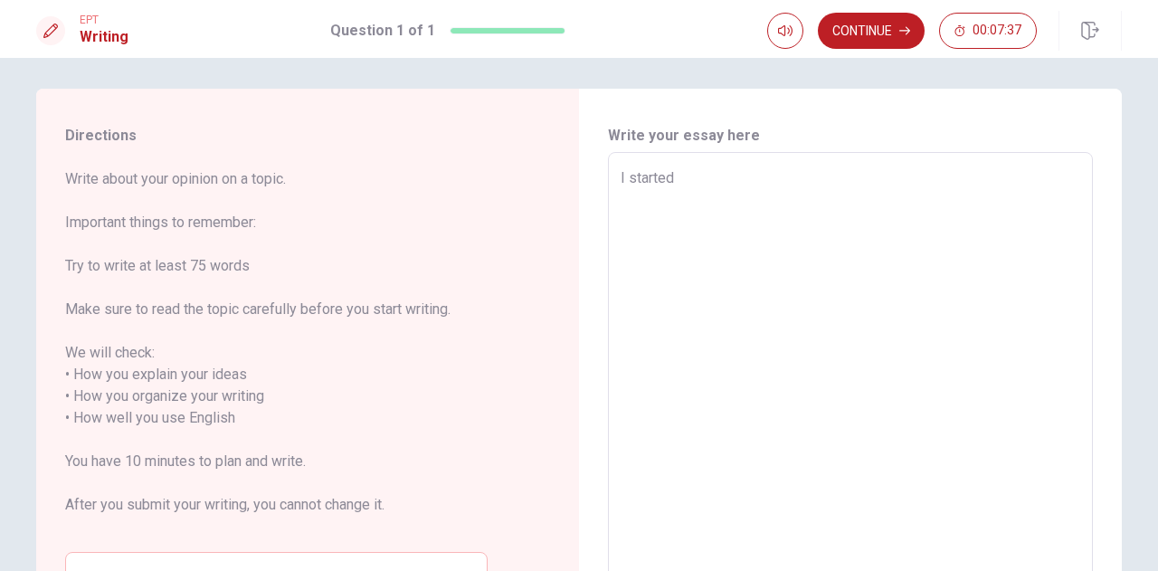
type textarea "I started a"
type textarea "x"
type textarea "I started"
type textarea "x"
type textarea "I started w"
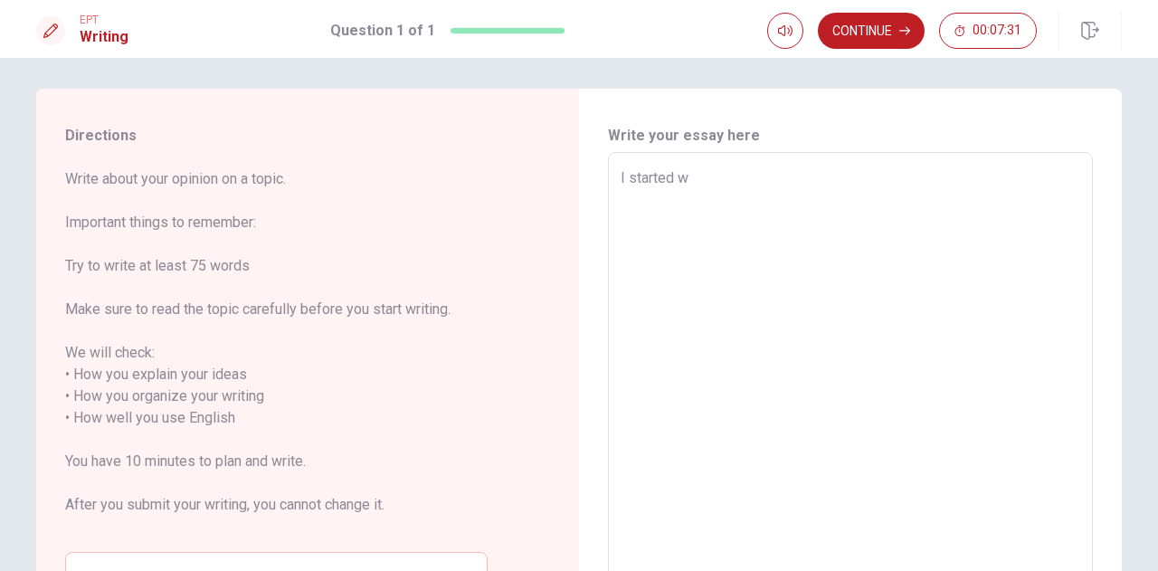
type textarea "x"
type textarea "I started wo"
type textarea "x"
type textarea "I started wor"
type textarea "x"
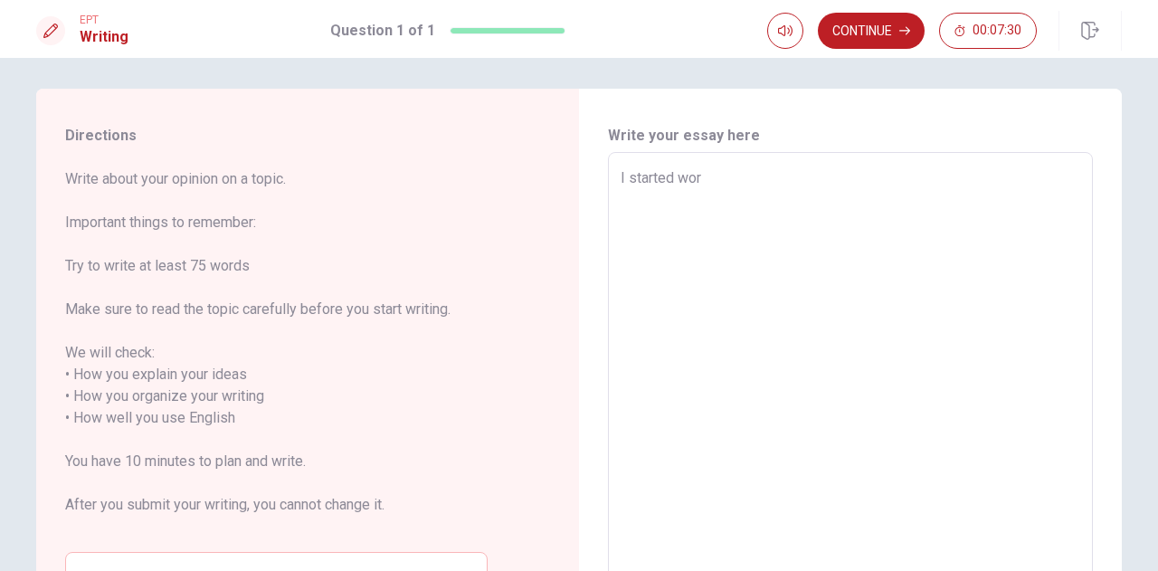
type textarea "I started work"
type textarea "x"
type textarea "I started work"
type textarea "x"
type textarea "I started work y"
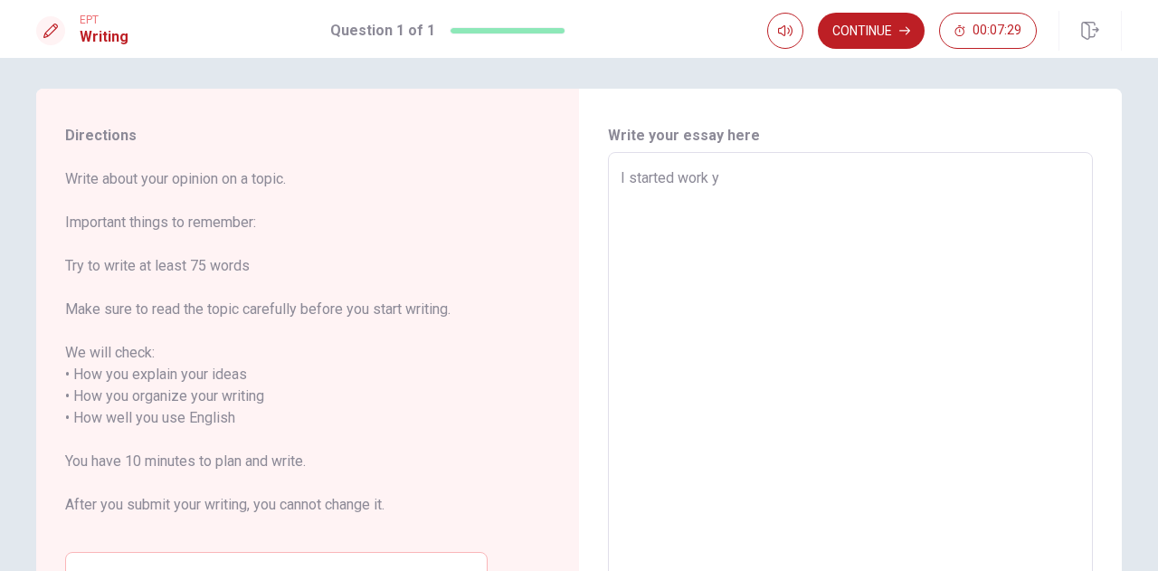
type textarea "x"
type textarea "I started work ye"
type textarea "x"
type textarea "I started work y"
type textarea "x"
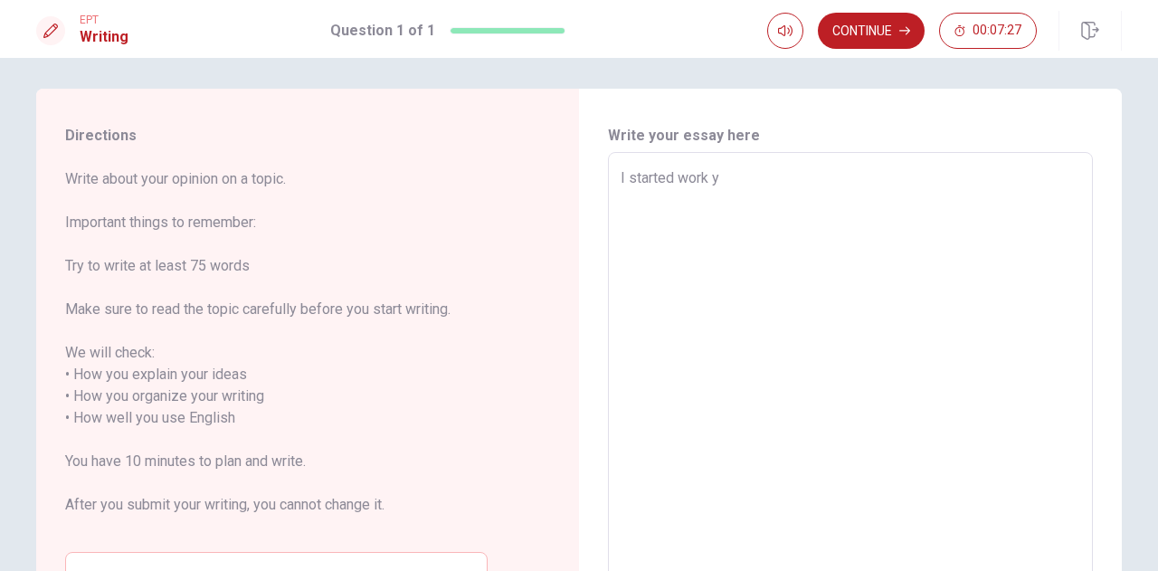
type textarea "I started work ya"
type textarea "x"
type textarea "I started work y"
type textarea "x"
type textarea "I started work"
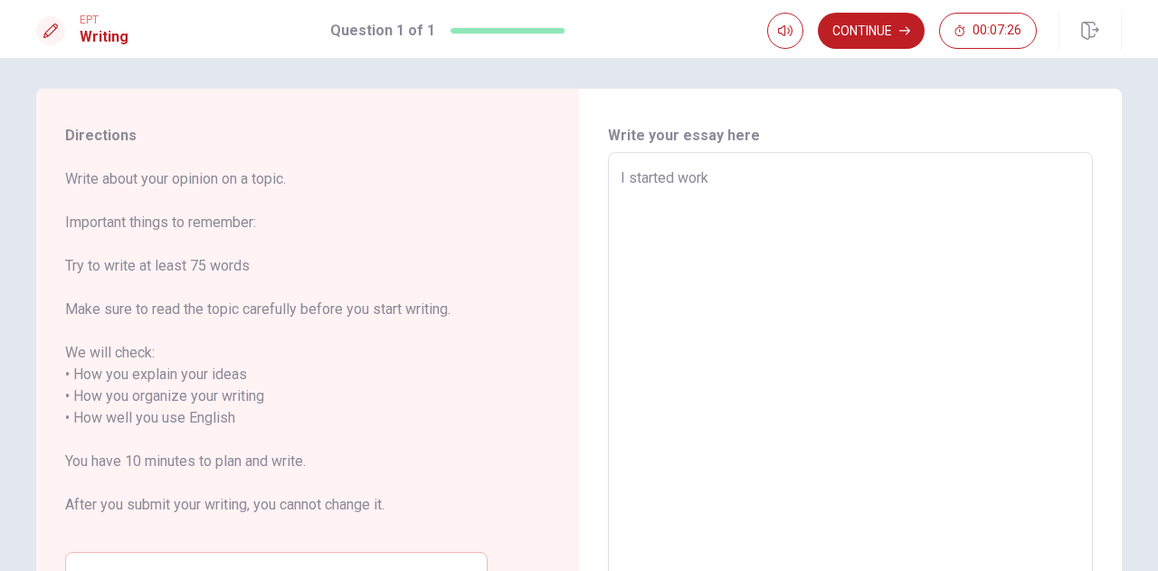
type textarea "x"
type textarea "I started work e"
type textarea "x"
type textarea "I started work ey"
type textarea "x"
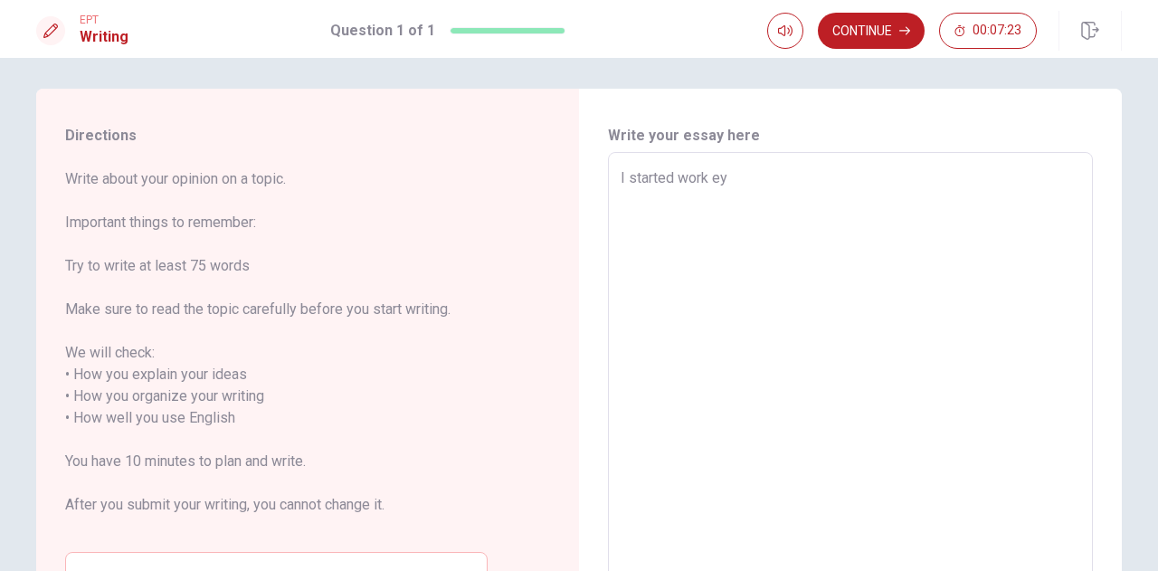
type textarea "I started work eyl"
type textarea "x"
type textarea "I started work eyle"
type textarea "x"
type textarea "I started work [PERSON_NAME]"
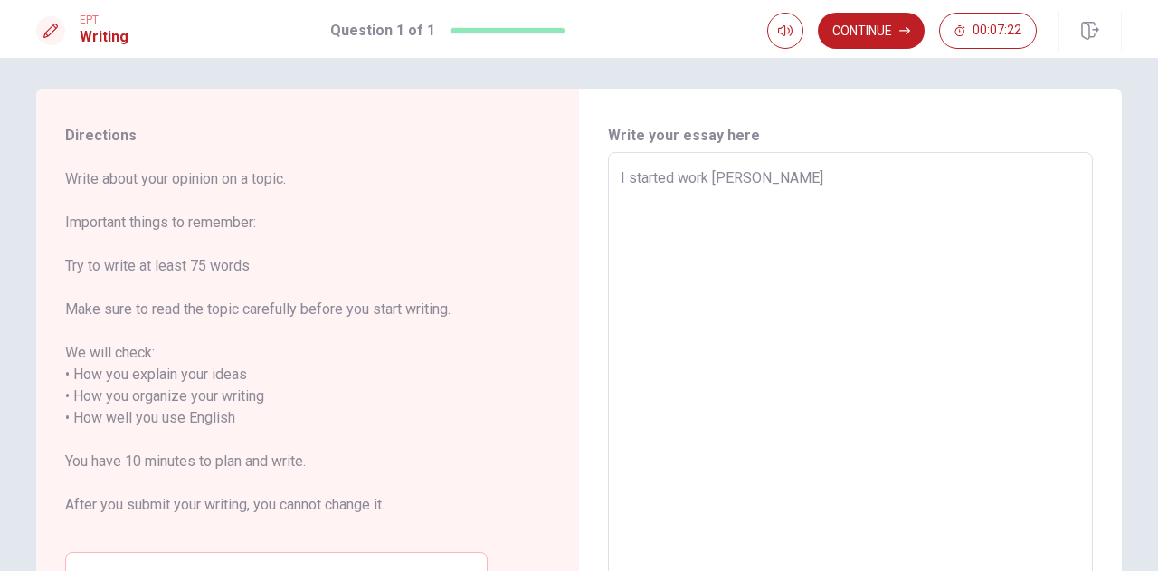
type textarea "x"
type textarea "I started work eyle"
type textarea "x"
type textarea "I started work eyl"
type textarea "x"
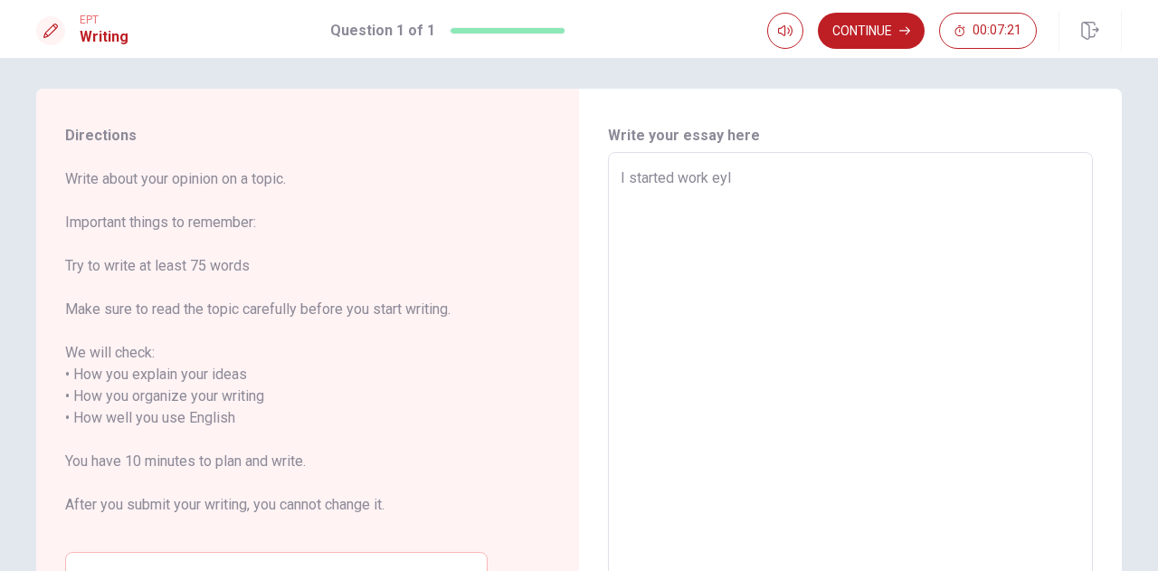
type textarea "I started work ey"
type textarea "x"
type textarea "I started work e"
type textarea "x"
type textarea "I started work"
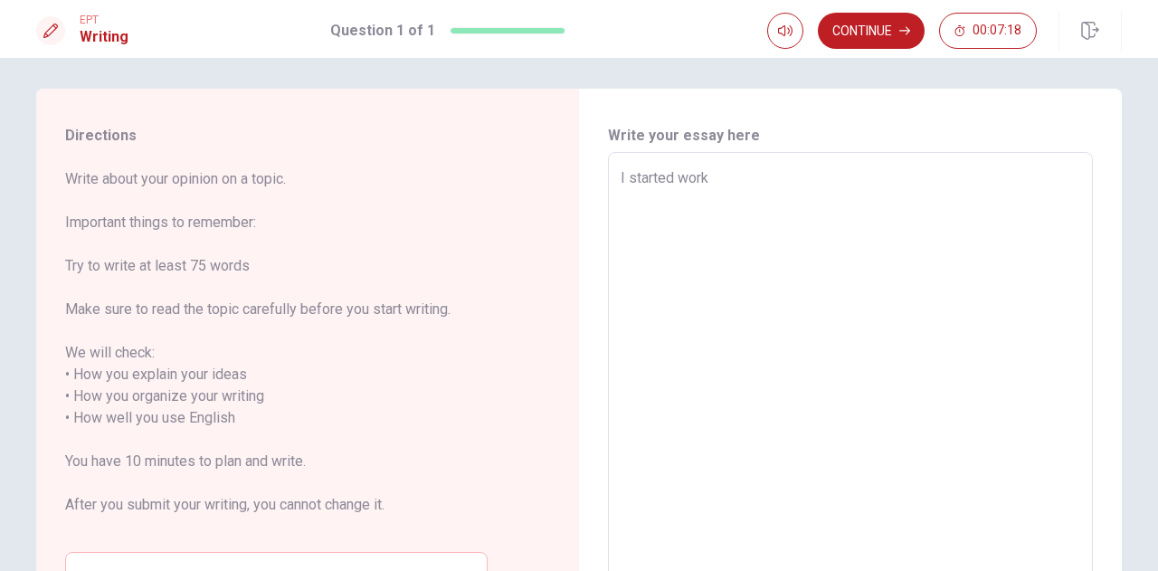
type textarea "x"
type textarea "I started work"
type textarea "x"
type textarea "I started wor"
type textarea "x"
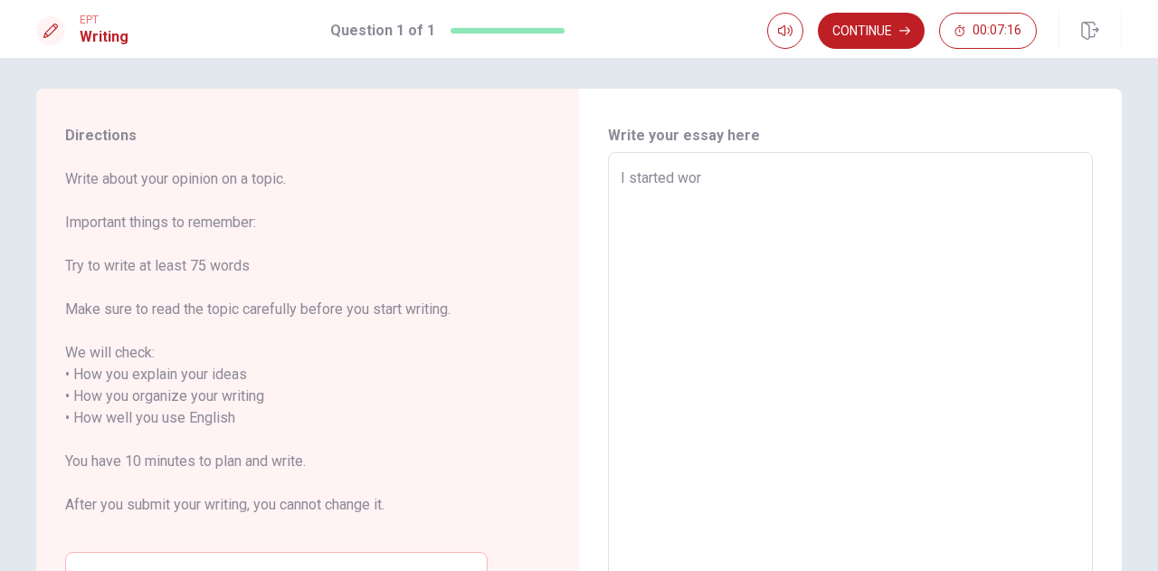
type textarea "I started wo"
type textarea "x"
type textarea "I started w"
type textarea "x"
type textarea "I started"
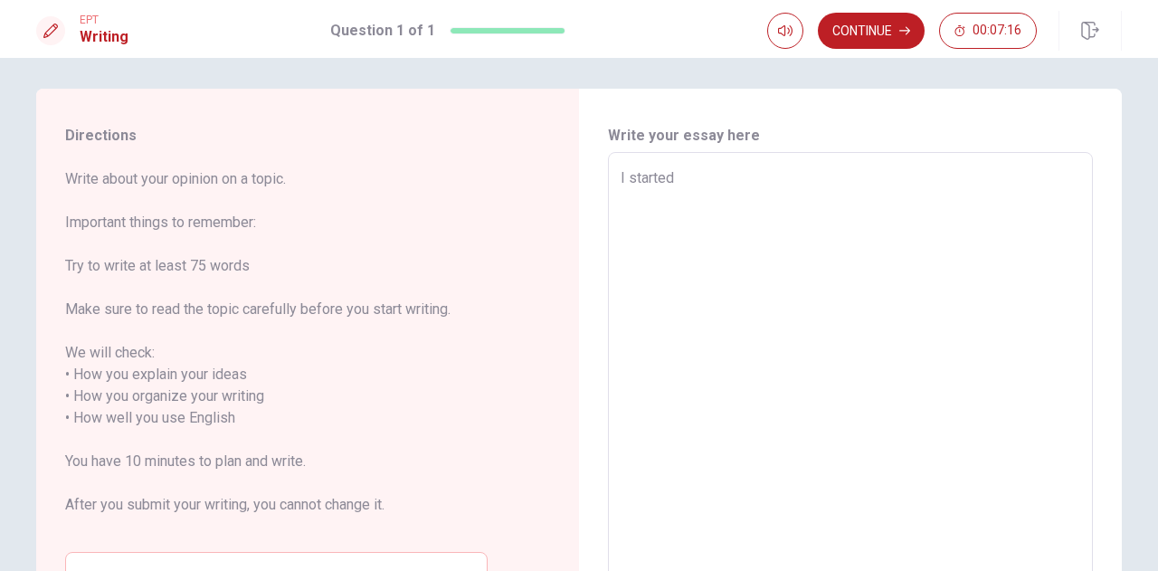
type textarea "x"
type textarea "I started t"
type textarea "x"
type textarea "I started to"
type textarea "x"
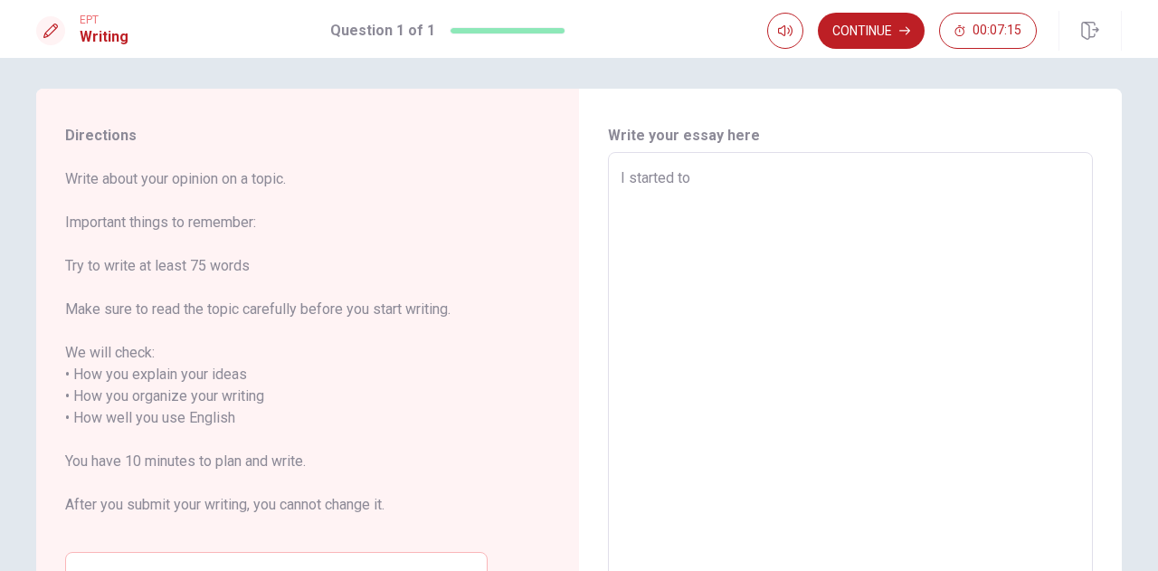
type textarea "I started to"
type textarea "x"
type textarea "I started to w"
type textarea "x"
type textarea "I started to wo"
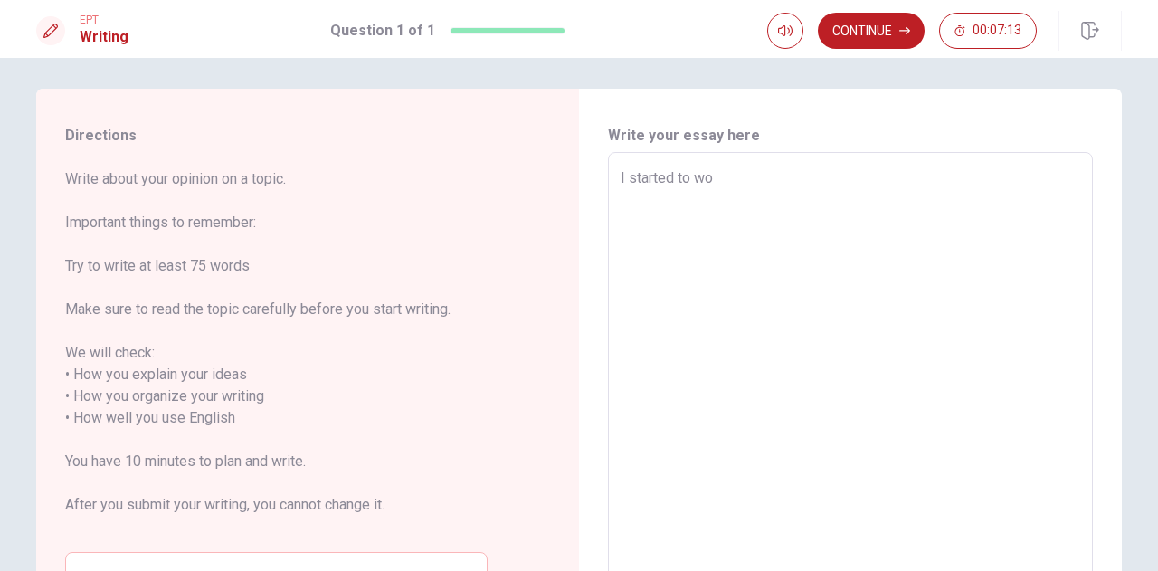
type textarea "x"
type textarea "I started to wor"
type textarea "x"
type textarea "I started to work"
type textarea "x"
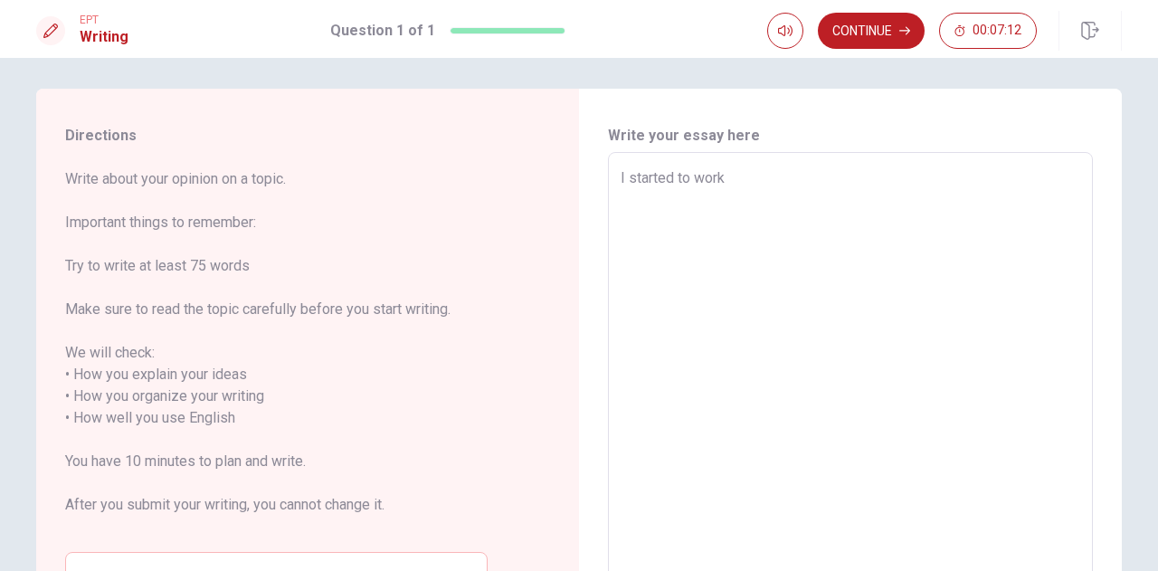
type textarea "I started to work"
type textarea "x"
type textarea "I started to work q"
type textarea "x"
type textarea "I started to work"
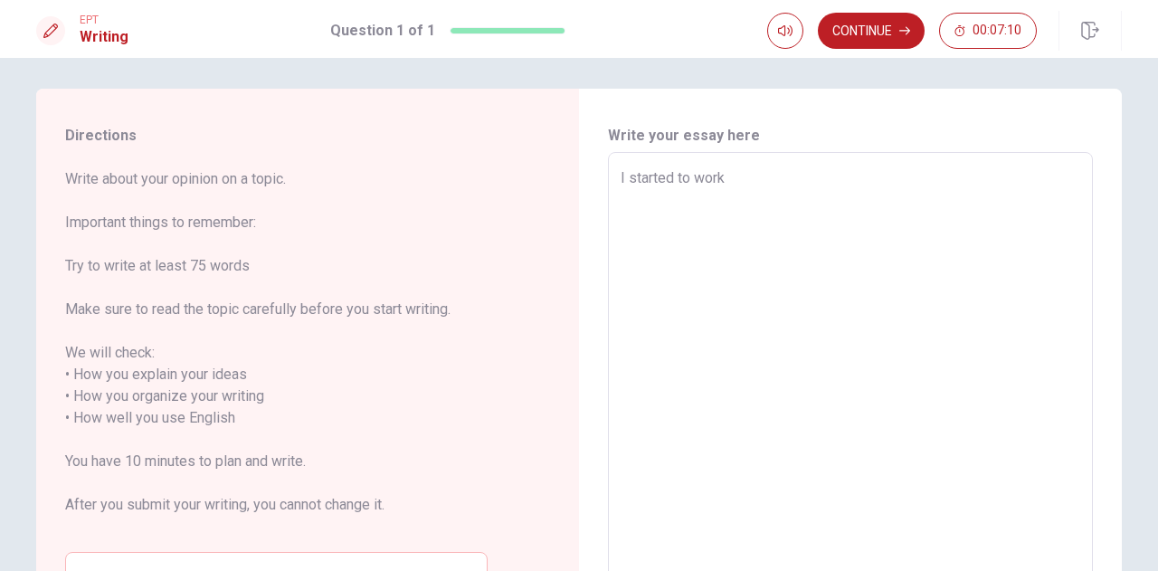
type textarea "x"
type textarea "I started to work w"
type textarea "x"
type textarea "I started to work [PERSON_NAME]"
type textarea "x"
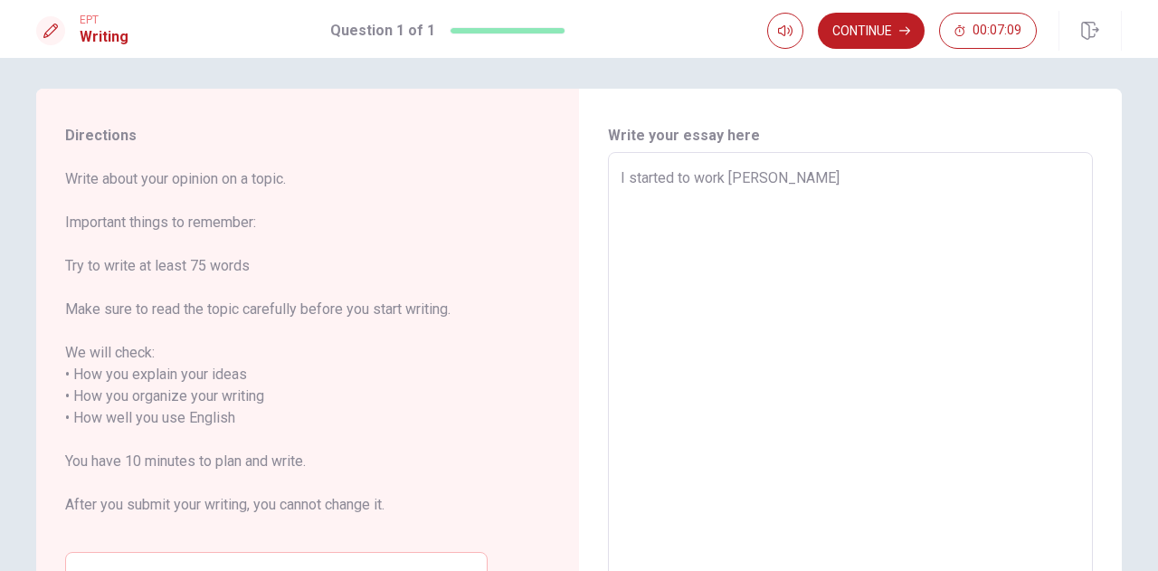
type textarea "I started to work wuh"
type textarea "x"
type textarea "I started to work wuhe"
type textarea "x"
type textarea "I started to work wuhen"
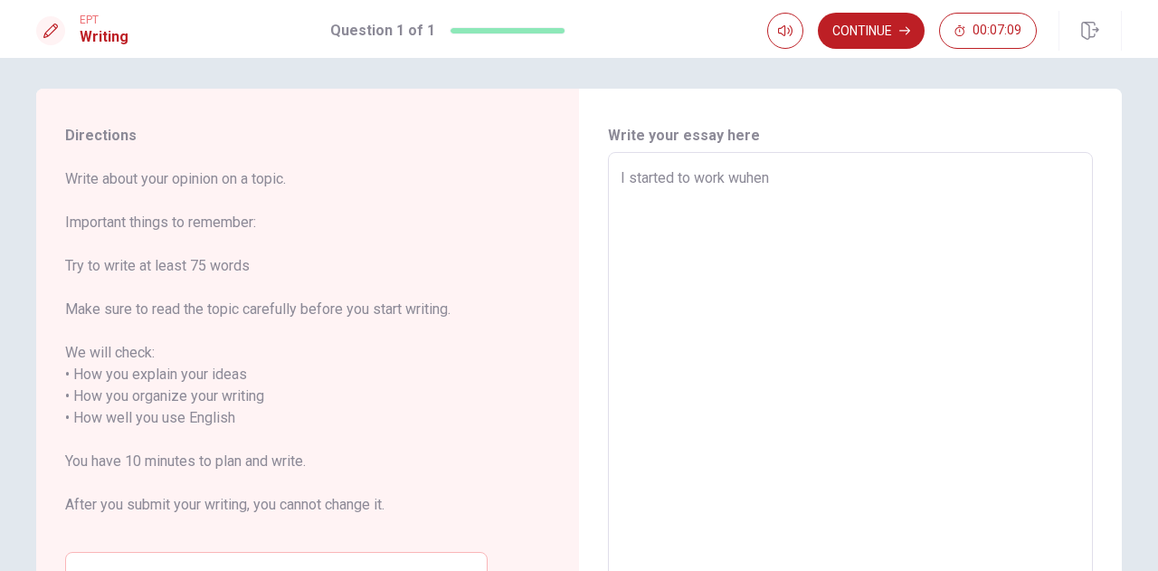
type textarea "x"
type textarea "I started to work wuhe"
type textarea "x"
type textarea "I started to work wuh"
type textarea "x"
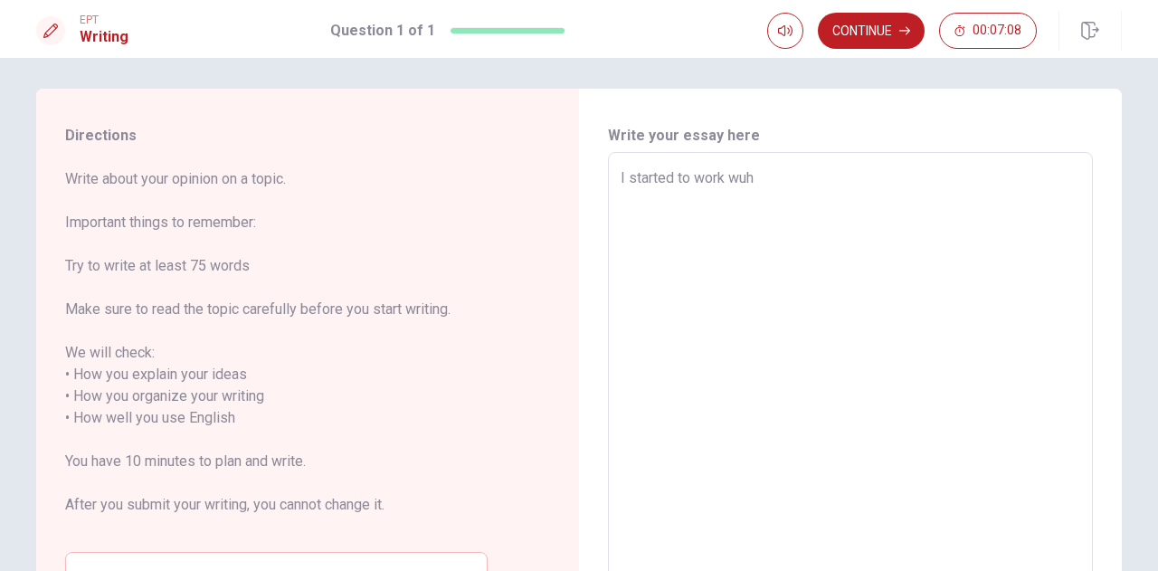
type textarea "I started to work [PERSON_NAME]"
type textarea "x"
type textarea "I started to work w"
type textarea "x"
type textarea "I started to work wh"
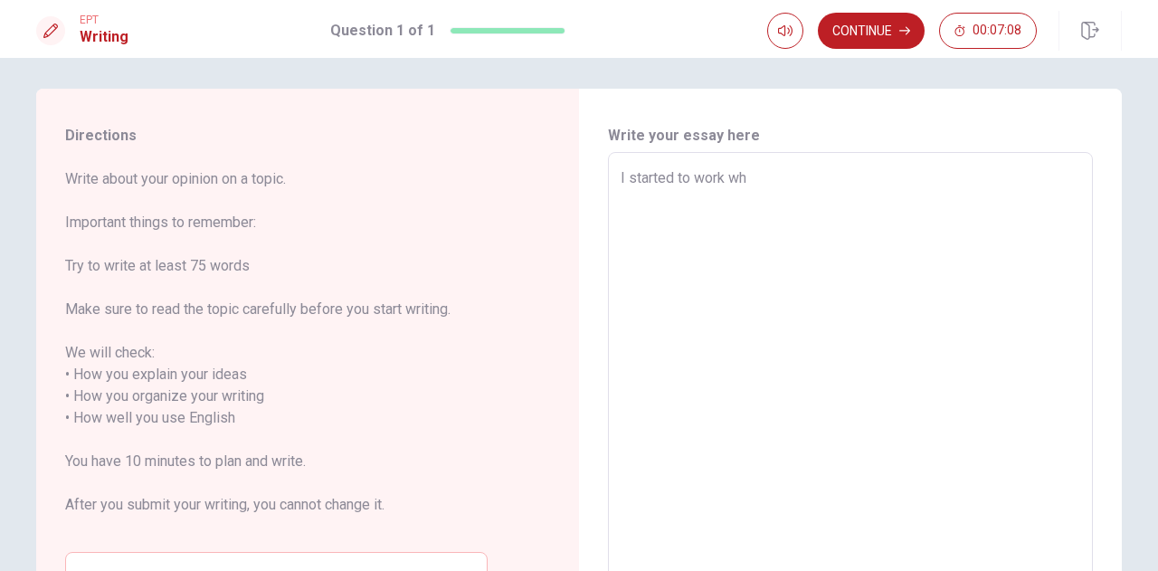
type textarea "x"
type textarea "I started to work whu"
type textarea "x"
type textarea "I started to work wh"
type textarea "x"
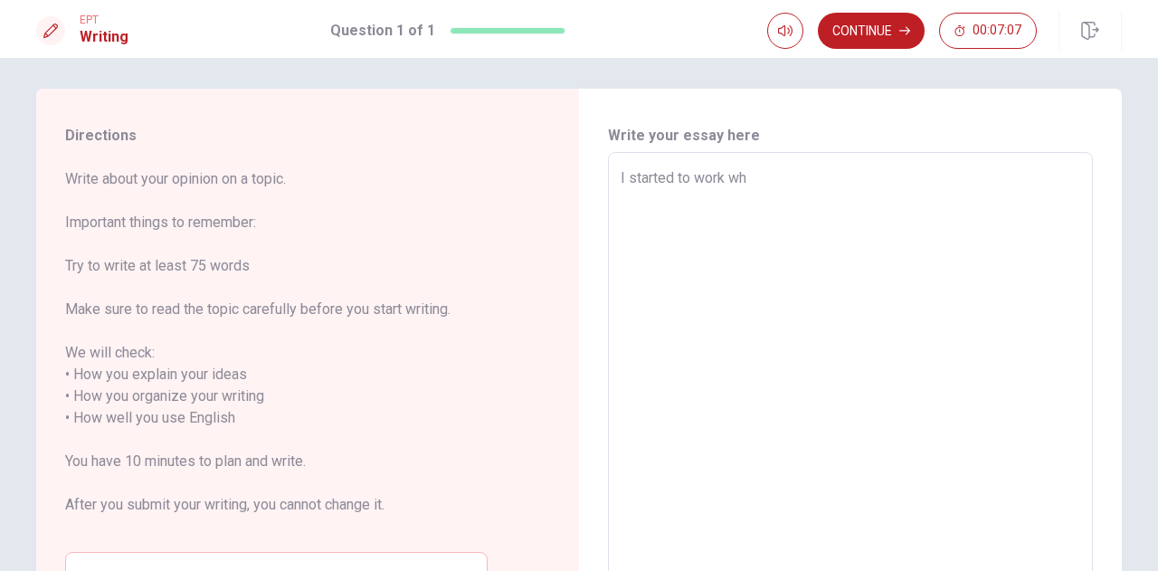
type textarea "I started to work whe"
type textarea "x"
type textarea "I started to work when"
type textarea "x"
type textarea "I started to work when"
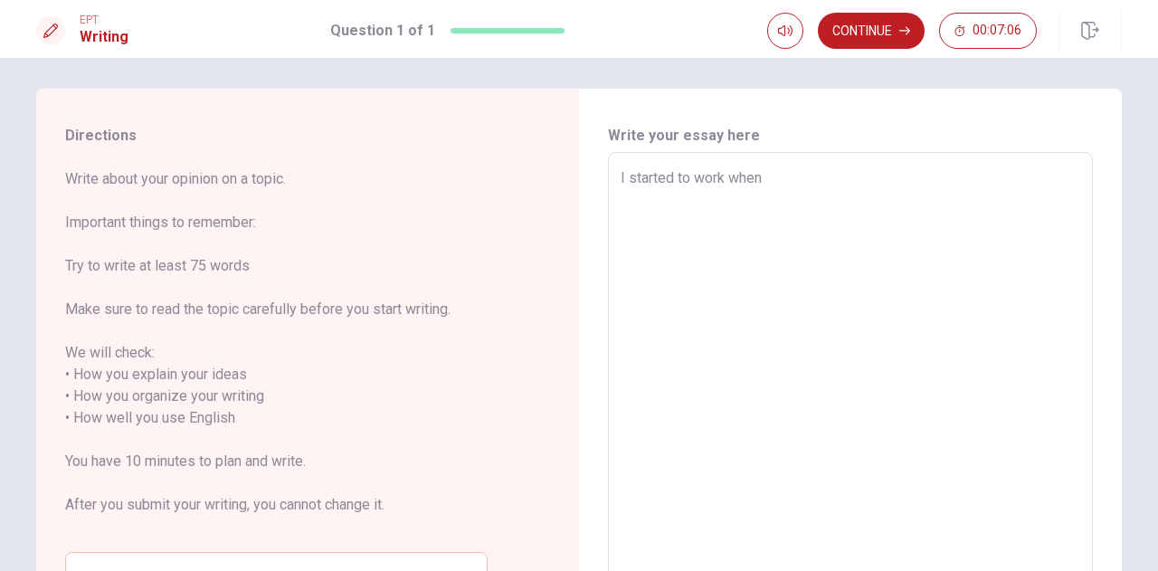
type textarea "x"
type textarea "I started to work when i"
type textarea "x"
type textarea "I started to work when i"
type textarea "x"
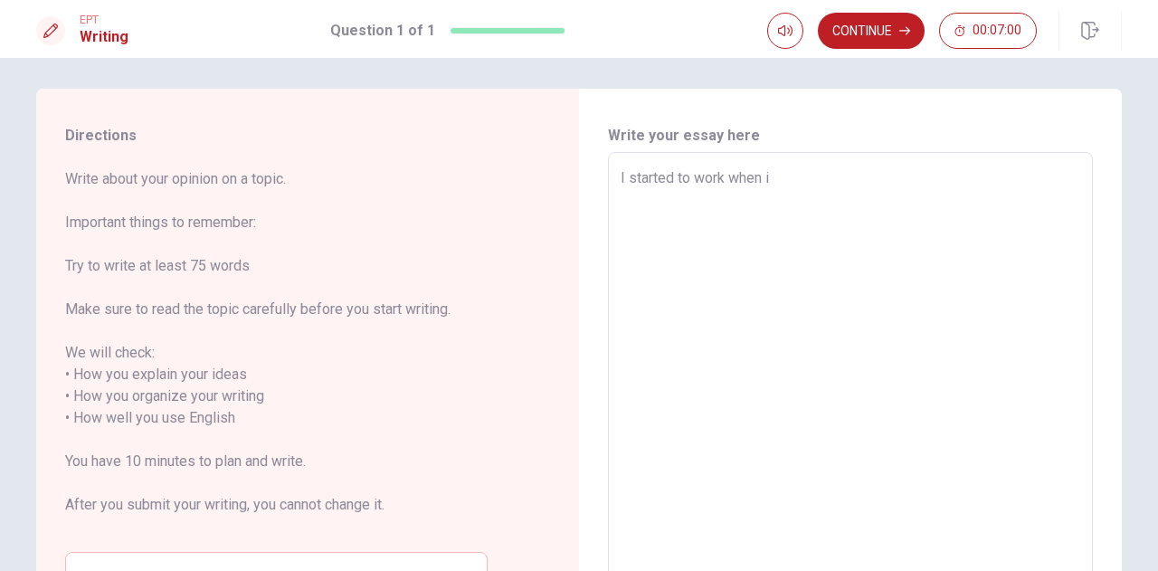
type textarea "I started to work when i h"
type textarea "x"
type textarea "I started to work when i ha"
type textarea "x"
type textarea "I started to work when i has"
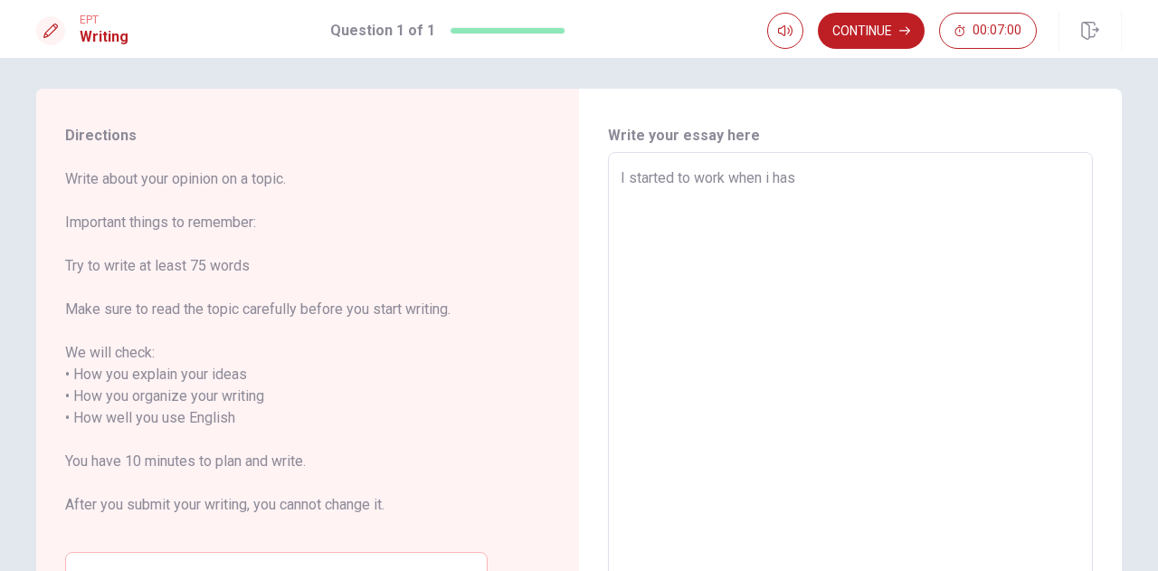
type textarea "x"
type textarea "I started to work when i ha"
type textarea "x"
type textarea "I started to work when i had"
type textarea "x"
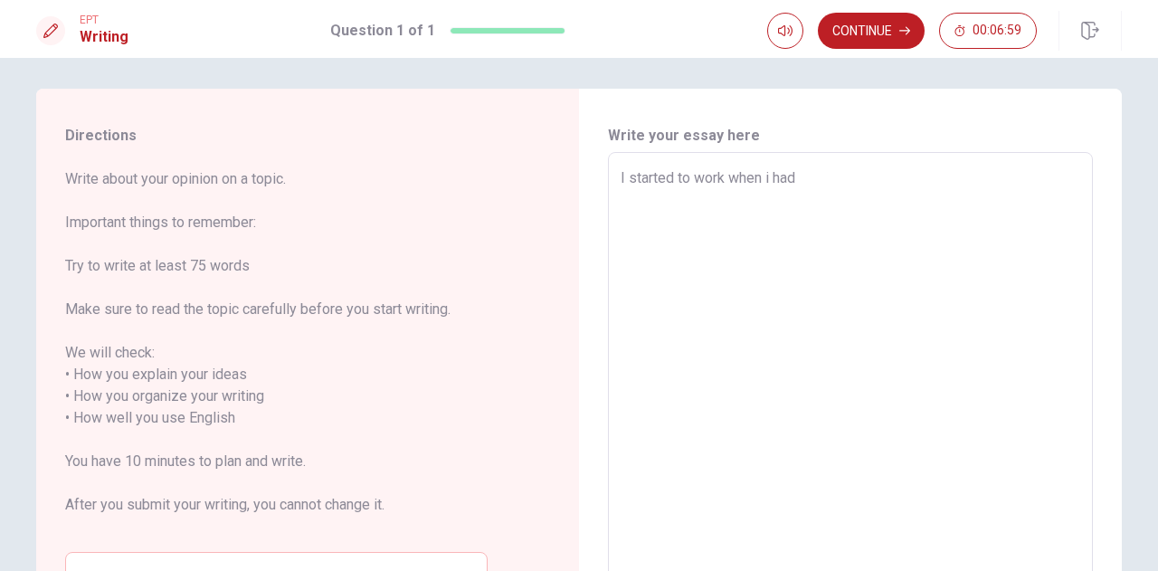
type textarea "I started to work when i had"
type textarea "x"
type textarea "I started to work when i had 1"
type textarea "x"
type textarea "I started to work when i had 14"
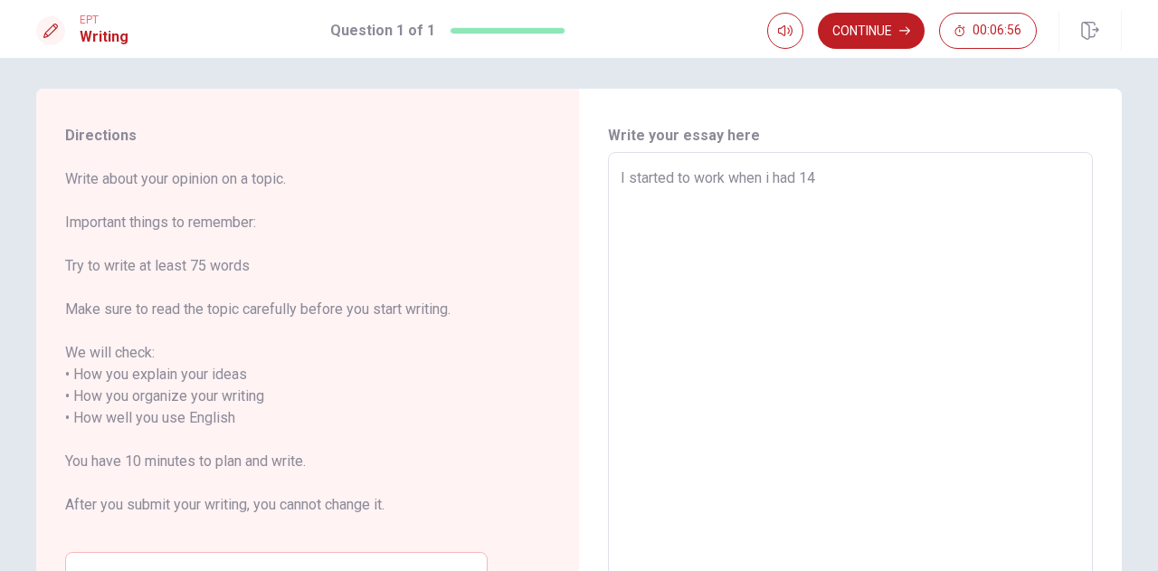
type textarea "x"
type textarea "I started to work when i had 1"
type textarea "x"
type textarea "I started to work when i had"
type textarea "x"
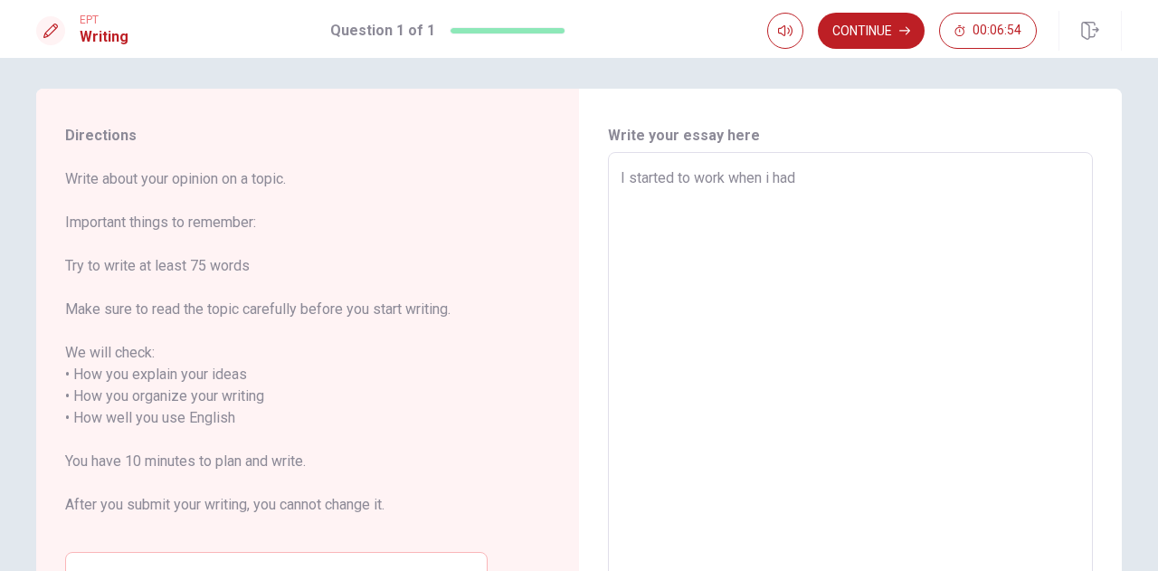
type textarea "I started to work when i had f"
type textarea "x"
type textarea "I started to work when i had fo"
type textarea "x"
type textarea "I started to work when i had for"
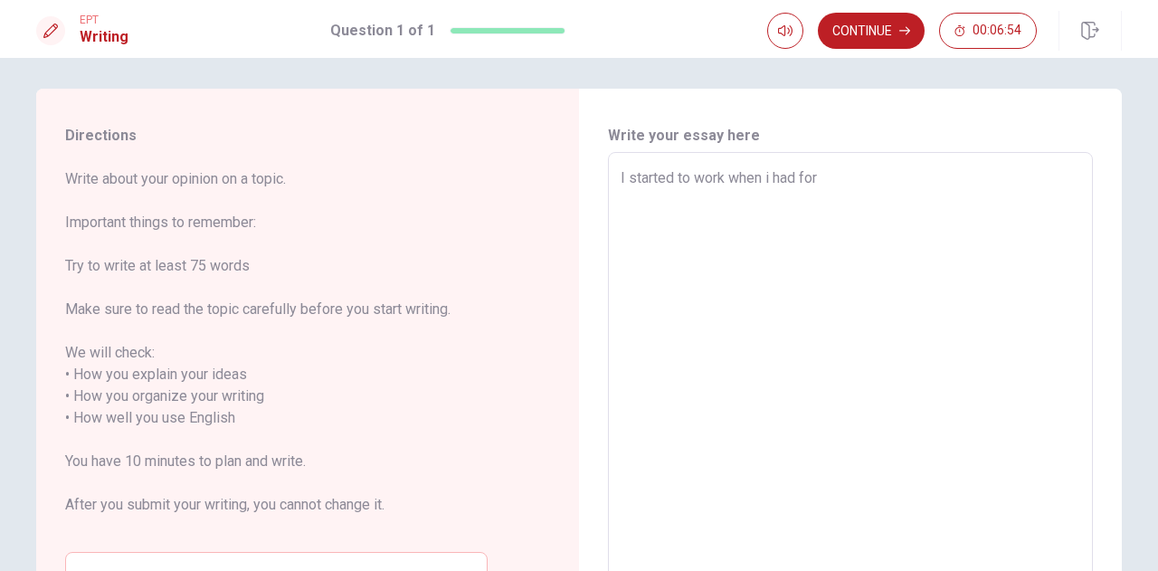
type textarea "x"
type textarea "I started to work when i had fort"
type textarea "x"
type textarea "I started to work when i had forte"
type textarea "x"
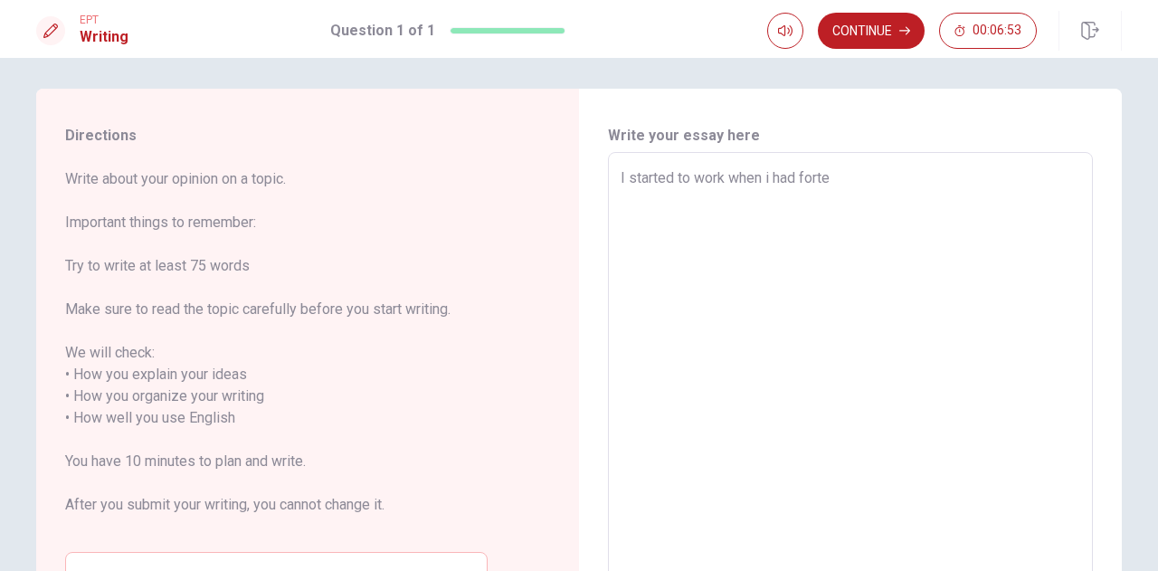
type textarea "I started to work when i had fortee"
type textarea "x"
type textarea "I started to work when i had forteem"
type textarea "x"
type textarea "I started to work when i had fortee"
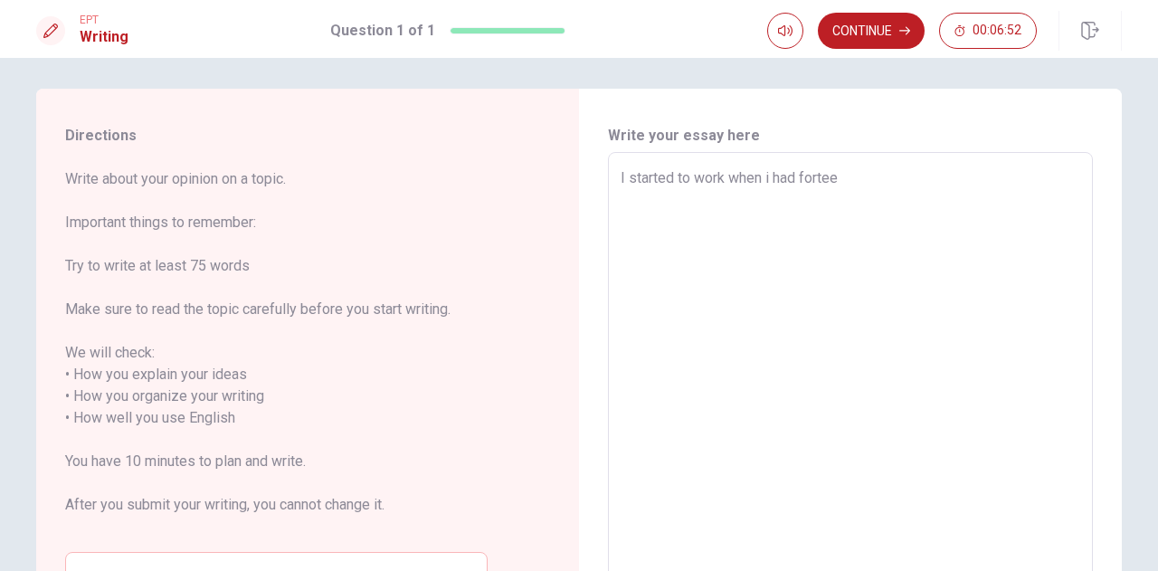
type textarea "x"
type textarea "I started to work when i had forte"
type textarea "x"
type textarea "I started to work when i had fort"
type textarea "x"
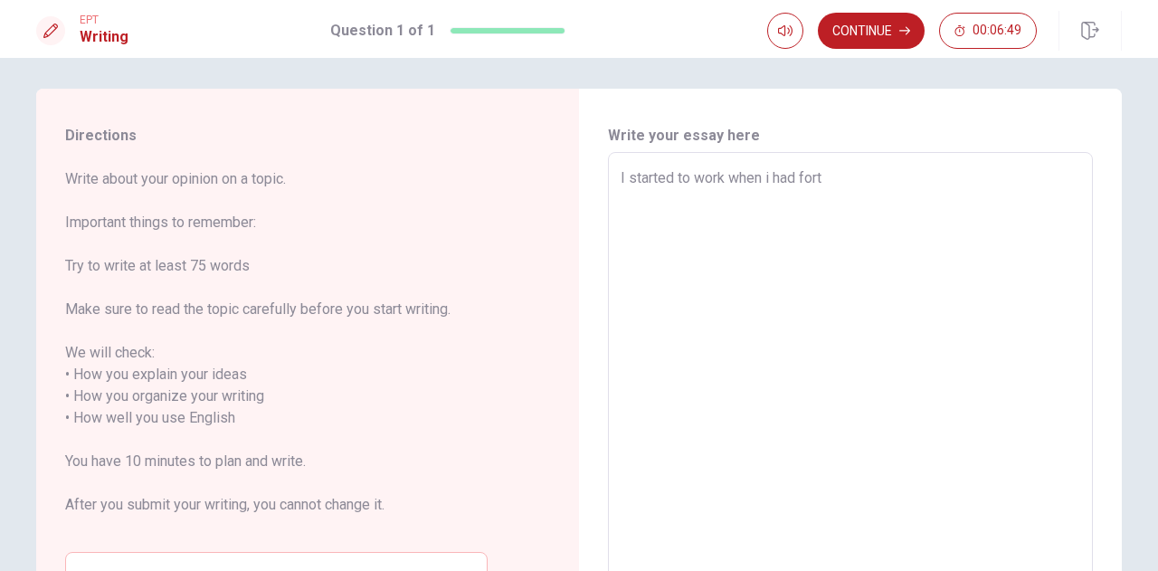
type textarea "I started to work when i had forth"
type textarea "x"
type textarea "I started to work when i had forthe"
type textarea "x"
type textarea "I started to work when i had forthen"
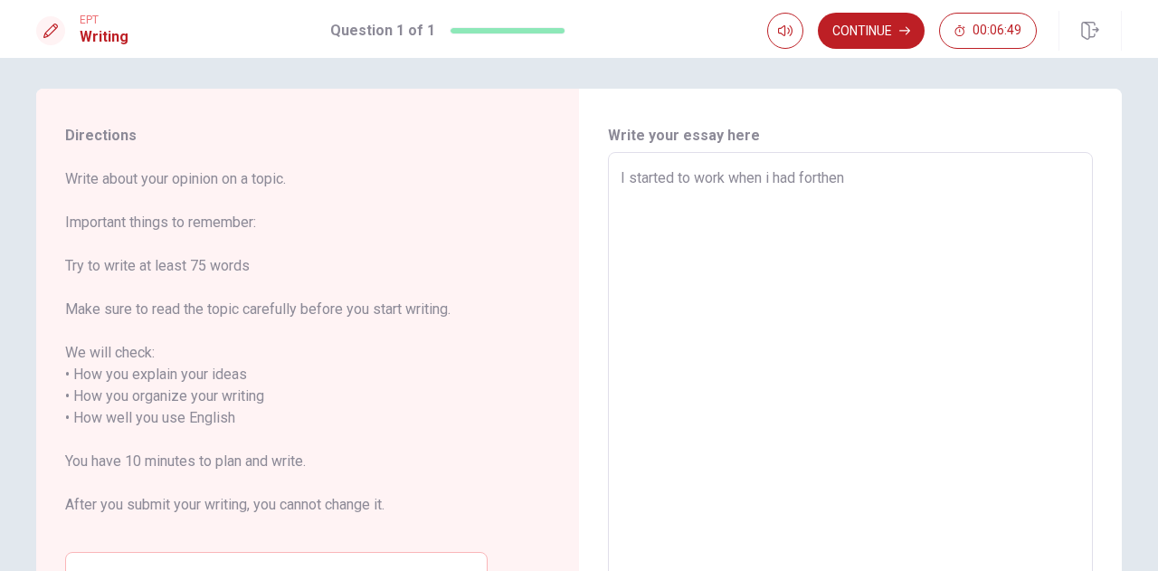
type textarea "x"
type textarea "I started to work when i had forthenn"
type textarea "x"
type textarea "I started to work when i had forthen"
type textarea "x"
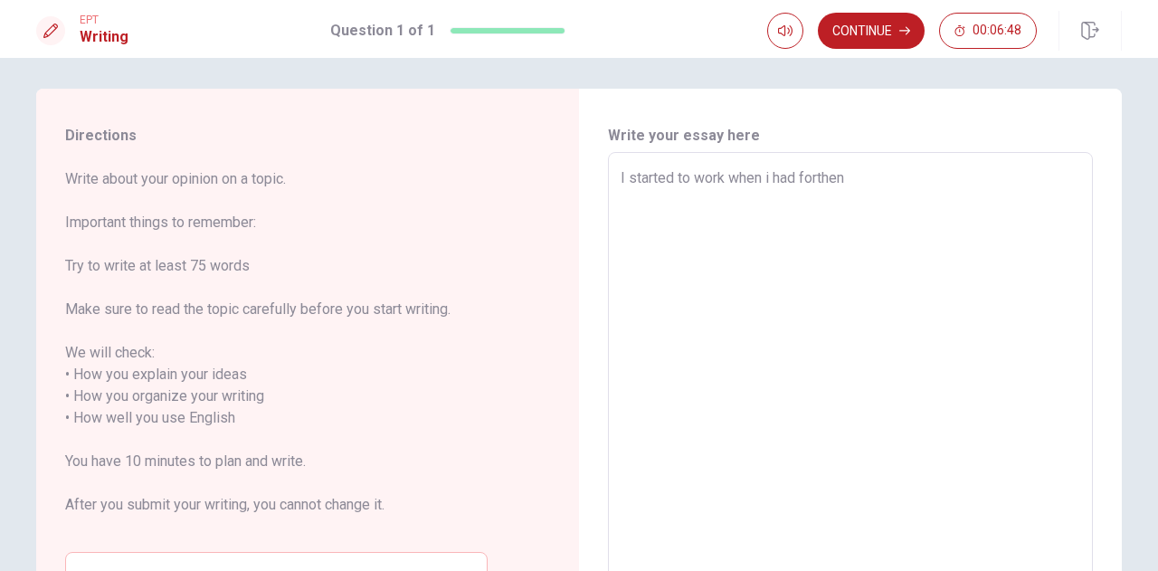
type textarea "I started to work when i had forthe"
type textarea "x"
type textarea "I started to work when i had forth"
click at [766, 173] on textarea "I started to work when i had forteen years and that was very important for my l…" at bounding box center [849, 407] width 459 height 480
click at [802, 173] on textarea "I started to work when I had forteen years and that was very important for my l…" at bounding box center [849, 407] width 459 height 480
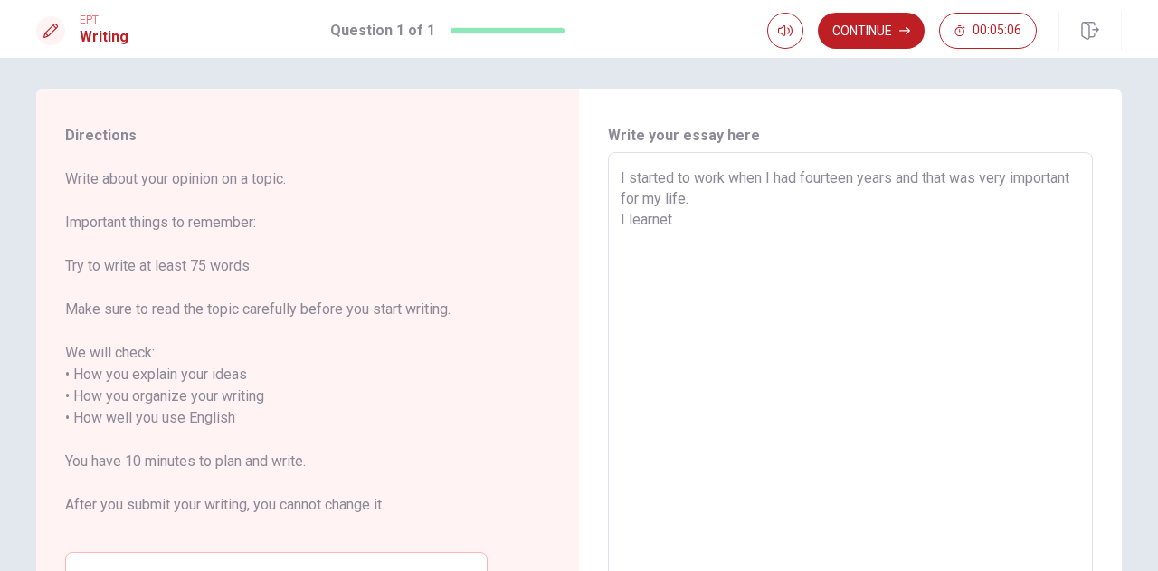
click at [698, 213] on textarea "I started to work when I had fourteen years and that was very important for my …" at bounding box center [849, 407] width 459 height 480
click at [897, 216] on textarea "I started to work when I had fourteen years and that was very important for my …" at bounding box center [849, 407] width 459 height 480
click at [899, 220] on textarea "I started to work when I had fourteen years and that was very important for my …" at bounding box center [849, 407] width 459 height 480
click at [1053, 218] on textarea "I started to work when I had fourteen years and that was very important for my …" at bounding box center [849, 407] width 459 height 480
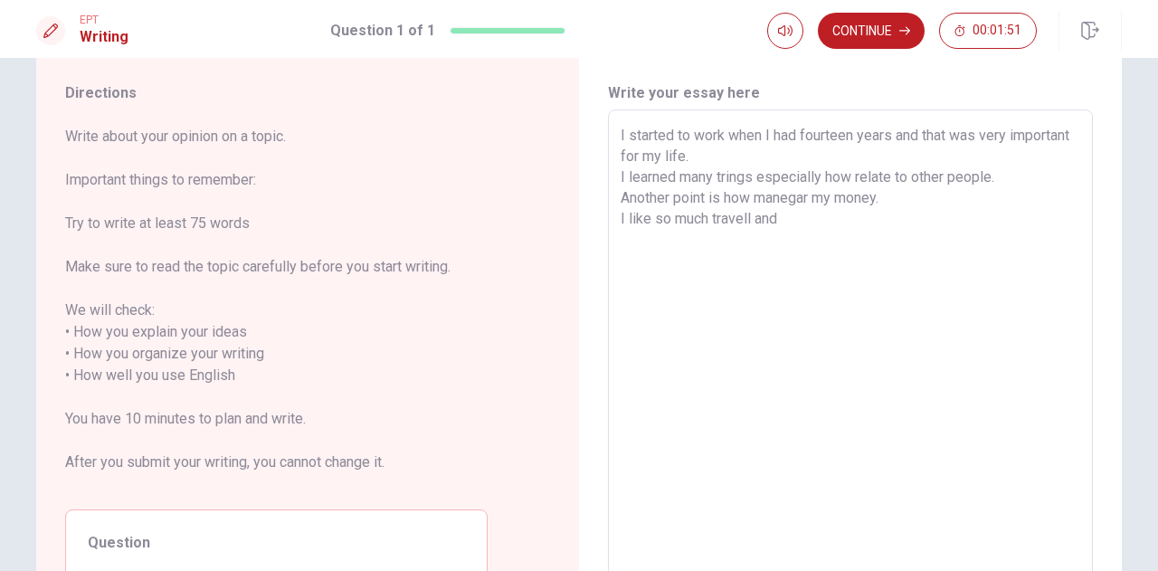
scroll to position [42, 0]
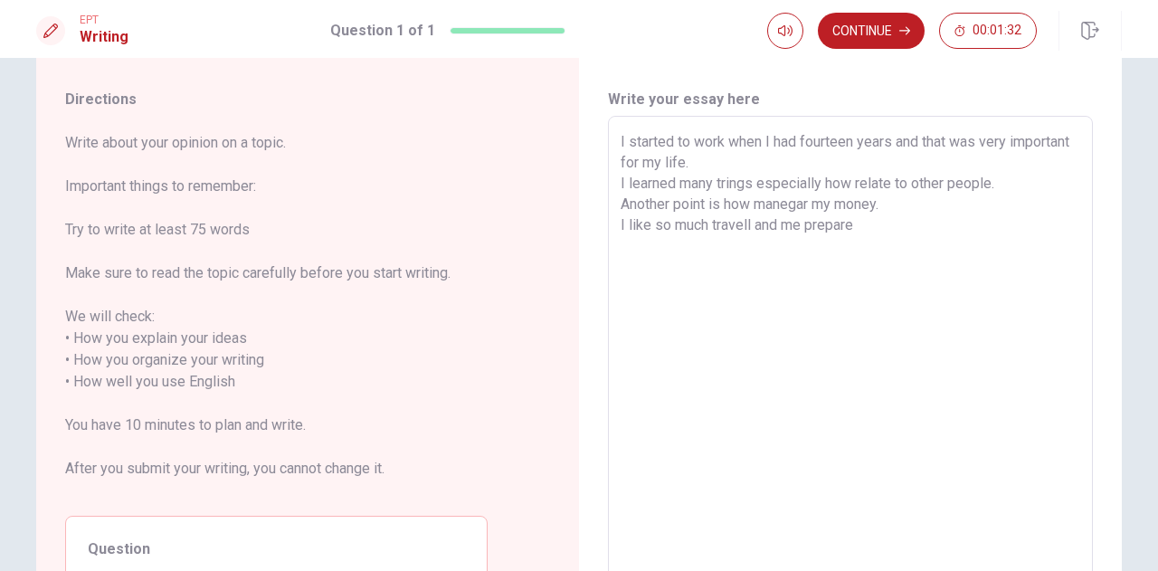
click at [795, 222] on textarea "I started to work when I had fourteen years and that was very important for my …" at bounding box center [849, 371] width 459 height 480
click at [706, 223] on textarea "I started to work when I had fourteen years and that was very important for my …" at bounding box center [849, 371] width 459 height 480
click at [808, 224] on textarea "I started to work when I had fourteen years and that was very important for my …" at bounding box center [849, 371] width 459 height 480
click at [913, 225] on textarea "I started to work when I had fourteen years and that was very important for my …" at bounding box center [849, 371] width 459 height 480
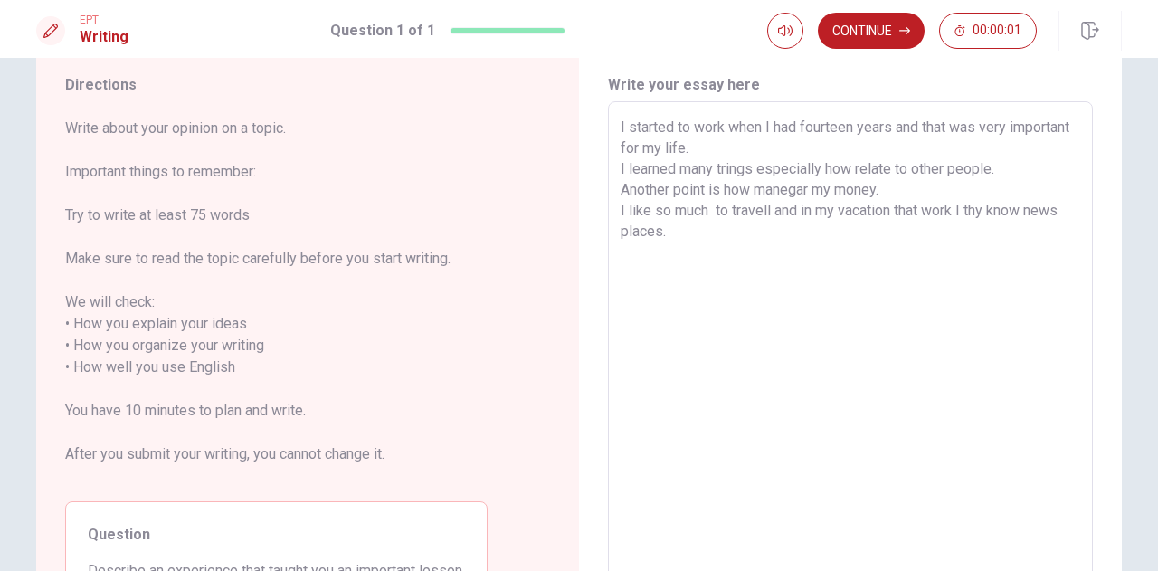
click at [702, 232] on textarea "I started to work when I had fourteen years and that was very important for my …" at bounding box center [849, 357] width 459 height 480
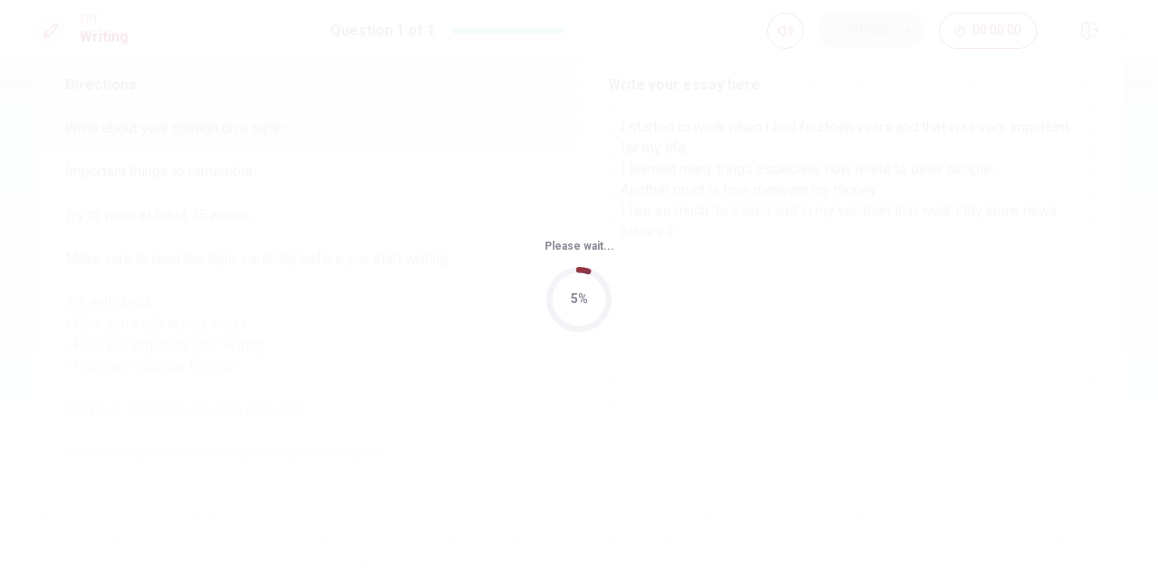
scroll to position [0, 0]
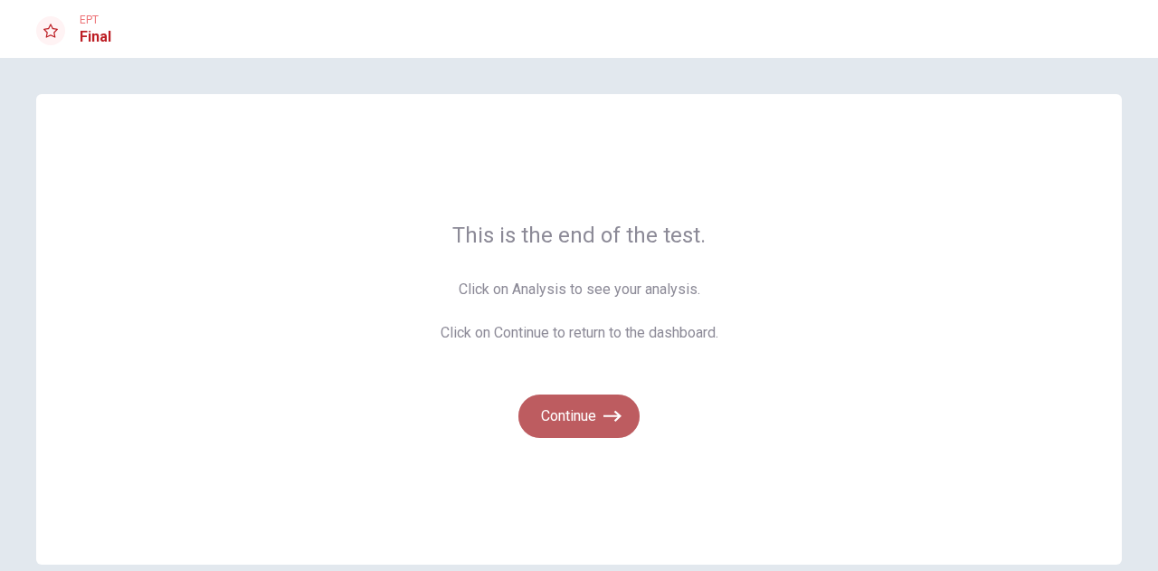
click at [619, 423] on button "Continue" at bounding box center [578, 415] width 121 height 43
